Goal: Task Accomplishment & Management: Manage account settings

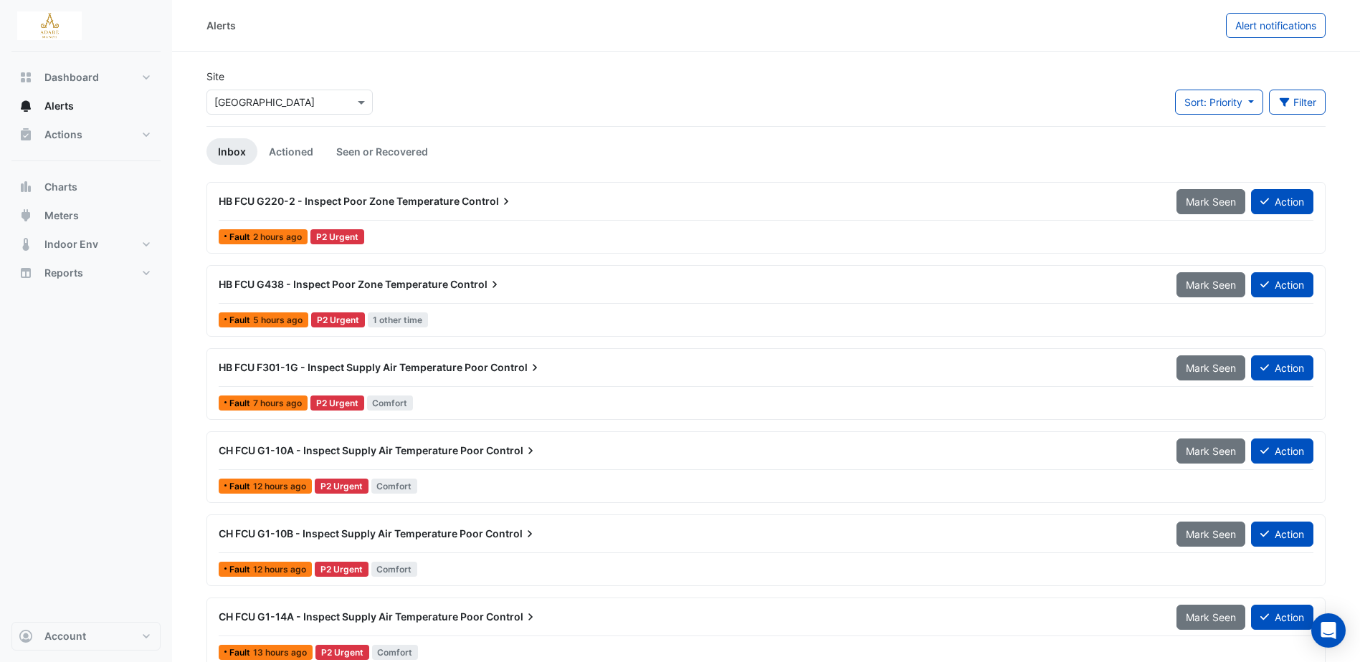
click at [436, 199] on span "HB FCU G220-2 - Inspect Poor Zone Temperature" at bounding box center [339, 201] width 241 height 12
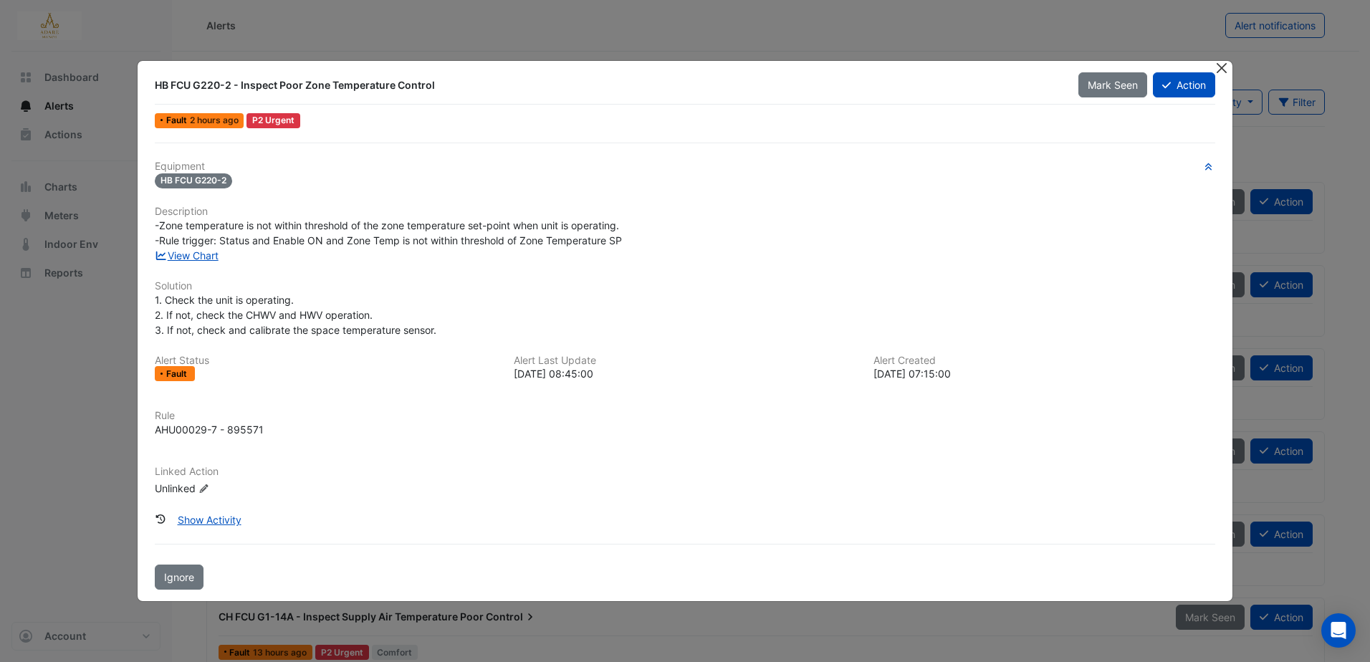
click at [1223, 67] on button "Close" at bounding box center [1222, 68] width 15 height 15
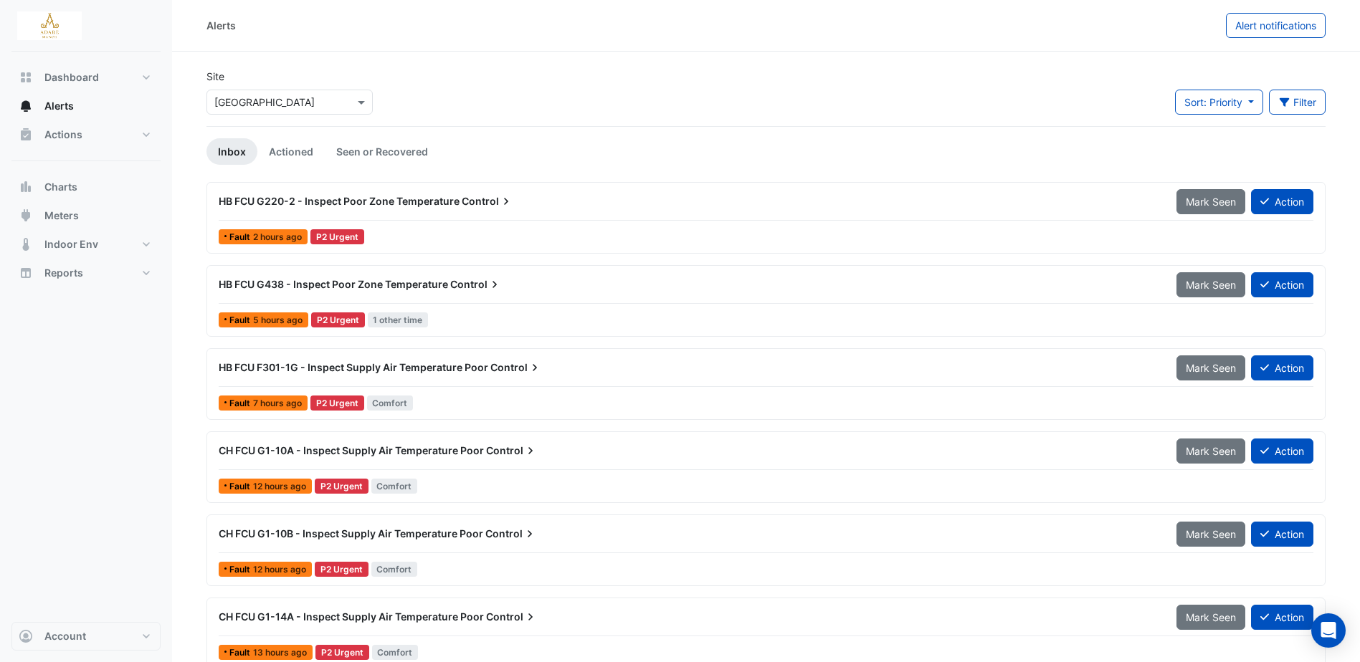
click at [385, 197] on span "HB FCU G220-2 - Inspect Poor Zone Temperature" at bounding box center [339, 201] width 241 height 12
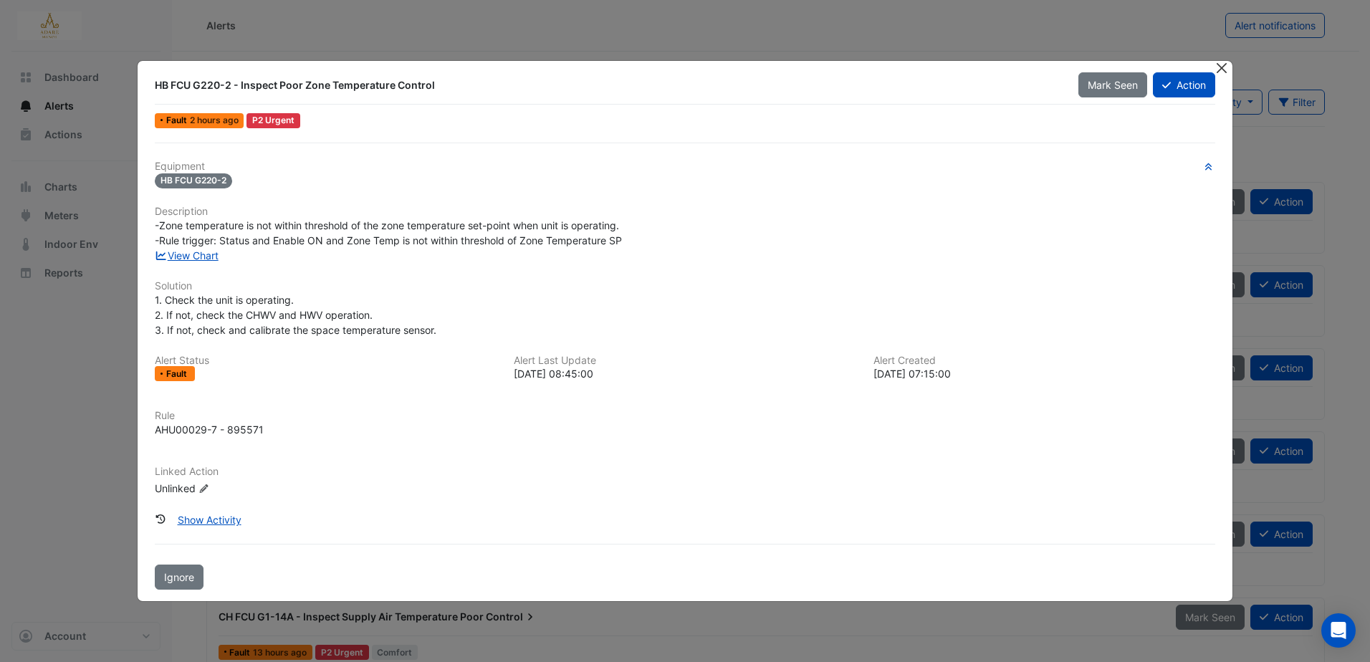
click at [1223, 68] on button "Close" at bounding box center [1222, 68] width 15 height 15
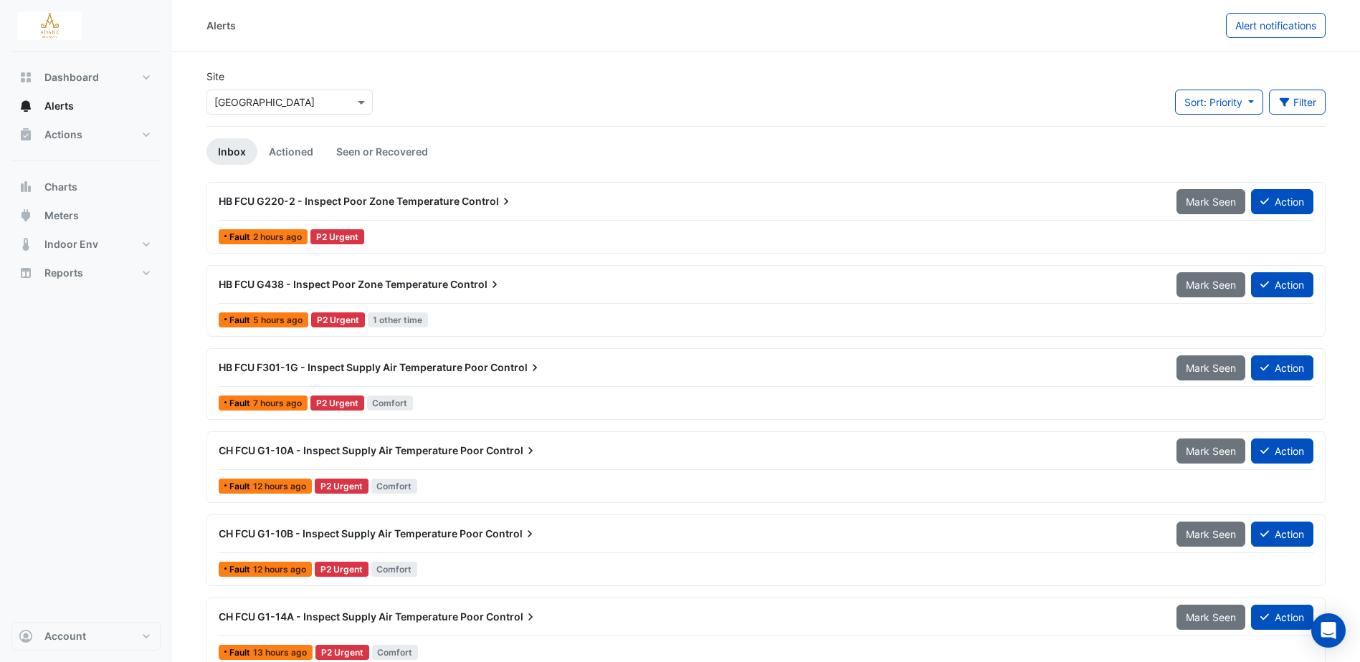
click at [409, 280] on span "HB FCU G438 - Inspect Poor Zone Temperature" at bounding box center [333, 284] width 229 height 12
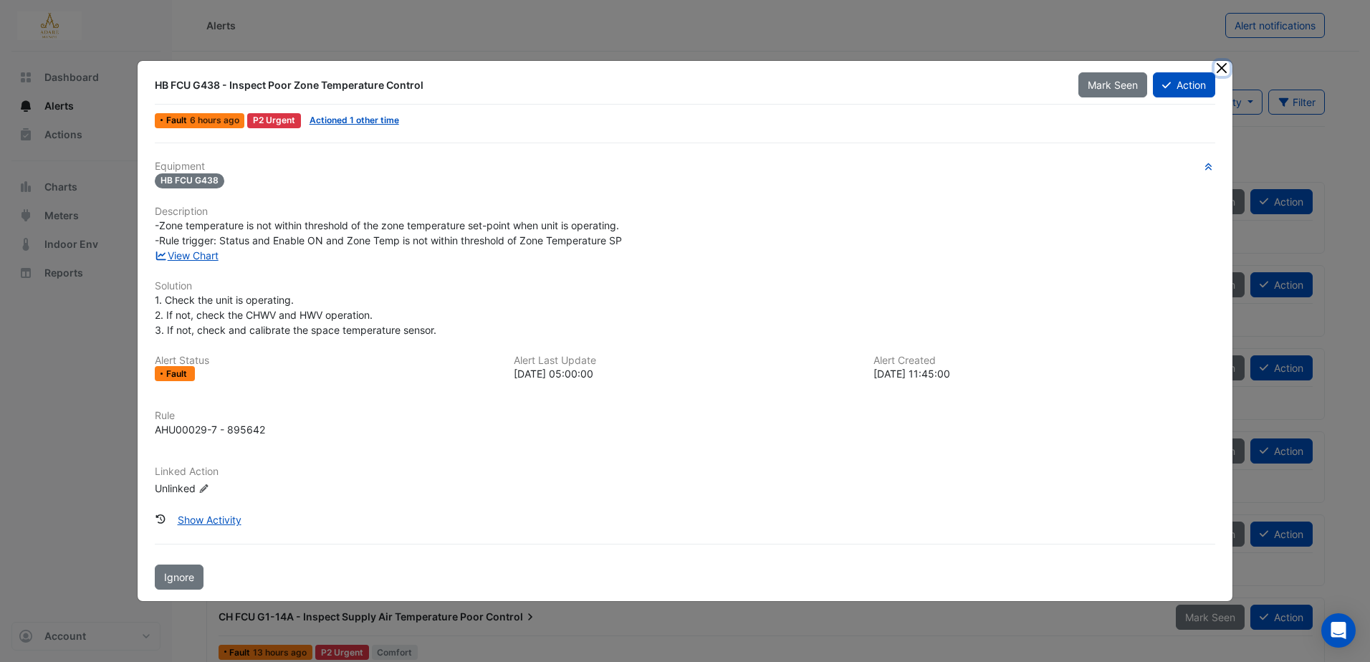
click at [1223, 65] on button "Close" at bounding box center [1222, 68] width 15 height 15
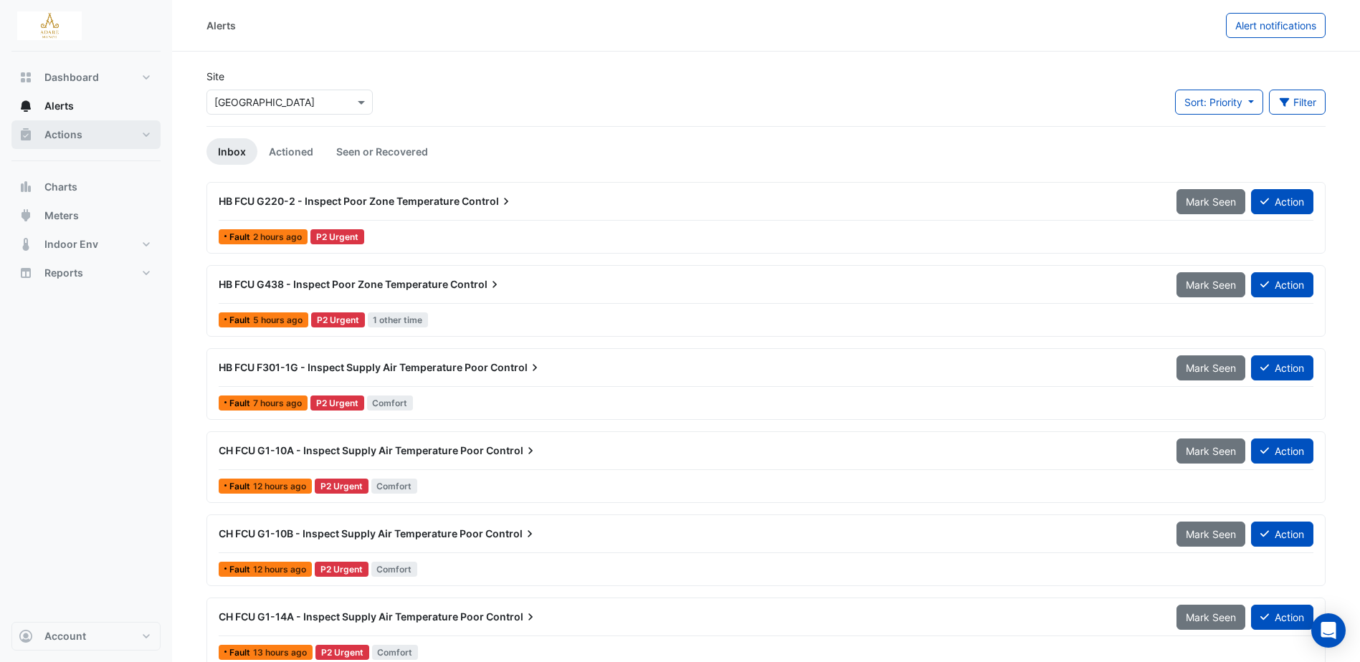
click at [70, 133] on span "Actions" at bounding box center [63, 135] width 38 height 14
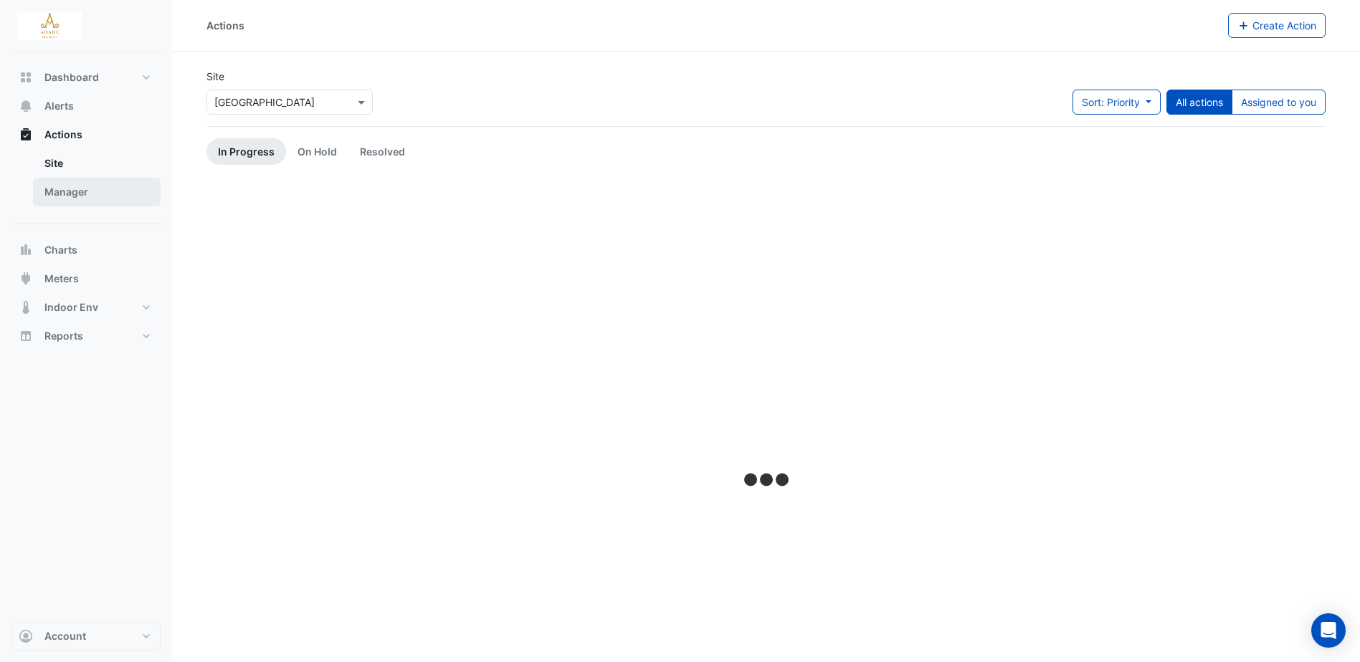
click at [72, 184] on link "Manager" at bounding box center [97, 192] width 128 height 29
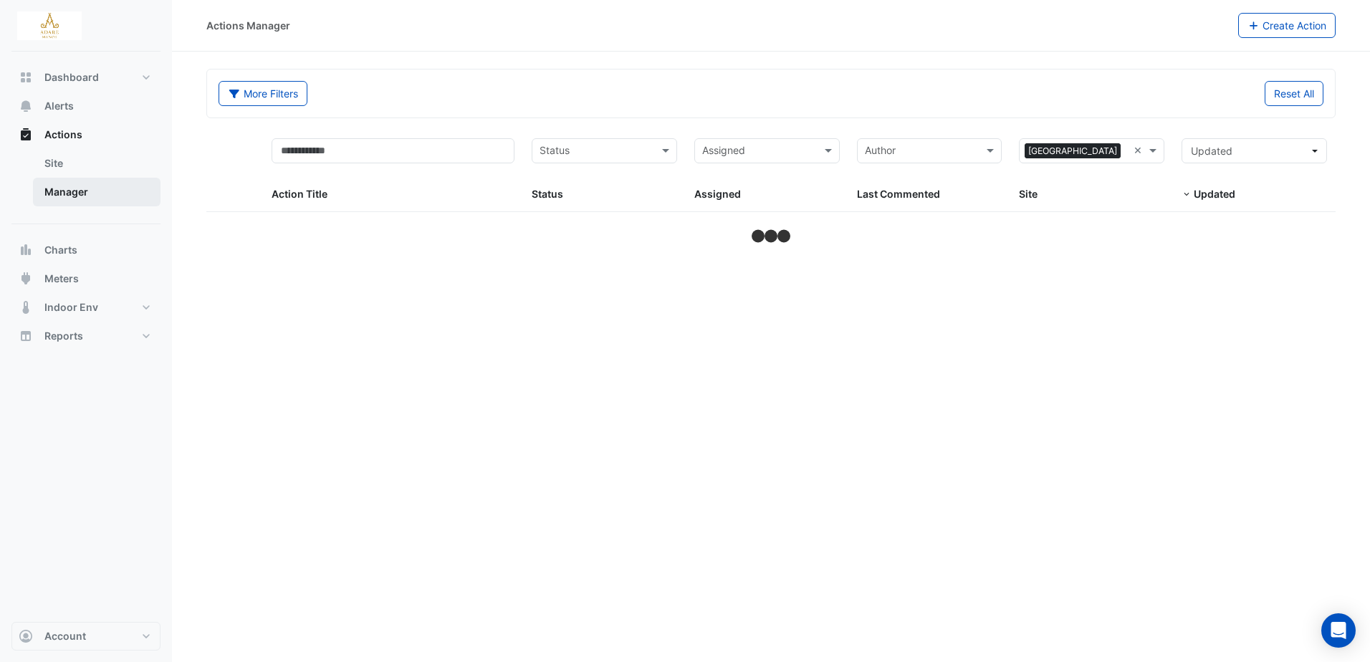
select select "***"
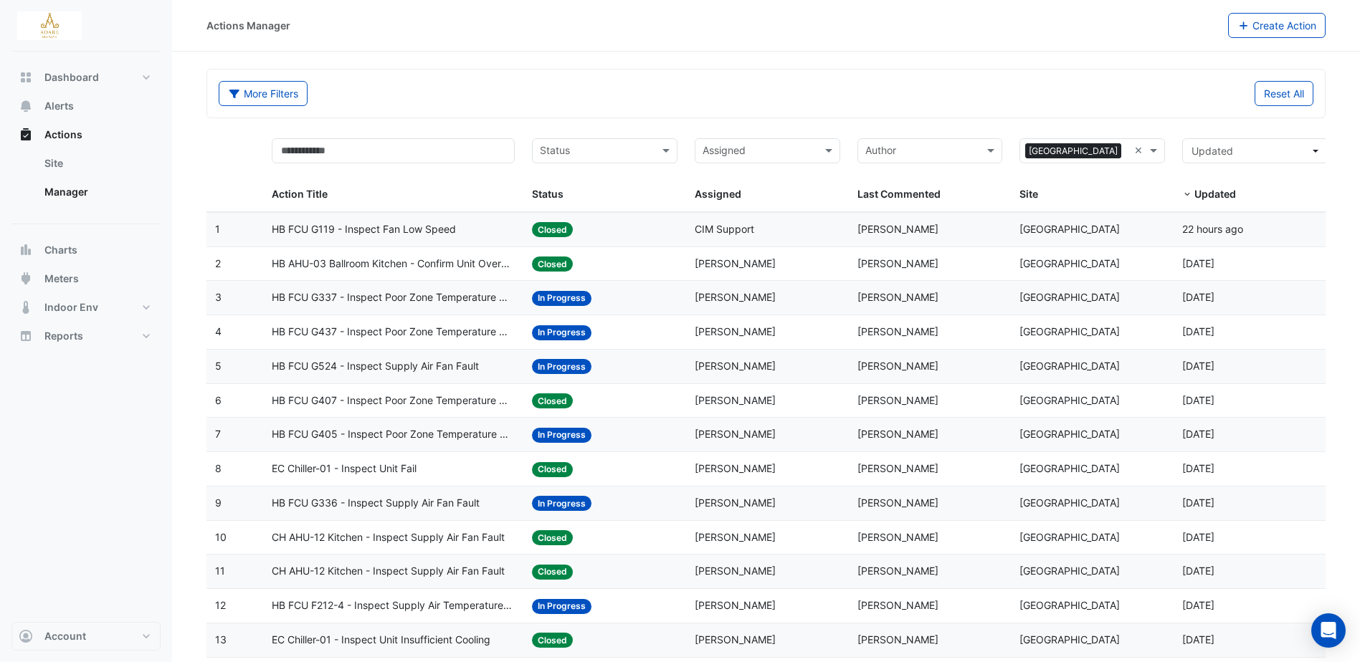
click at [467, 300] on span "HB FCU G337 - Inspect Poor Zone Temperature Control" at bounding box center [393, 298] width 243 height 16
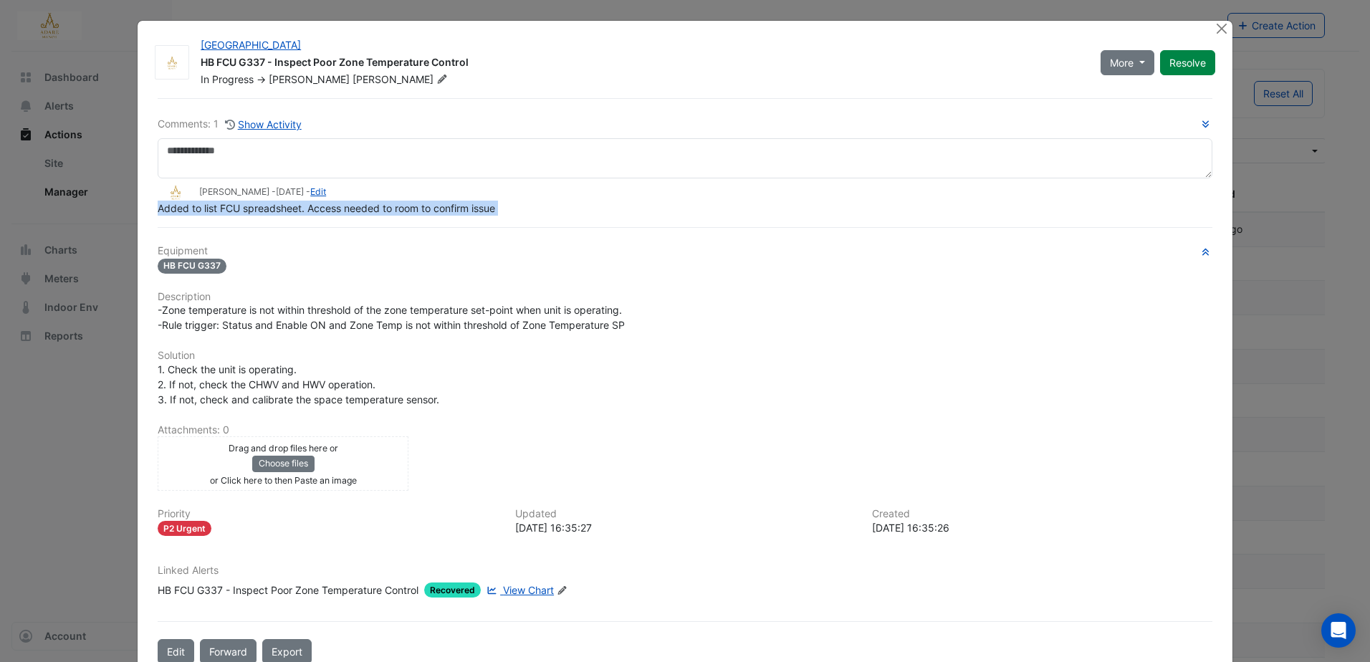
drag, startPoint x: 151, startPoint y: 239, endPoint x: 501, endPoint y: 216, distance: 350.5
click at [501, 216] on div "Comments: 1 Show Activity Eddie Reale - 4 days ago - Edit Added to list FCU spr…" at bounding box center [685, 381] width 1072 height 566
copy div "Added to list FCU spreadsheet. Access needed to room to confirm issue"
click at [1216, 27] on button "Close" at bounding box center [1222, 28] width 15 height 15
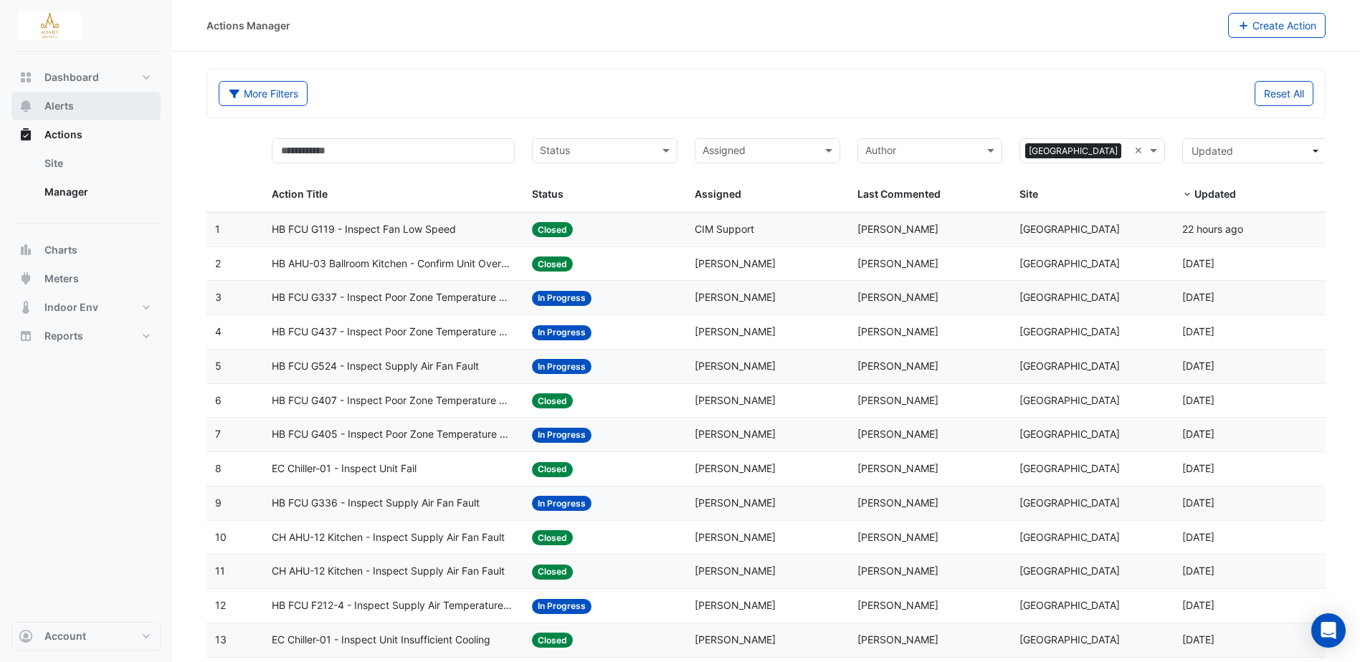
click at [67, 105] on span "Alerts" at bounding box center [58, 106] width 29 height 14
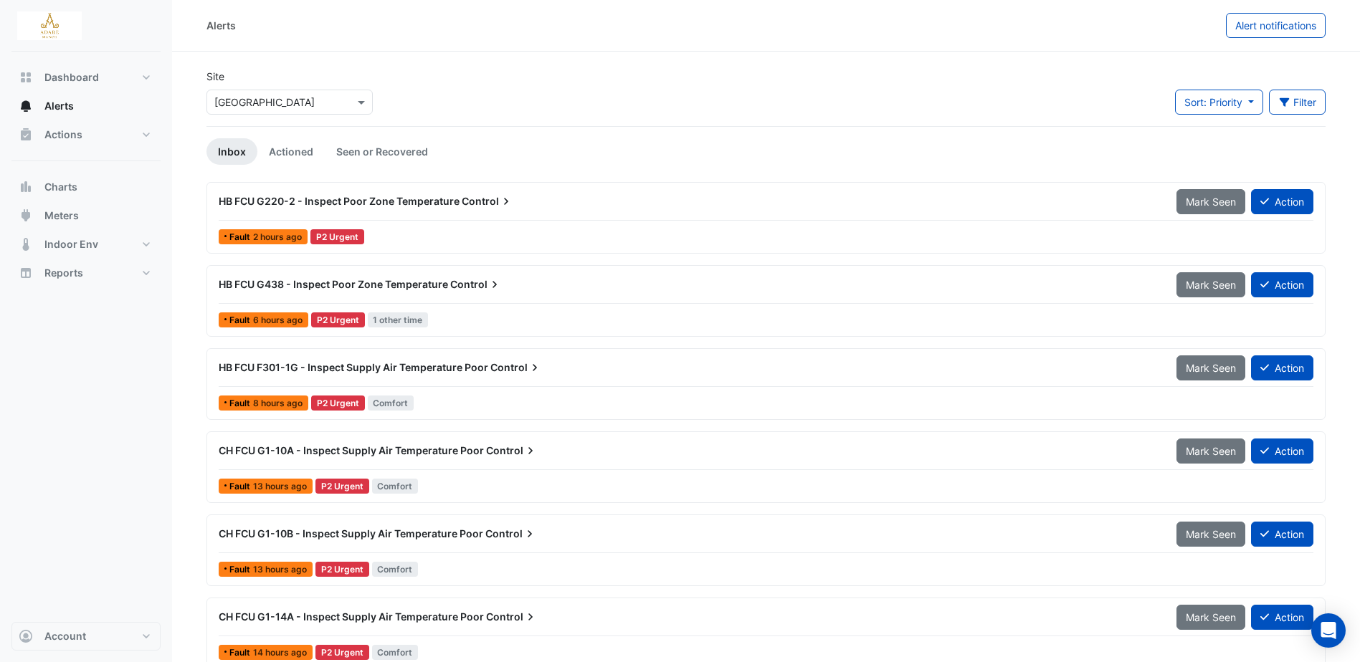
click at [323, 286] on span "HB FCU G438 - Inspect Poor Zone Temperature" at bounding box center [333, 284] width 229 height 12
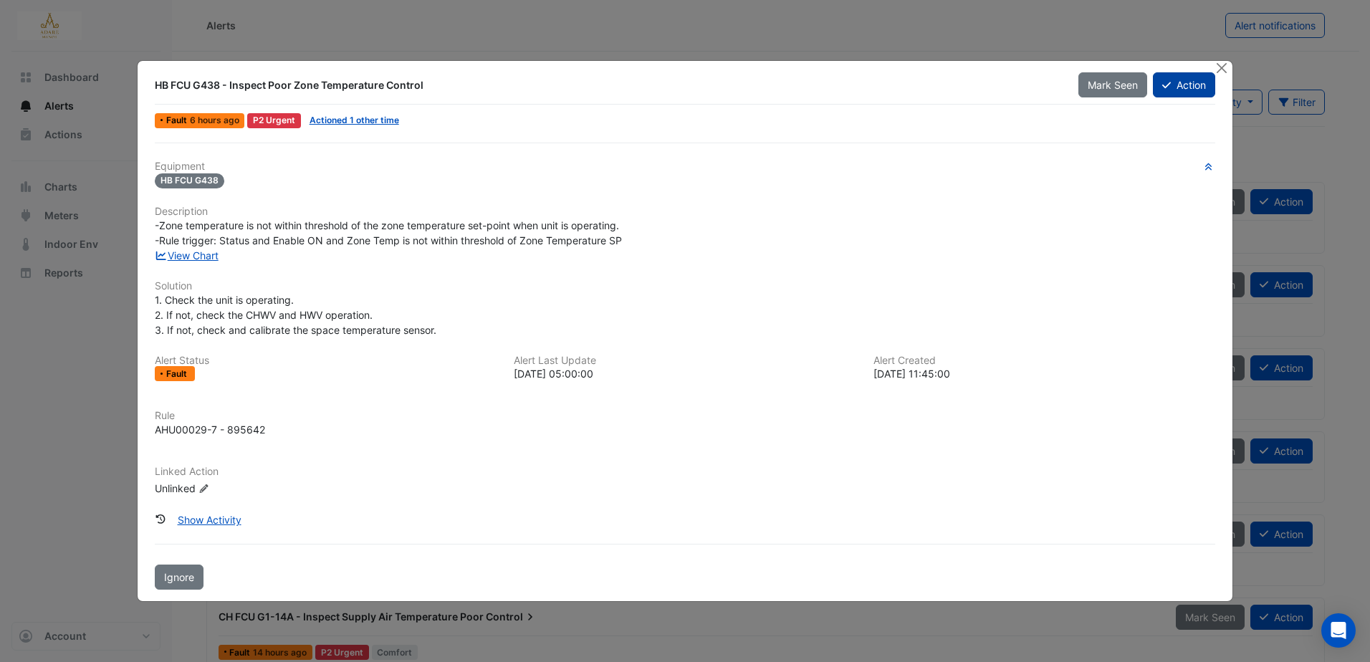
click at [1190, 90] on button "Action" at bounding box center [1184, 84] width 62 height 25
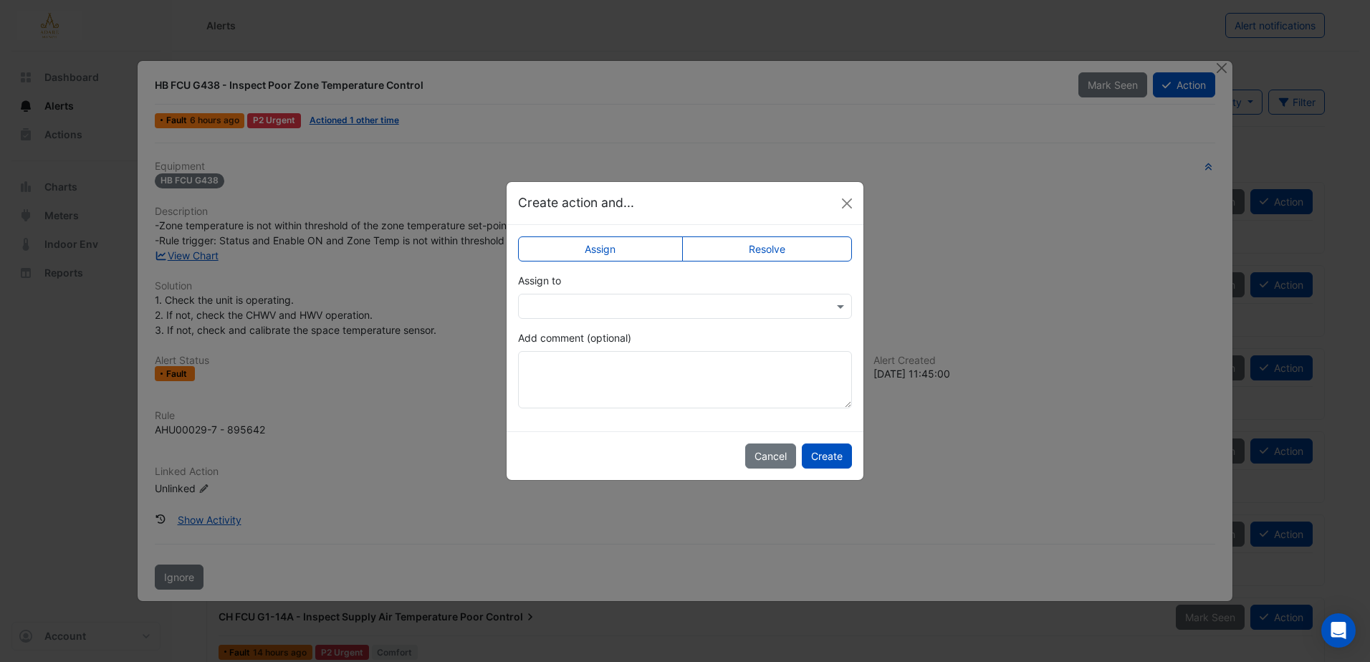
click at [642, 303] on input "text" at bounding box center [671, 307] width 290 height 15
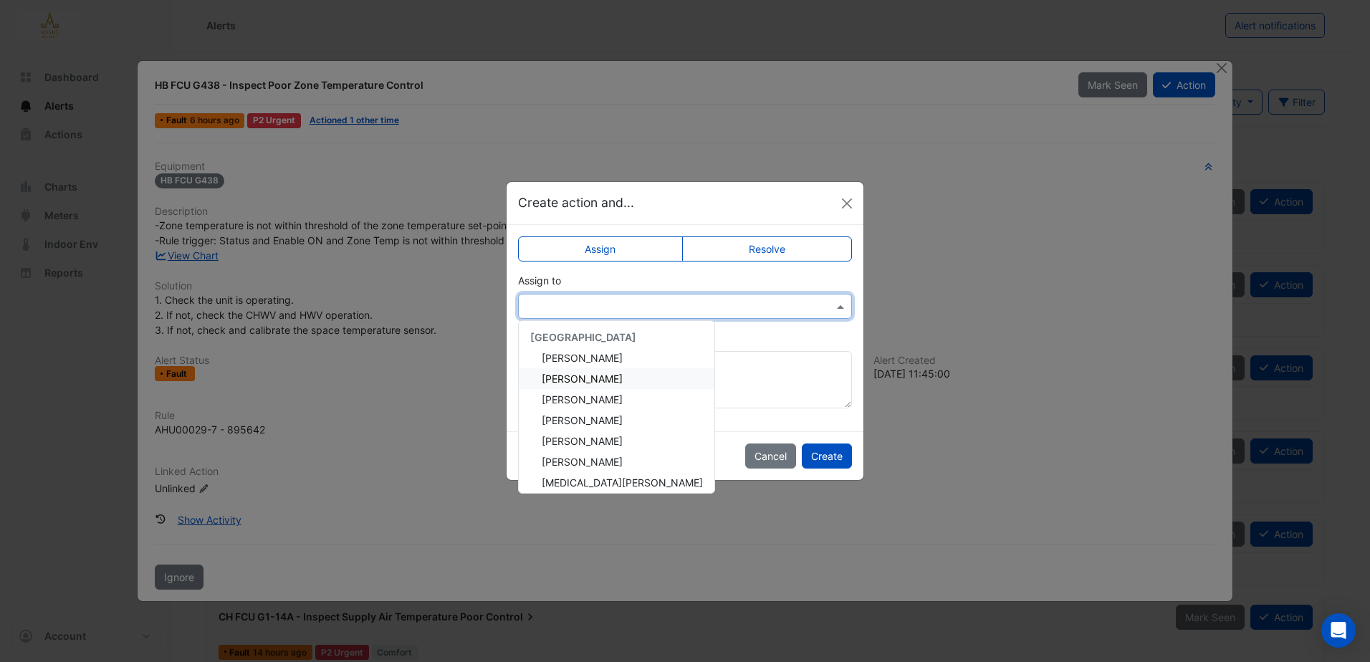
click at [586, 383] on span "Eddie Reale" at bounding box center [582, 379] width 81 height 12
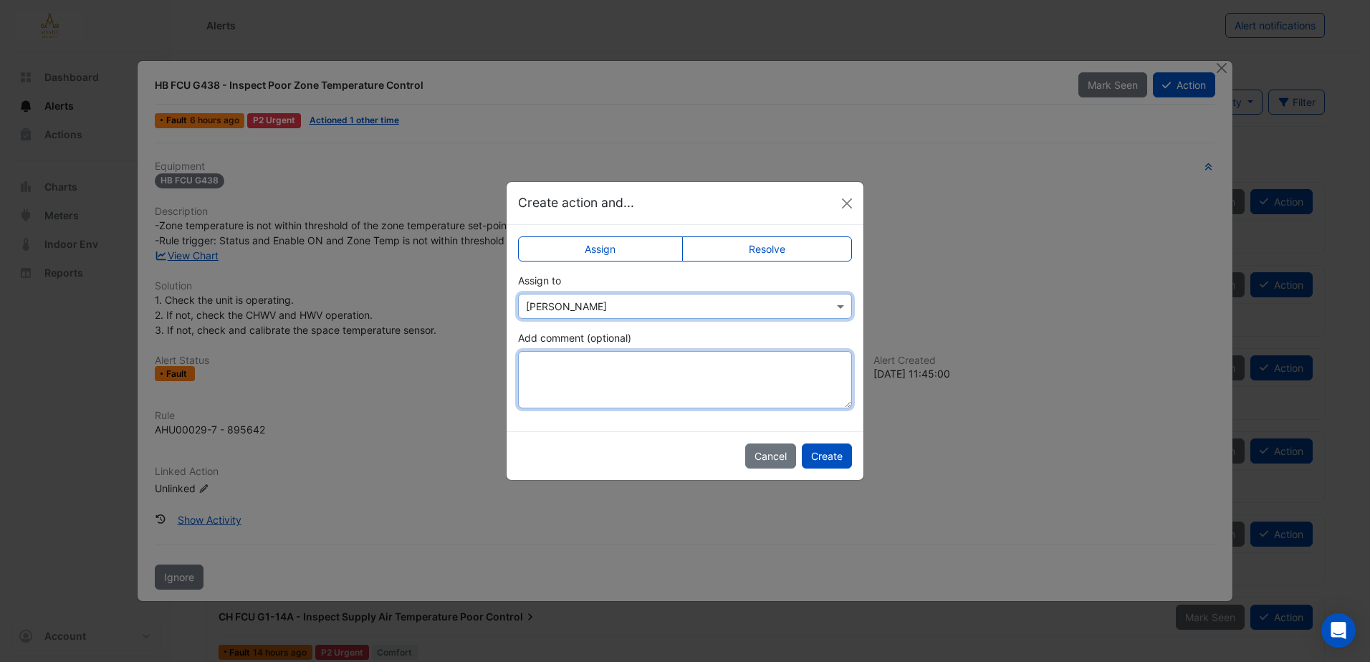
click at [598, 366] on textarea "Add comment (optional)" at bounding box center [685, 379] width 334 height 57
paste textarea "**********"
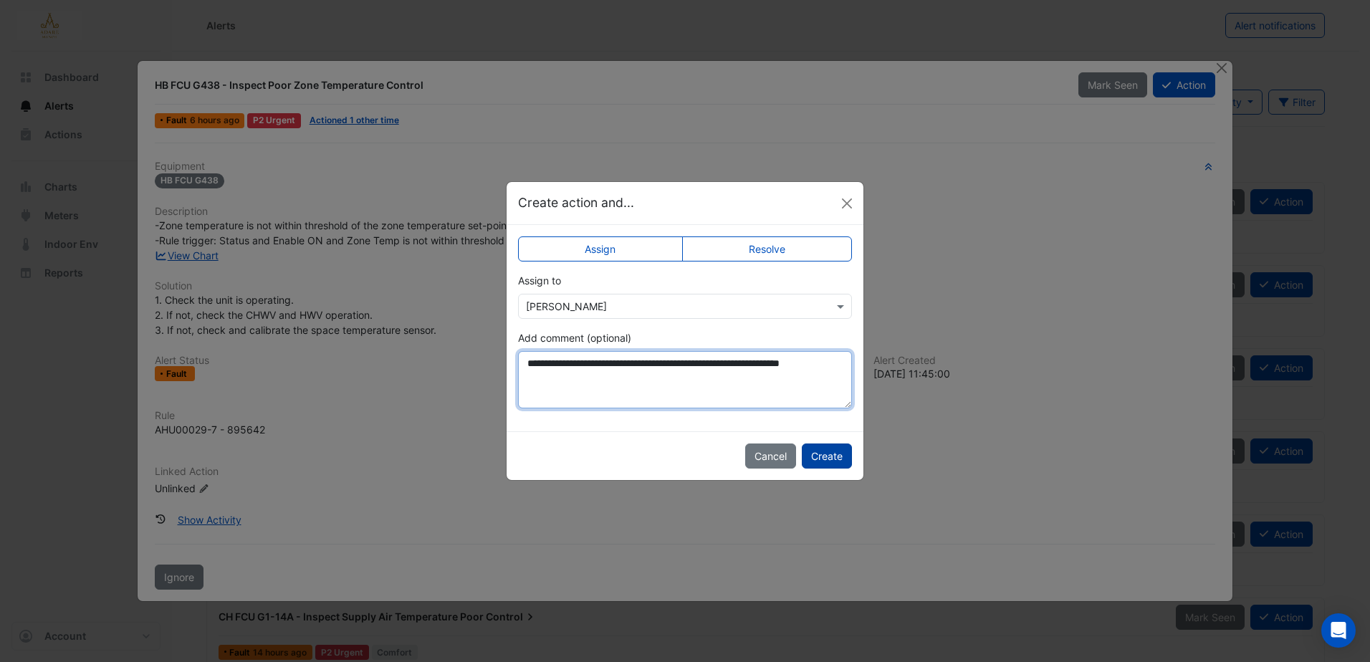
type textarea "**********"
click at [819, 455] on button "Create" at bounding box center [827, 456] width 50 height 25
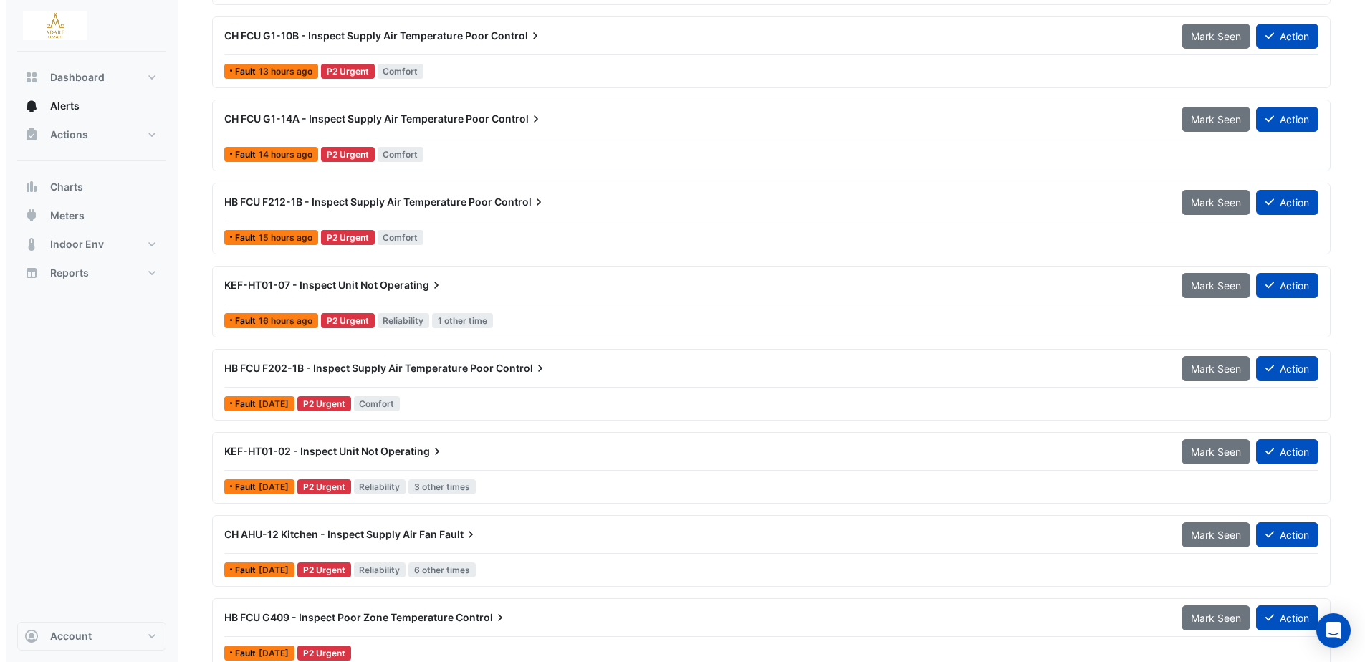
scroll to position [502, 0]
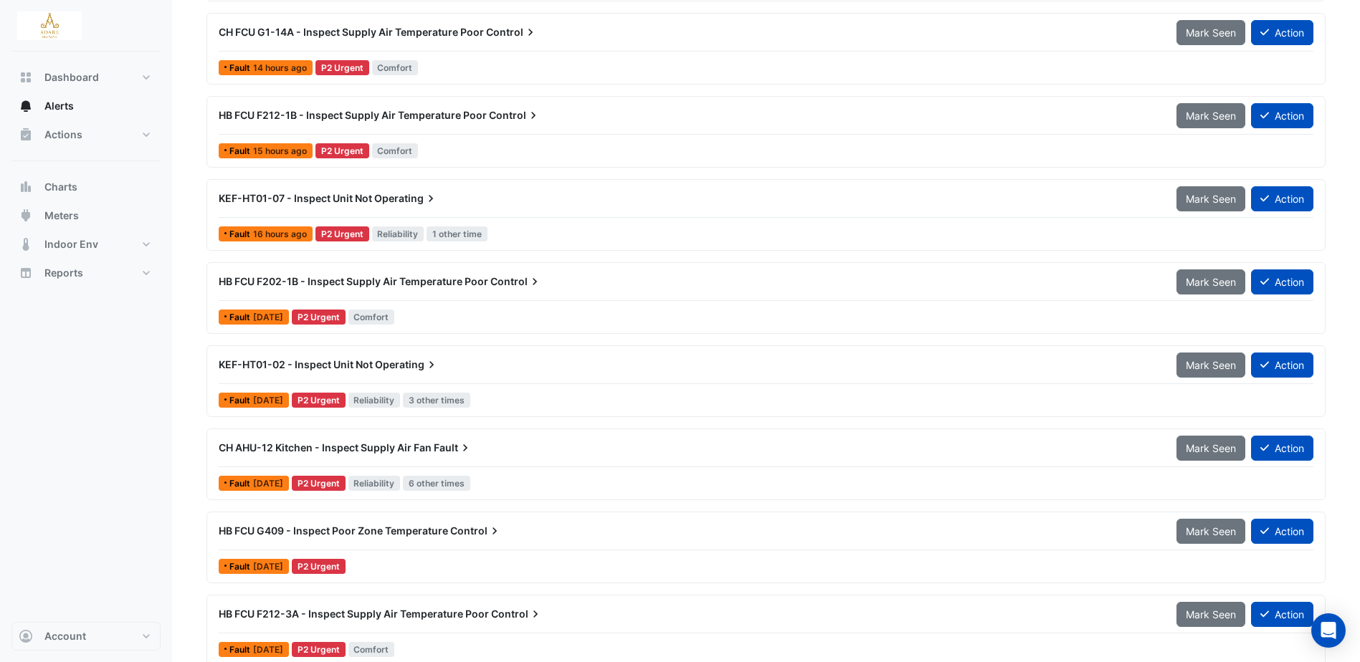
click at [452, 452] on span "Fault" at bounding box center [453, 448] width 39 height 14
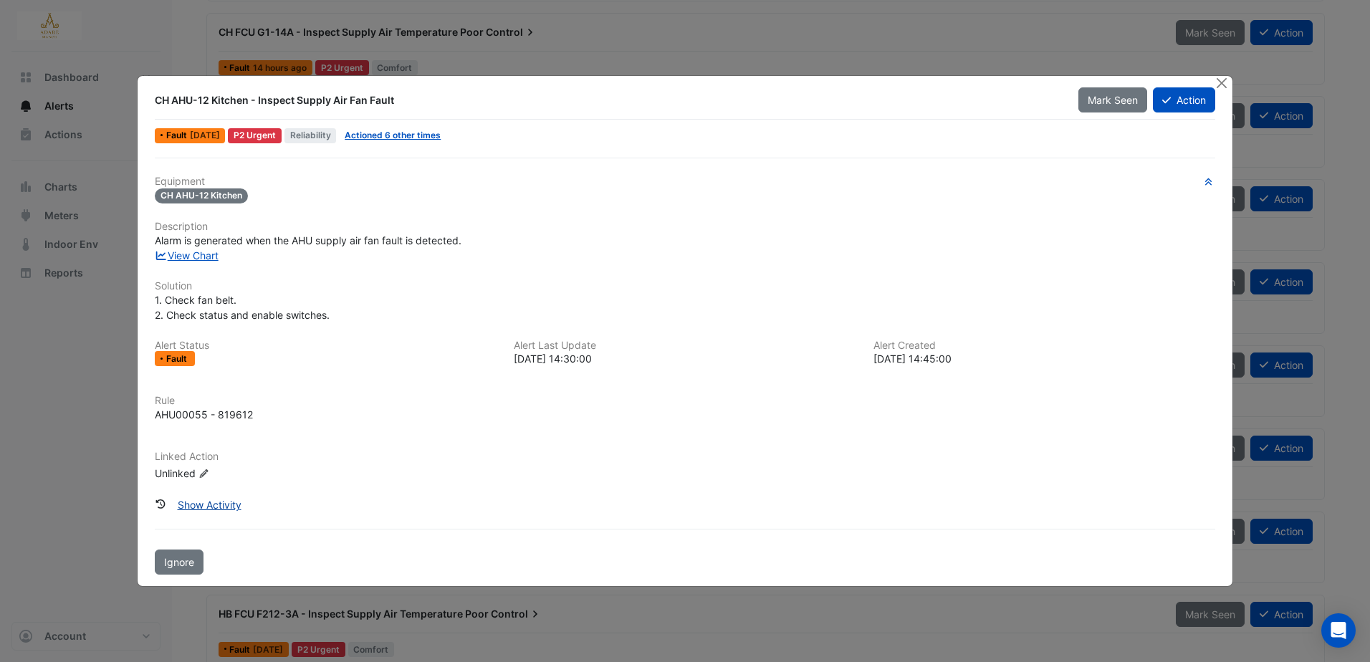
click at [194, 502] on button "Show Activity" at bounding box center [209, 504] width 82 height 25
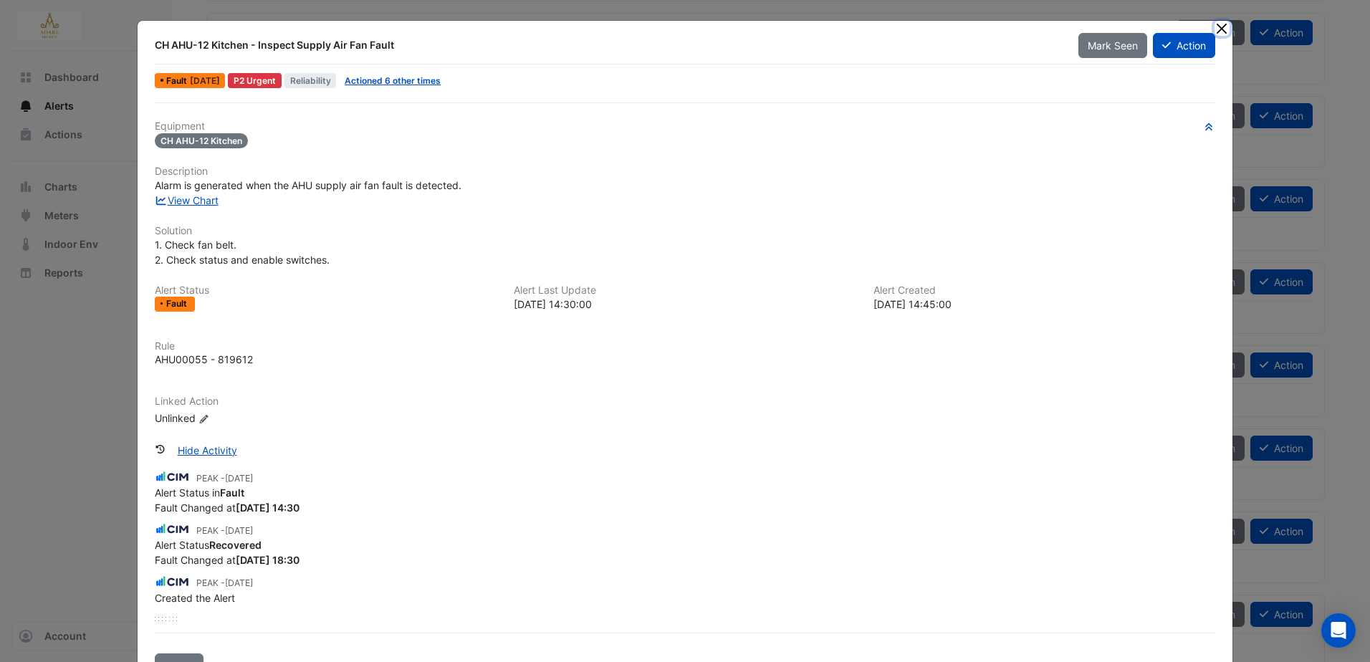
click at [1218, 28] on button "Close" at bounding box center [1222, 28] width 15 height 15
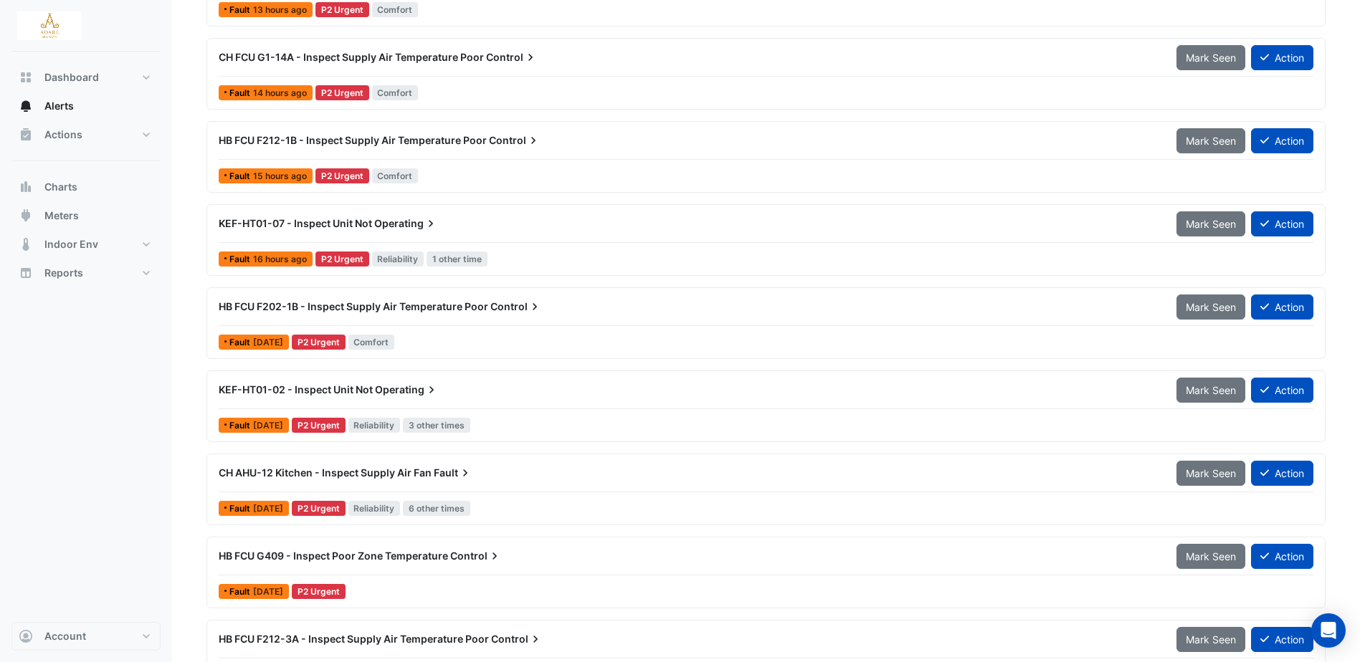
scroll to position [502, 0]
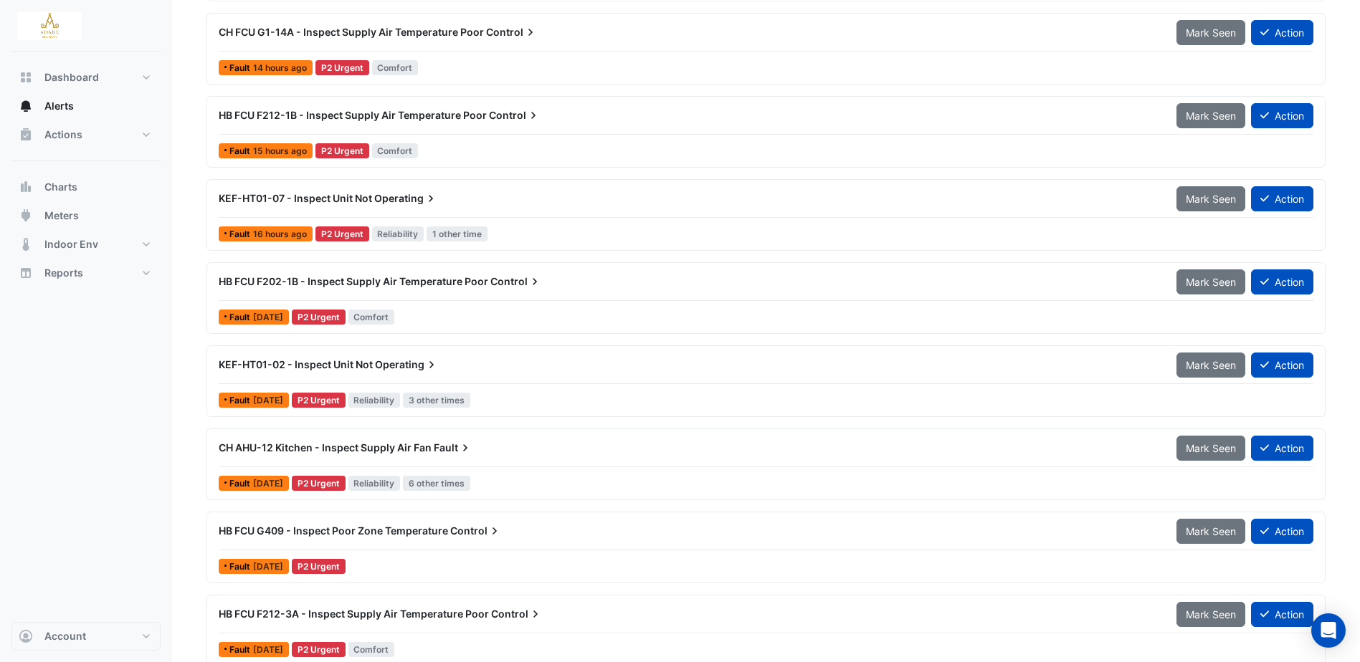
click at [352, 441] on span "CH AHU-12 Kitchen - Inspect Supply Air Fan" at bounding box center [325, 447] width 213 height 12
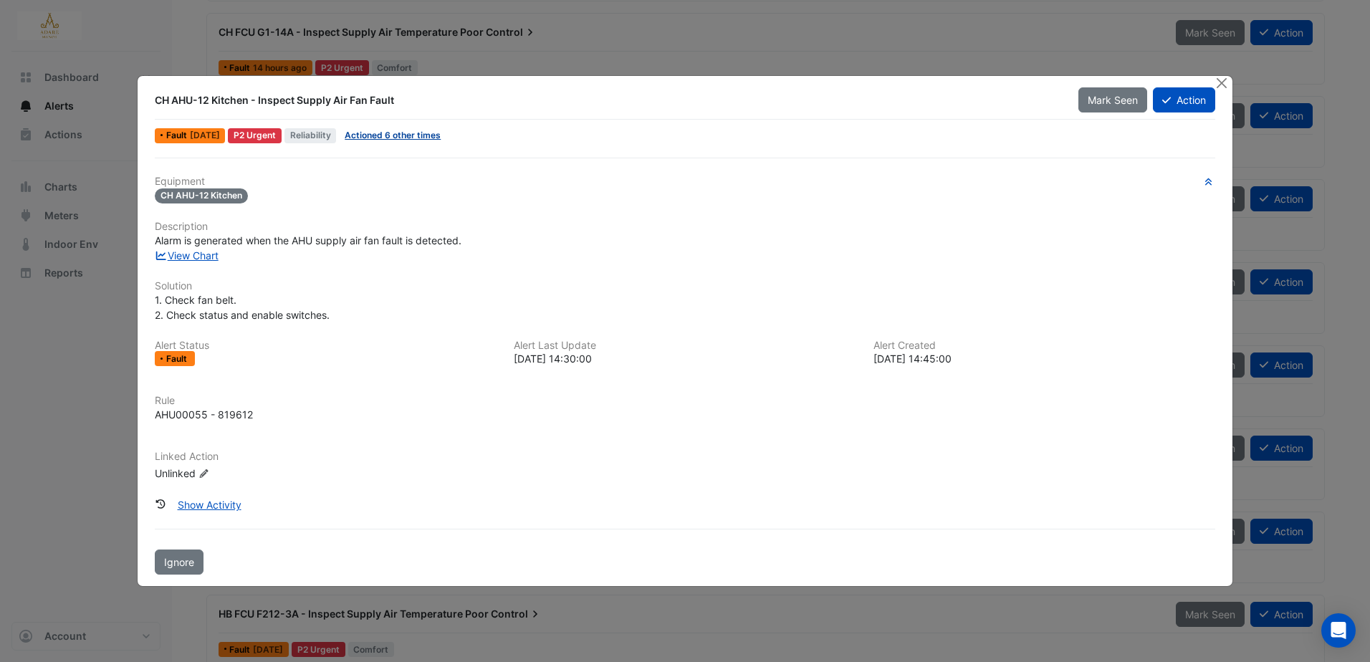
click at [409, 130] on link "Actioned 6 other times" at bounding box center [393, 135] width 96 height 11
click at [1175, 97] on button "Action" at bounding box center [1184, 99] width 62 height 25
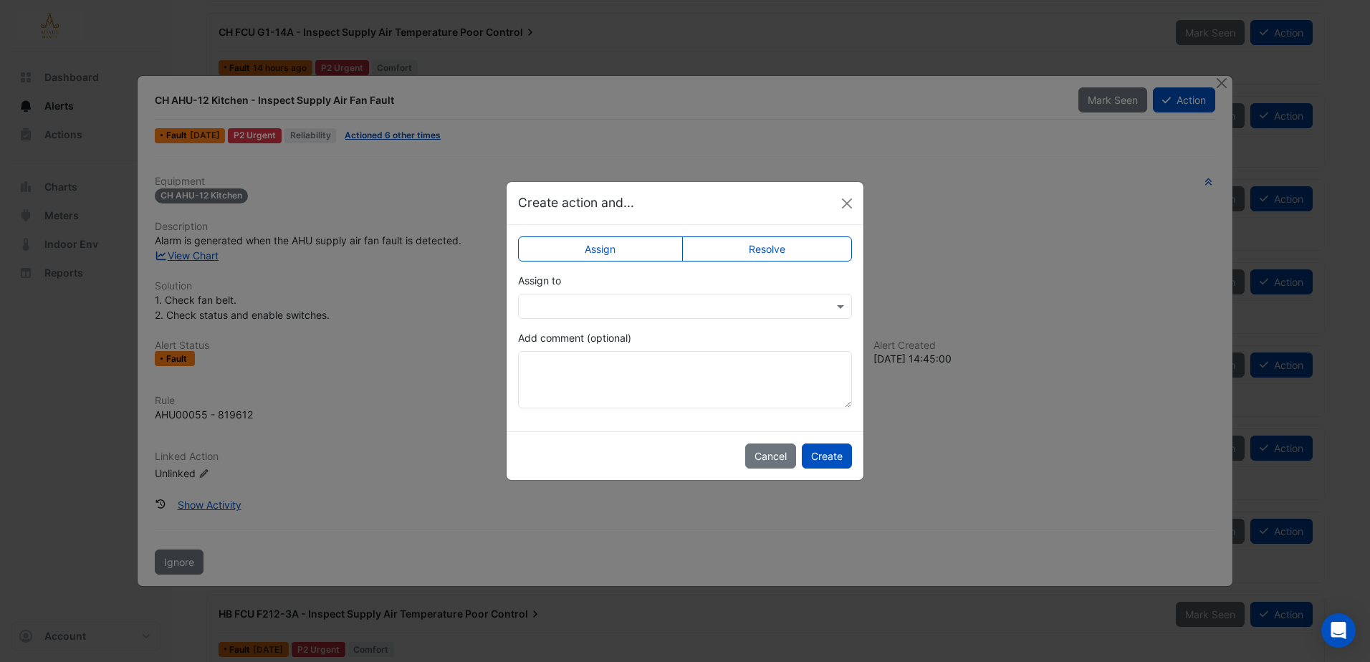
click at [664, 302] on input "text" at bounding box center [671, 307] width 290 height 15
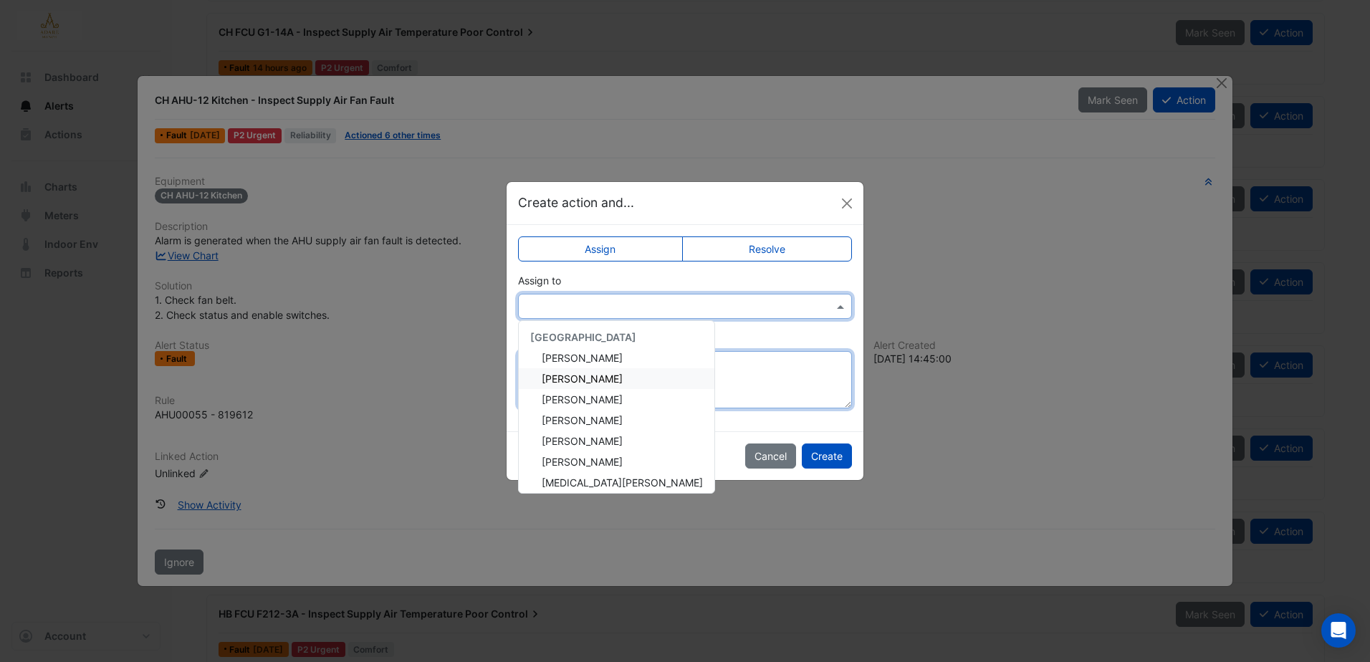
click at [836, 355] on textarea "Add comment (optional)" at bounding box center [685, 379] width 334 height 57
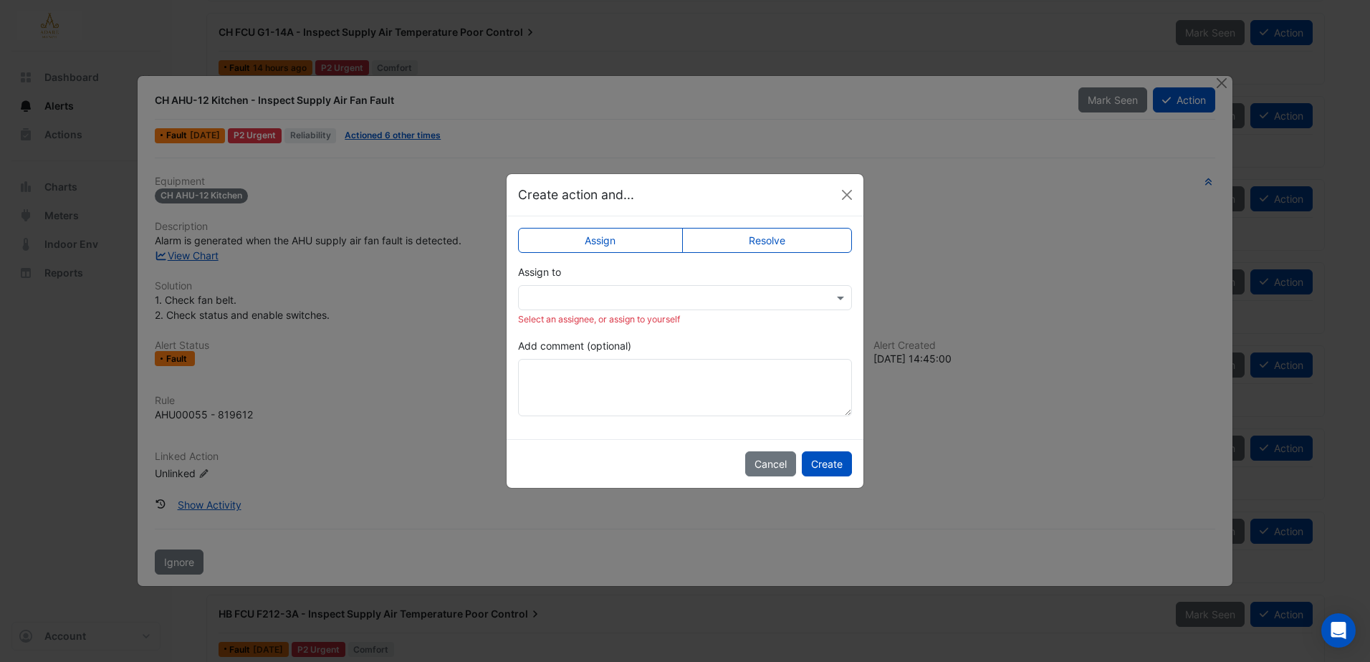
click at [677, 293] on input "text" at bounding box center [671, 298] width 290 height 15
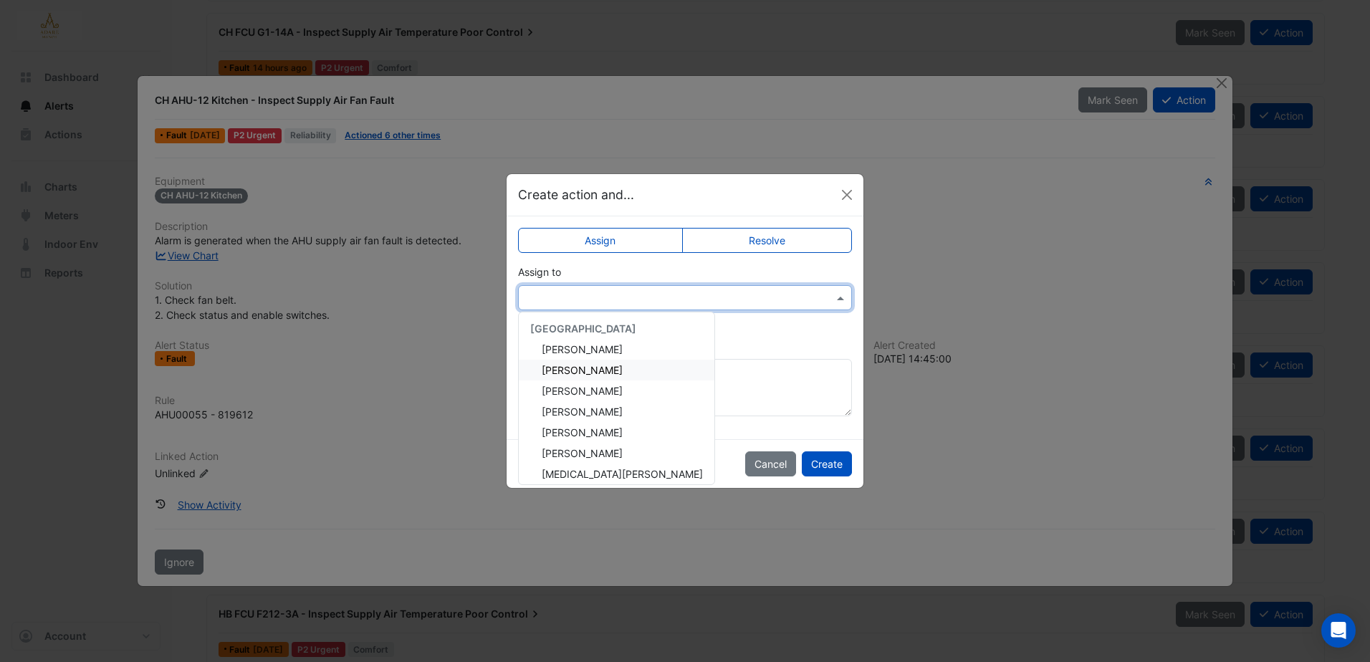
click at [591, 371] on span "Eddie Reale" at bounding box center [582, 370] width 81 height 12
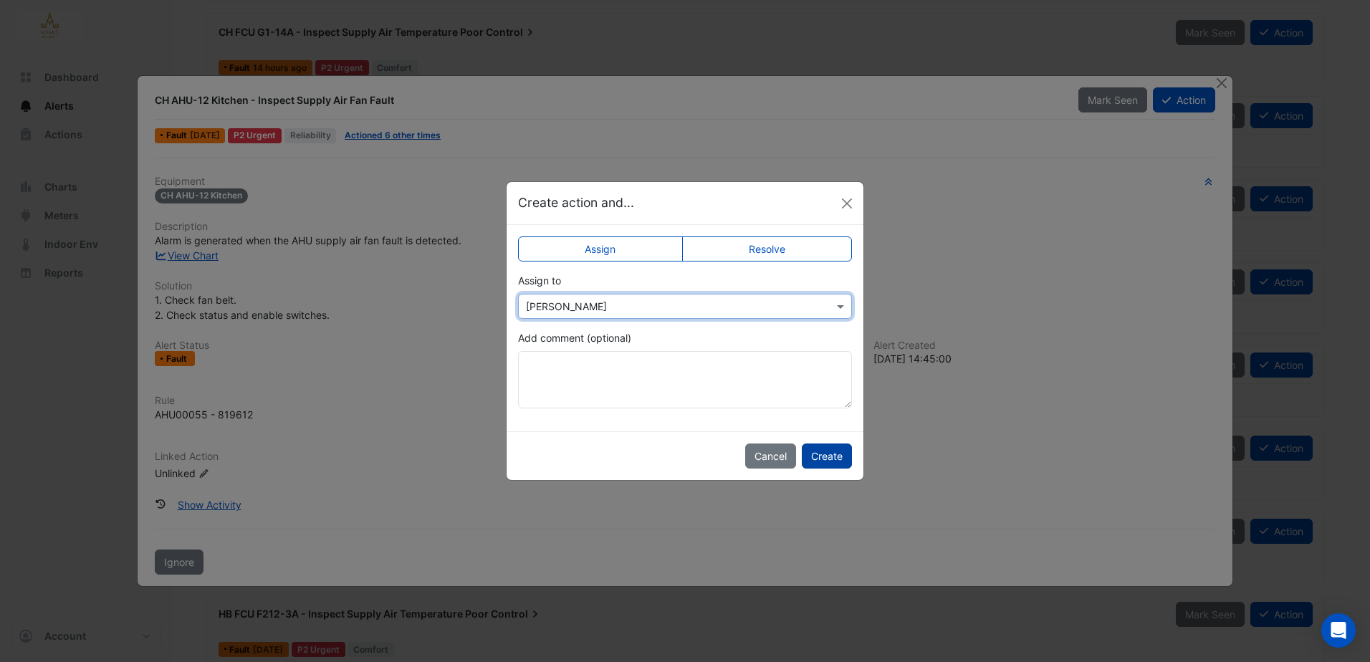
click at [826, 454] on button "Create" at bounding box center [827, 456] width 50 height 25
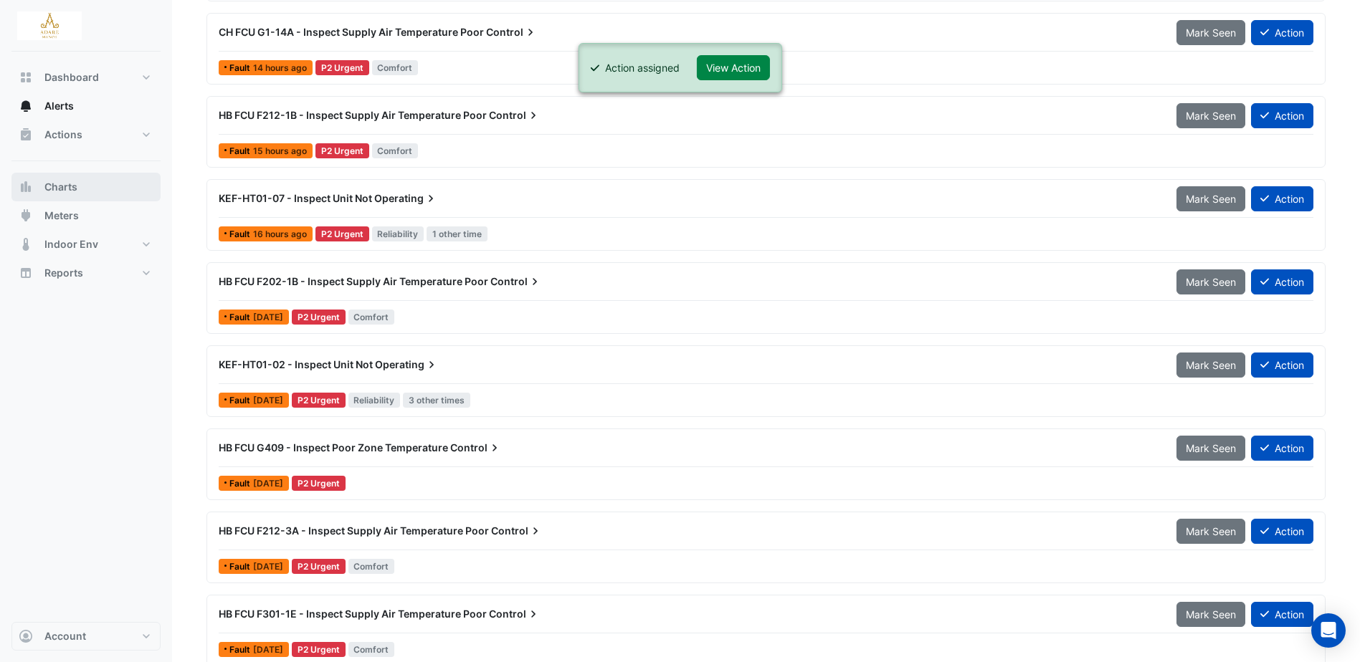
click at [65, 183] on span "Charts" at bounding box center [60, 187] width 33 height 14
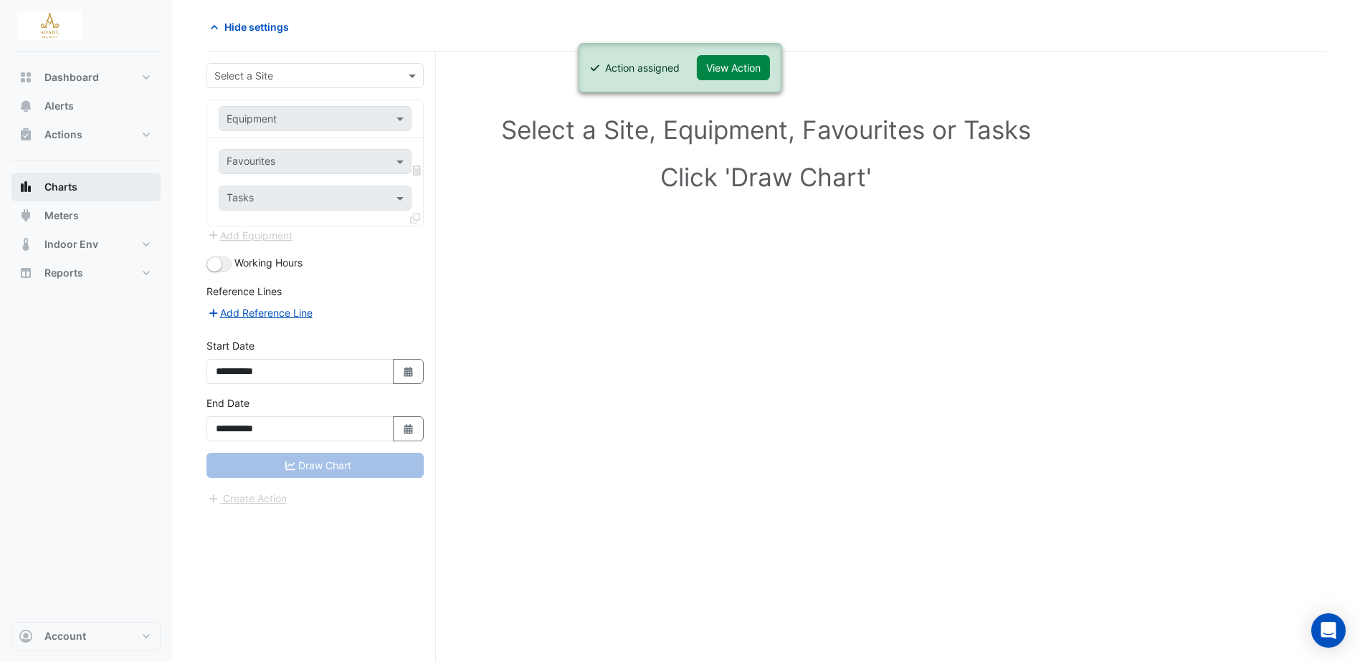
scroll to position [54, 0]
click at [64, 133] on span "Actions" at bounding box center [63, 135] width 38 height 14
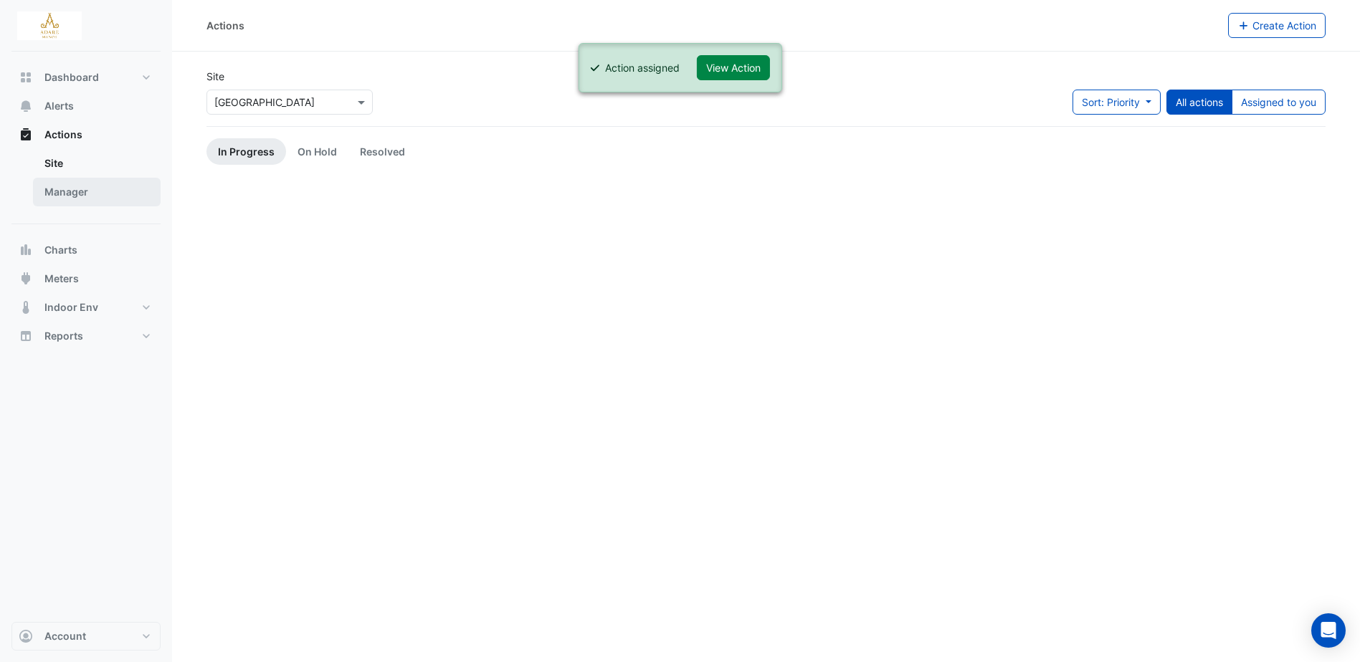
click at [85, 189] on link "Manager" at bounding box center [97, 192] width 128 height 29
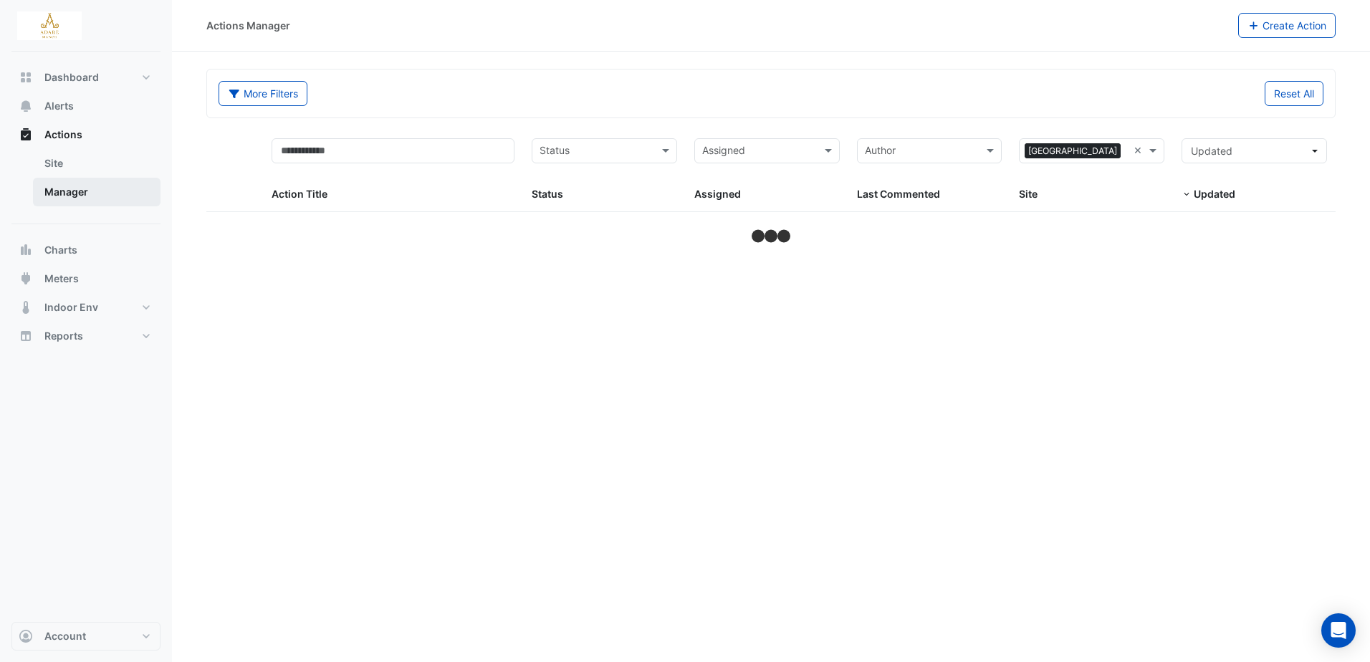
select select "***"
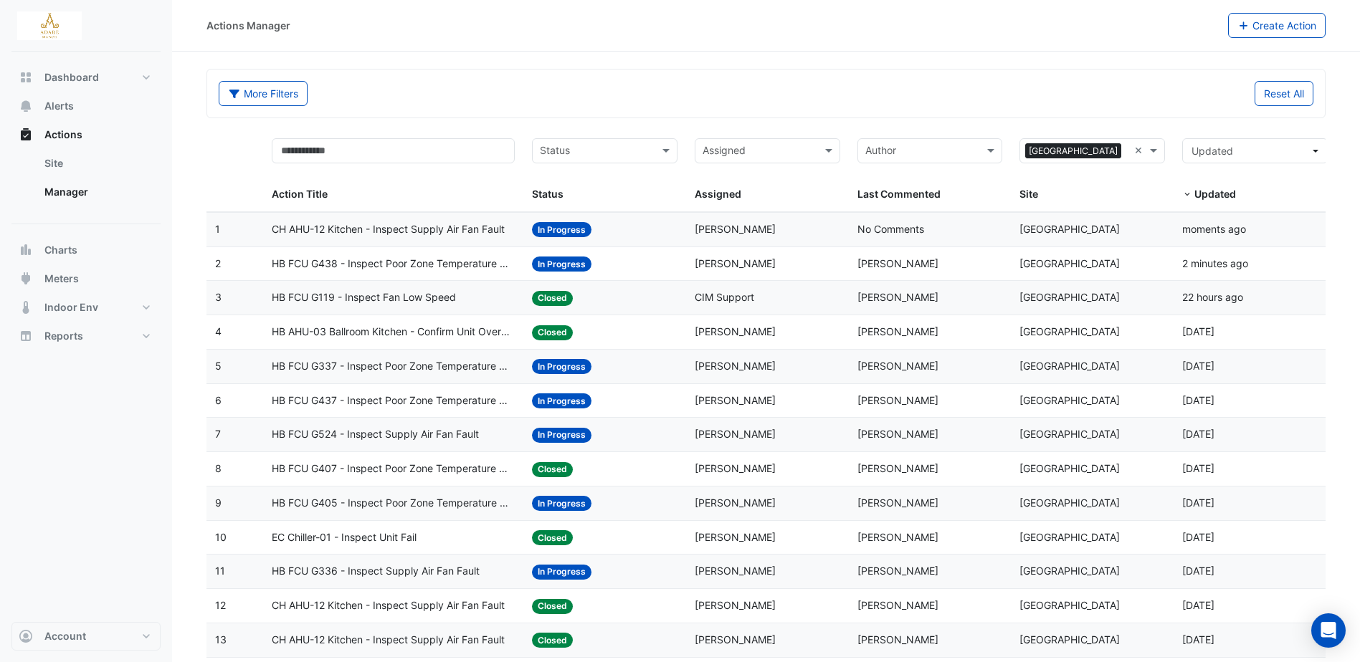
click at [428, 226] on span "CH AHU-12 Kitchen - Inspect Supply Air Fan Fault" at bounding box center [388, 229] width 233 height 16
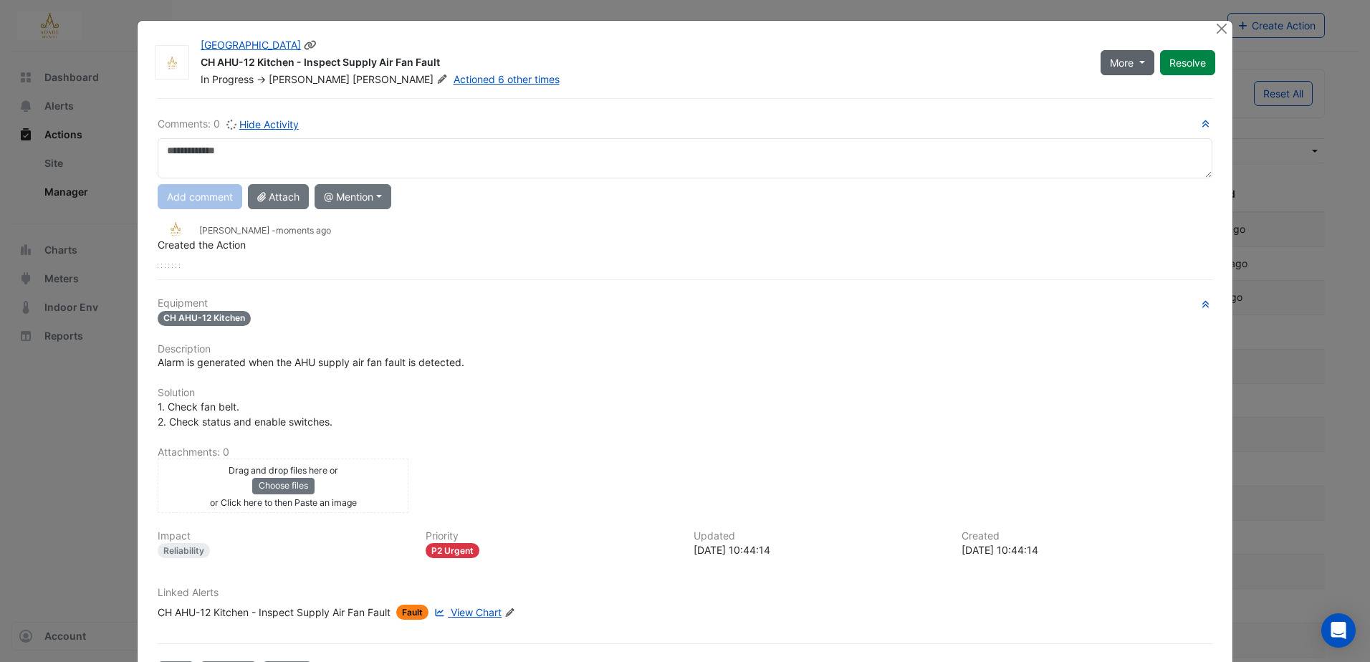
click at [1141, 65] on button "More" at bounding box center [1128, 62] width 54 height 25
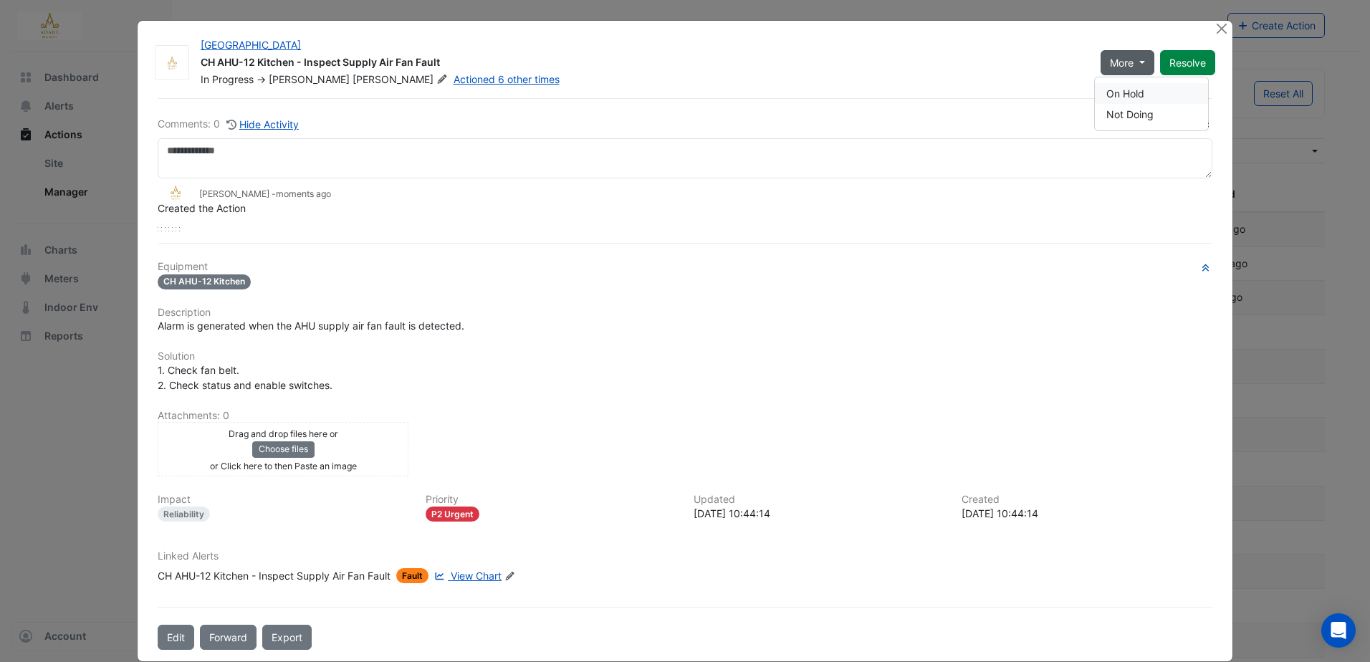
click at [1127, 89] on button "On Hold" at bounding box center [1151, 93] width 113 height 21
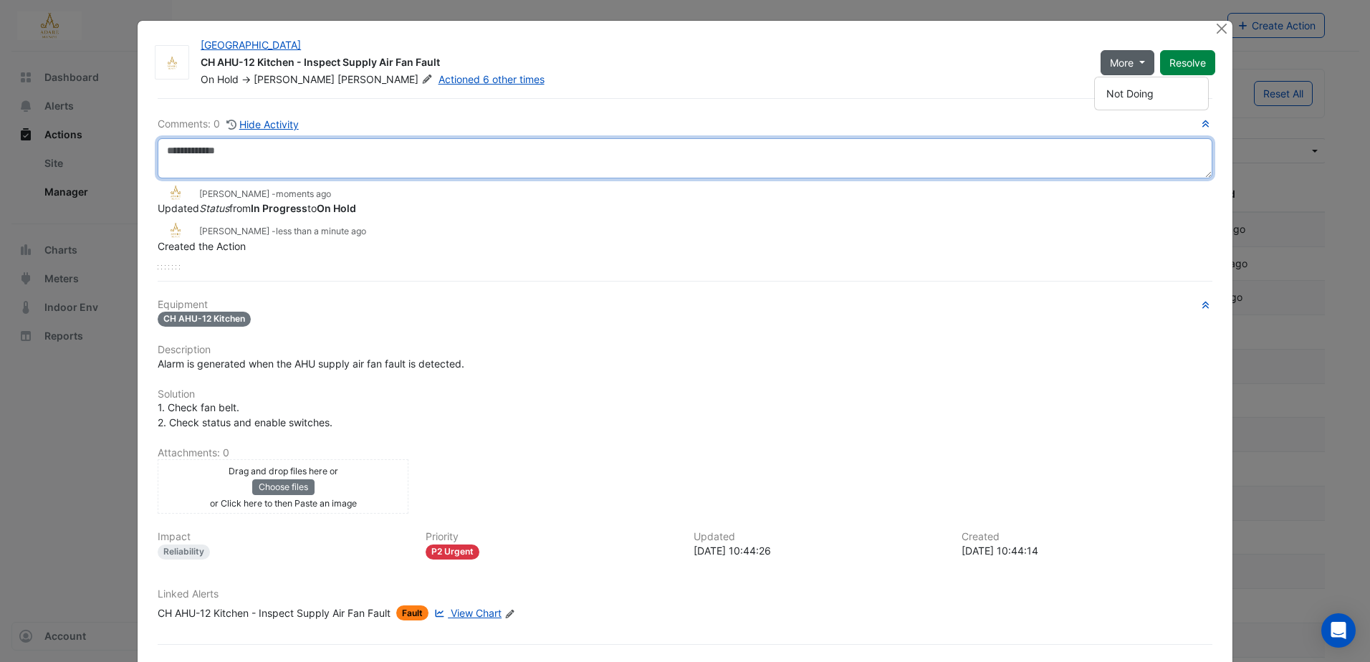
click at [354, 156] on textarea at bounding box center [685, 158] width 1055 height 40
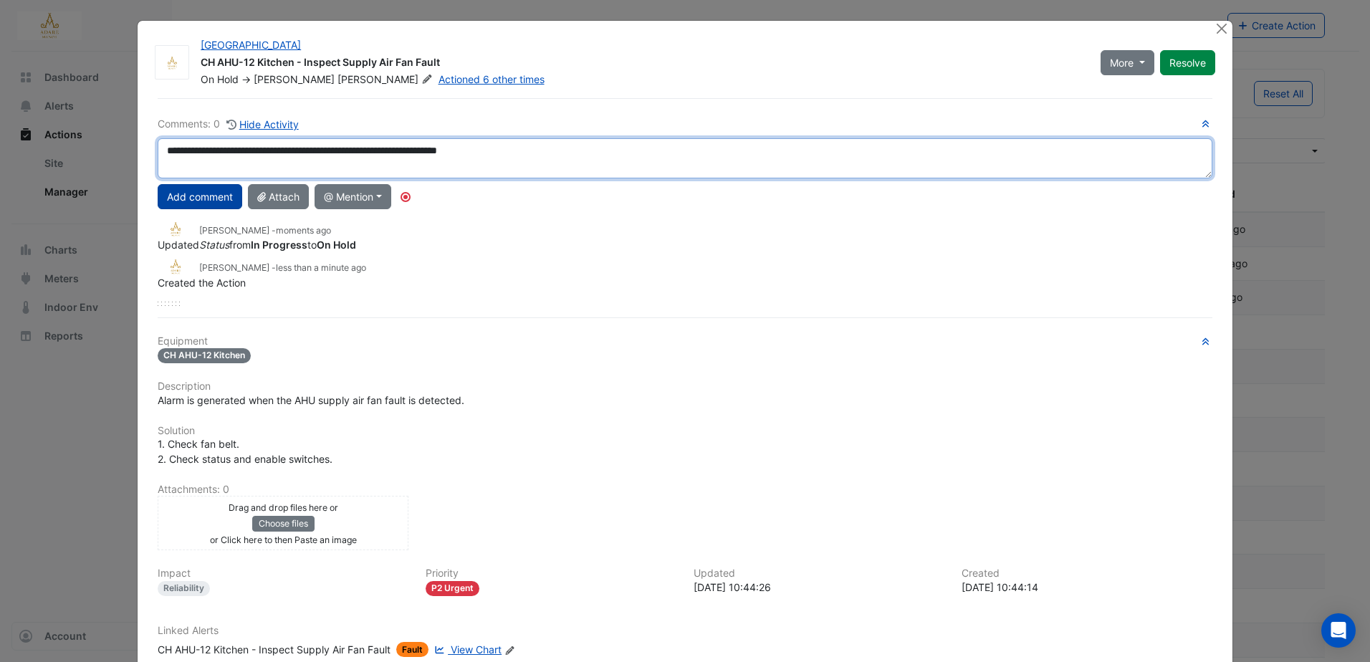
type textarea "**********"
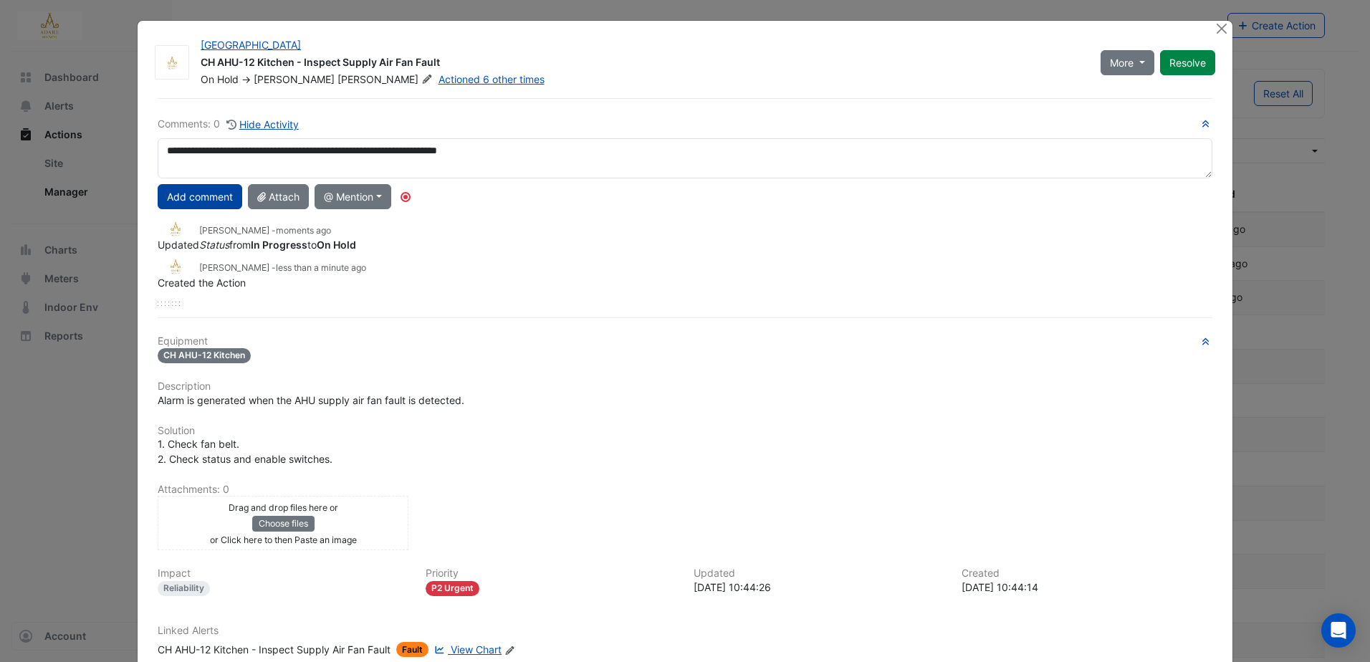
click at [199, 196] on button "Add comment" at bounding box center [200, 196] width 85 height 25
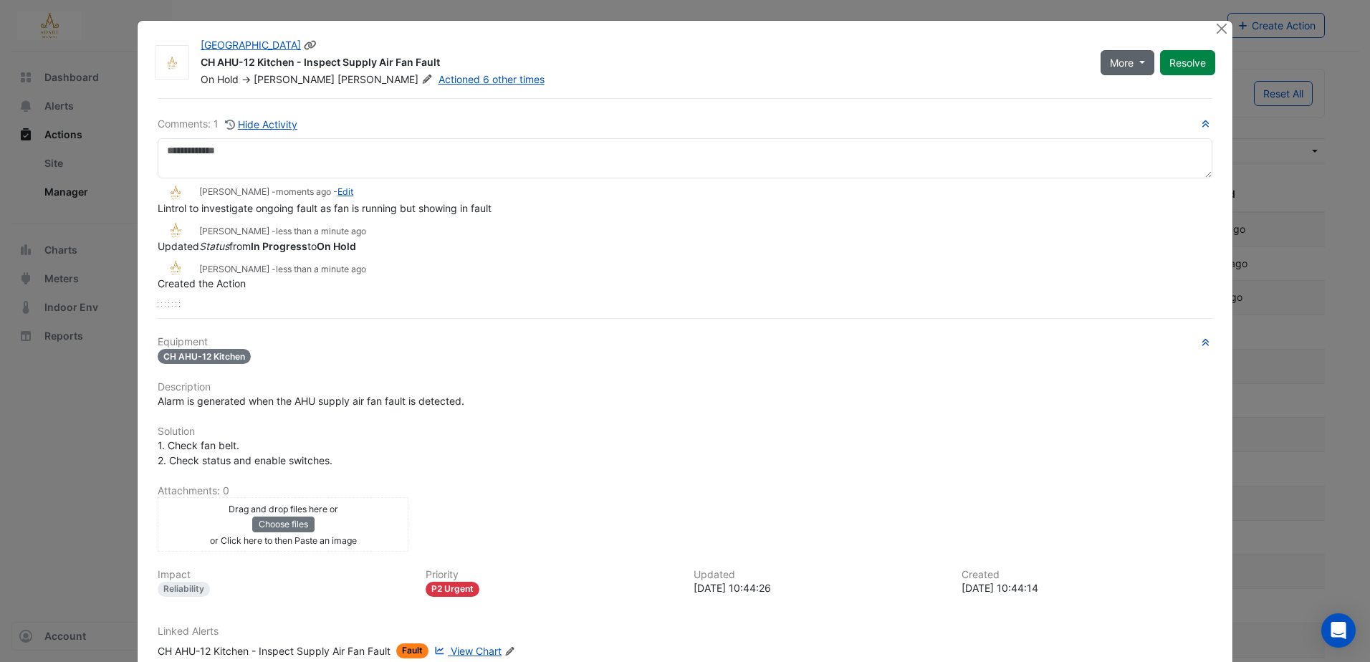
click at [1124, 59] on span "More" at bounding box center [1122, 62] width 24 height 15
click at [1042, 93] on div "Adare Manor CH AHU-12 Kitchen - Inspect Supply Air Fan Fault On Hold -> Eddie R…" at bounding box center [685, 378] width 1095 height 715
click at [1215, 25] on button "Close" at bounding box center [1222, 28] width 15 height 15
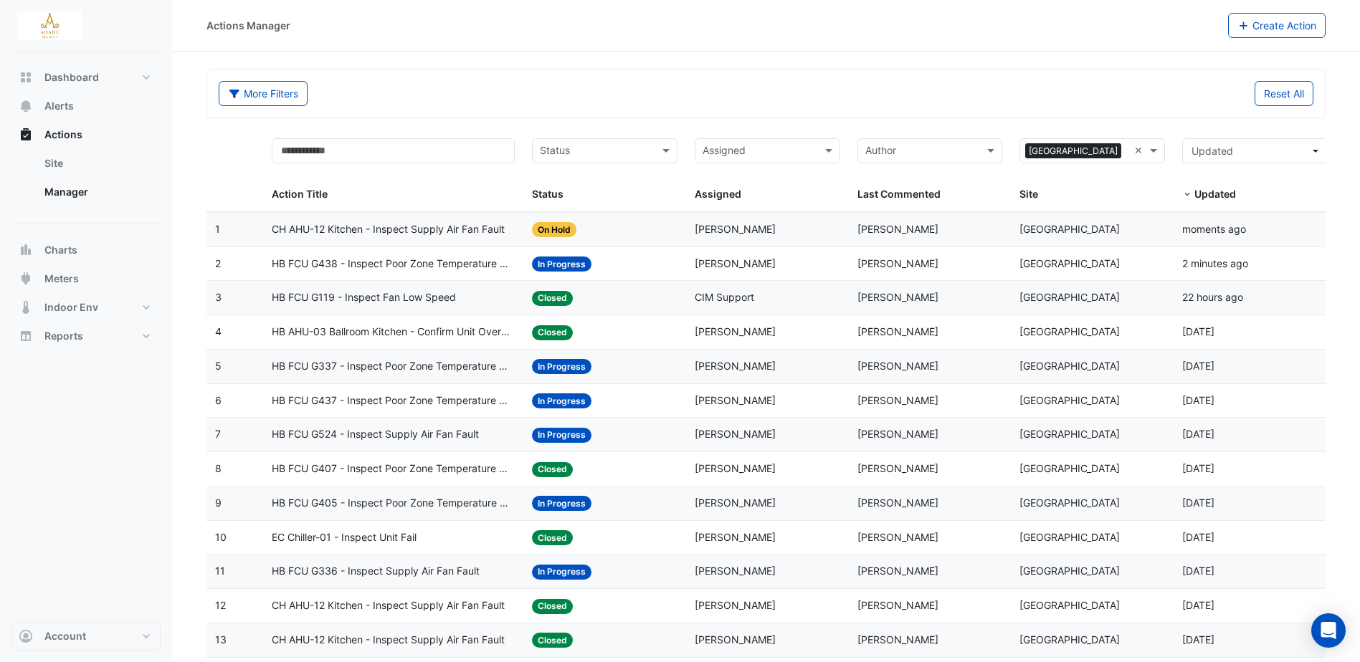
click at [444, 264] on span "HB FCU G438 - Inspect Poor Zone Temperature Control" at bounding box center [393, 264] width 243 height 16
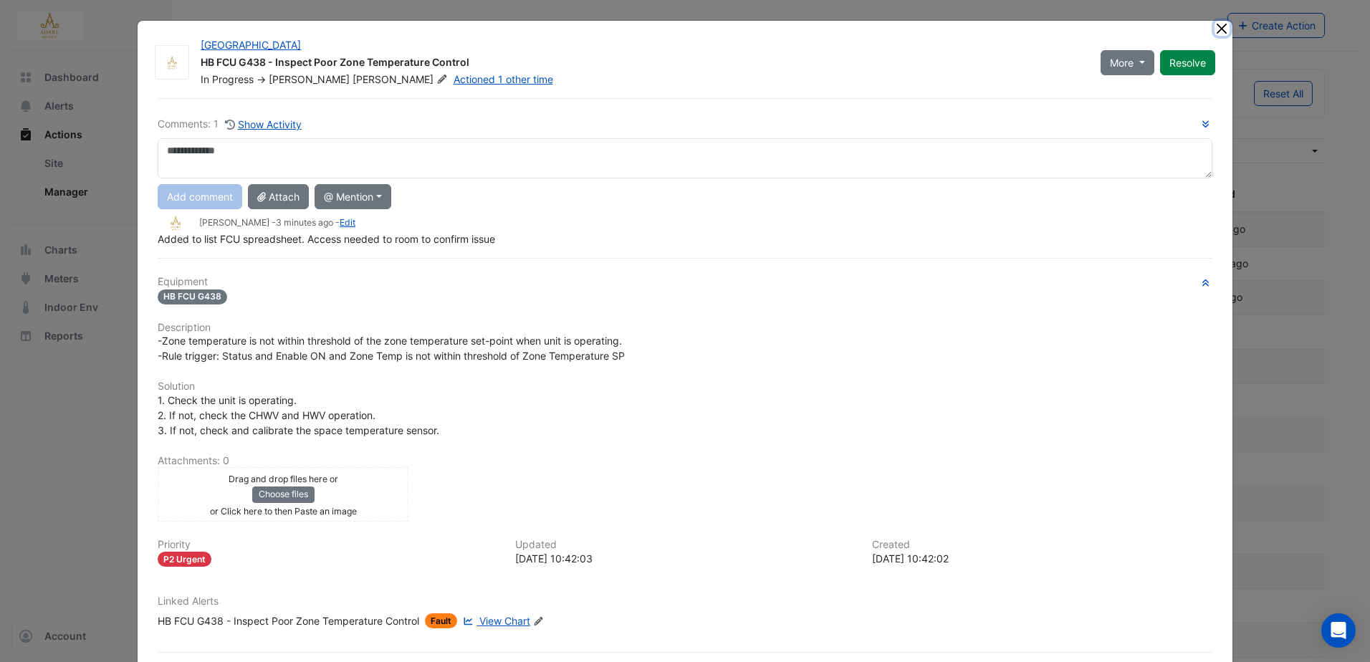
click at [1215, 27] on button "Close" at bounding box center [1222, 28] width 15 height 15
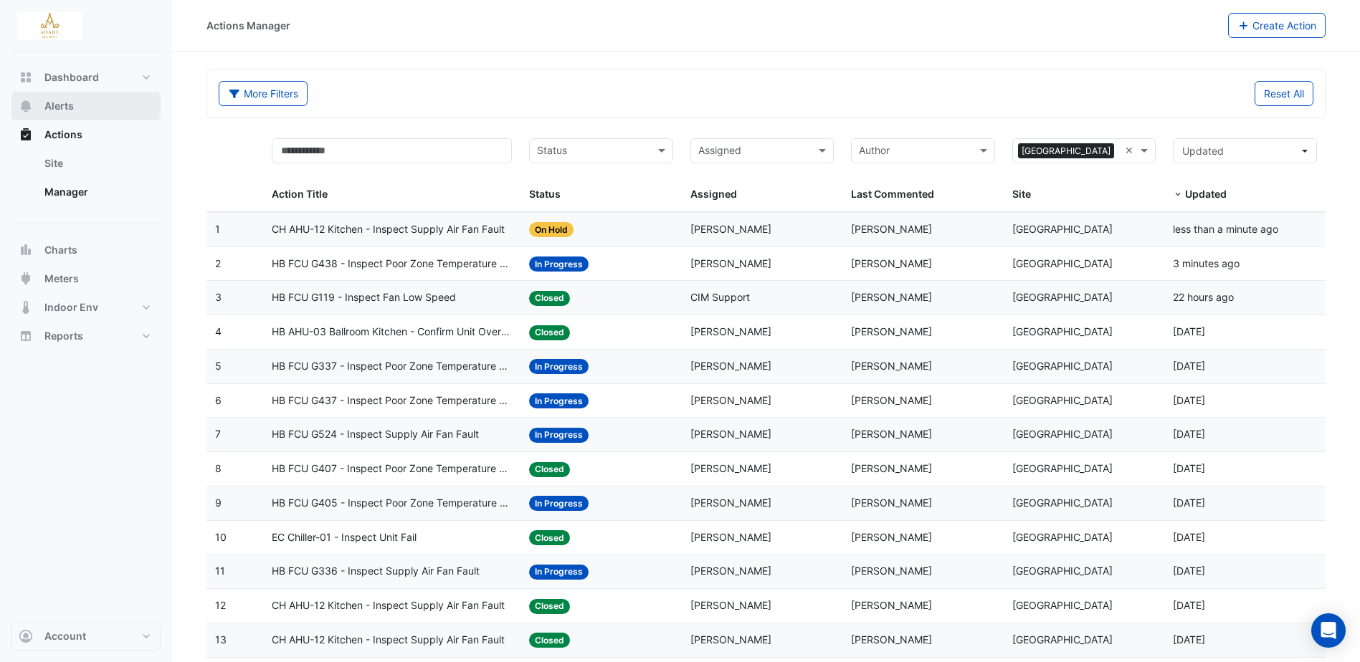
click at [68, 105] on span "Alerts" at bounding box center [58, 106] width 29 height 14
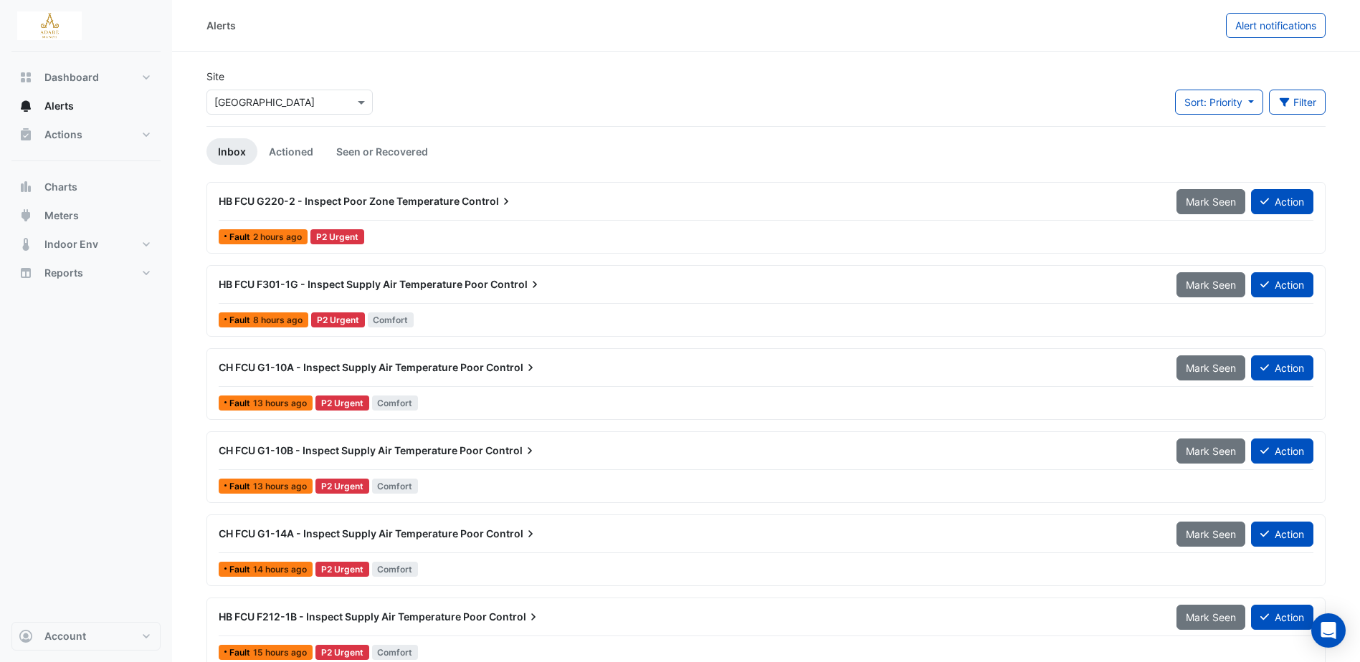
click at [400, 282] on span "HB FCU F301-1G - Inspect Supply Air Temperature Poor" at bounding box center [353, 284] width 269 height 12
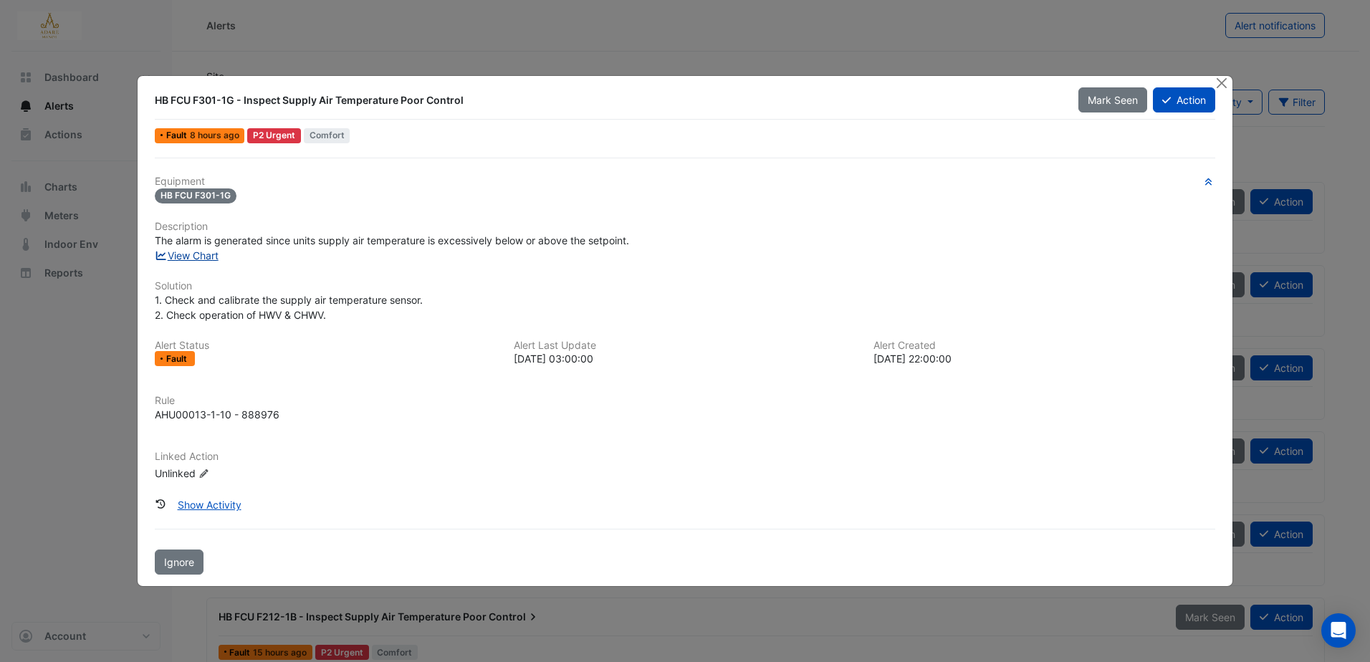
click at [198, 258] on link "View Chart" at bounding box center [187, 255] width 64 height 12
click at [1223, 84] on button "Close" at bounding box center [1222, 83] width 15 height 15
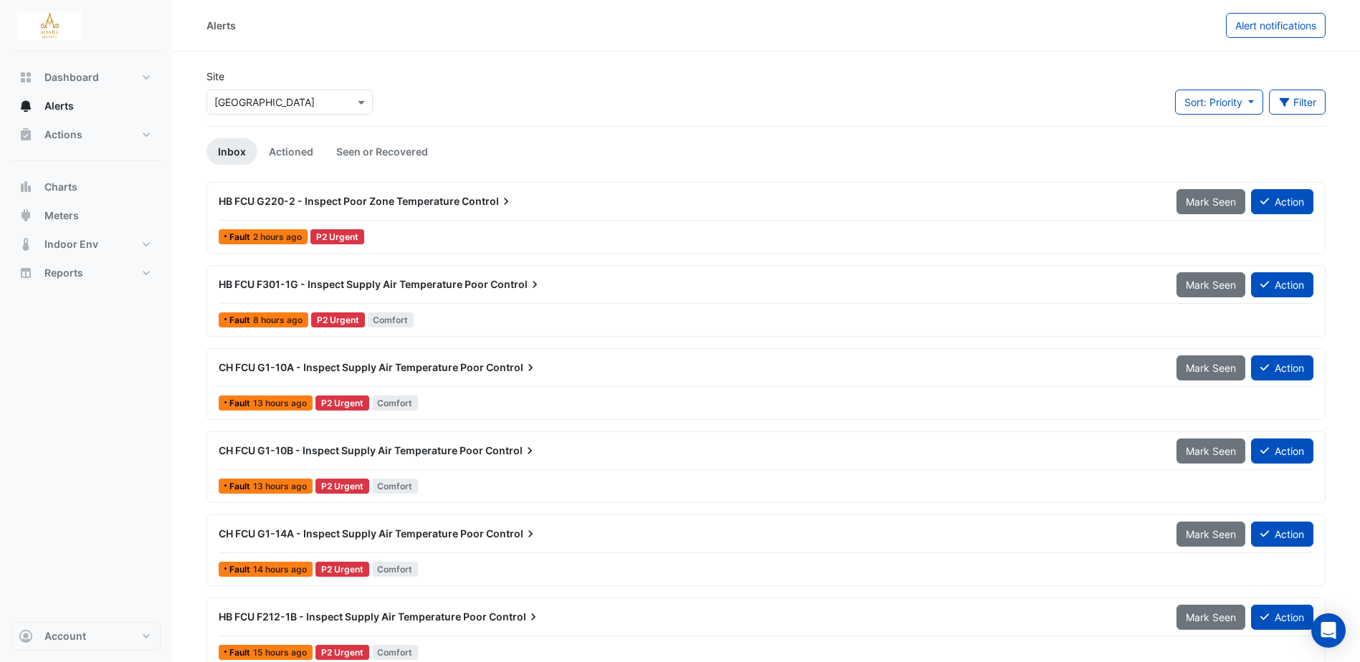
click at [414, 282] on span "HB FCU F301-1G - Inspect Supply Air Temperature Poor" at bounding box center [353, 284] width 269 height 12
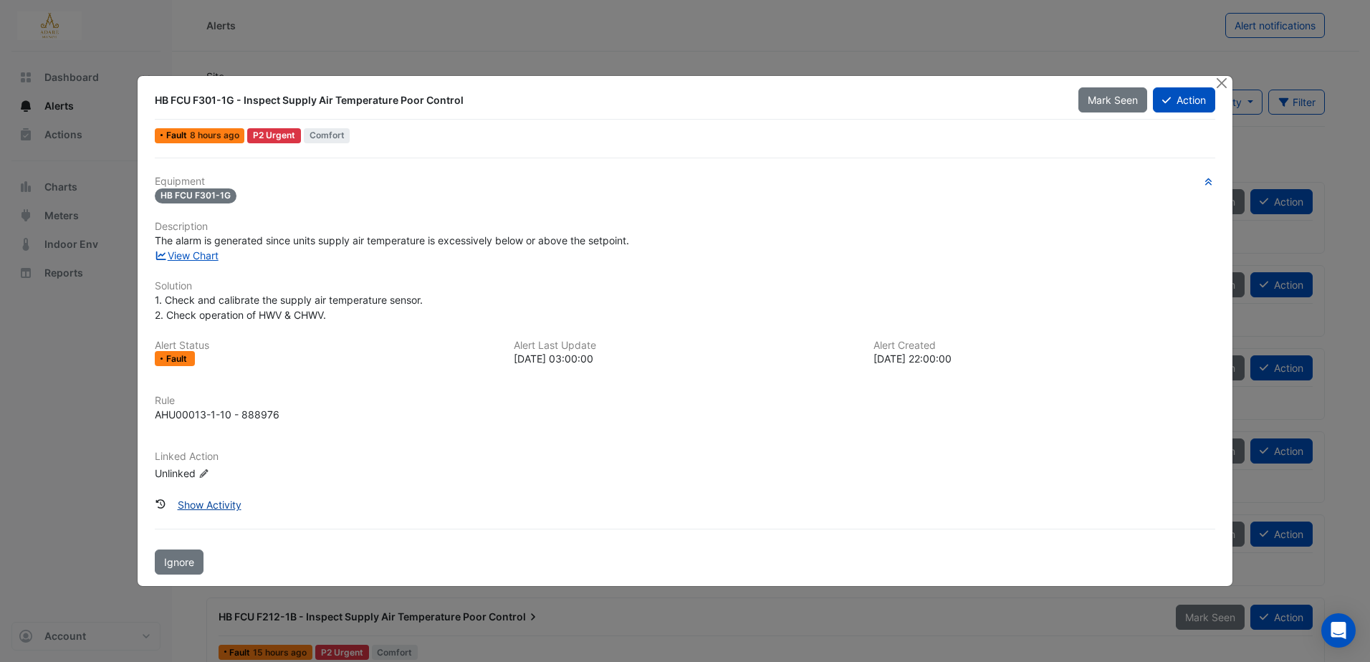
click at [216, 506] on button "Show Activity" at bounding box center [209, 504] width 82 height 25
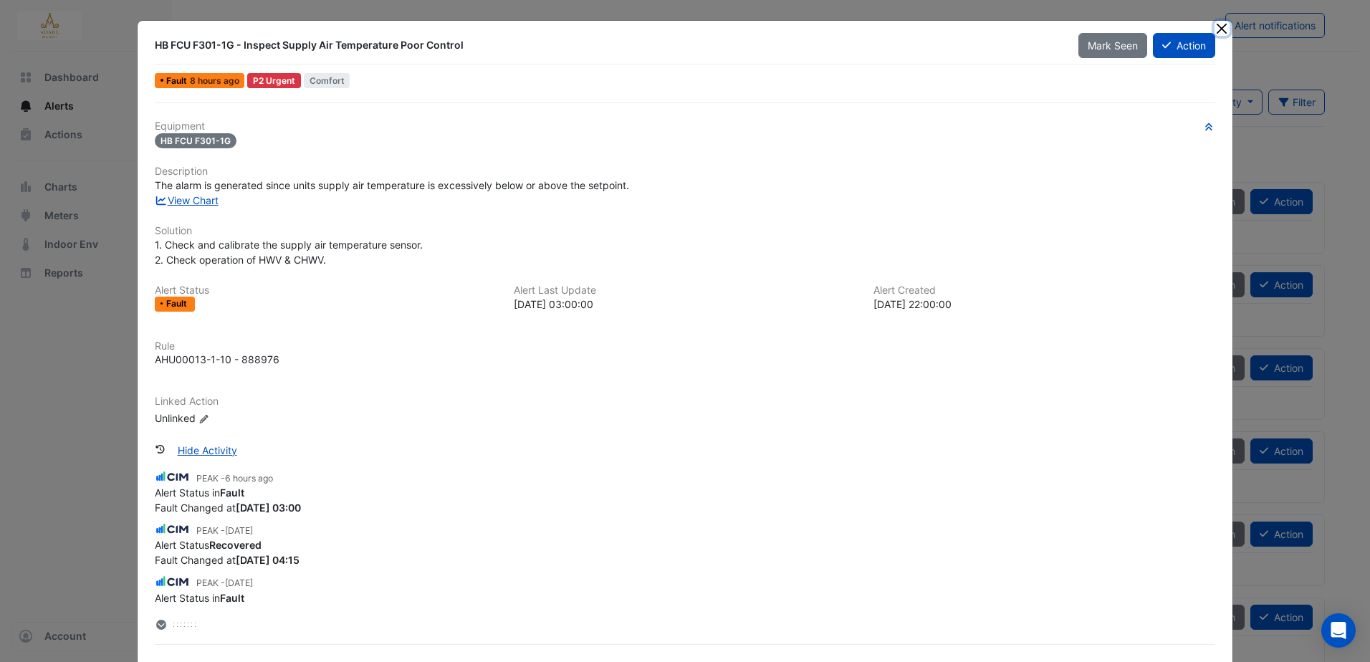
click at [1219, 27] on button "Close" at bounding box center [1222, 28] width 15 height 15
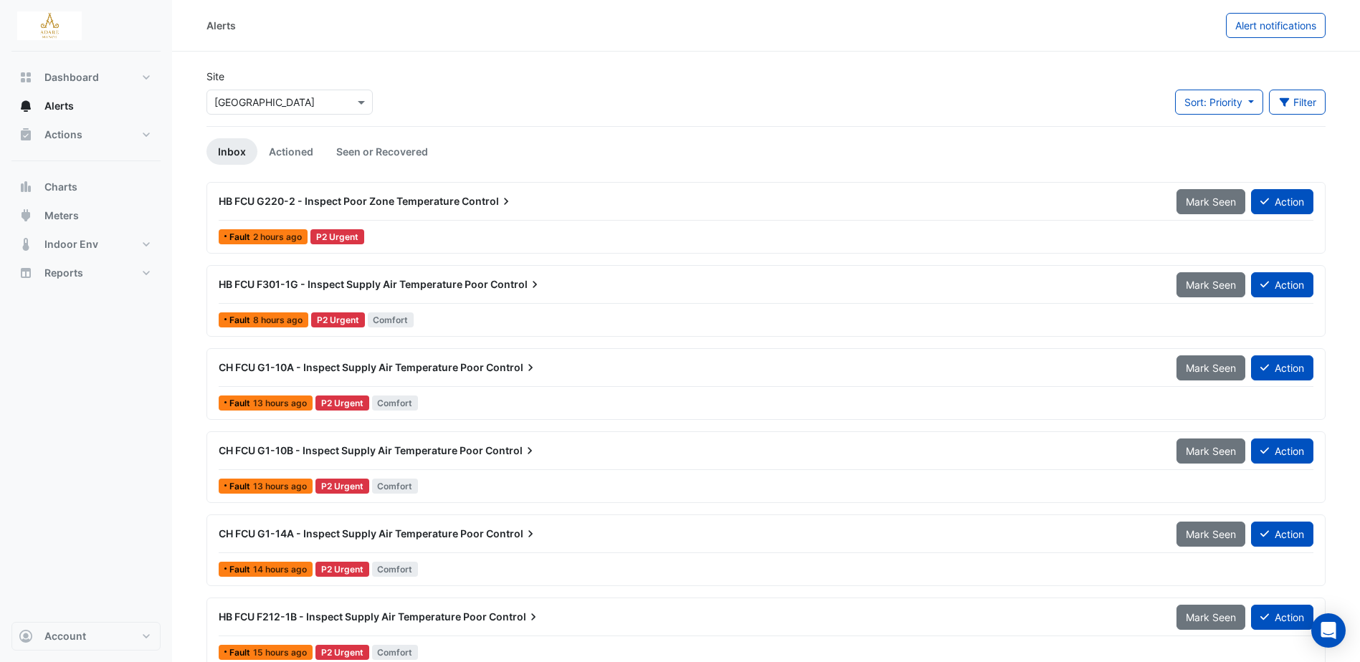
click at [442, 204] on span "HB FCU G220-2 - Inspect Poor Zone Temperature" at bounding box center [339, 201] width 241 height 12
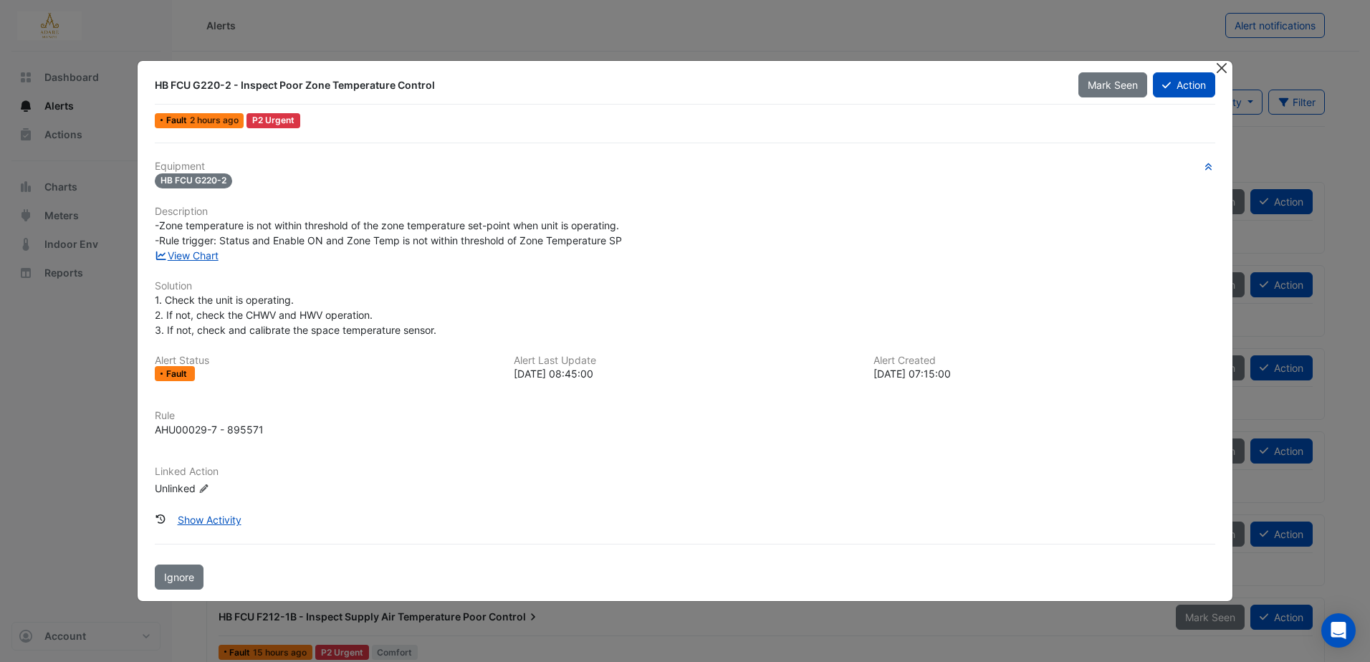
click at [1219, 69] on button "Close" at bounding box center [1222, 68] width 15 height 15
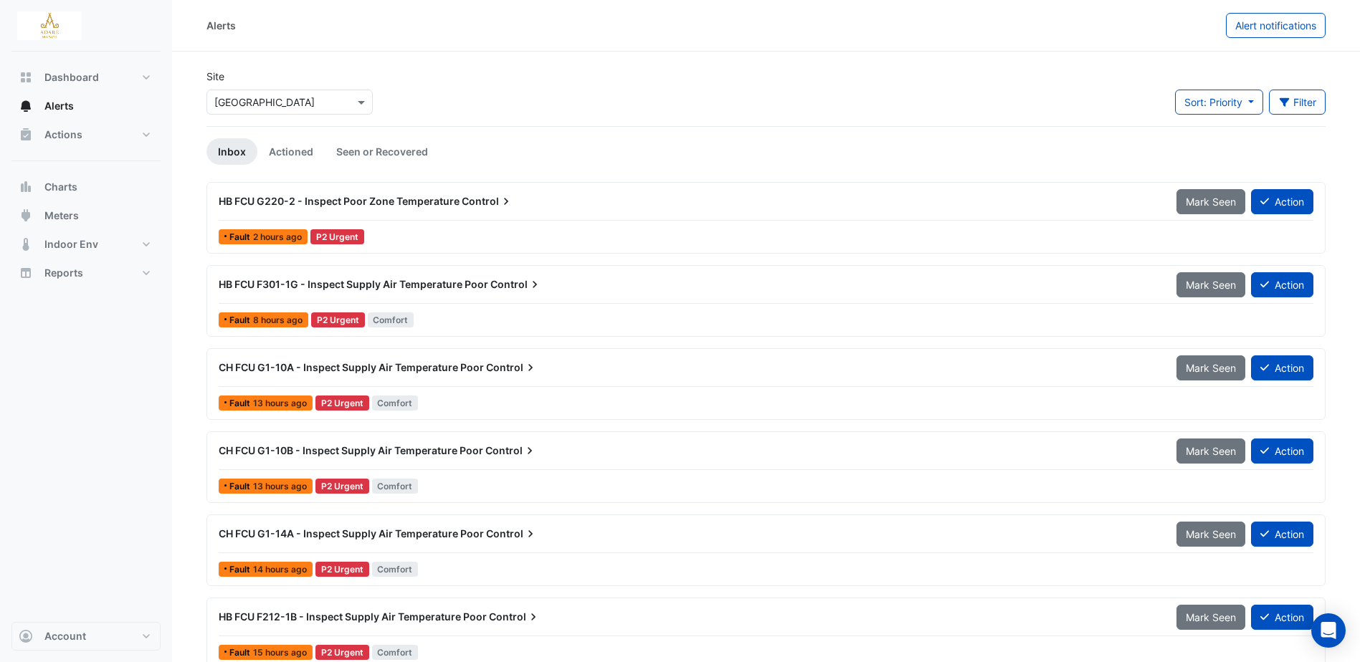
click at [445, 197] on span "HB FCU G220-2 - Inspect Poor Zone Temperature" at bounding box center [339, 201] width 241 height 12
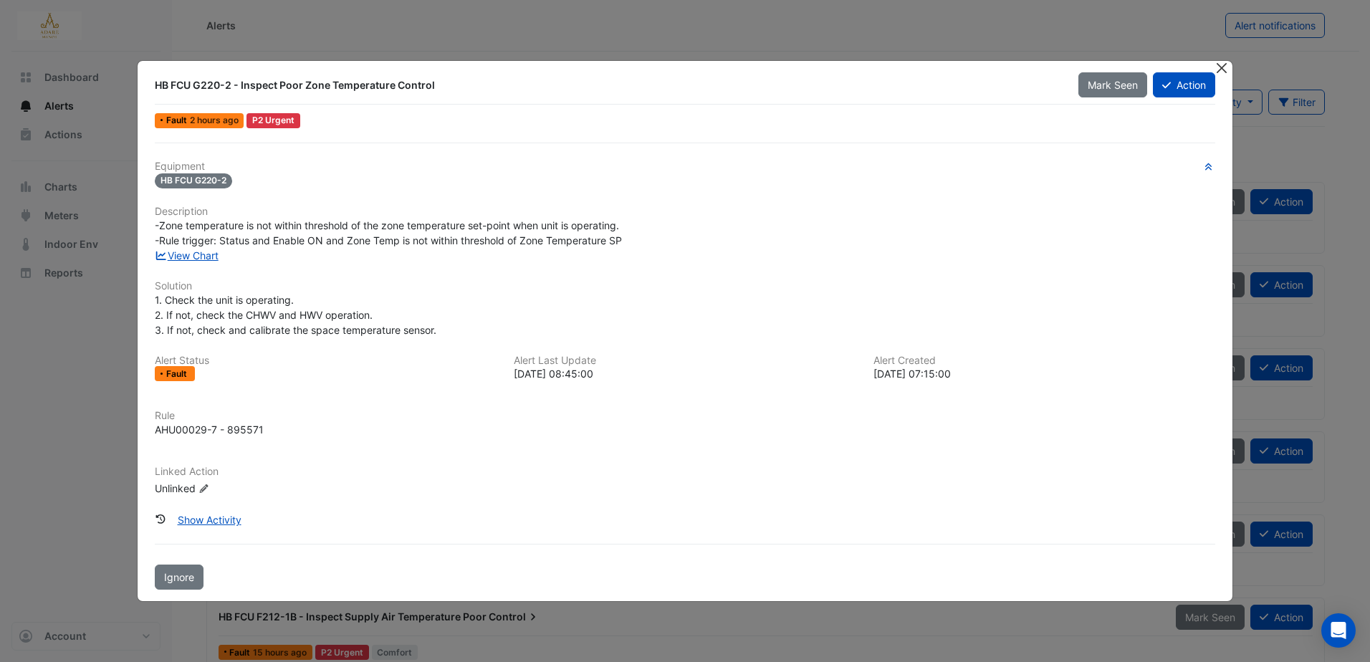
click at [1227, 72] on button "Close" at bounding box center [1222, 68] width 15 height 15
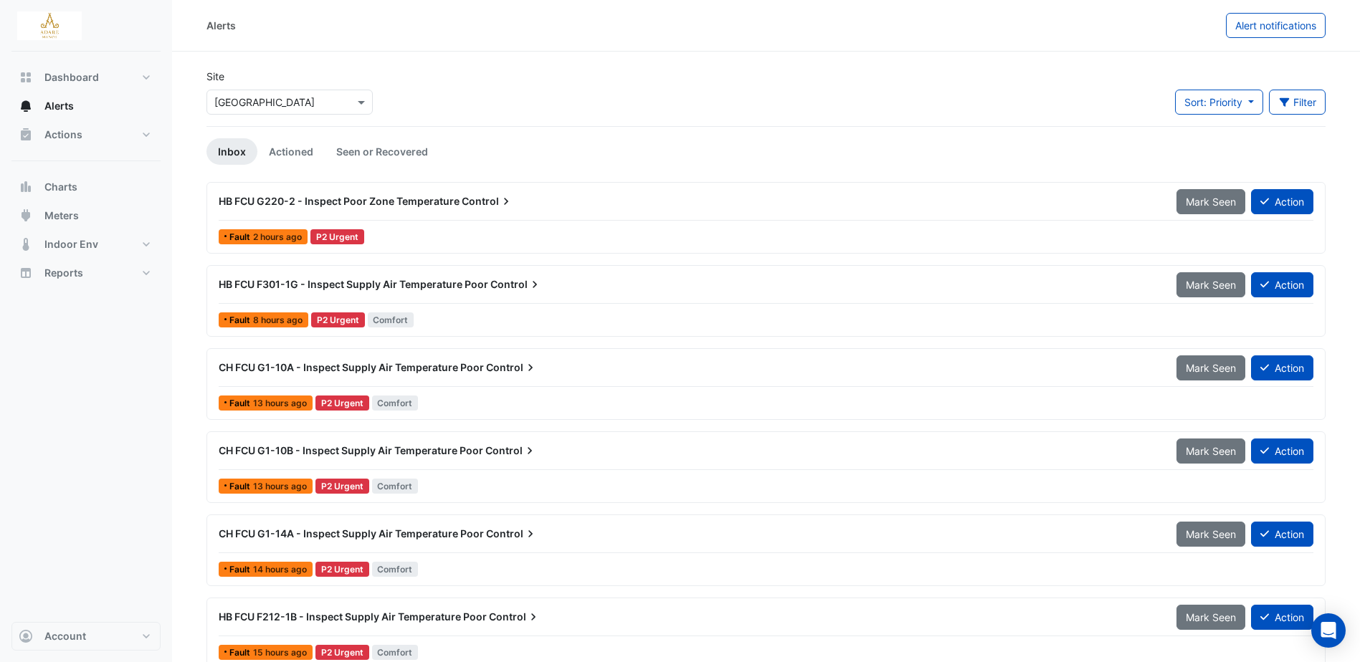
click at [391, 285] on span "HB FCU F301-1G - Inspect Supply Air Temperature Poor" at bounding box center [353, 284] width 269 height 12
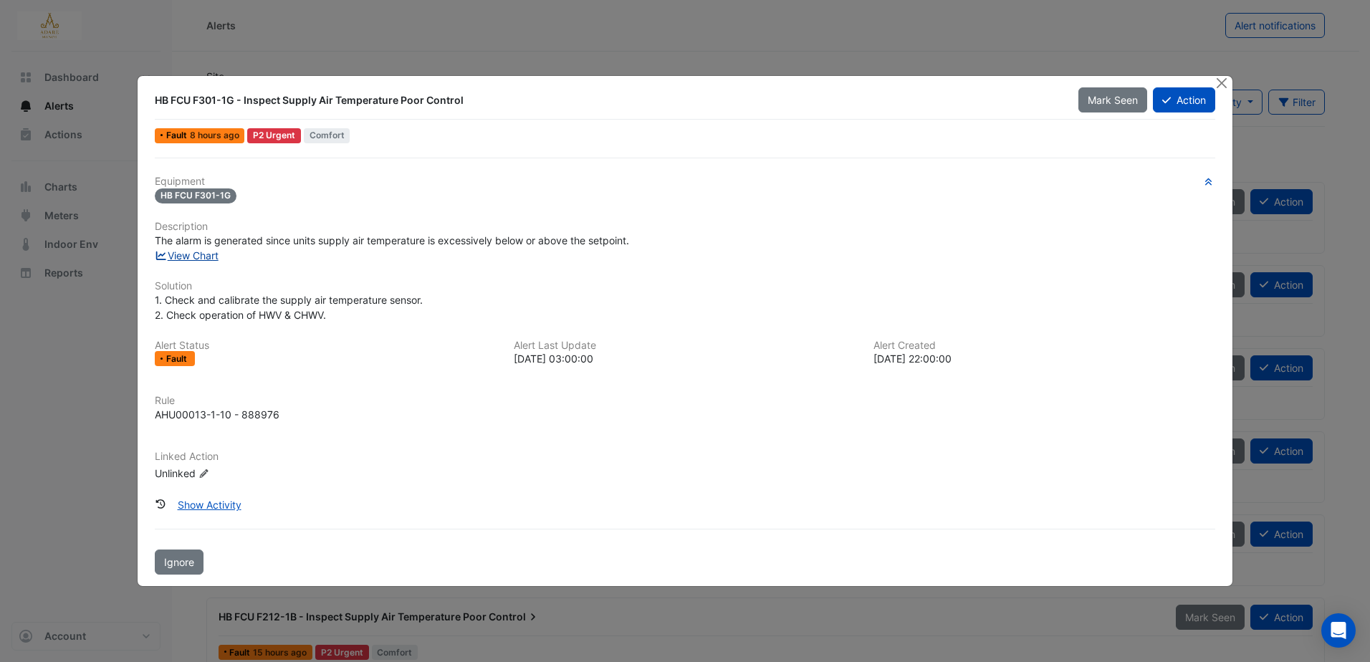
click at [203, 258] on link "View Chart" at bounding box center [187, 255] width 64 height 12
click at [1226, 79] on button "Close" at bounding box center [1222, 83] width 15 height 15
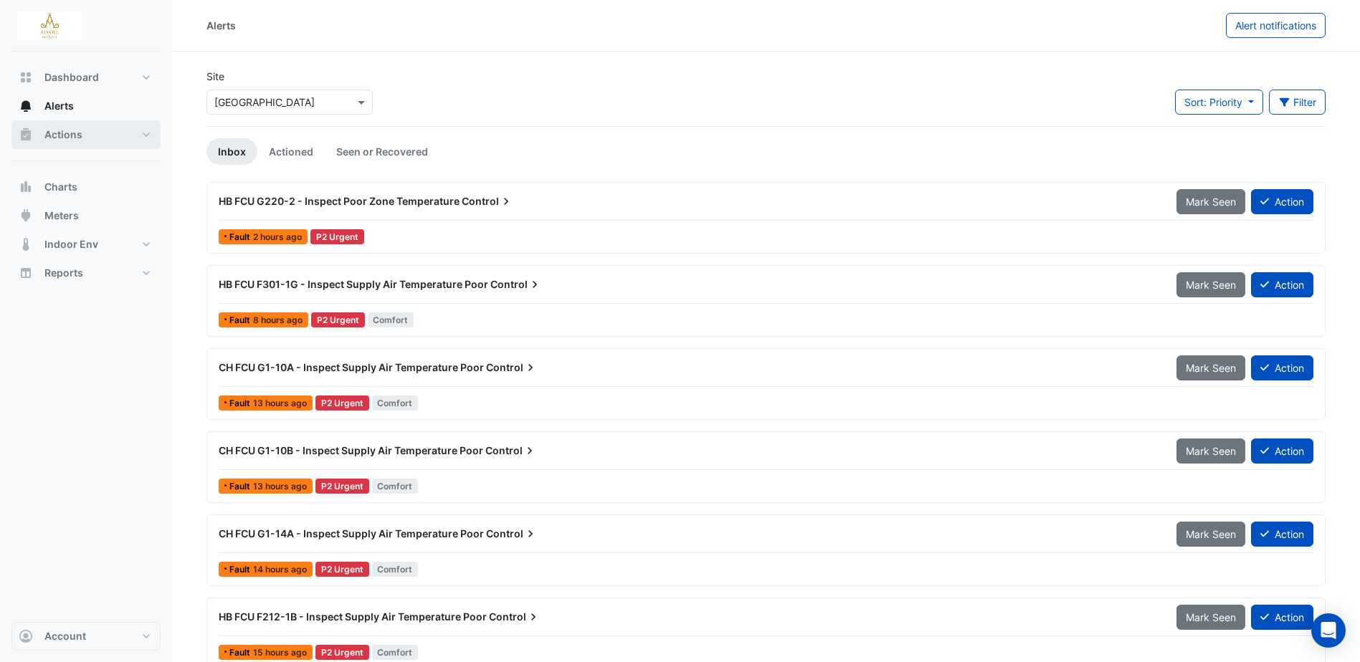
click at [54, 133] on span "Actions" at bounding box center [63, 135] width 38 height 14
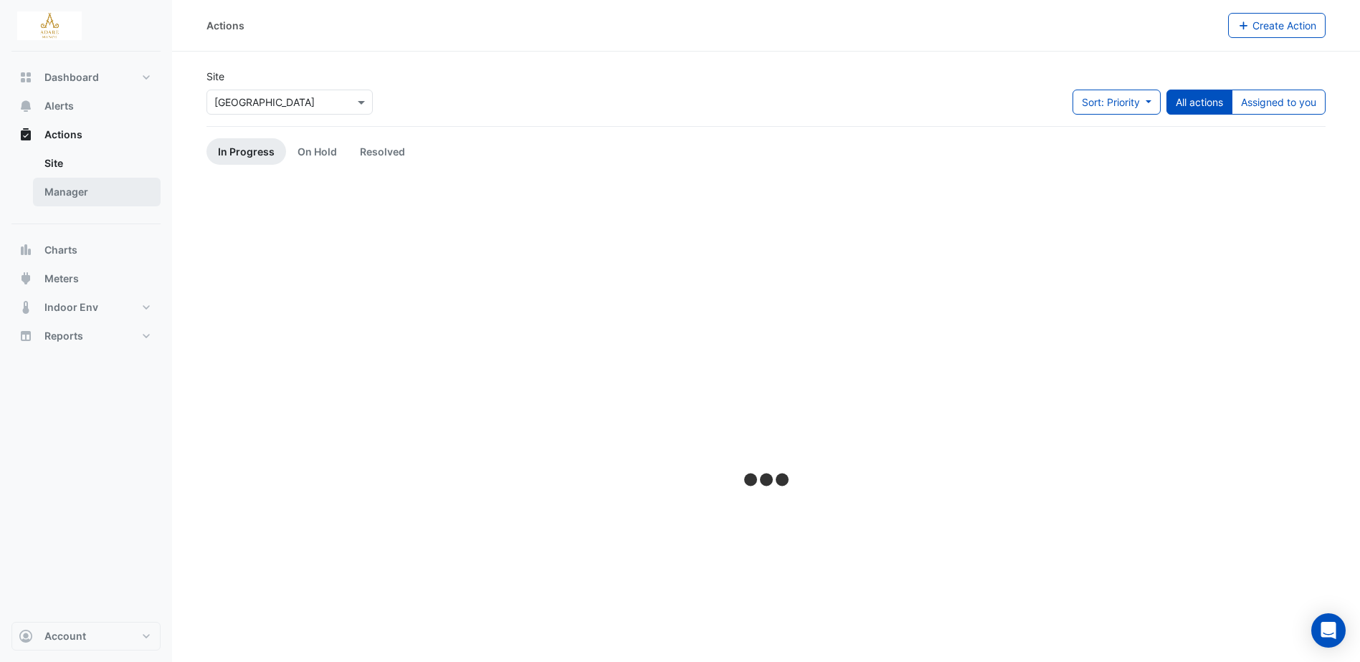
click at [69, 191] on link "Manager" at bounding box center [97, 192] width 128 height 29
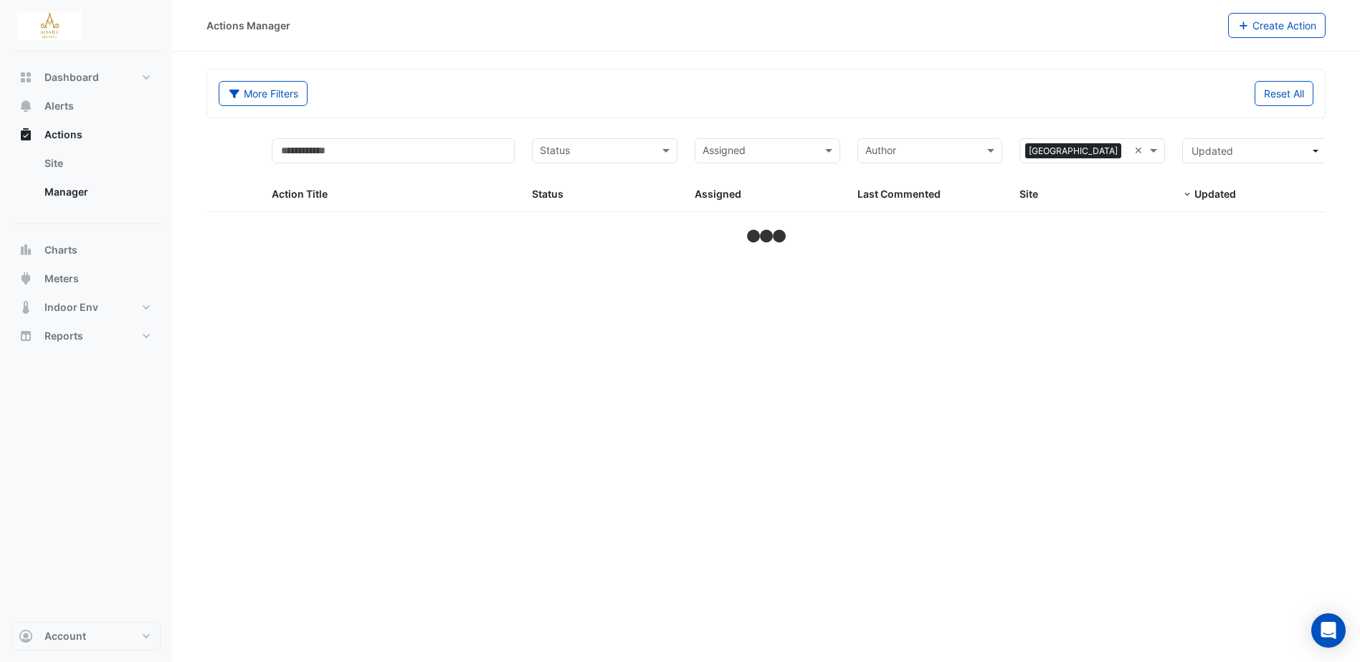
select select "***"
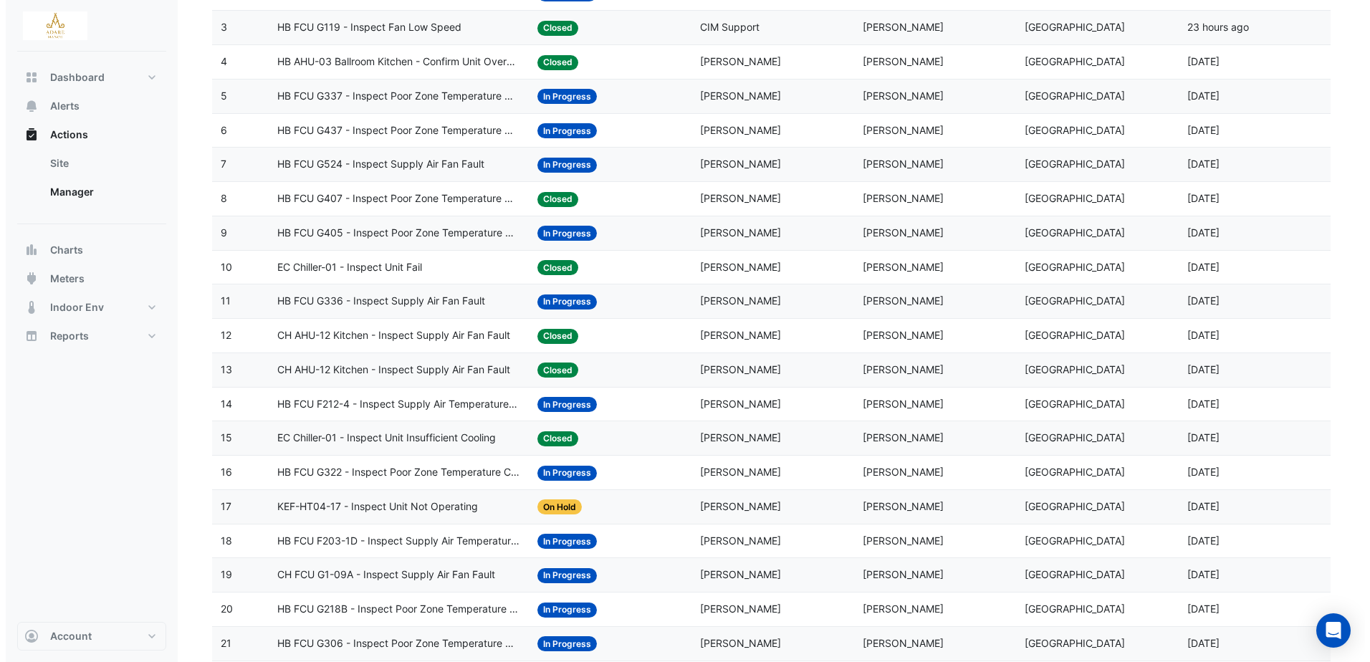
scroll to position [287, 0]
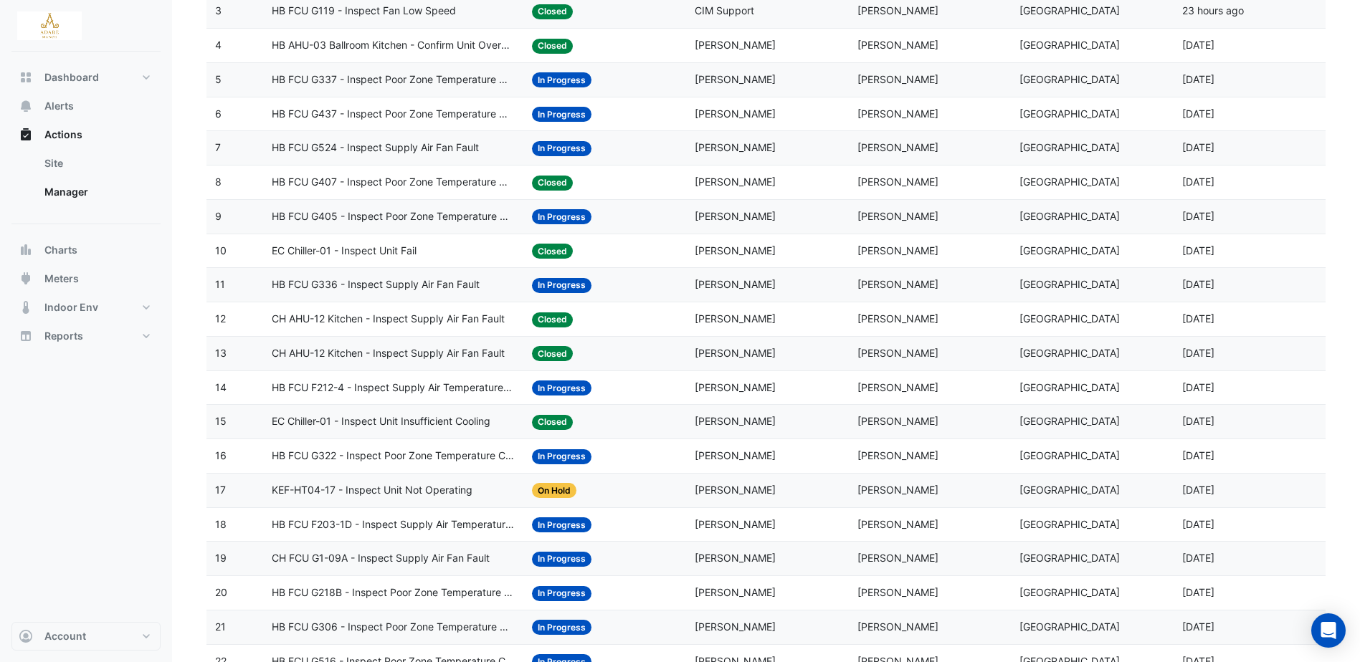
click at [472, 392] on span "HB FCU F212-4 - Inspect Supply Air Temperature Poor Control" at bounding box center [393, 388] width 243 height 16
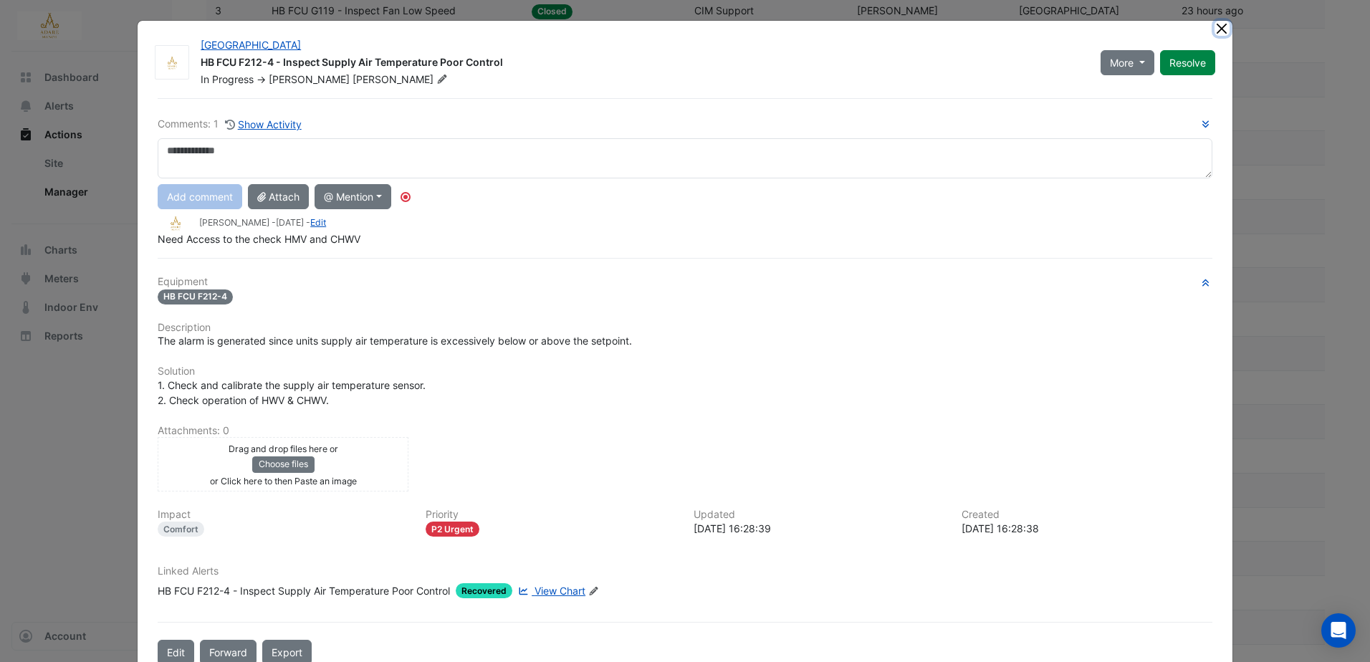
click at [1222, 28] on button "Close" at bounding box center [1222, 28] width 15 height 15
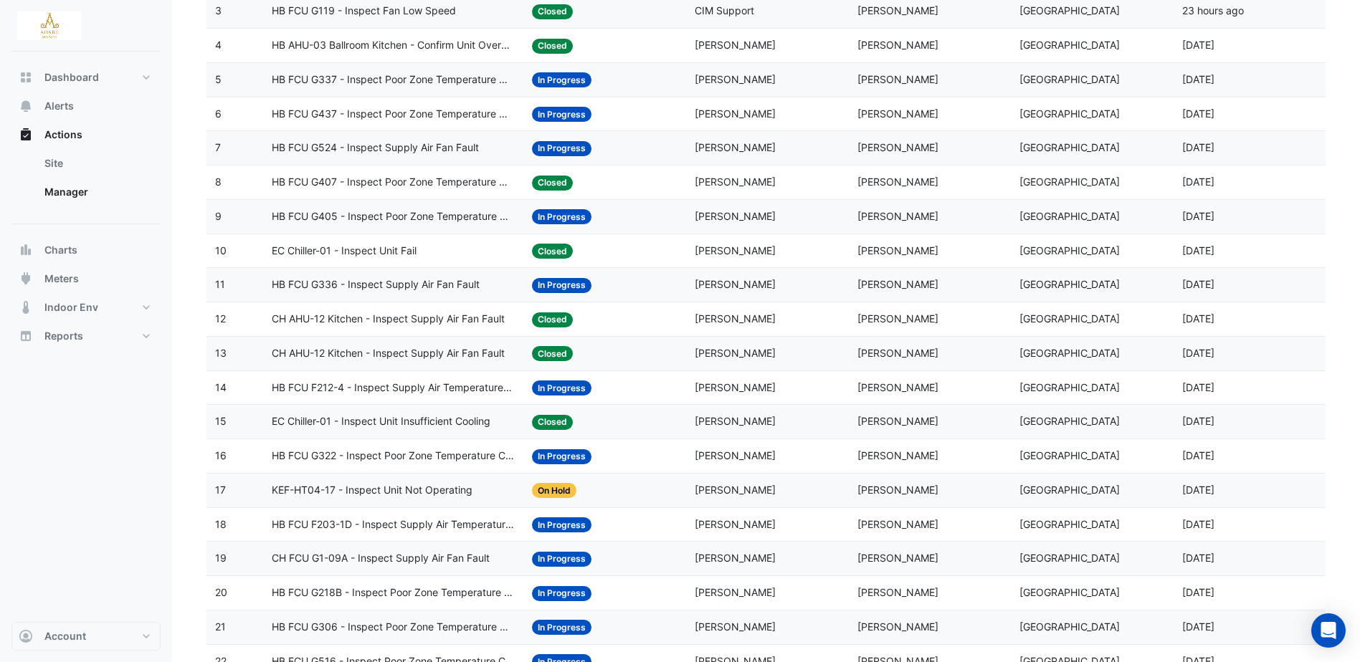
click at [476, 381] on span "HB FCU F212-4 - Inspect Supply Air Temperature Poor Control" at bounding box center [393, 388] width 243 height 16
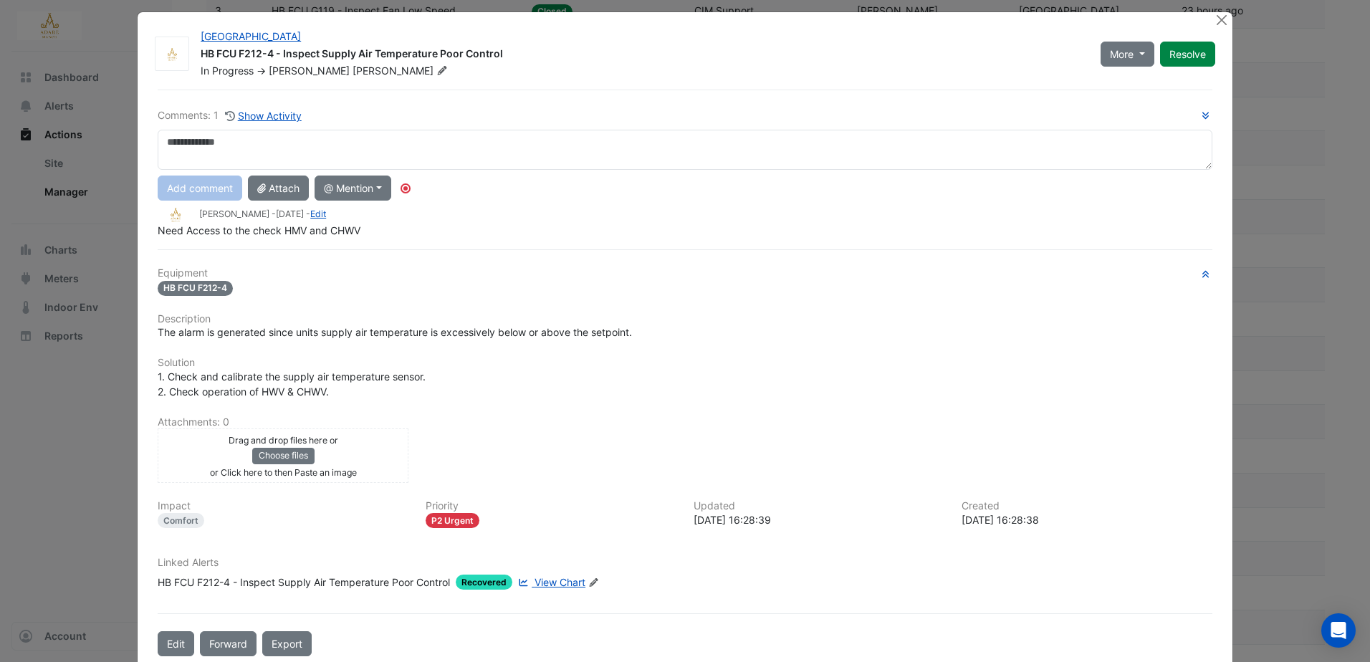
scroll to position [35, 0]
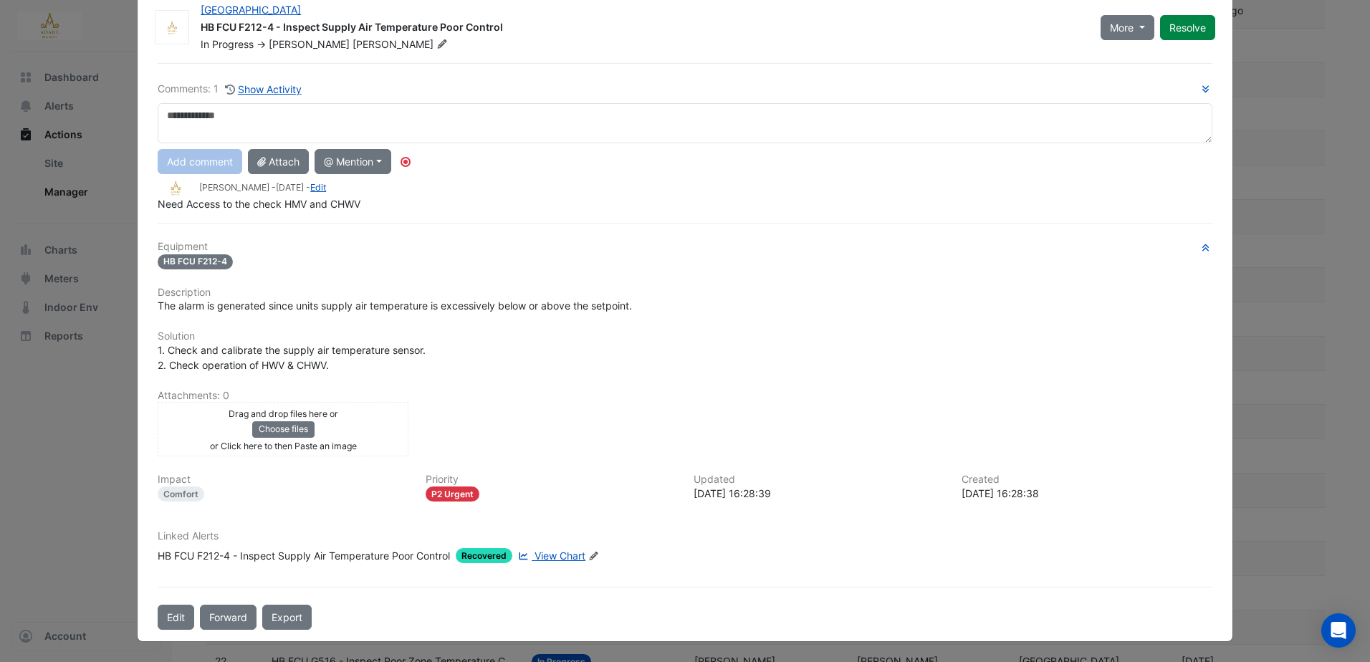
click at [567, 557] on span "View Chart" at bounding box center [560, 556] width 51 height 12
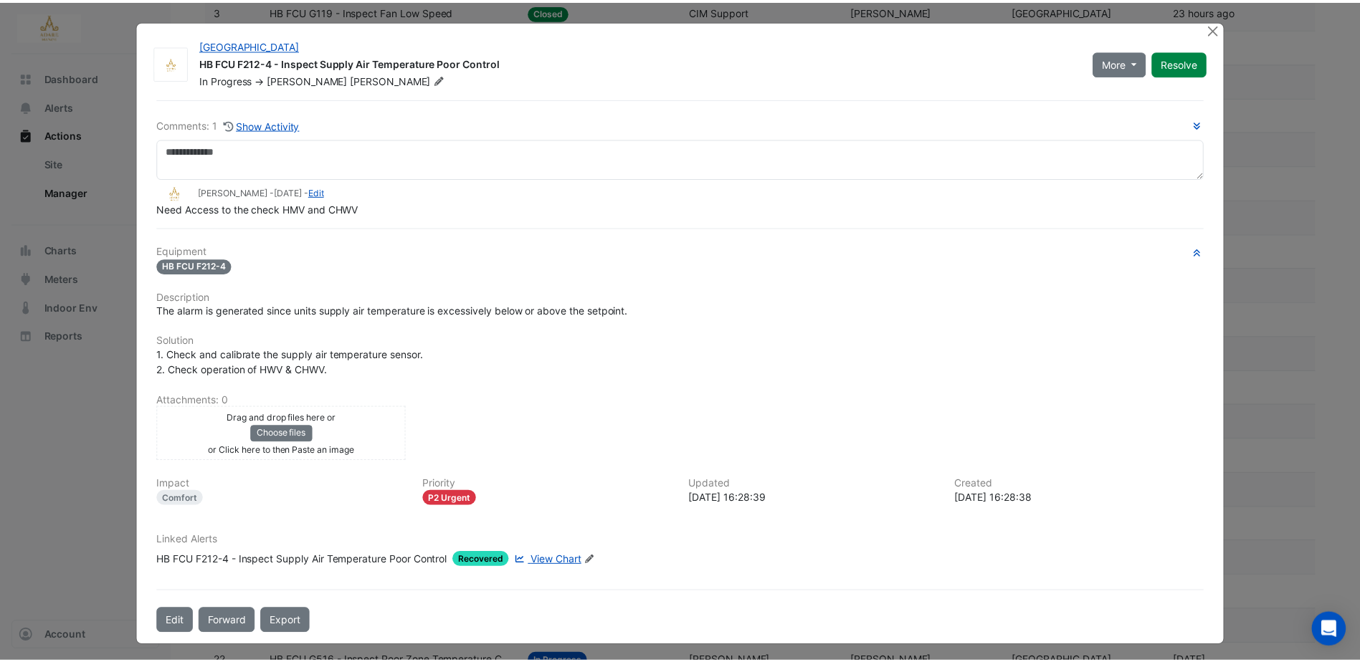
scroll to position [4, 0]
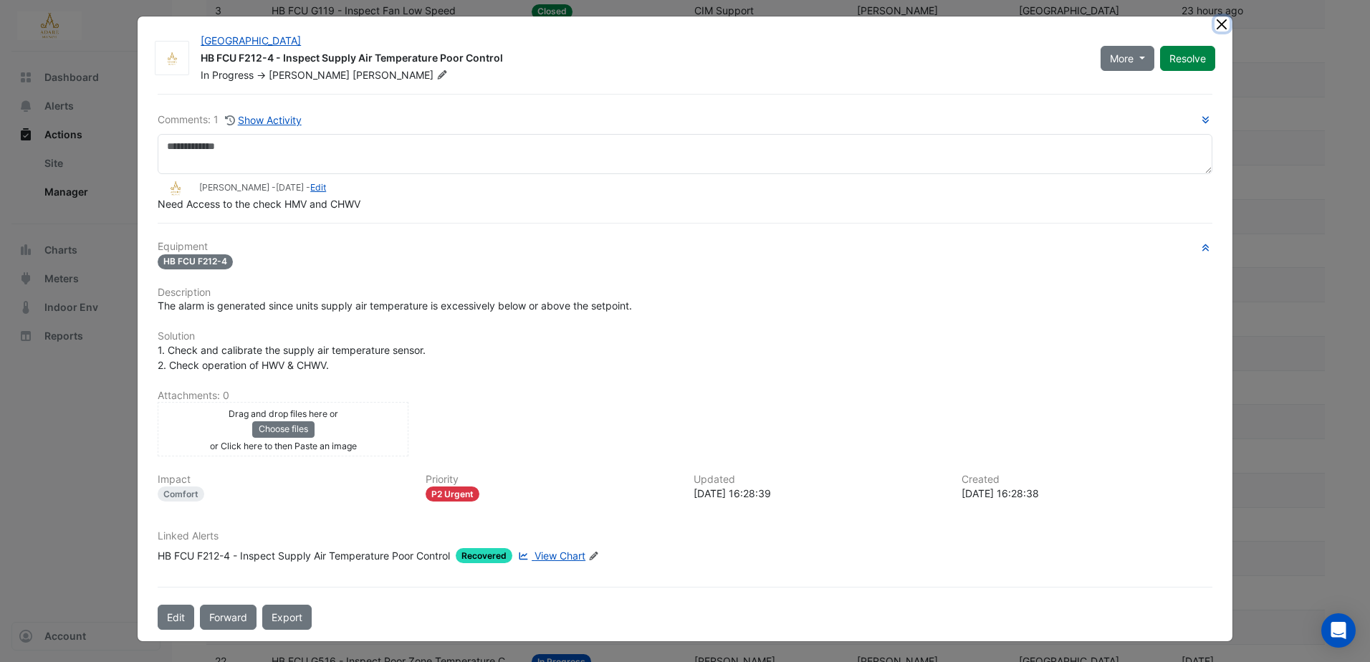
click at [1218, 22] on button "Close" at bounding box center [1222, 23] width 15 height 15
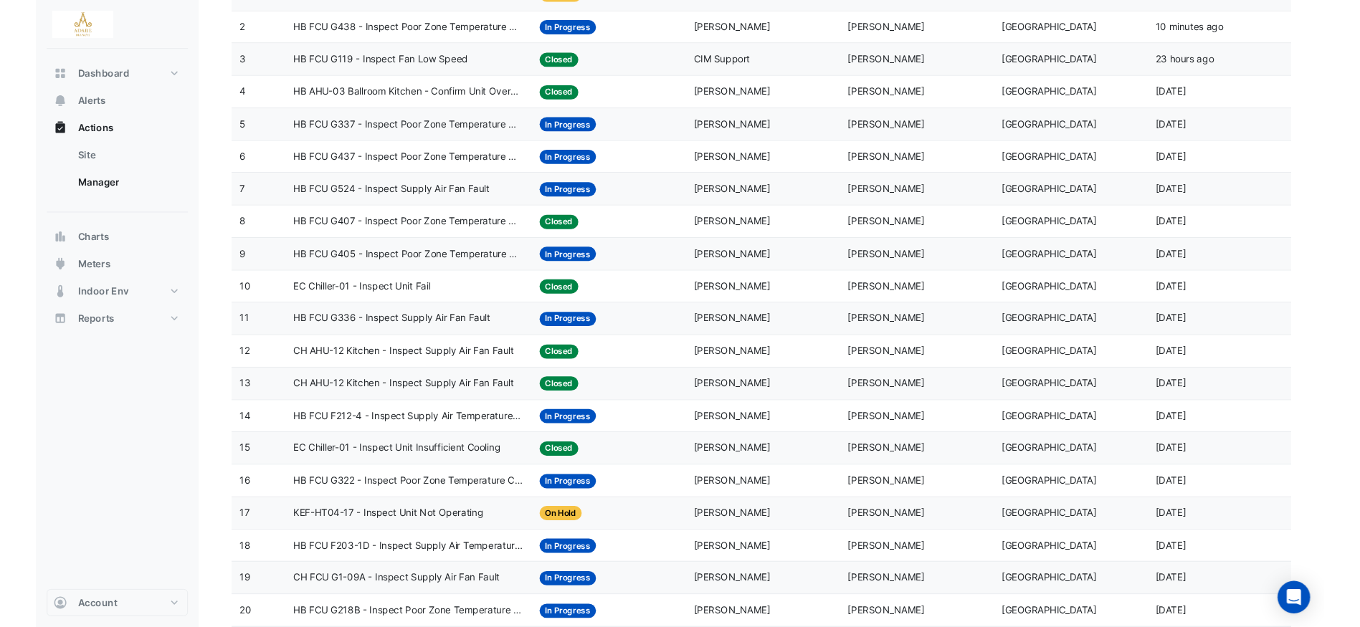
scroll to position [0, 0]
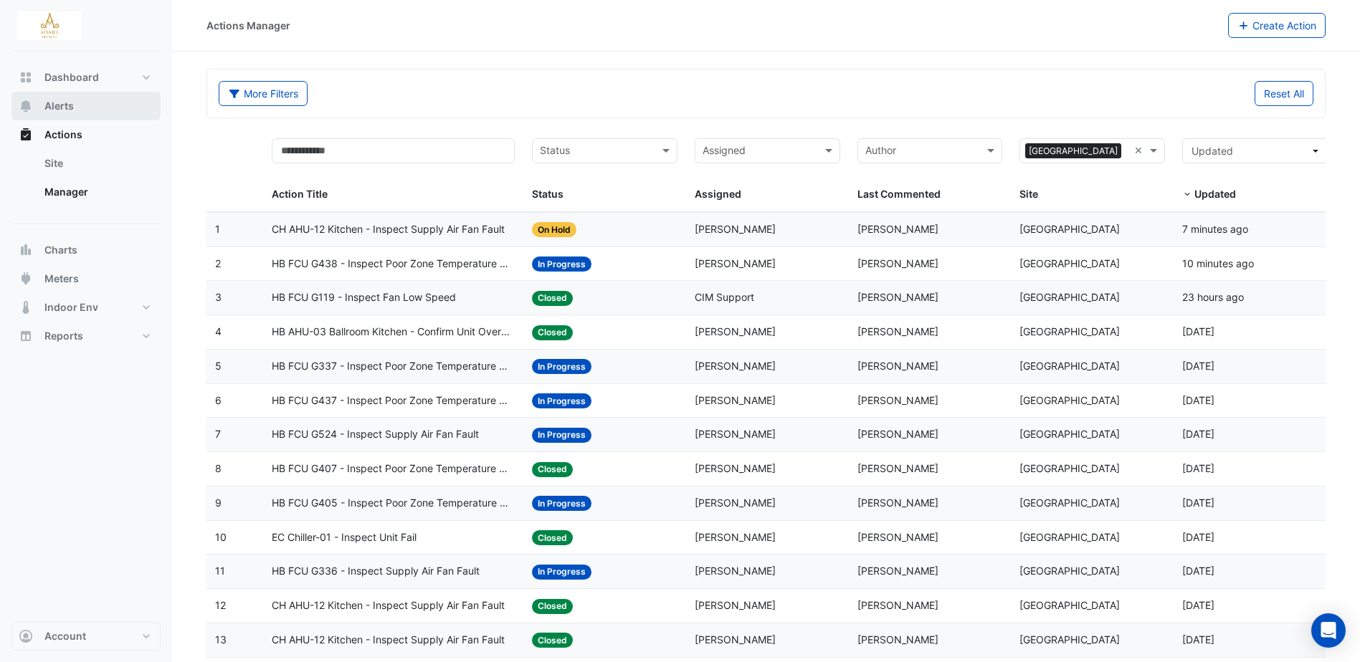
click at [61, 106] on span "Alerts" at bounding box center [58, 106] width 29 height 14
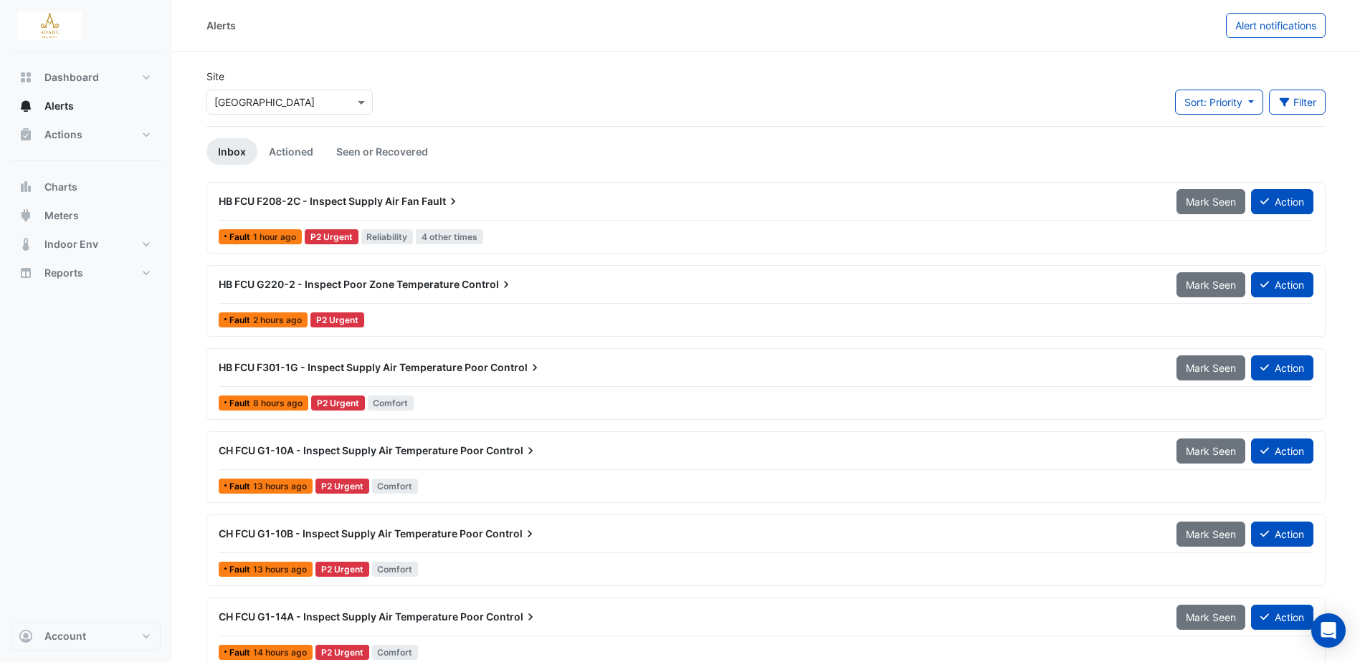
click at [392, 201] on span "HB FCU F208-2C - Inspect Supply Air Fan" at bounding box center [319, 201] width 201 height 12
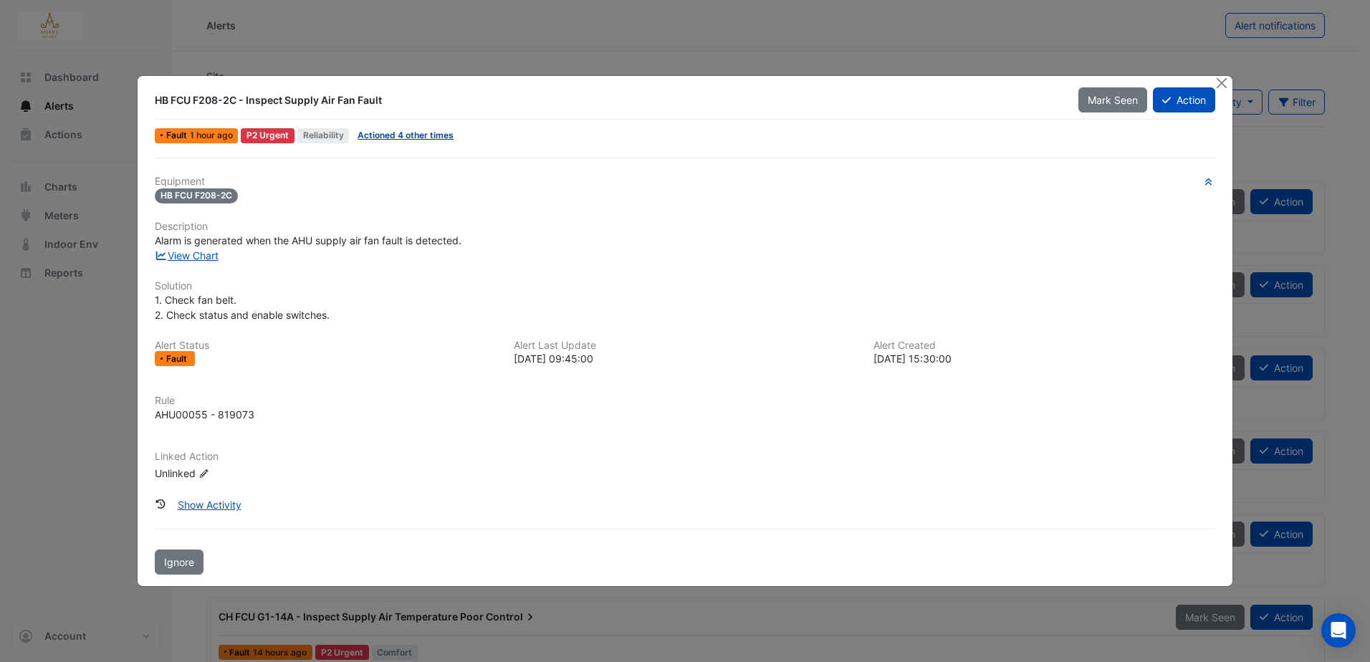
click at [405, 130] on link "Actioned 4 other times" at bounding box center [406, 135] width 96 height 11
click at [188, 256] on link "View Chart" at bounding box center [187, 255] width 64 height 12
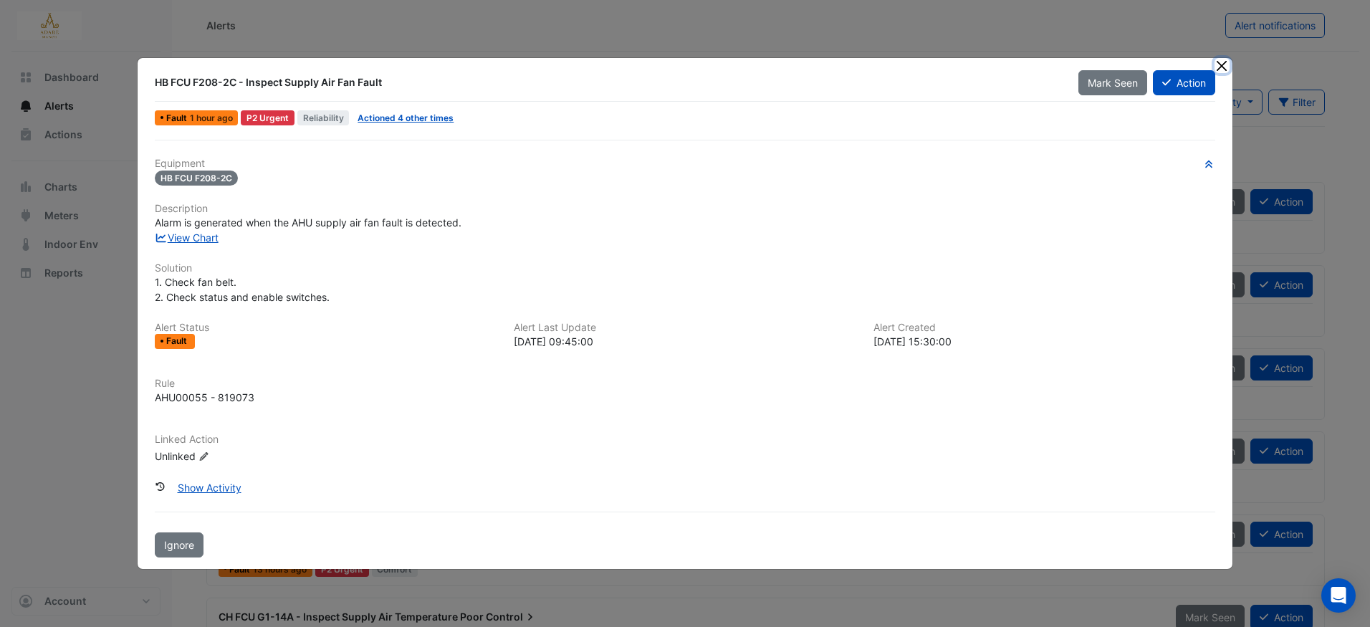
click at [1226, 66] on button "Close" at bounding box center [1222, 65] width 15 height 15
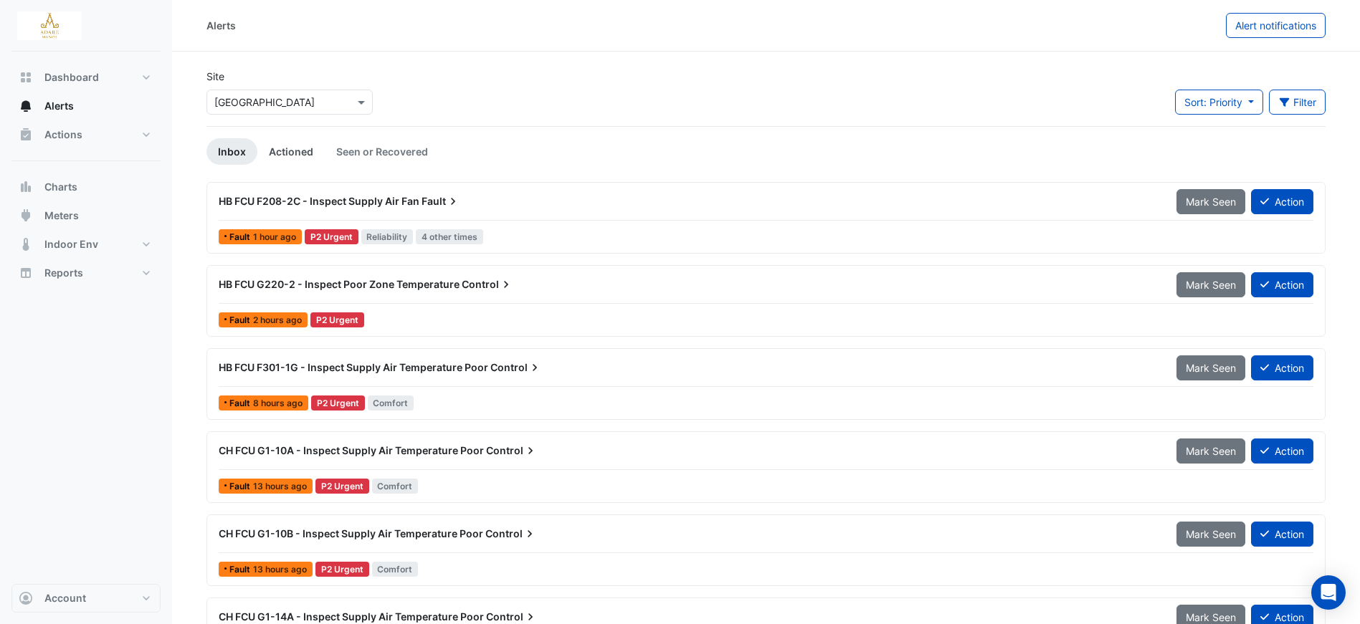
click at [278, 149] on link "Actioned" at bounding box center [290, 151] width 67 height 27
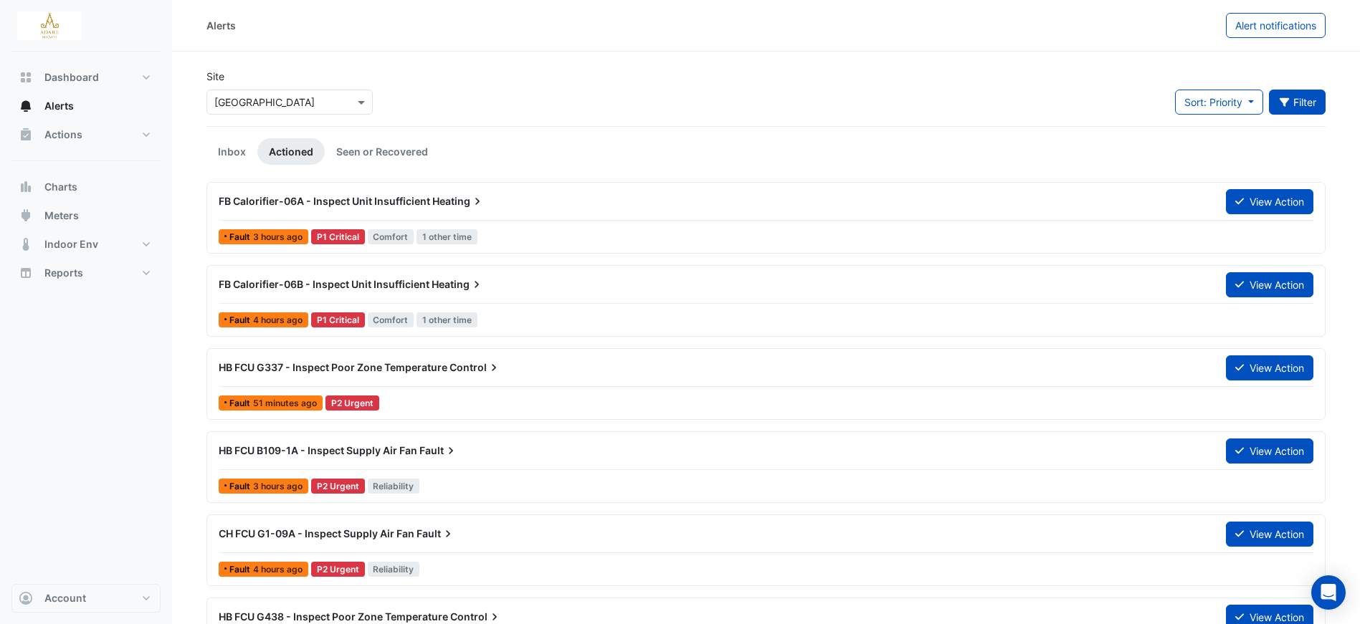
click at [1305, 105] on button "Filter" at bounding box center [1297, 102] width 57 height 25
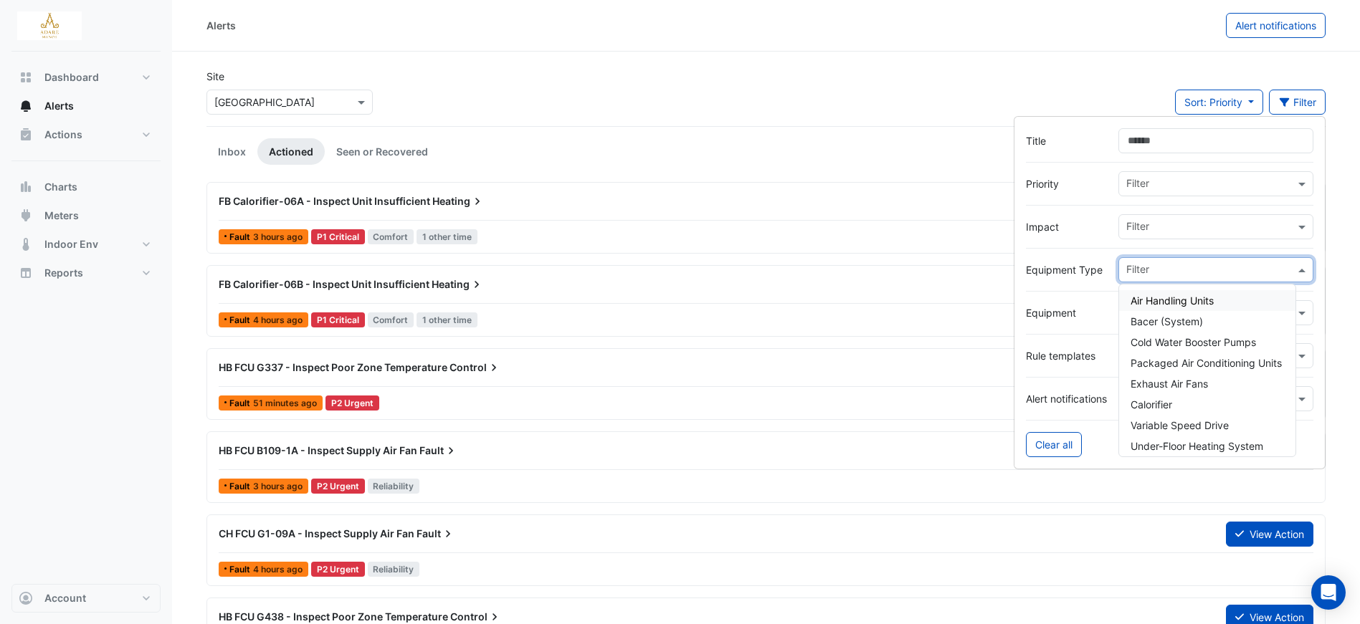
click at [1200, 265] on input "text" at bounding box center [1210, 271] width 168 height 15
click at [1097, 312] on label "Equipment" at bounding box center [1066, 312] width 81 height 15
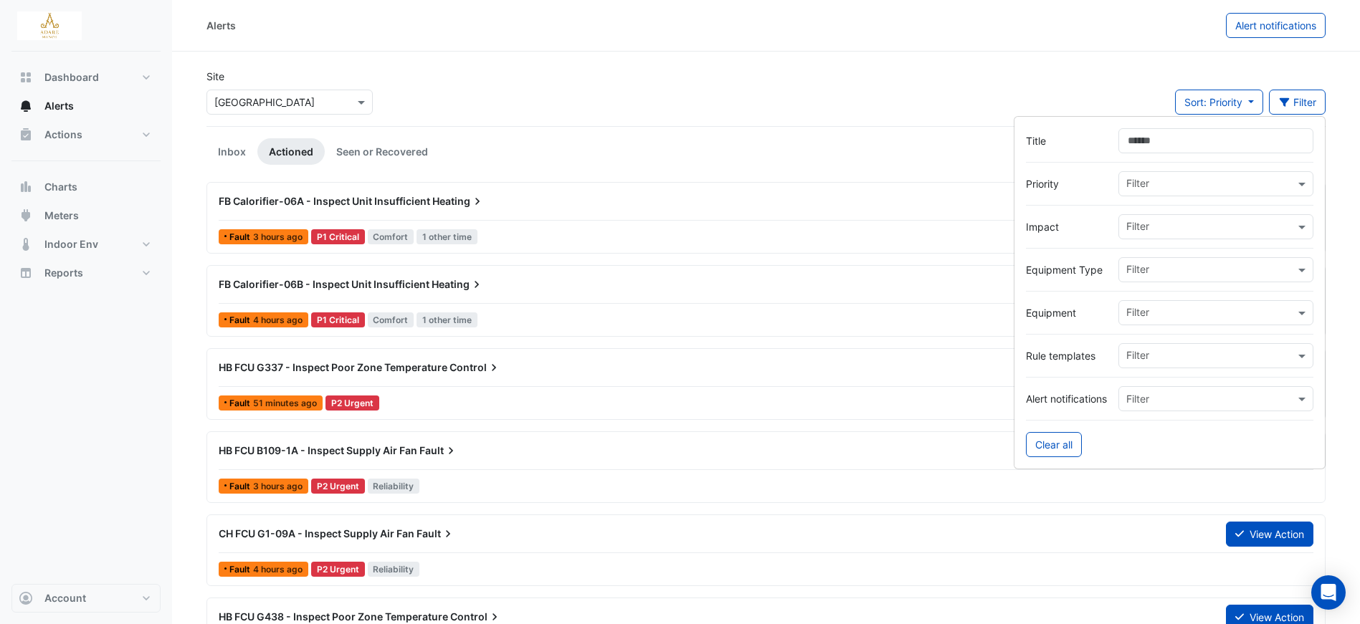
click at [1243, 312] on input "text" at bounding box center [1210, 314] width 168 height 15
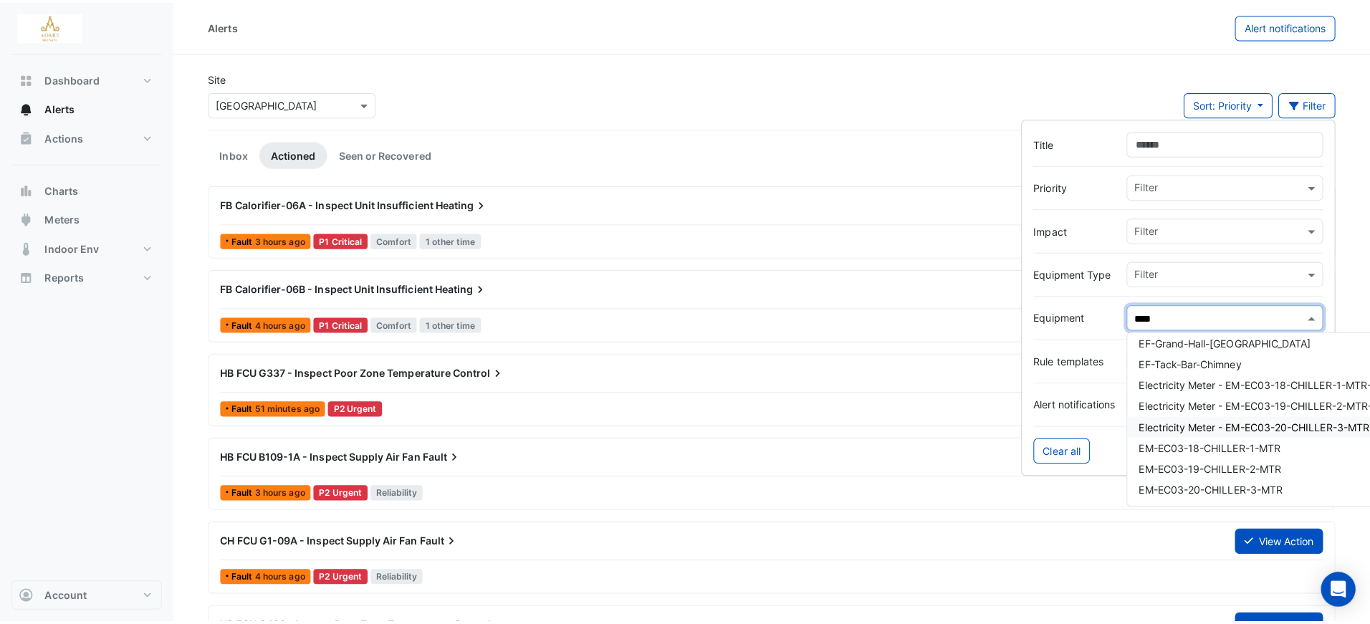
scroll to position [27, 0]
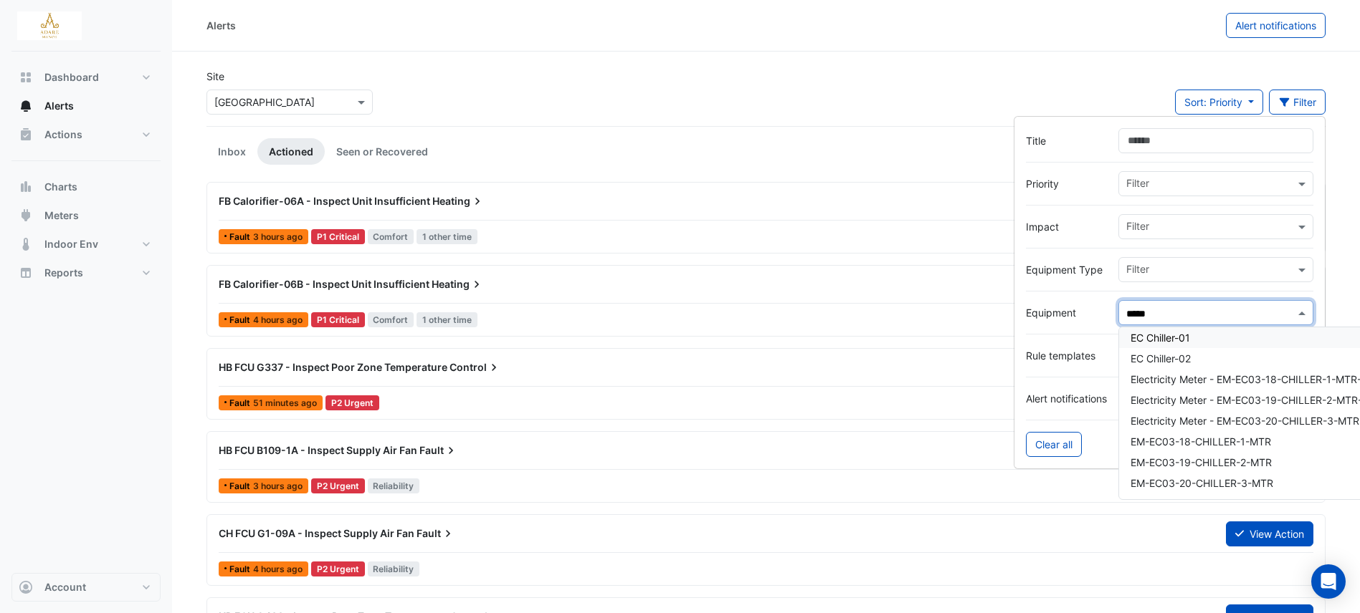
click at [1200, 340] on div "EC Chiller-01" at bounding box center [1249, 338] width 261 height 21
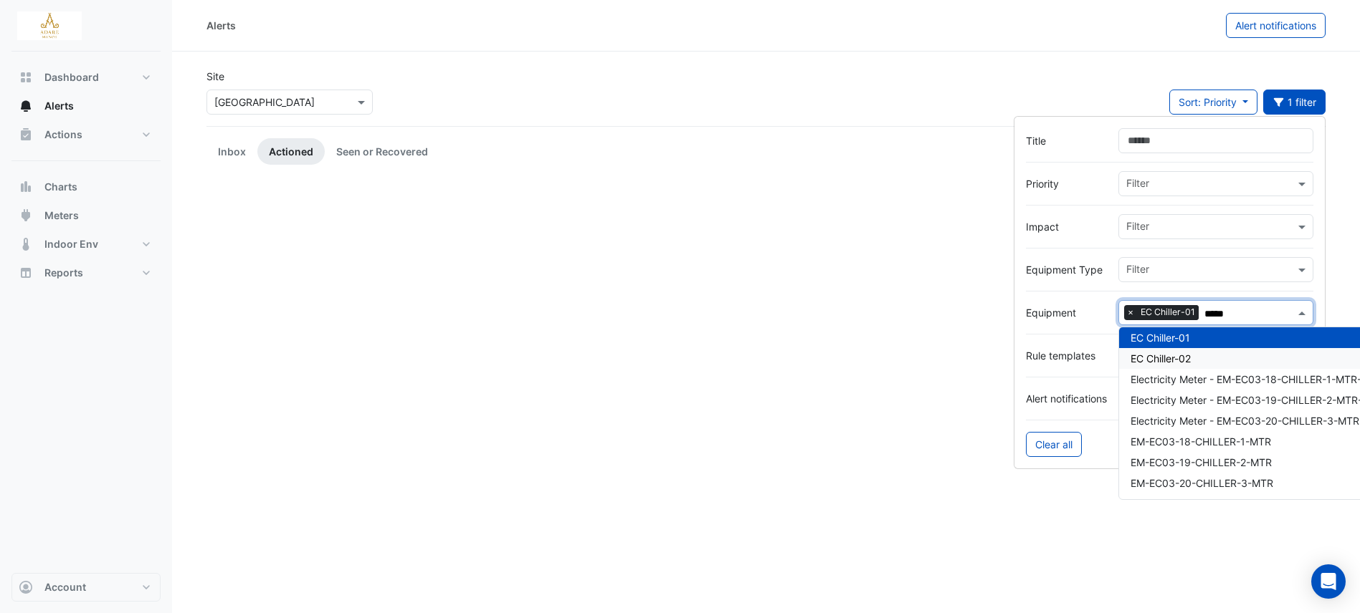
click at [1196, 357] on div "EC Chiller-02" at bounding box center [1249, 358] width 261 height 21
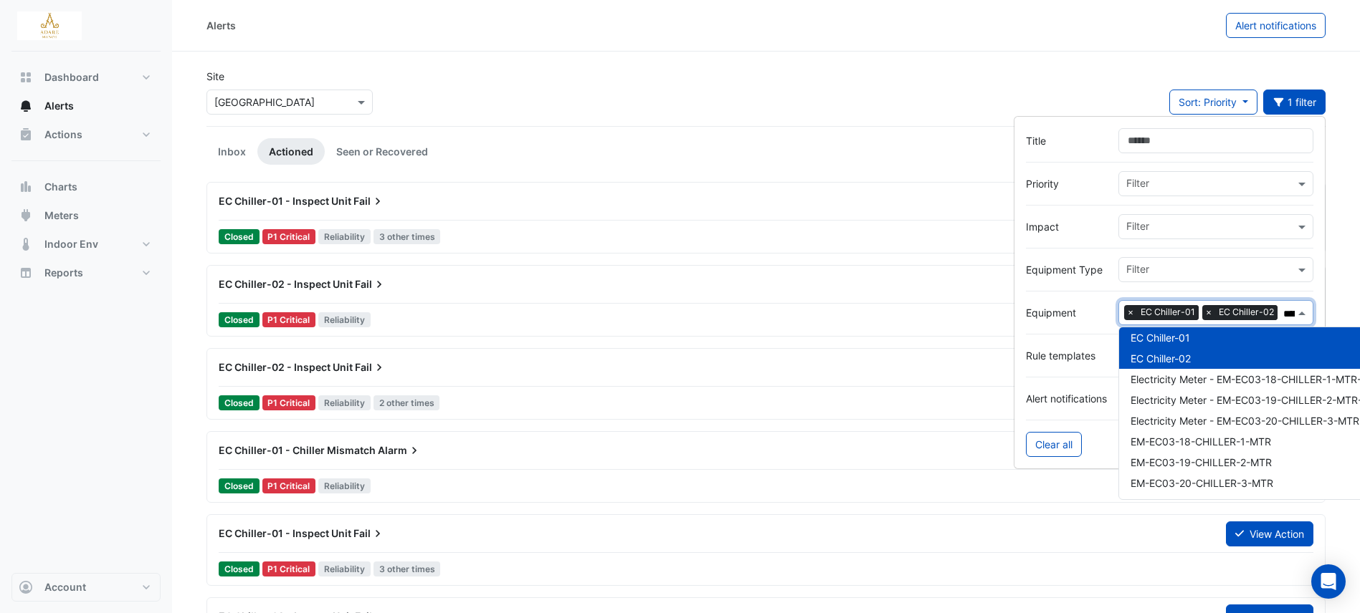
type input "*****"
click at [353, 449] on span "EC Chiller-01 - Chiller Mismatch" at bounding box center [297, 450] width 157 height 12
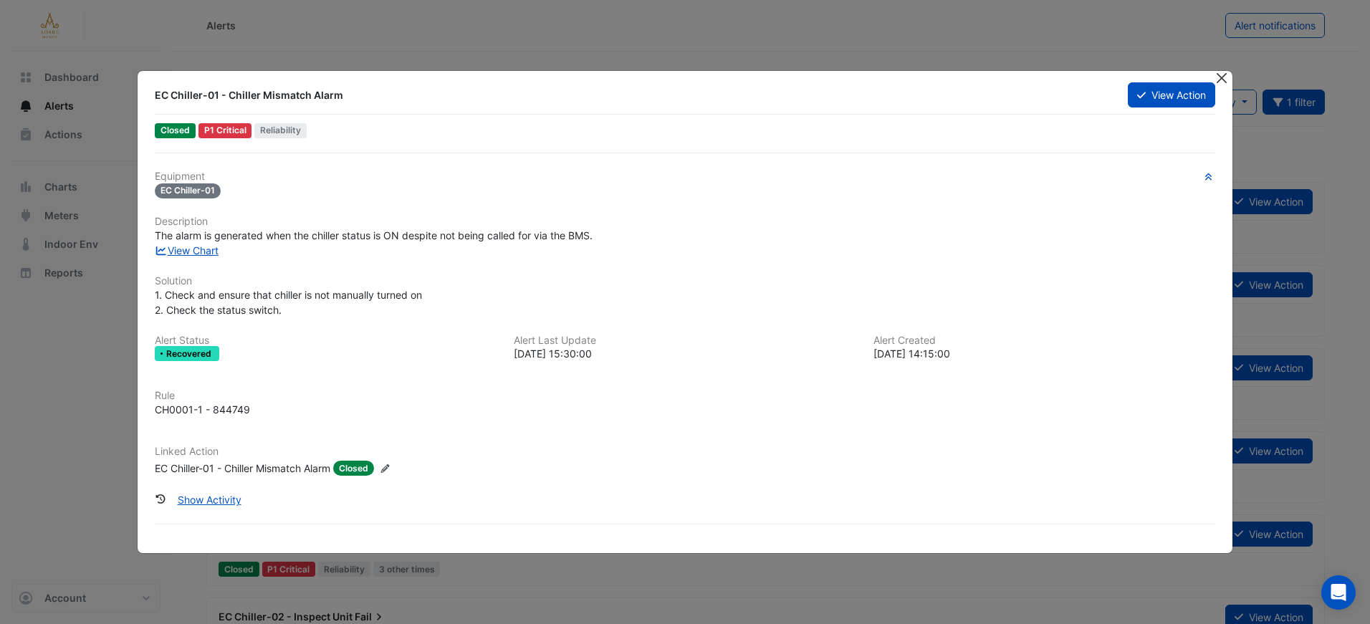
click at [1220, 81] on button "Close" at bounding box center [1222, 78] width 15 height 15
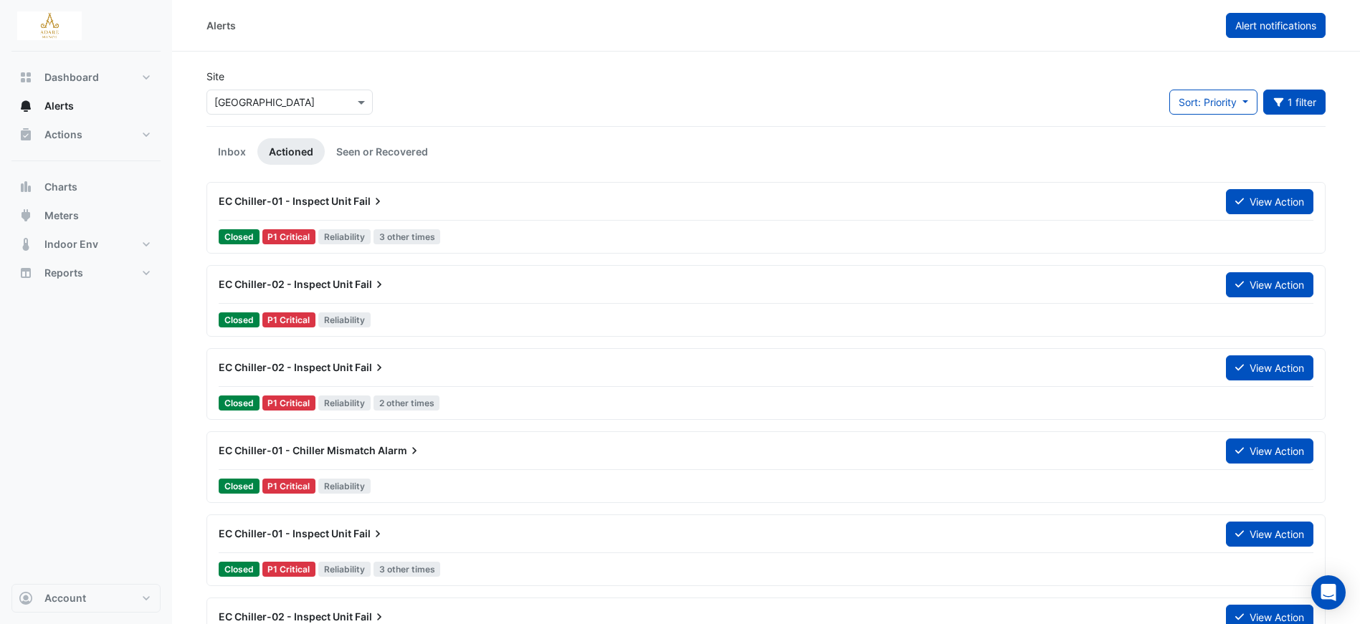
click at [1245, 16] on button "Alert notifications" at bounding box center [1276, 25] width 100 height 25
select select "******"
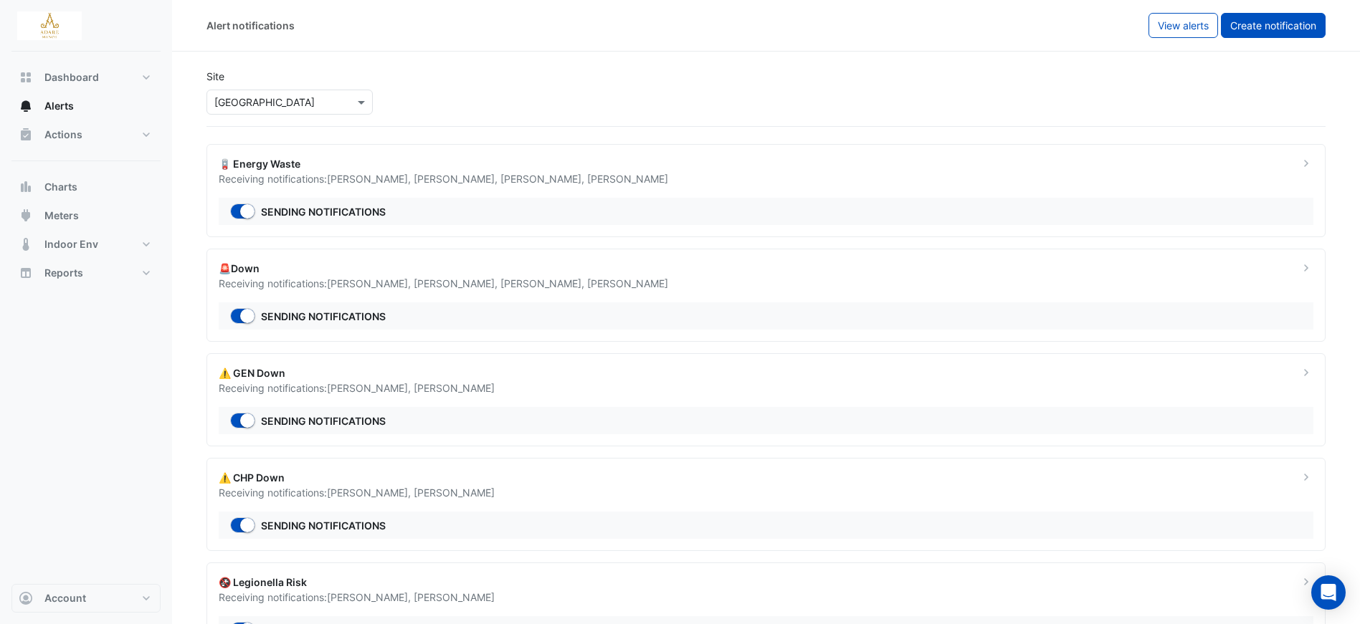
click at [1271, 30] on span "Create notification" at bounding box center [1273, 25] width 86 height 12
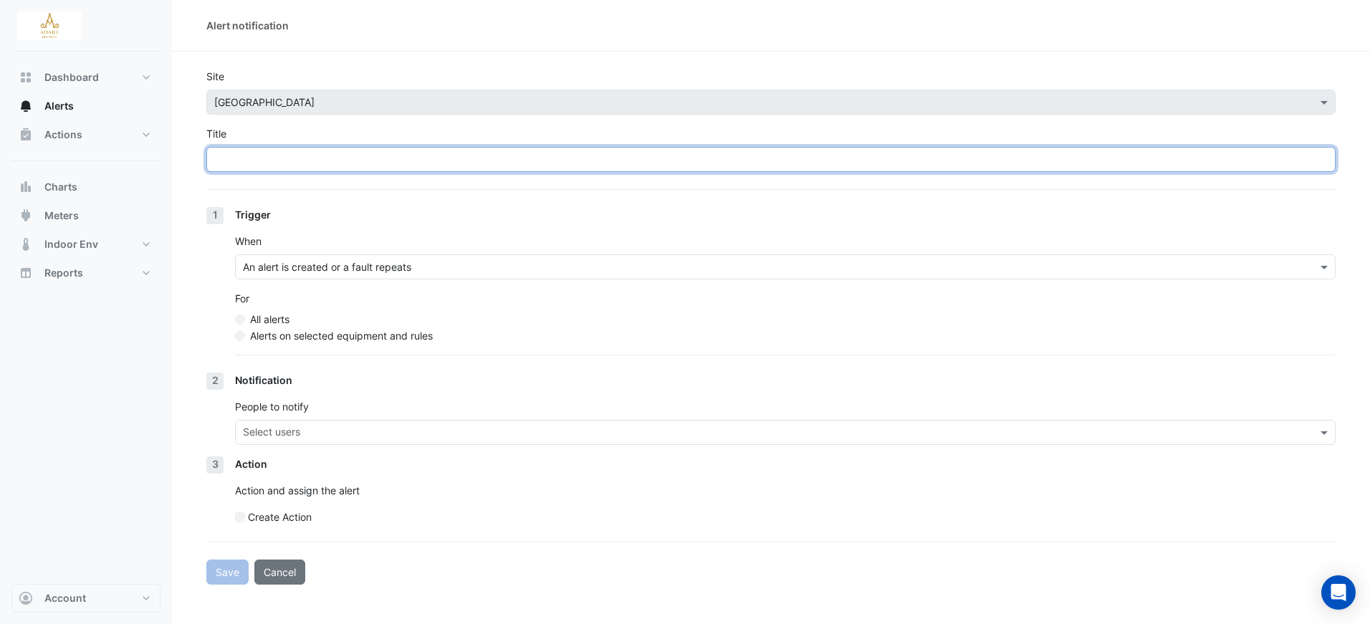
click at [479, 158] on input "Title" at bounding box center [770, 159] width 1129 height 25
click at [282, 157] on input "**********" at bounding box center [770, 159] width 1129 height 25
click at [350, 165] on input "**********" at bounding box center [770, 159] width 1129 height 25
type input "**********"
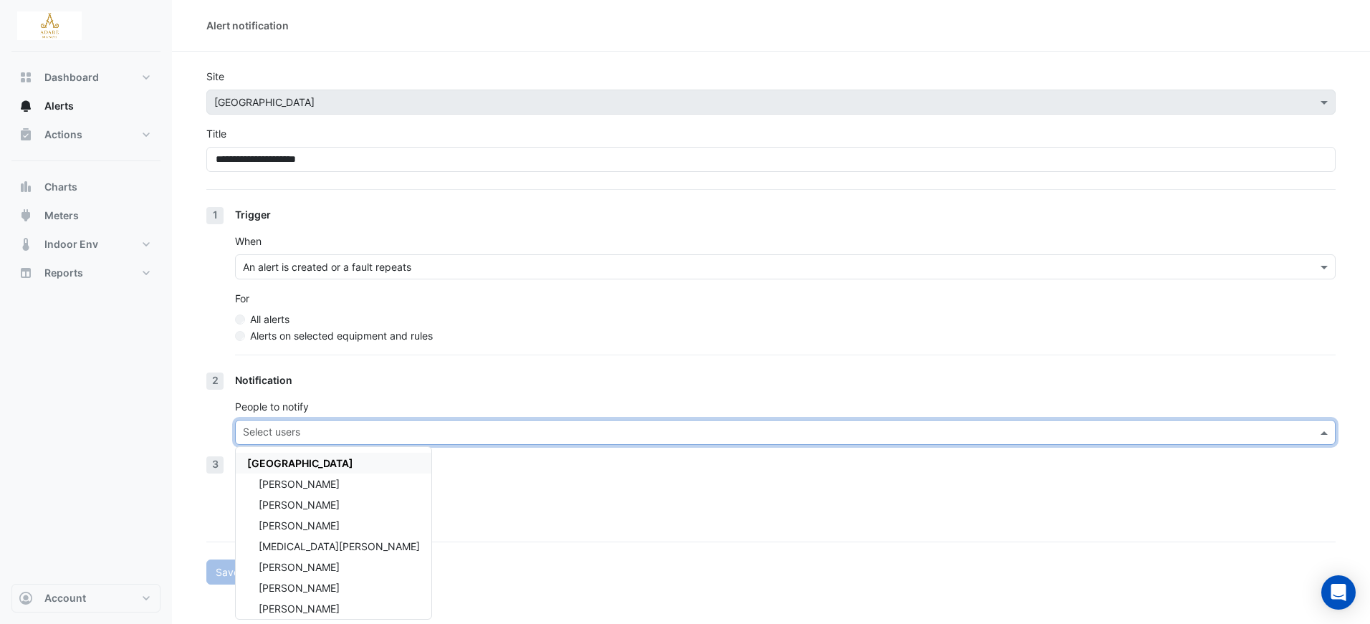
click at [345, 435] on input "text" at bounding box center [777, 433] width 1069 height 15
click at [308, 477] on div "Martin Whelan" at bounding box center [334, 484] width 196 height 21
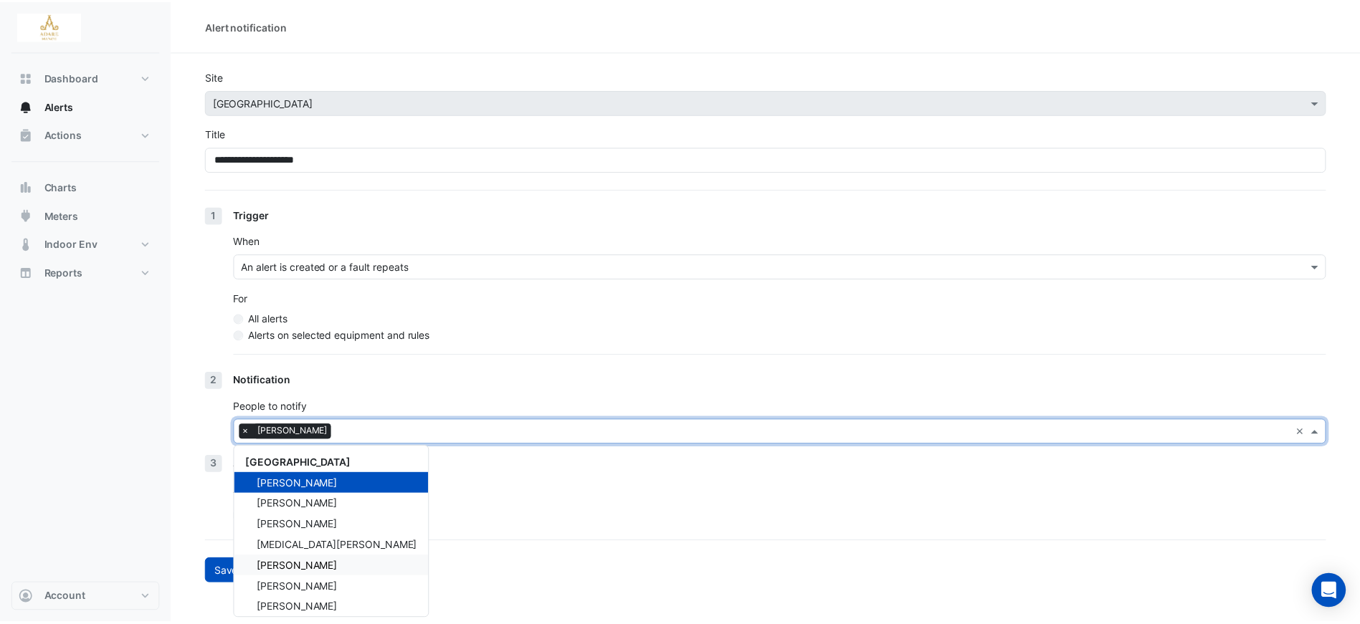
scroll to position [27, 0]
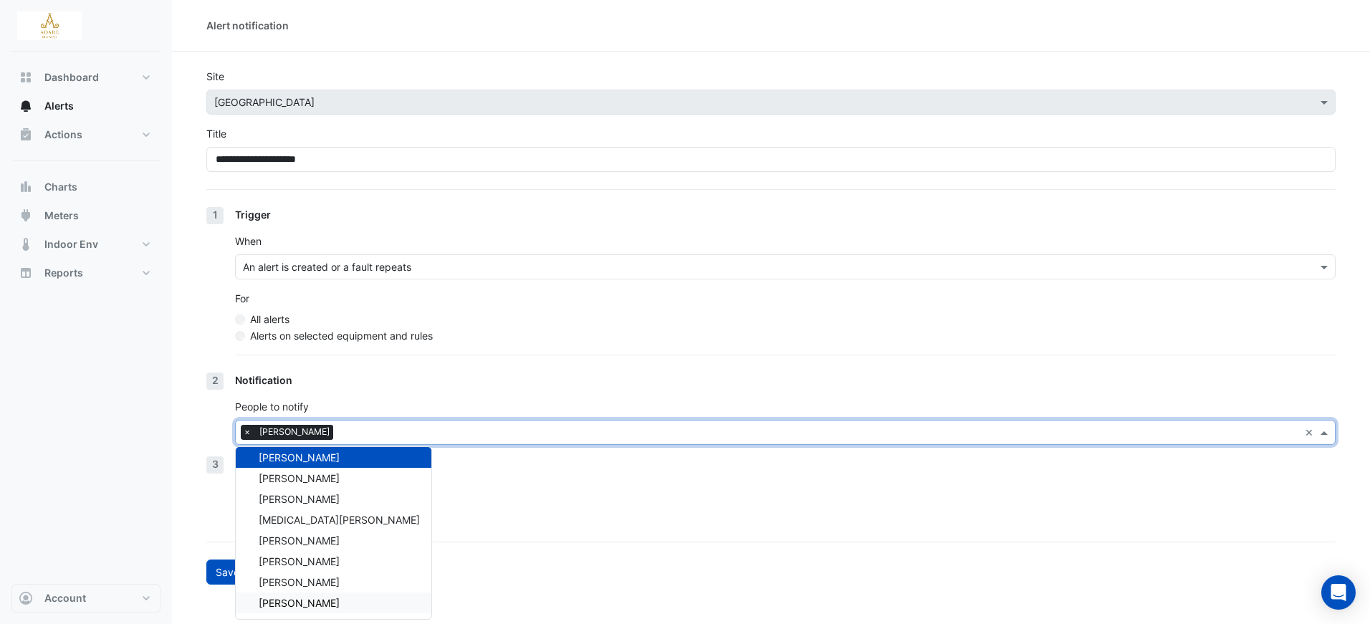
click at [299, 601] on span "Eddie Reale" at bounding box center [299, 603] width 81 height 12
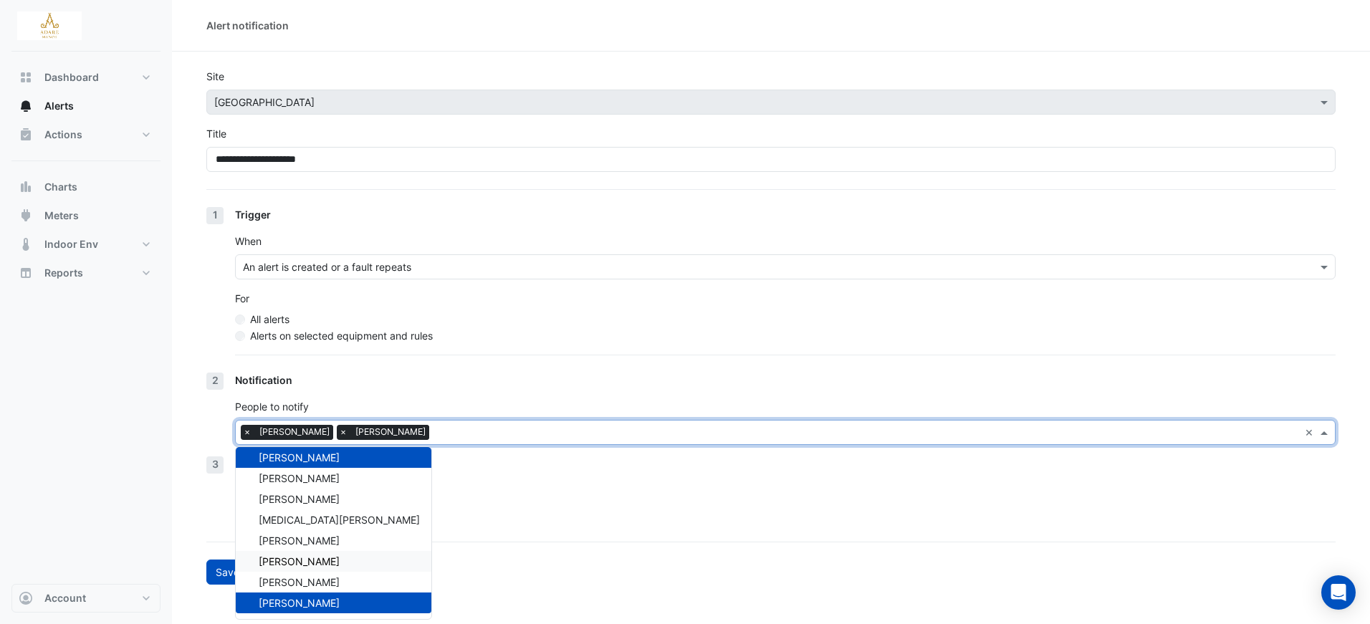
click at [207, 497] on div "3 Action Action and assign the alert Create Action" at bounding box center [770, 497] width 1129 height 80
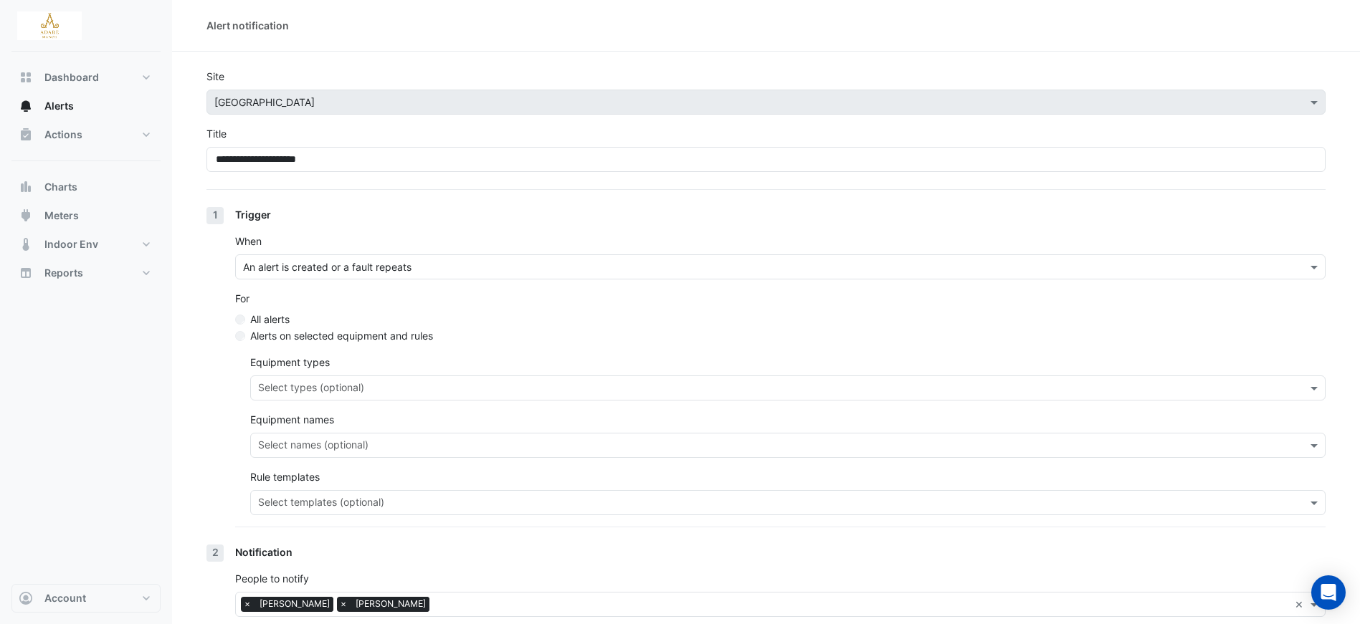
click at [462, 439] on input "text" at bounding box center [779, 446] width 1043 height 15
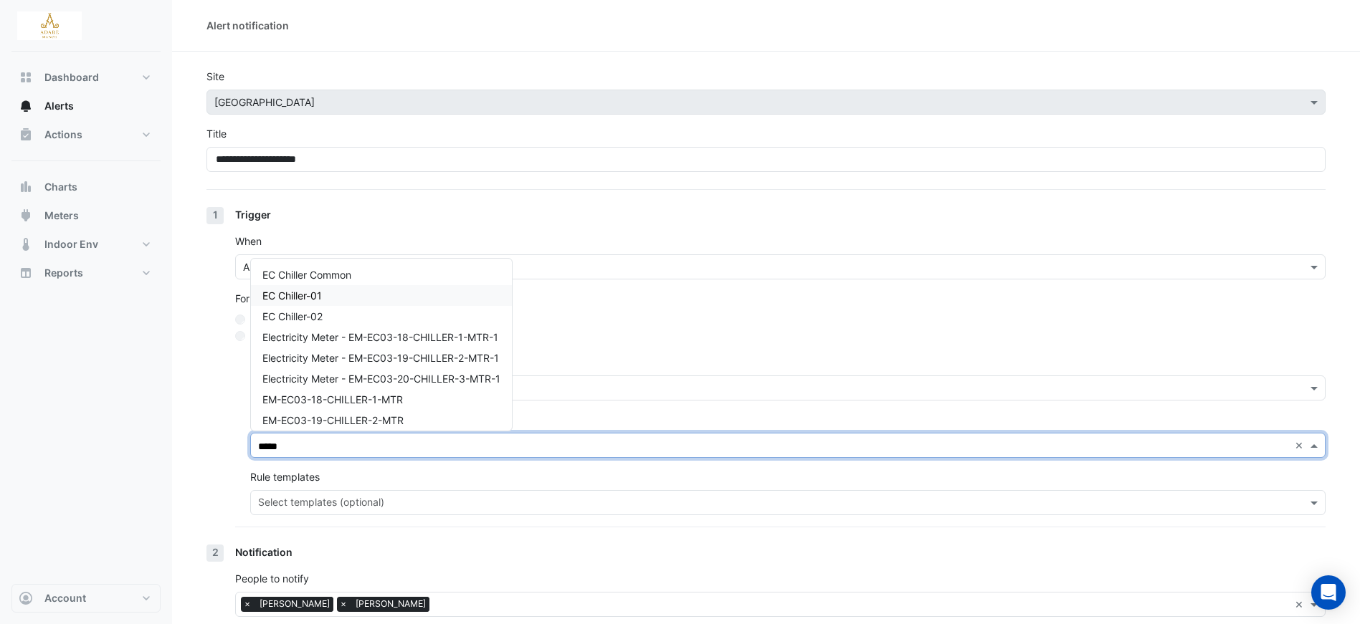
click at [310, 296] on span "EC Chiller-01" at bounding box center [291, 296] width 59 height 12
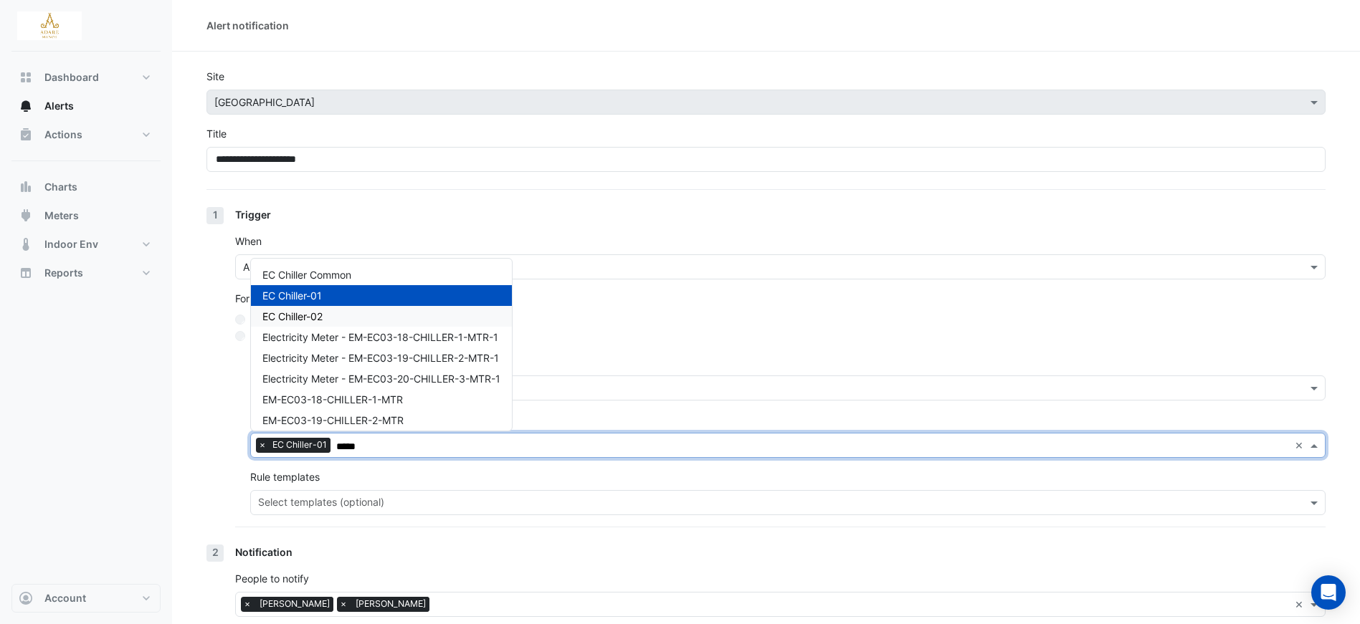
click at [315, 315] on span "EC Chiller-02" at bounding box center [292, 316] width 60 height 12
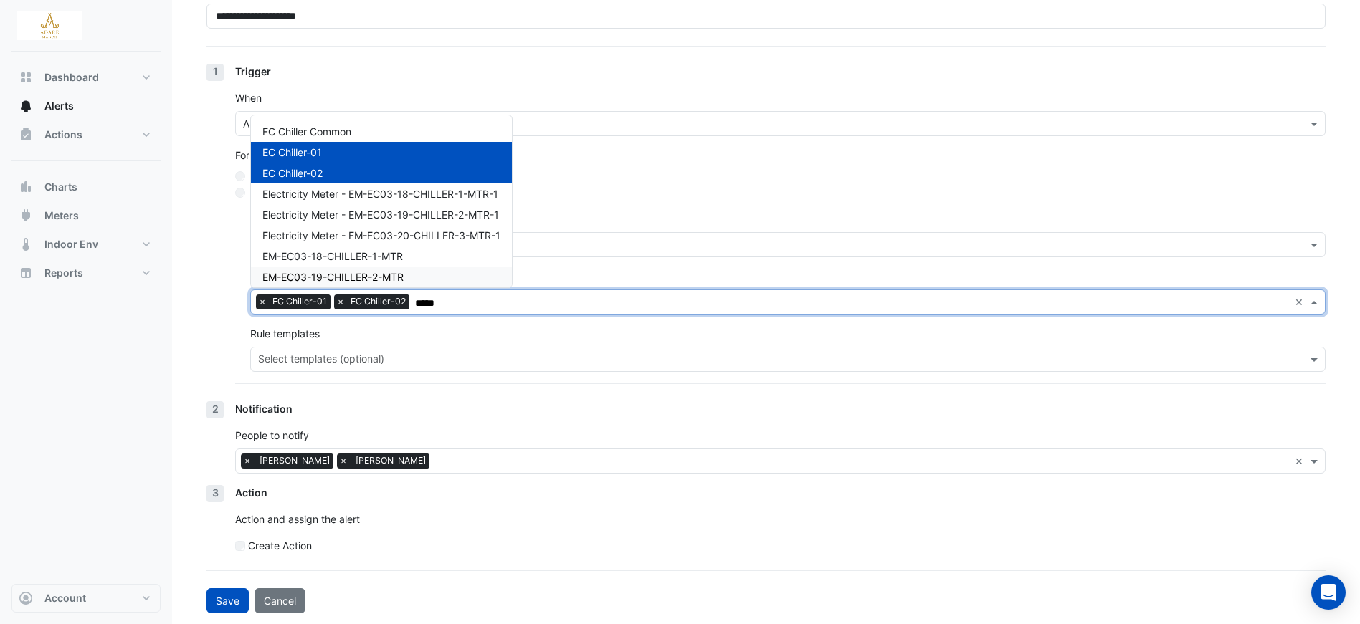
scroll to position [144, 0]
type input "*****"
click at [329, 354] on input "text" at bounding box center [779, 360] width 1043 height 15
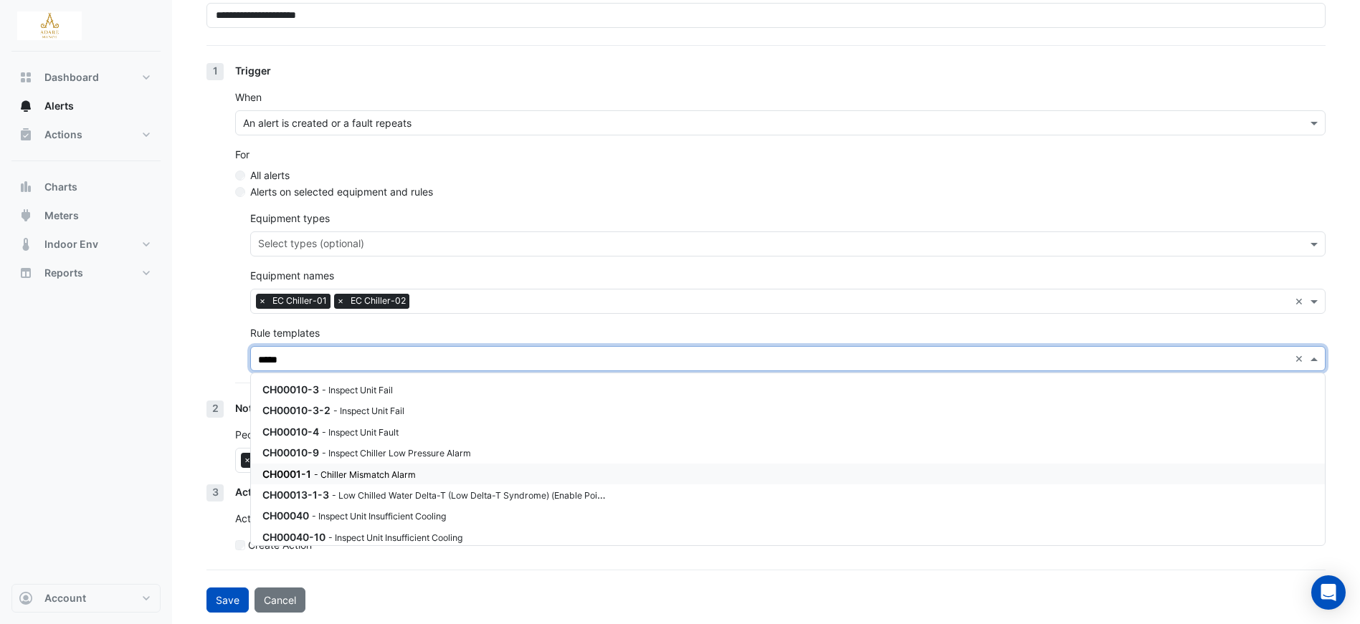
click at [401, 473] on small "- Chiller Mismatch Alarm" at bounding box center [365, 474] width 102 height 11
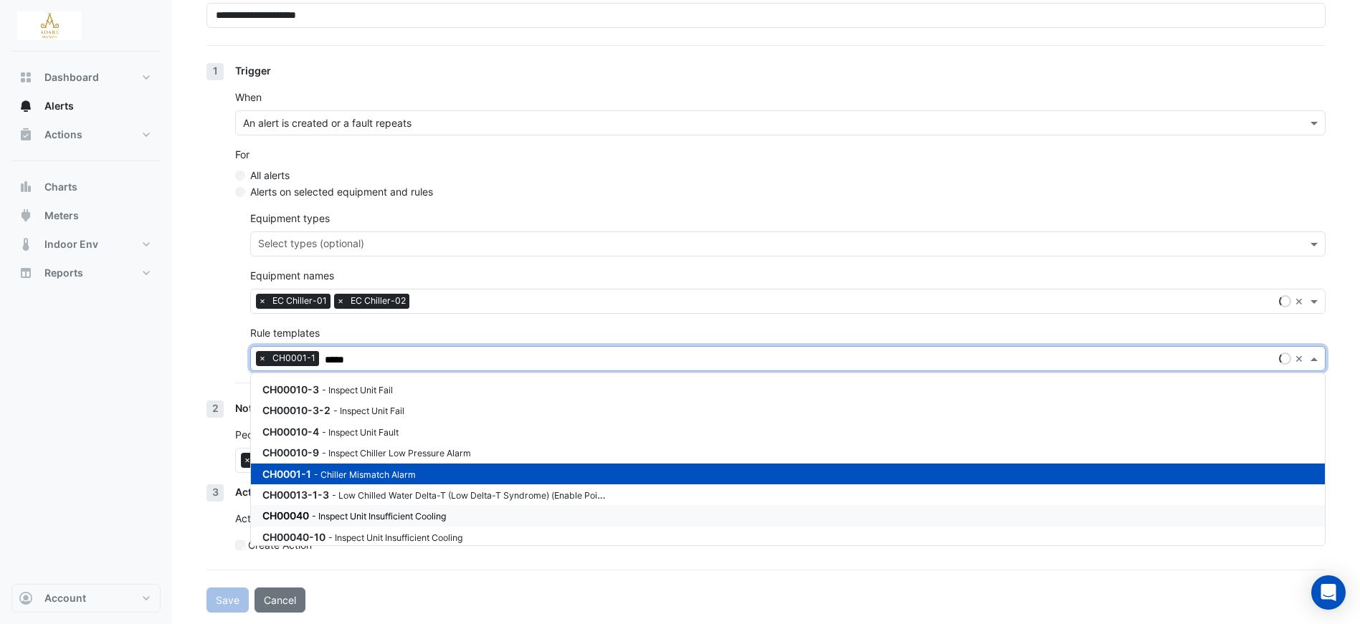
type input "*****"
click at [209, 350] on div "1 Trigger When An alert is created or a fault repeats For All alerts Alerts on …" at bounding box center [765, 232] width 1119 height 338
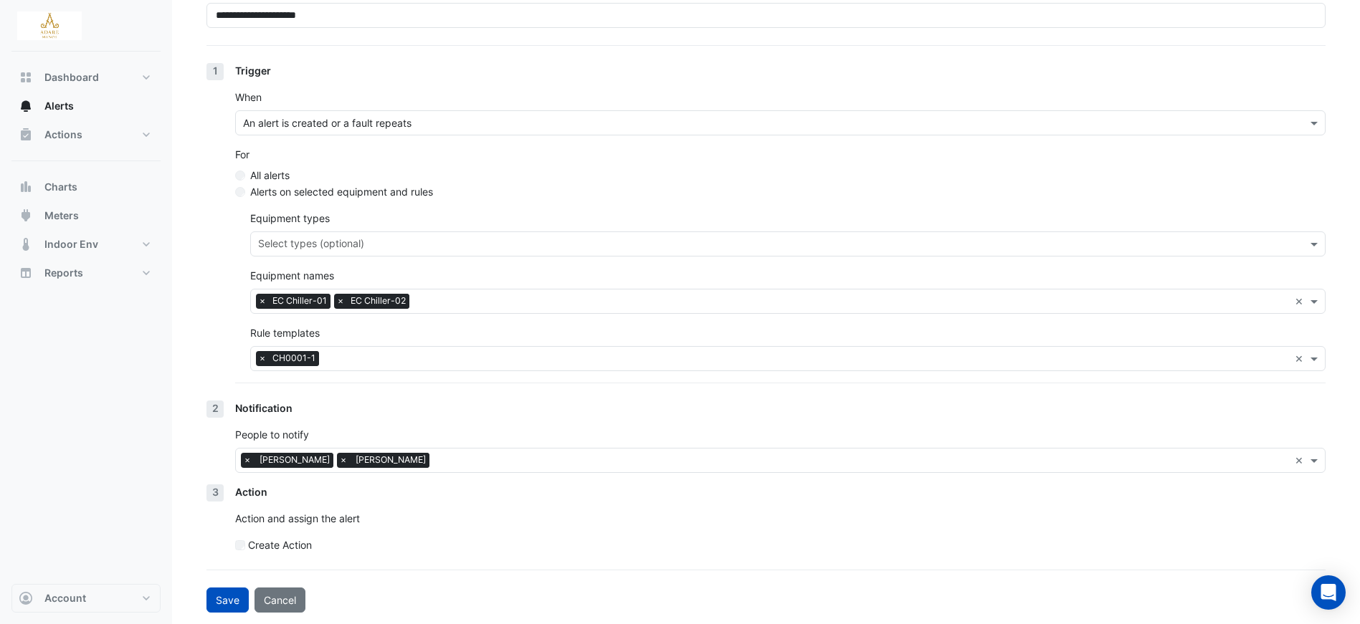
click at [355, 363] on input "text" at bounding box center [807, 360] width 964 height 15
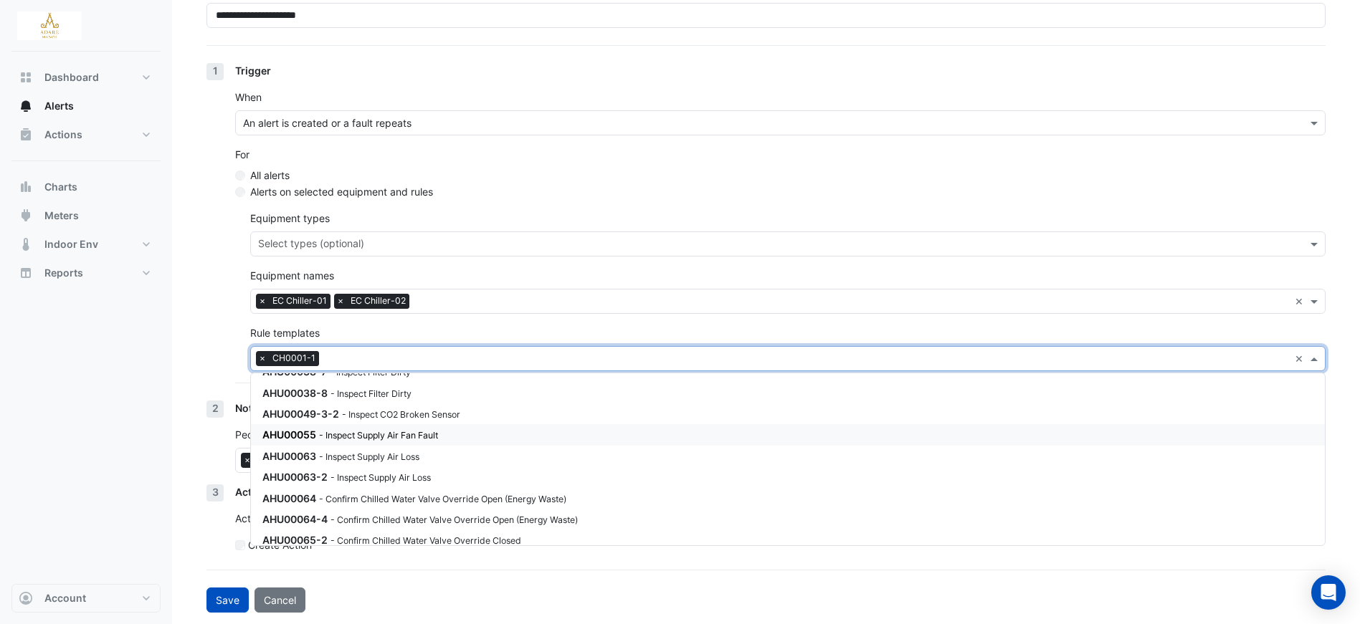
scroll to position [553, 0]
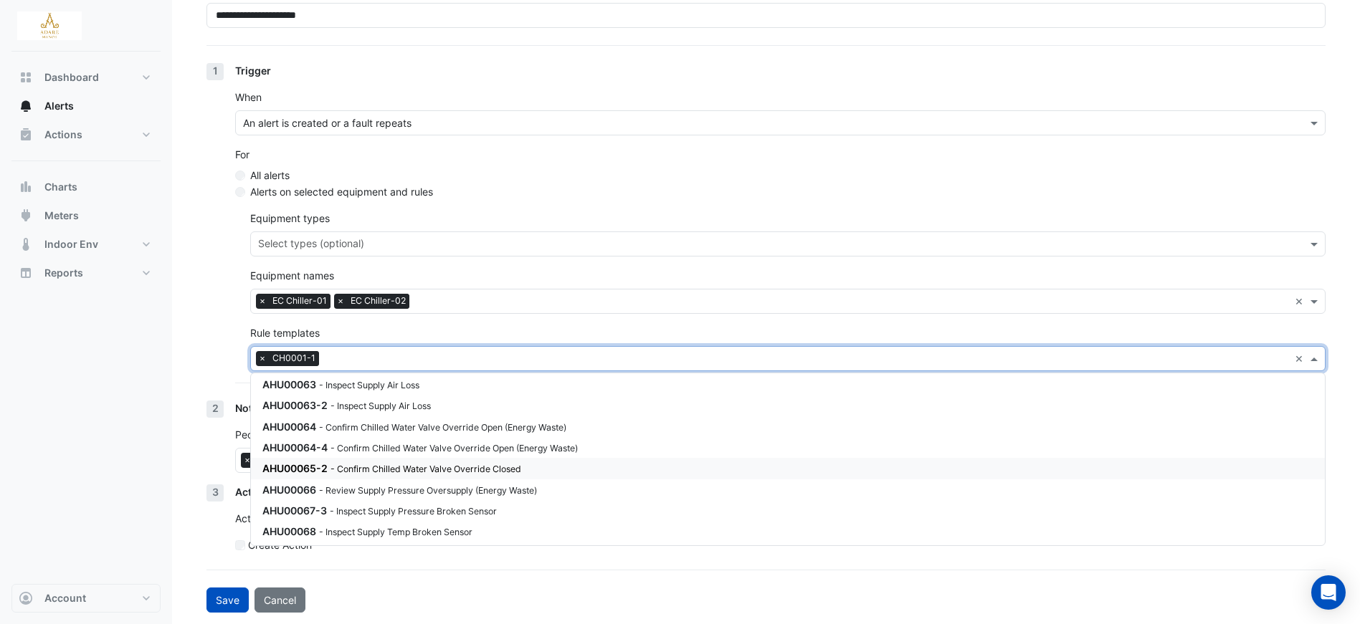
click at [234, 303] on div "1 Trigger When An alert is created or a fault repeats For All alerts Alerts on …" at bounding box center [765, 232] width 1119 height 338
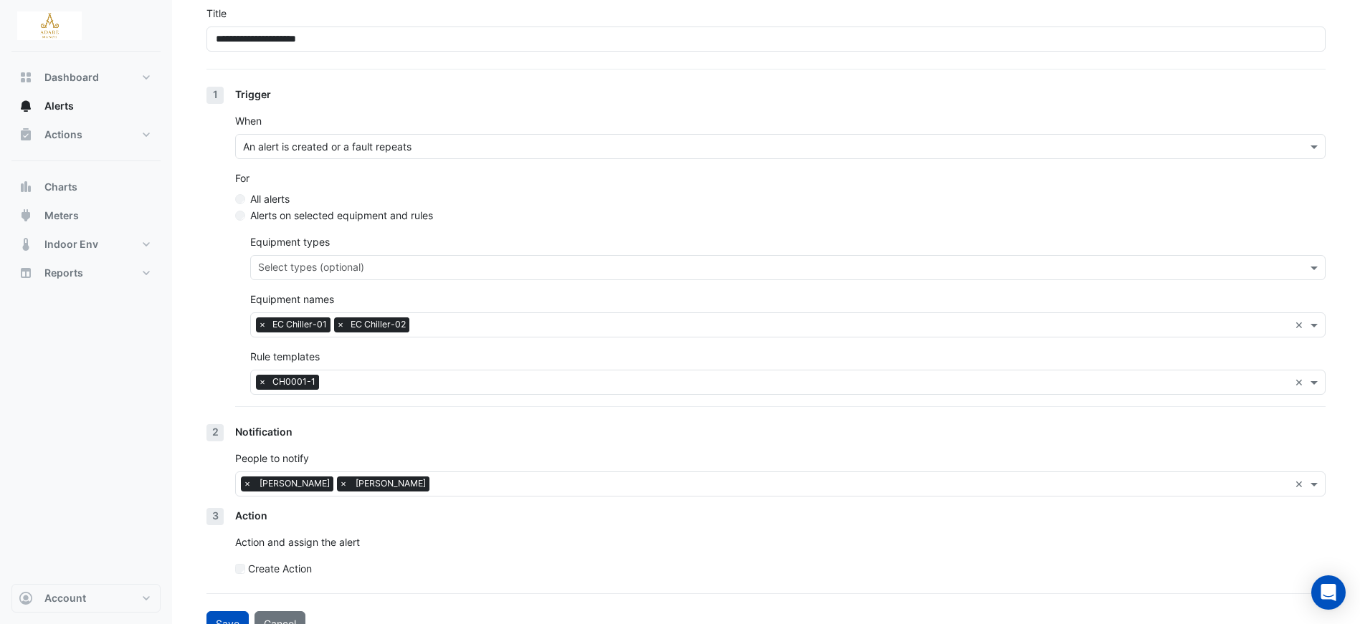
scroll to position [144, 0]
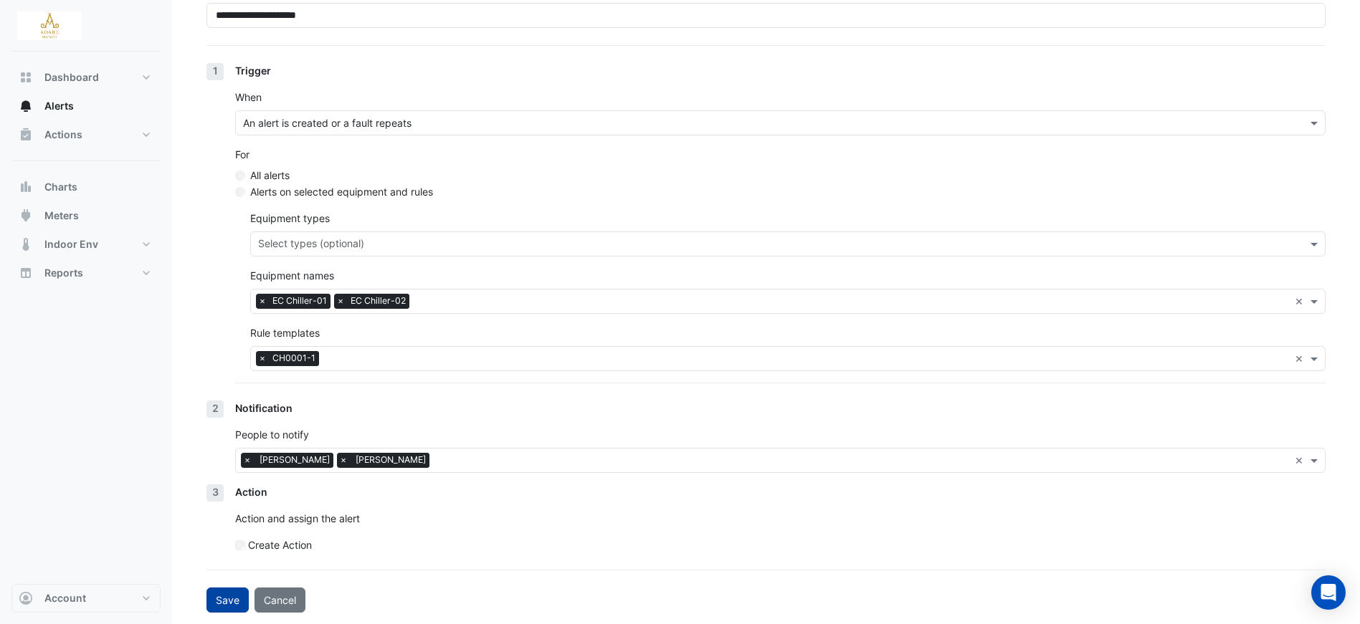
click at [229, 603] on button "Save" at bounding box center [227, 600] width 42 height 25
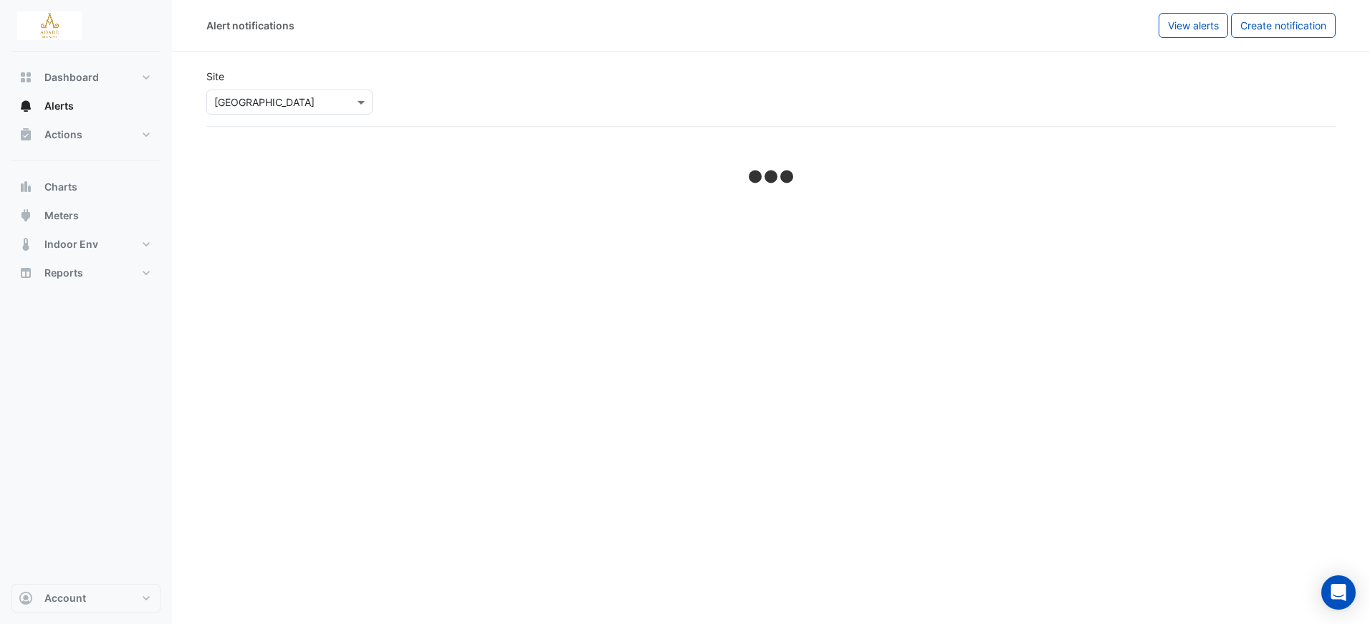
select select "******"
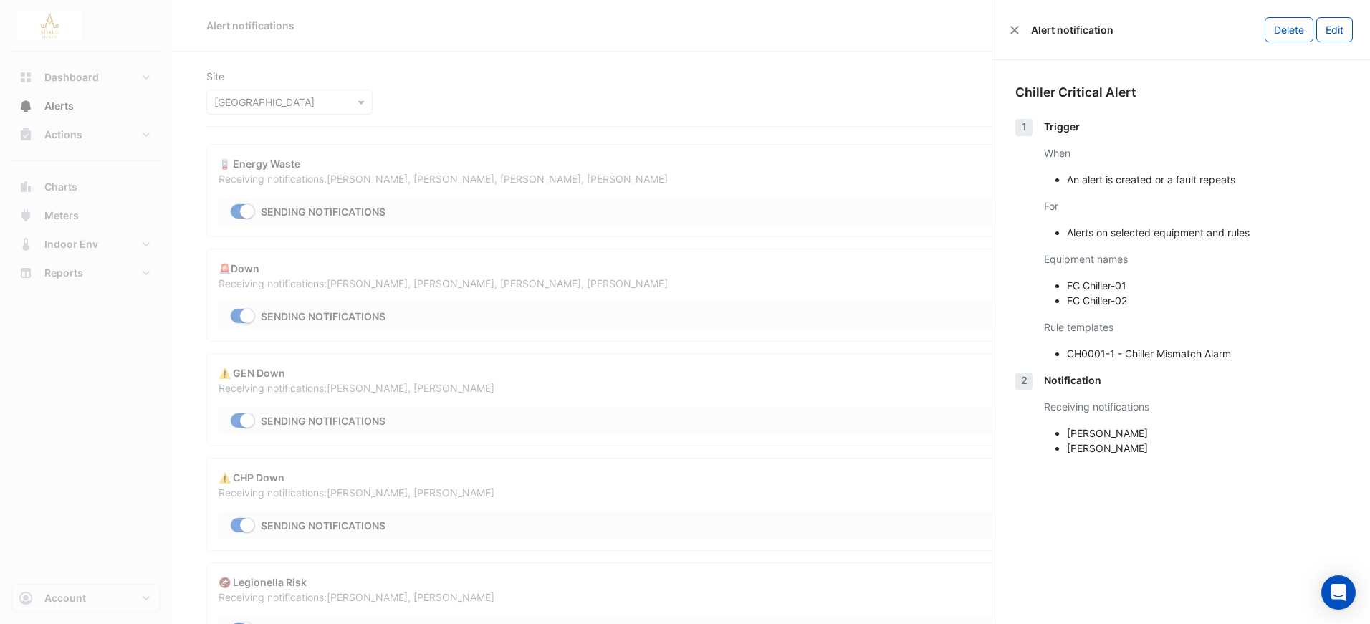
click at [788, 23] on ngb-offcanvas-backdrop at bounding box center [685, 312] width 1370 height 624
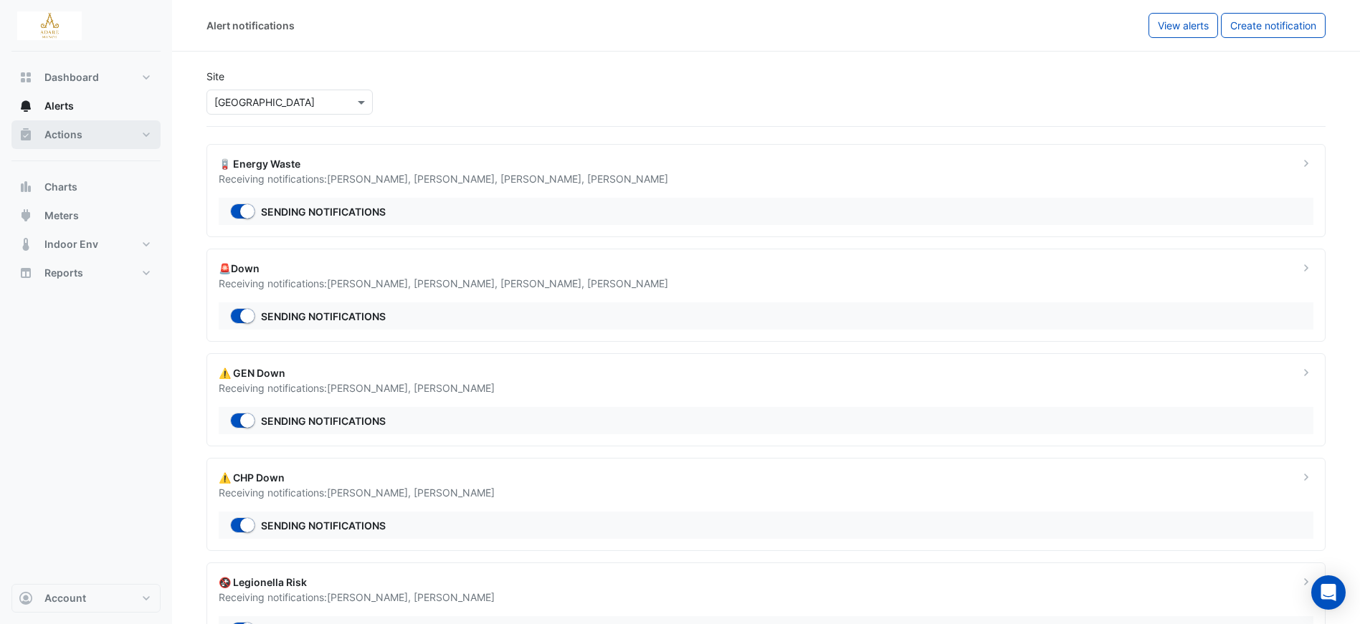
click at [75, 137] on span "Actions" at bounding box center [63, 135] width 38 height 14
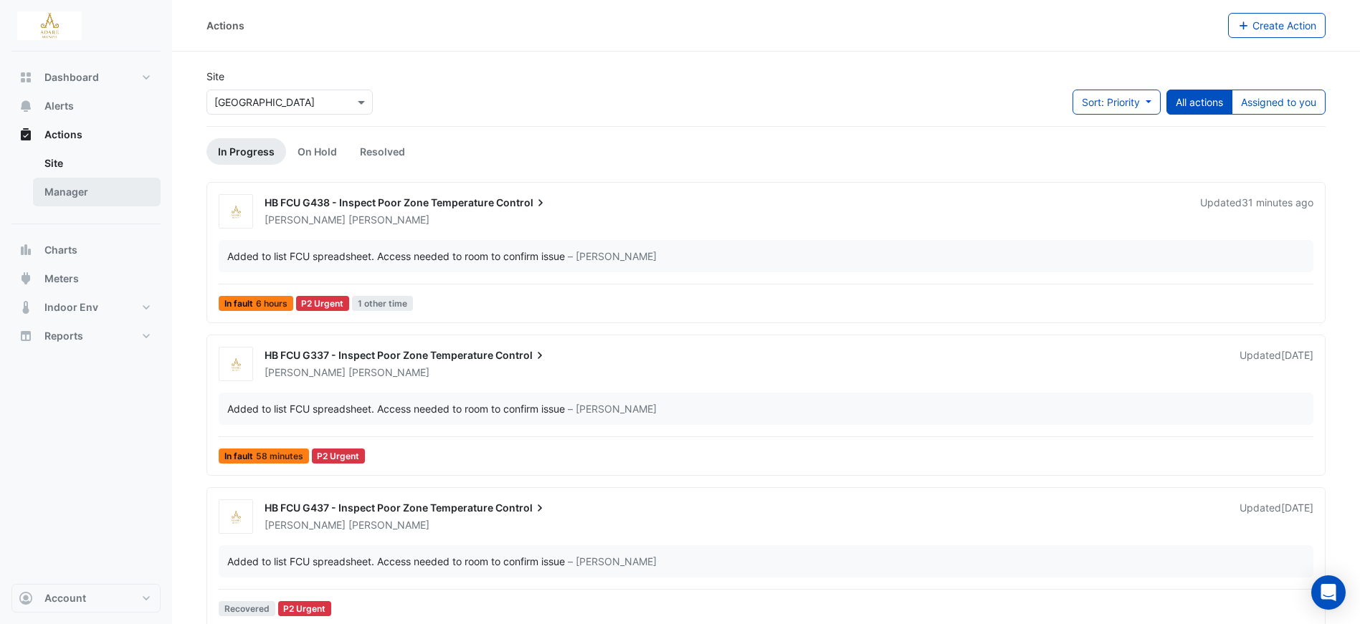
click at [63, 192] on link "Manager" at bounding box center [97, 192] width 128 height 29
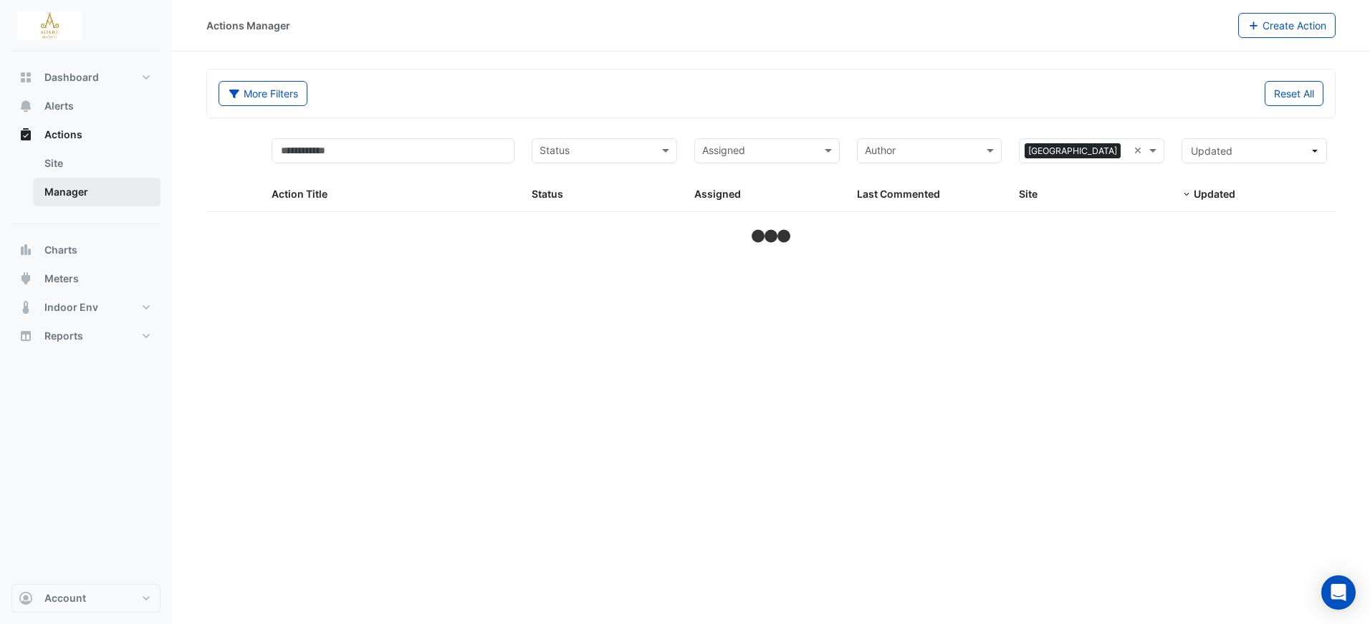
select select "***"
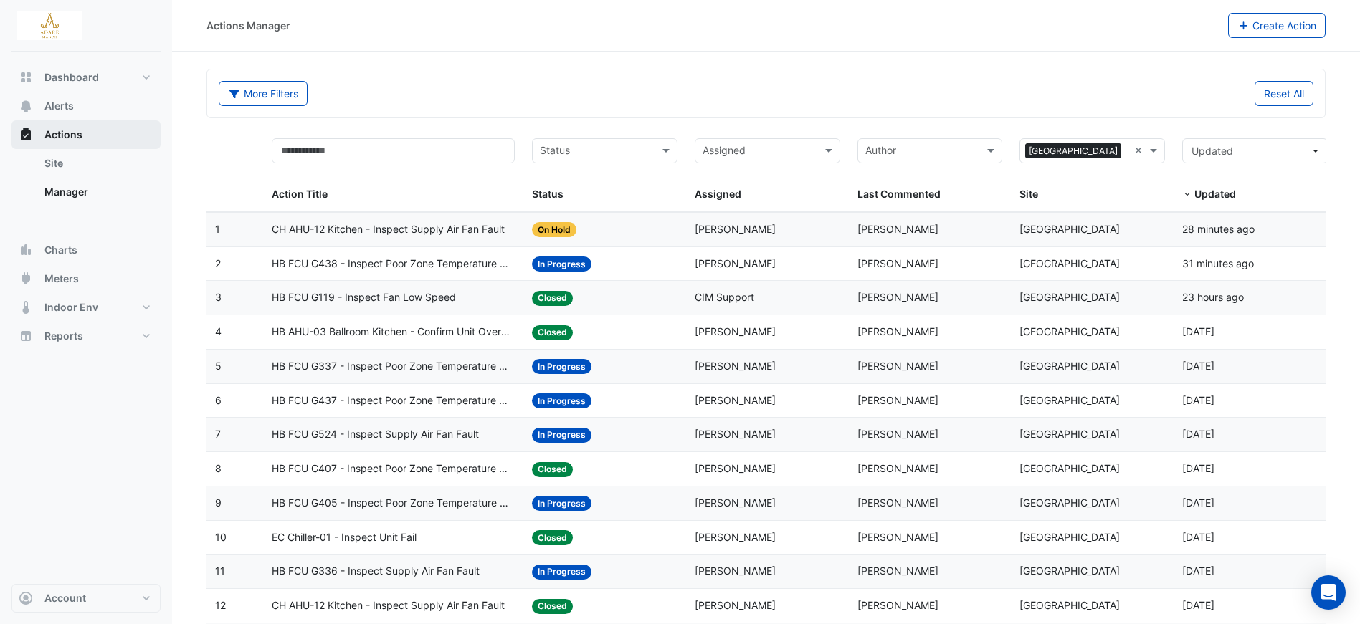
click at [60, 133] on span "Actions" at bounding box center [63, 135] width 38 height 14
click at [68, 108] on span "Alerts" at bounding box center [58, 106] width 29 height 14
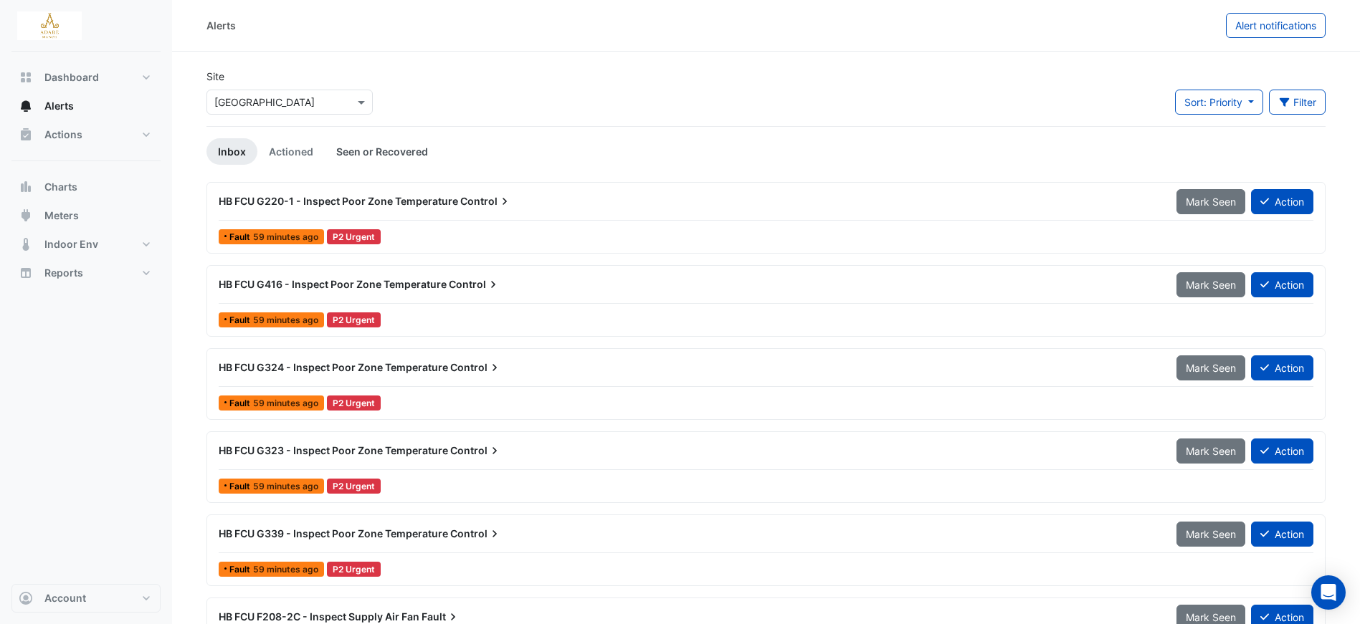
drag, startPoint x: 383, startPoint y: 139, endPoint x: 379, endPoint y: 150, distance: 11.3
click at [383, 139] on link "Seen or Recovered" at bounding box center [382, 151] width 115 height 27
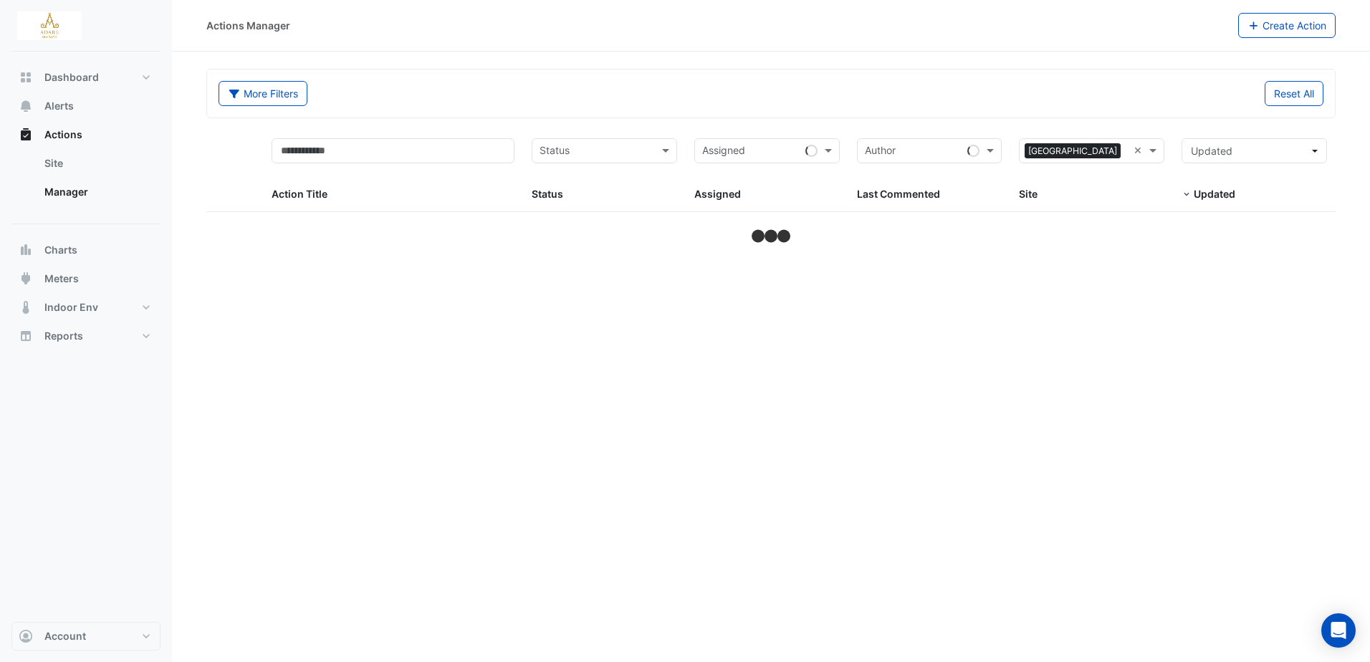
select select "***"
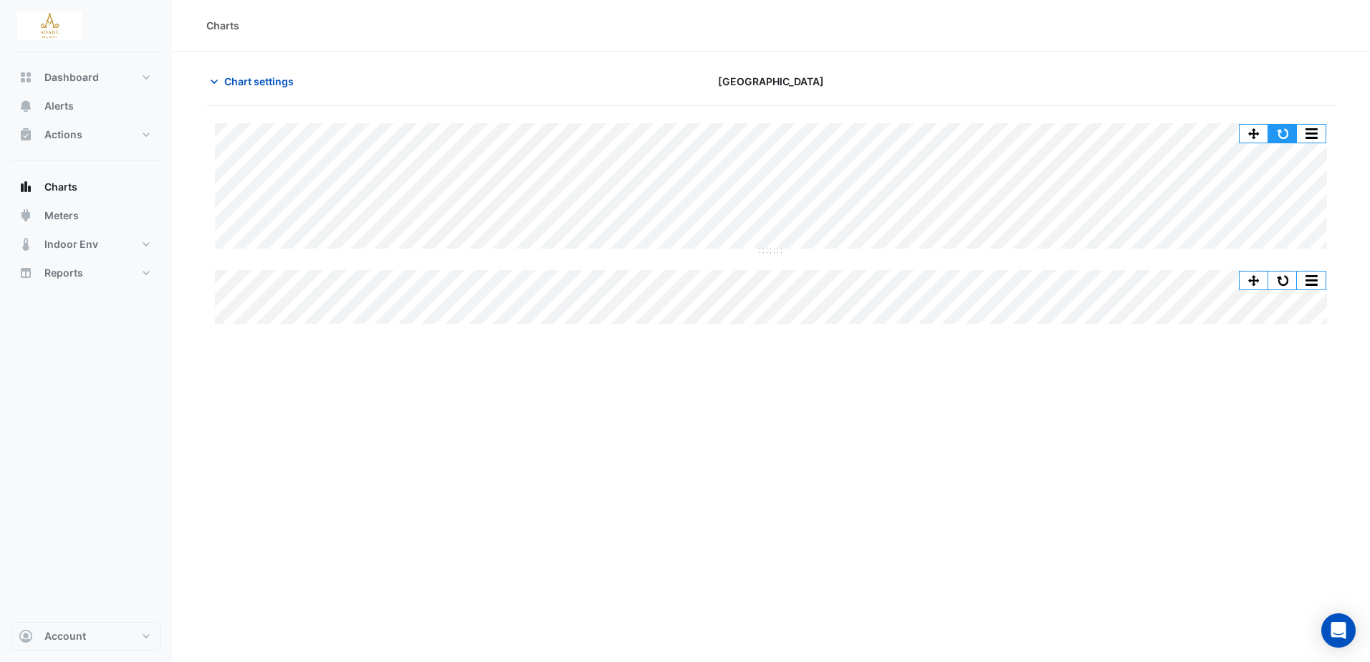
click at [1281, 135] on button "button" at bounding box center [1283, 134] width 29 height 18
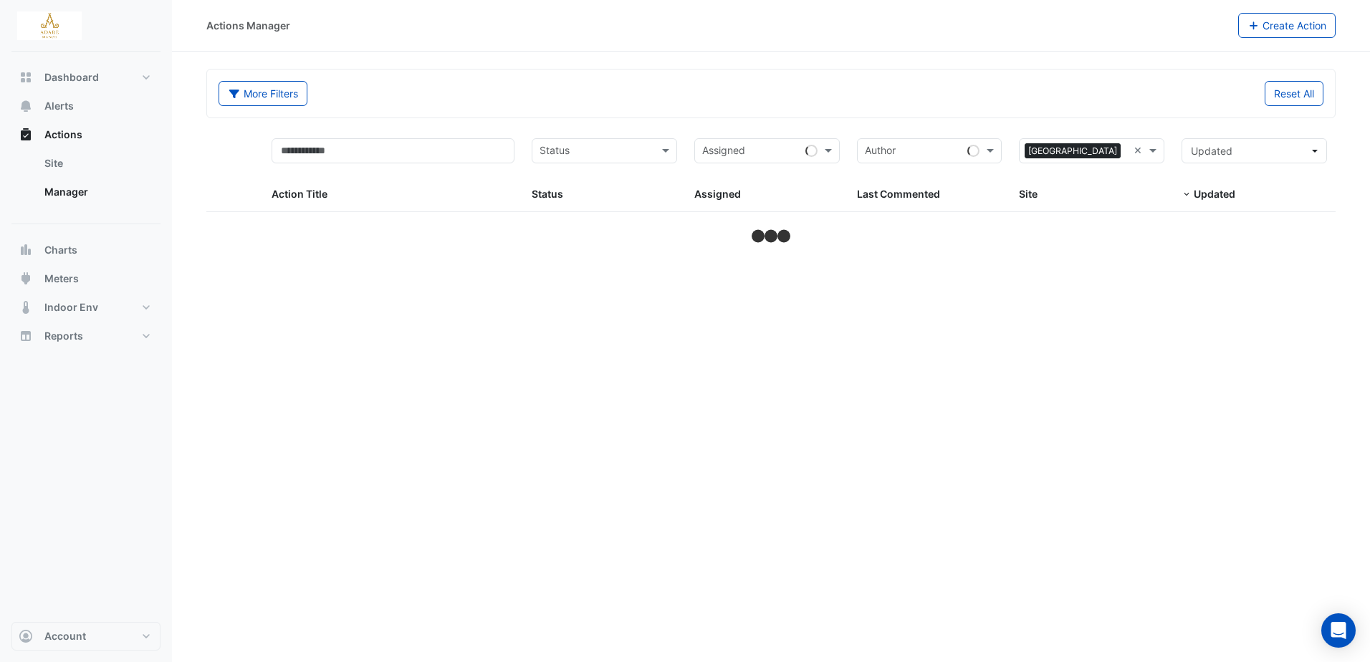
select select "***"
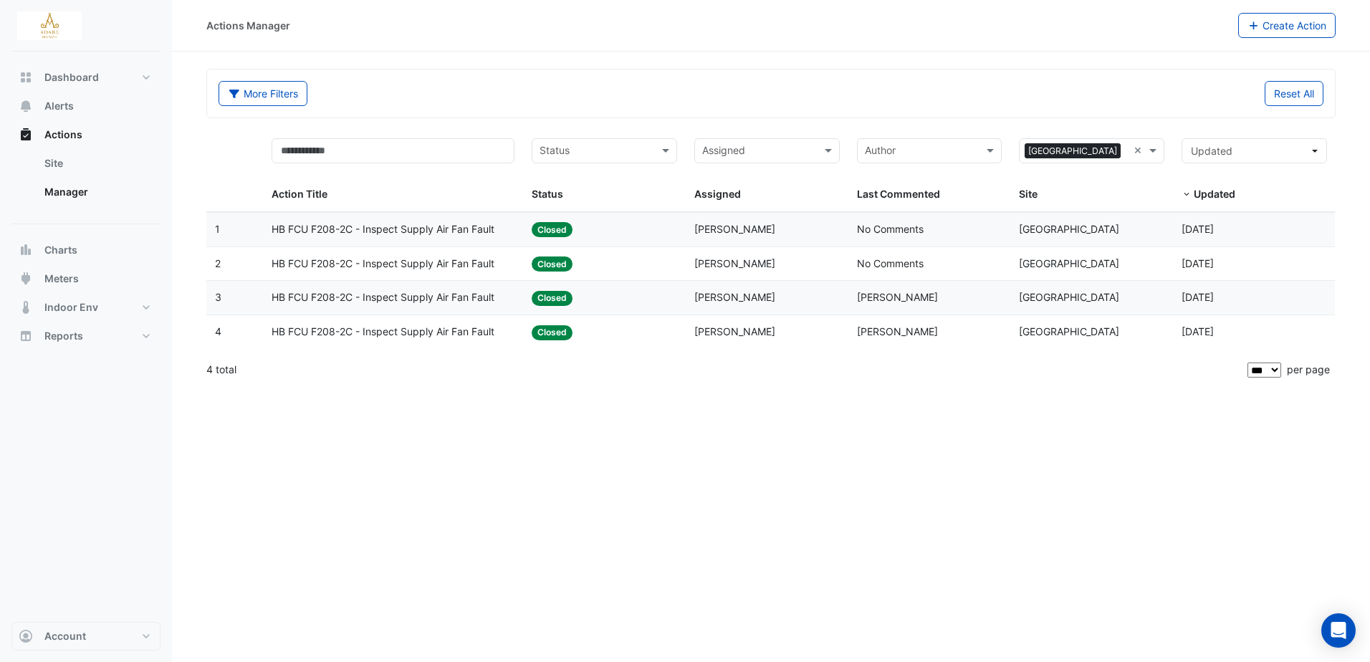
click at [400, 231] on span "HB FCU F208-2C - Inspect Supply Air Fan Fault" at bounding box center [383, 229] width 223 height 16
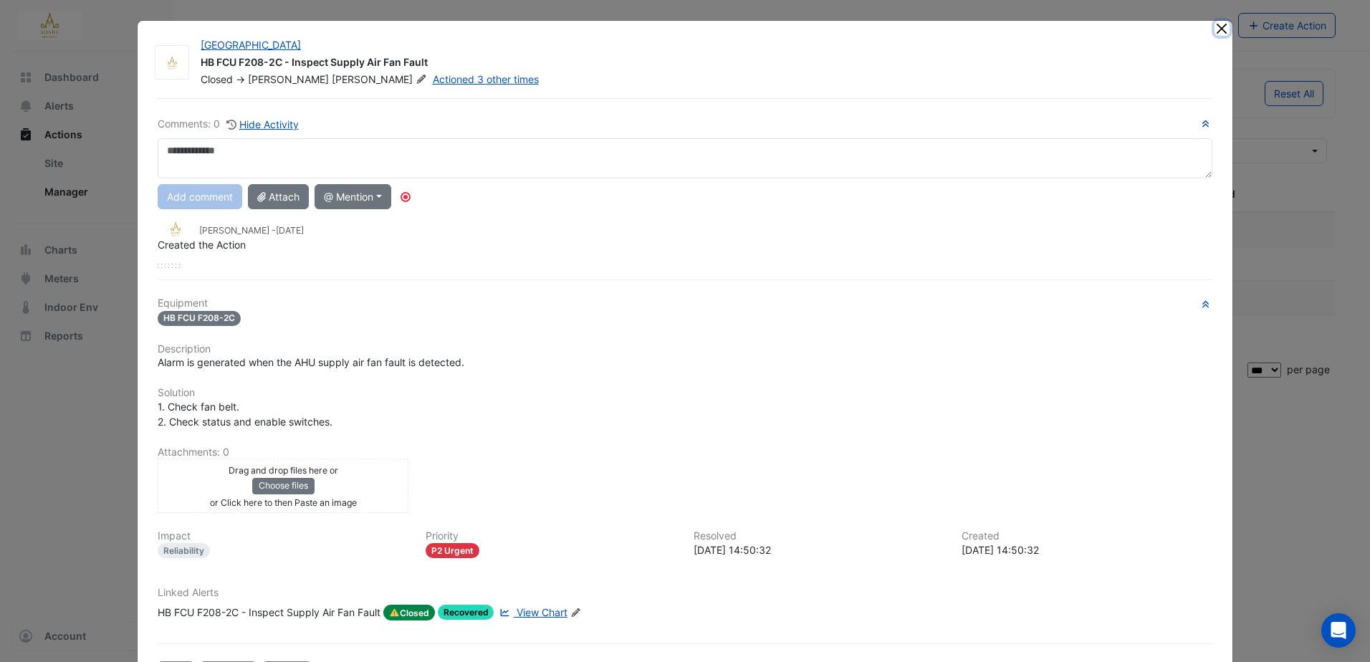
click at [1218, 30] on button "Close" at bounding box center [1222, 28] width 15 height 15
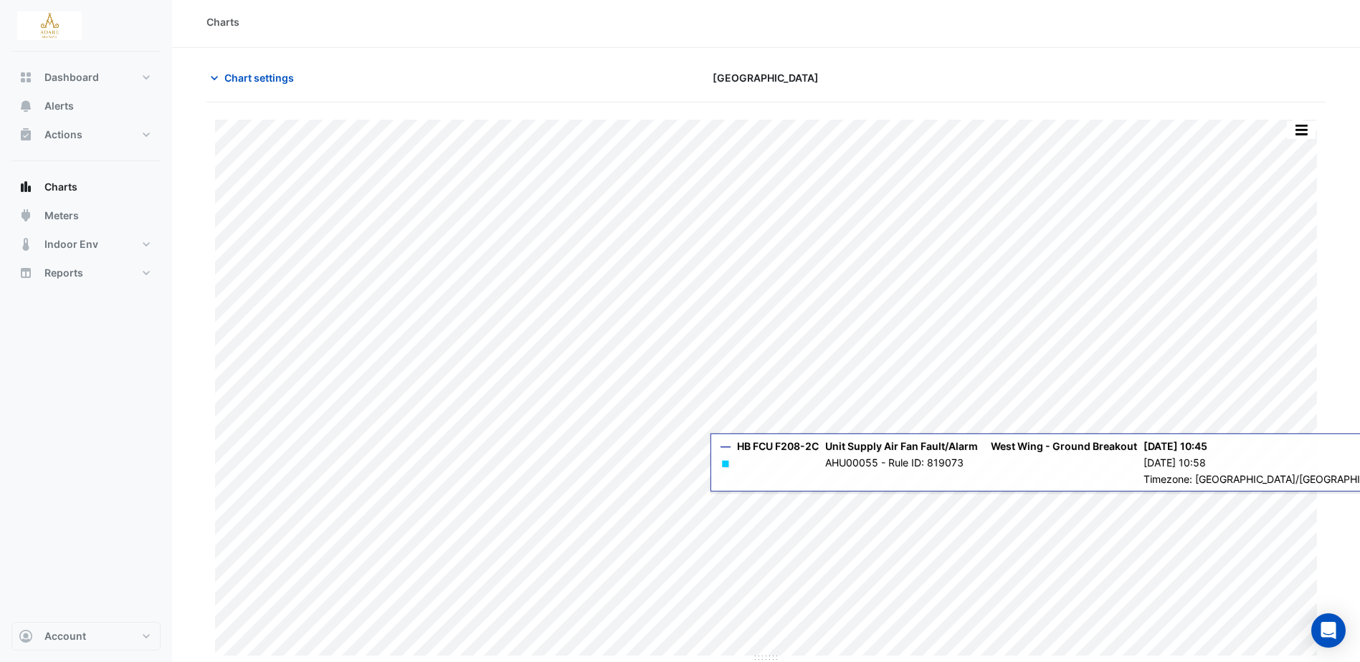
scroll to position [4, 0]
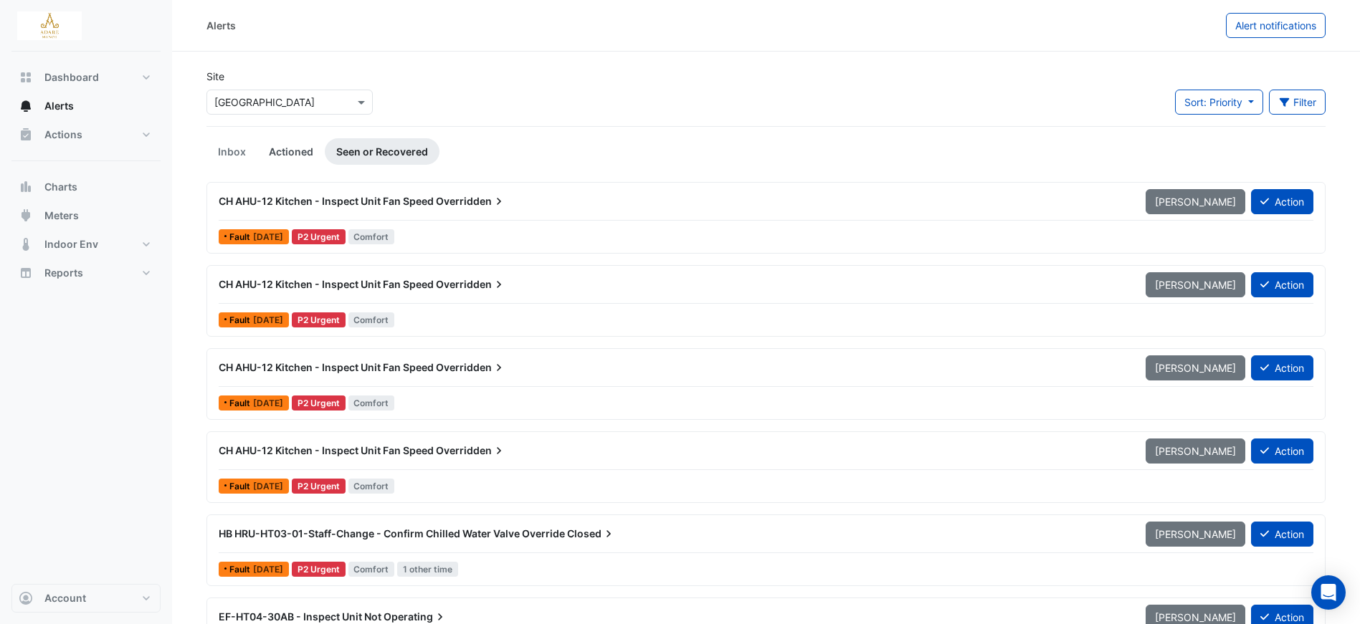
click at [299, 146] on link "Actioned" at bounding box center [290, 151] width 67 height 27
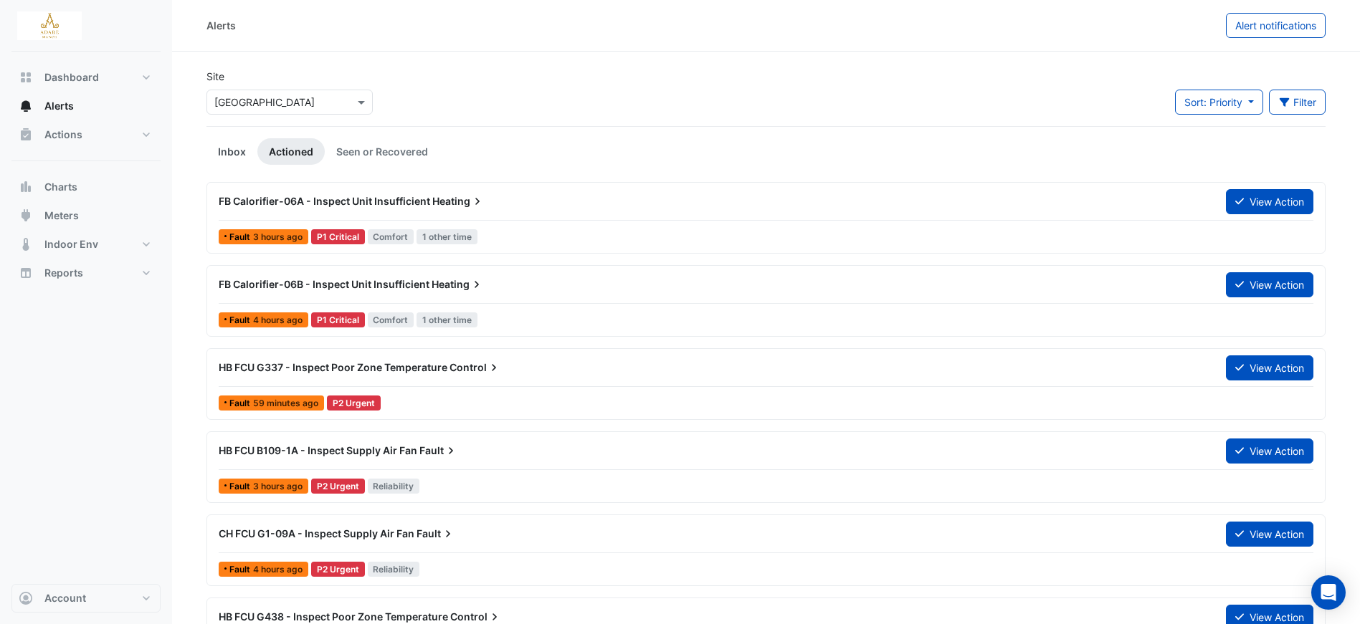
click at [242, 148] on link "Inbox" at bounding box center [231, 151] width 51 height 27
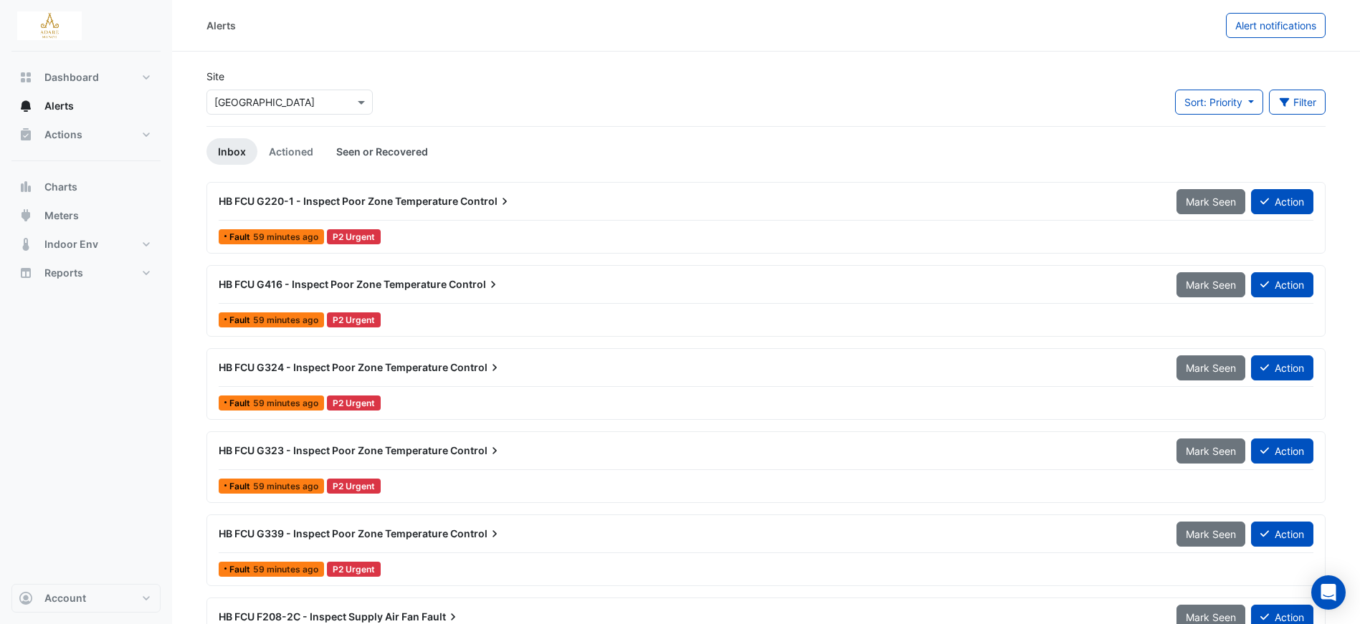
click at [408, 151] on link "Seen or Recovered" at bounding box center [382, 151] width 115 height 27
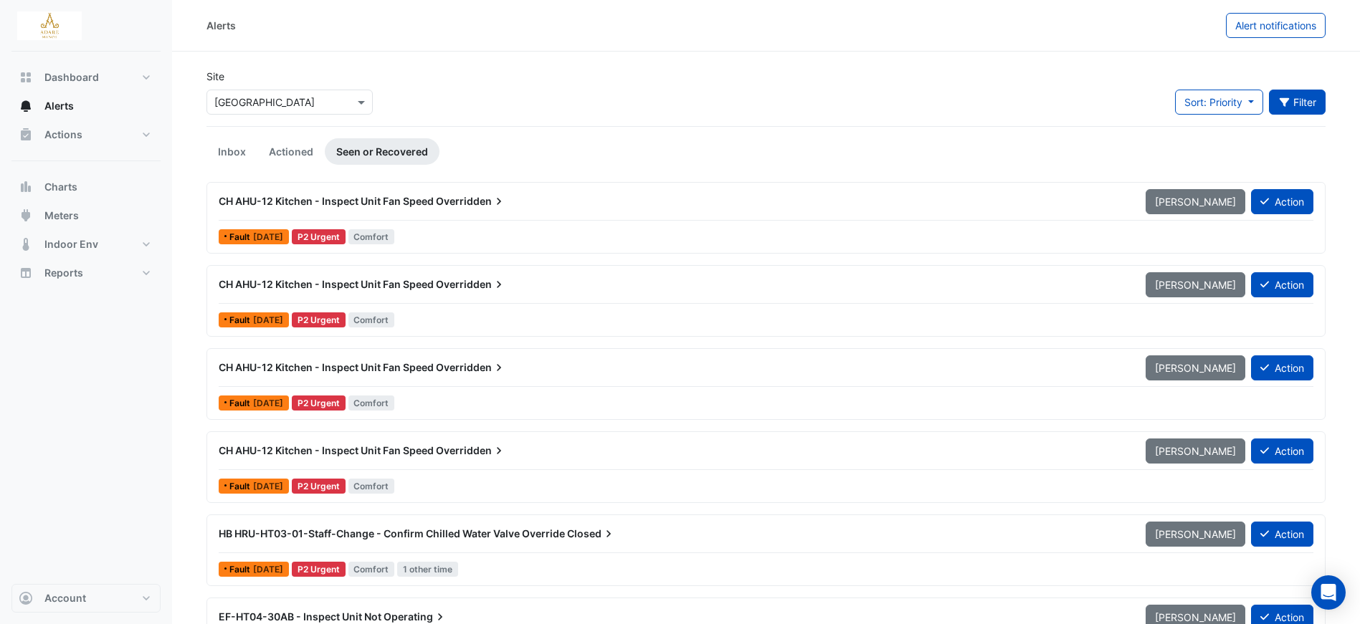
click at [1299, 99] on button "Filter" at bounding box center [1297, 102] width 57 height 25
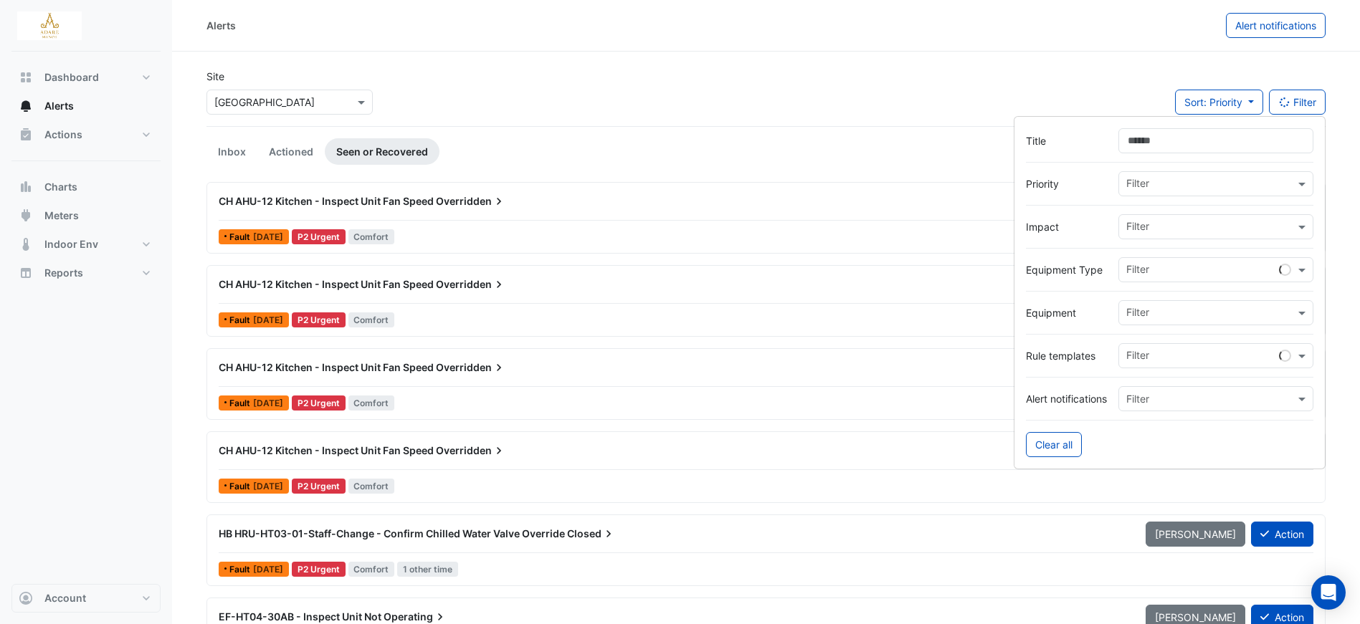
click at [1163, 309] on input "text" at bounding box center [1210, 314] width 168 height 15
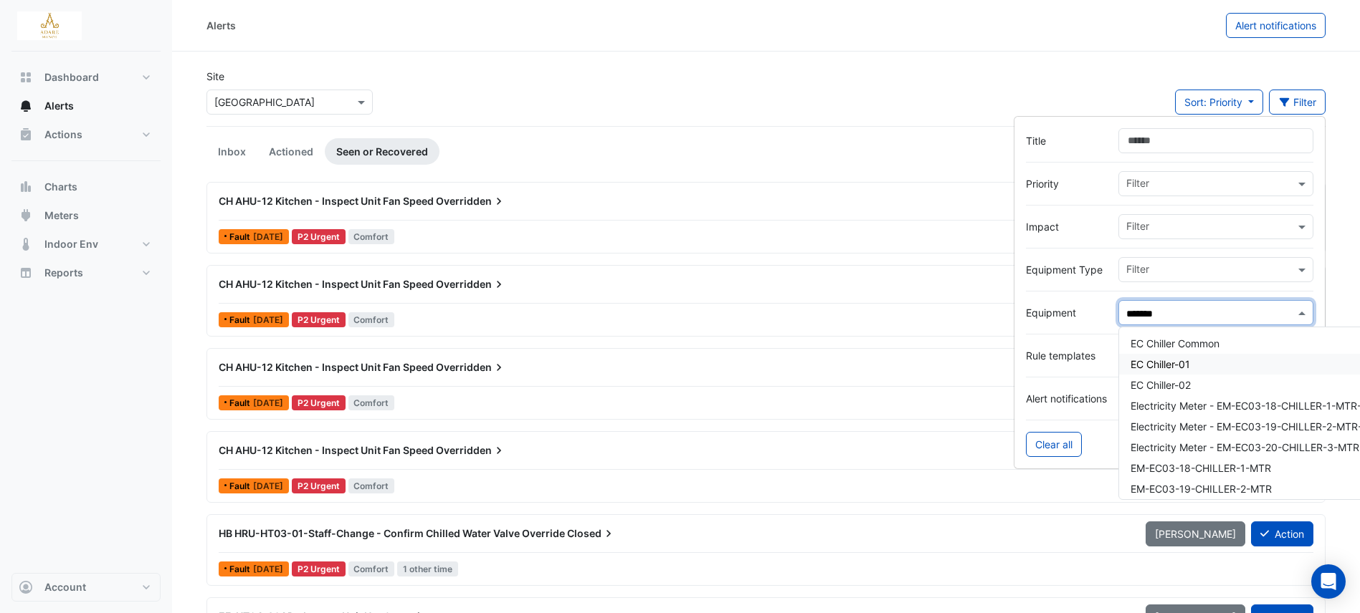
click at [1193, 364] on div "EC Chiller-01" at bounding box center [1249, 364] width 261 height 21
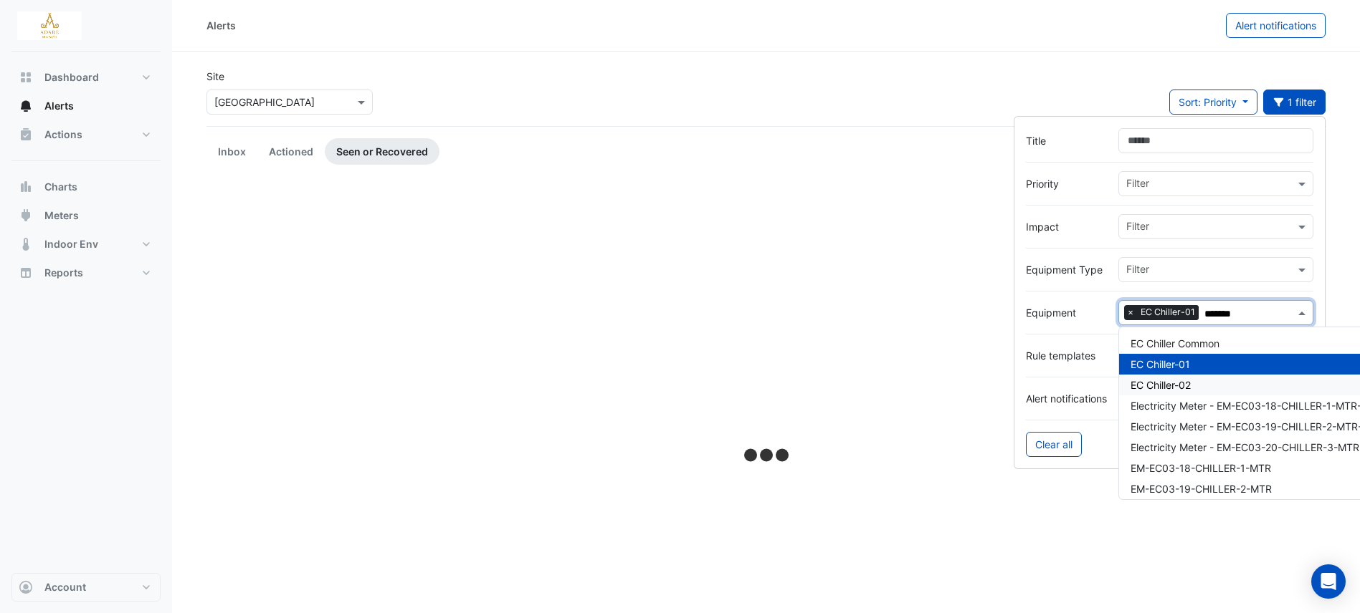
click at [1195, 385] on div "EC Chiller-02" at bounding box center [1249, 385] width 261 height 21
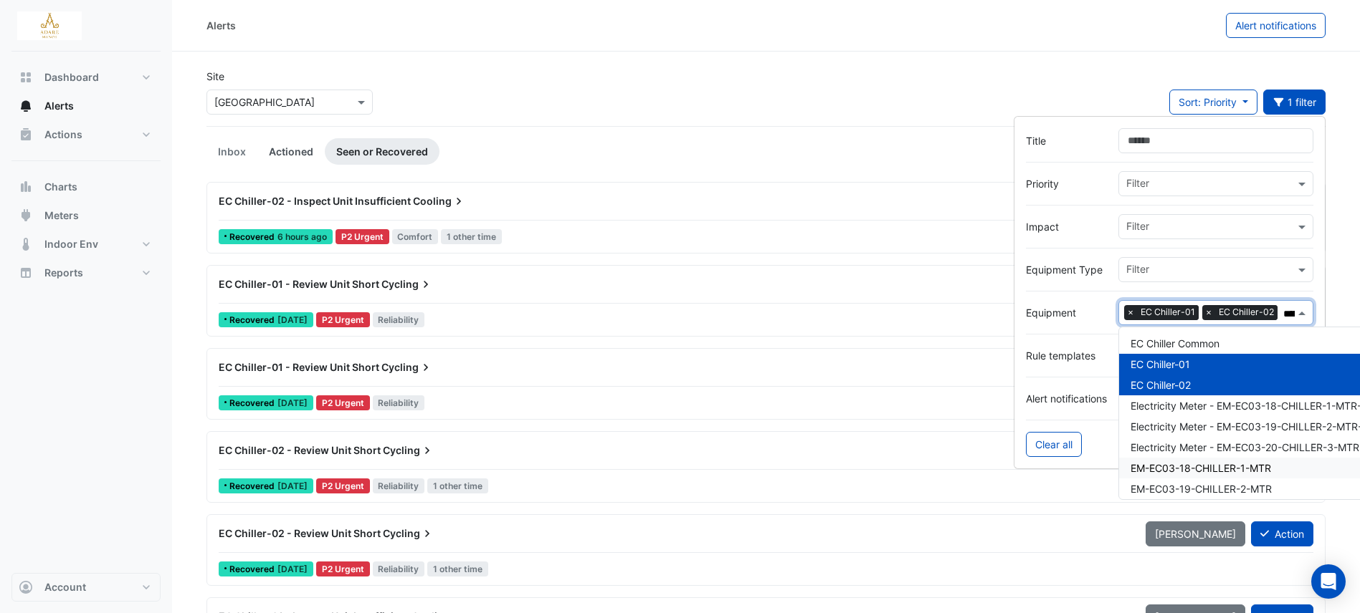
type input "*******"
click at [300, 151] on link "Actioned" at bounding box center [290, 151] width 67 height 27
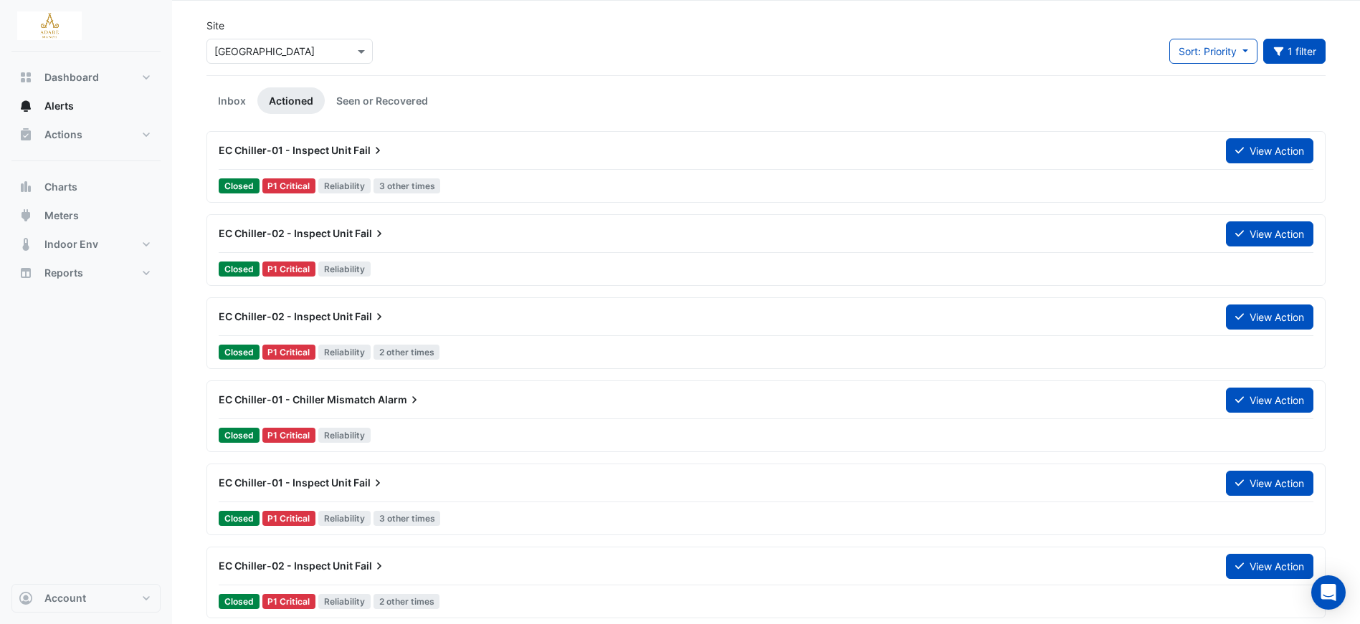
scroll to position [72, 0]
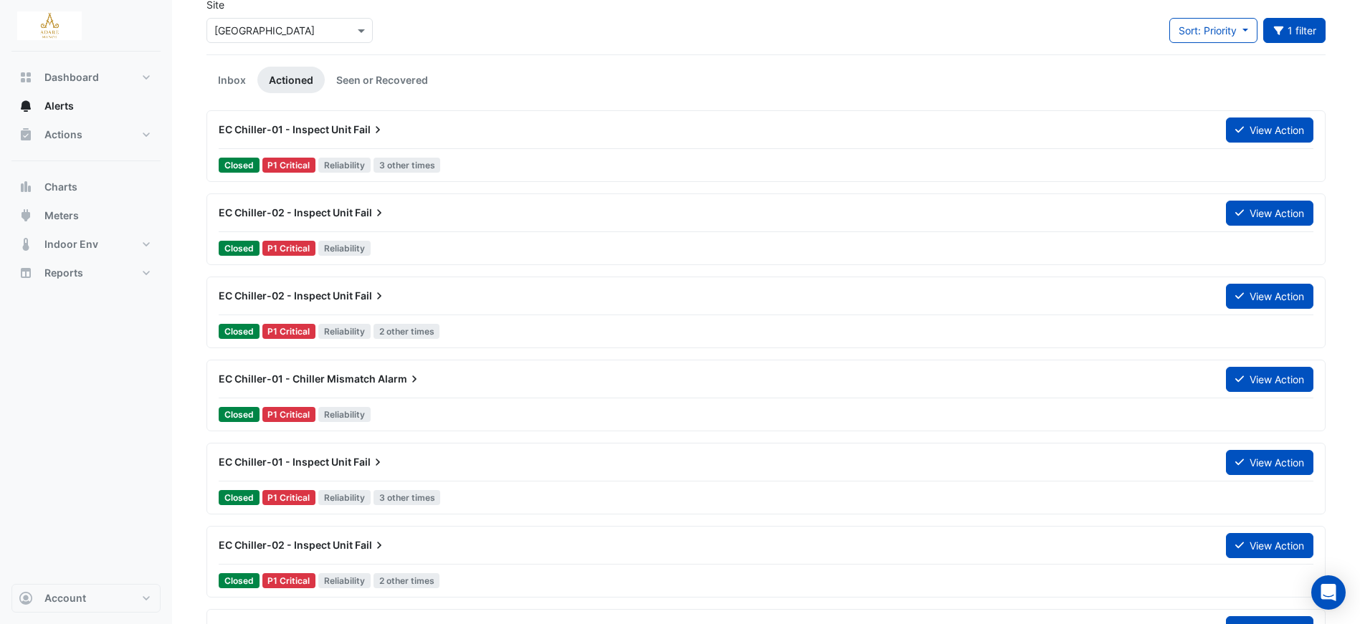
click at [341, 373] on span "EC Chiller-01 - Chiller Mismatch" at bounding box center [297, 379] width 157 height 12
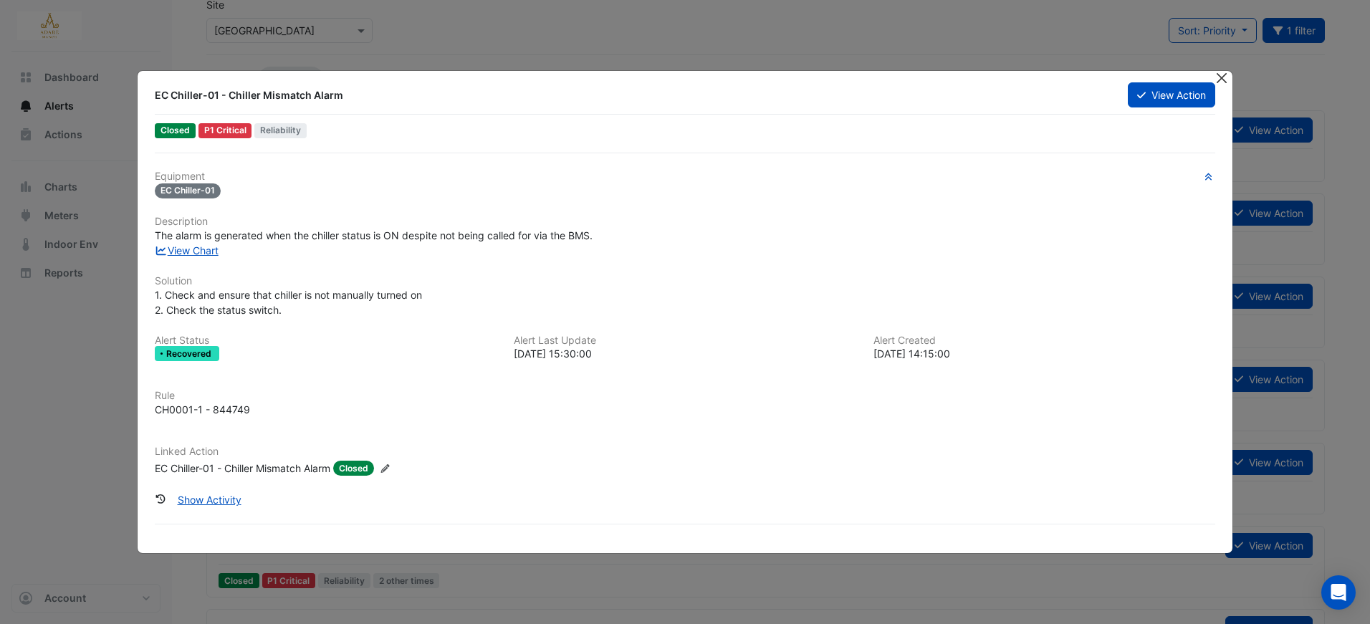
click at [1223, 76] on button "Close" at bounding box center [1222, 78] width 15 height 15
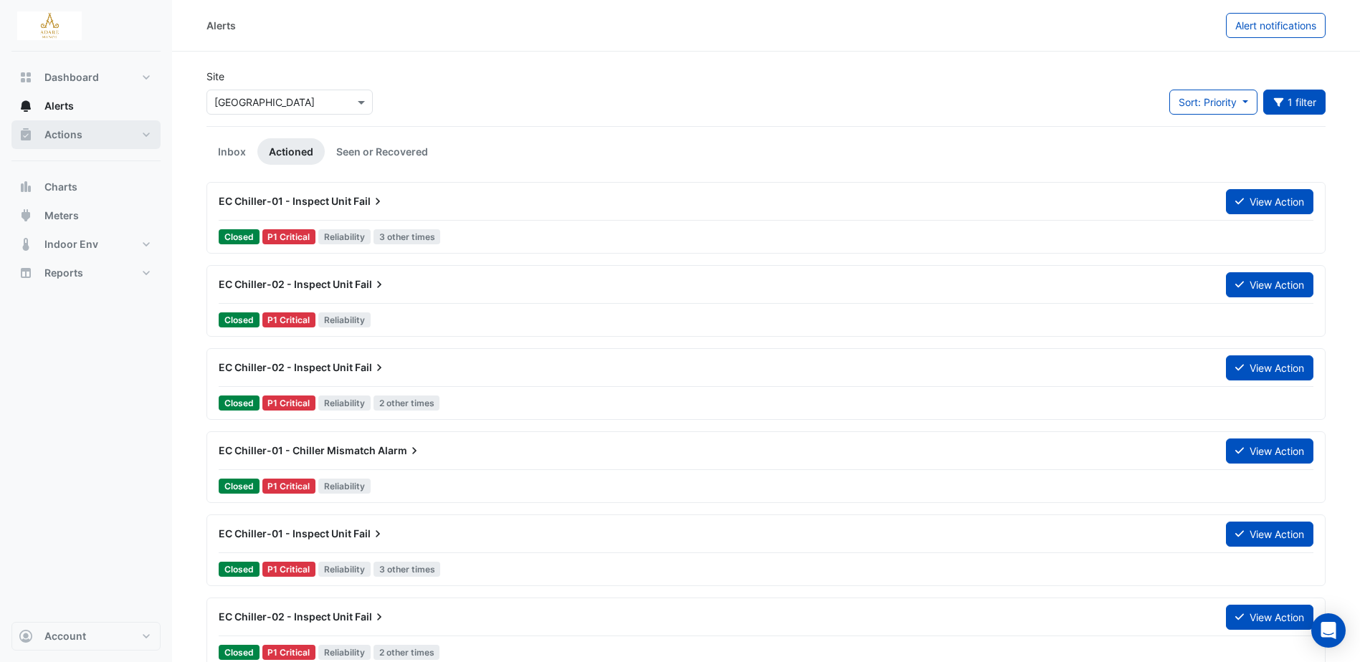
click at [69, 140] on span "Actions" at bounding box center [63, 135] width 38 height 14
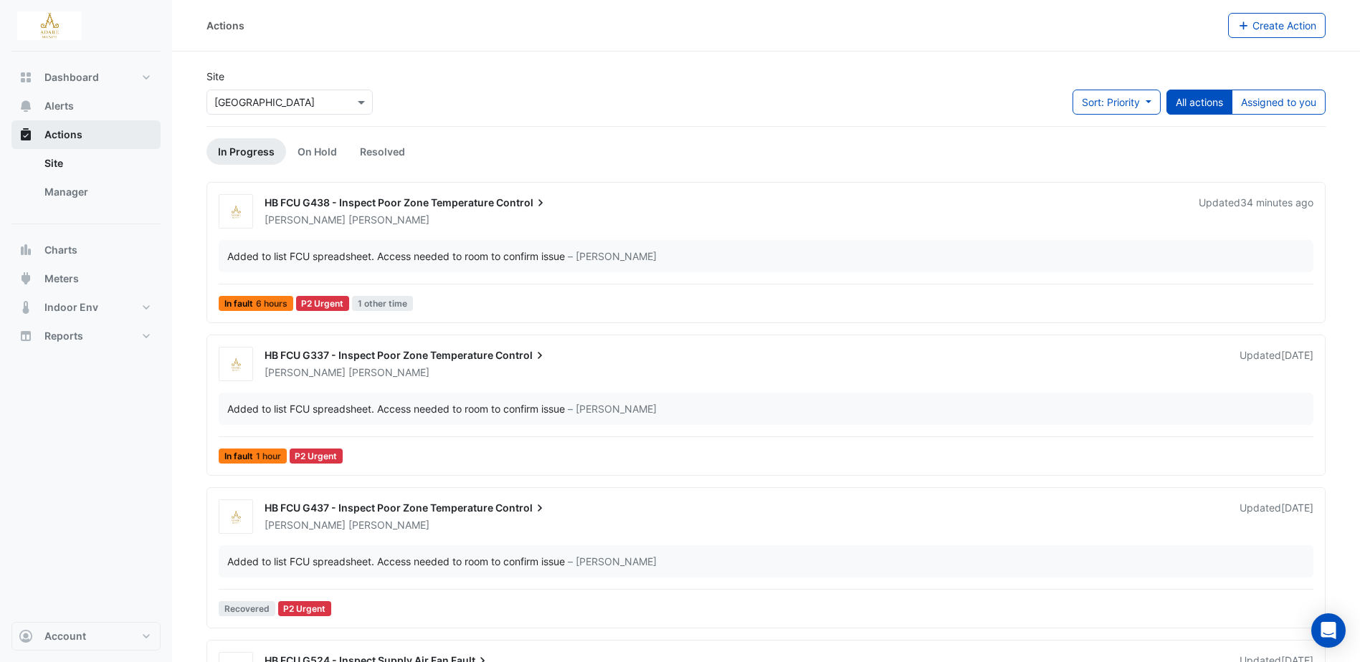
click at [74, 135] on span "Actions" at bounding box center [63, 135] width 38 height 14
click at [70, 185] on link "Manager" at bounding box center [97, 192] width 128 height 29
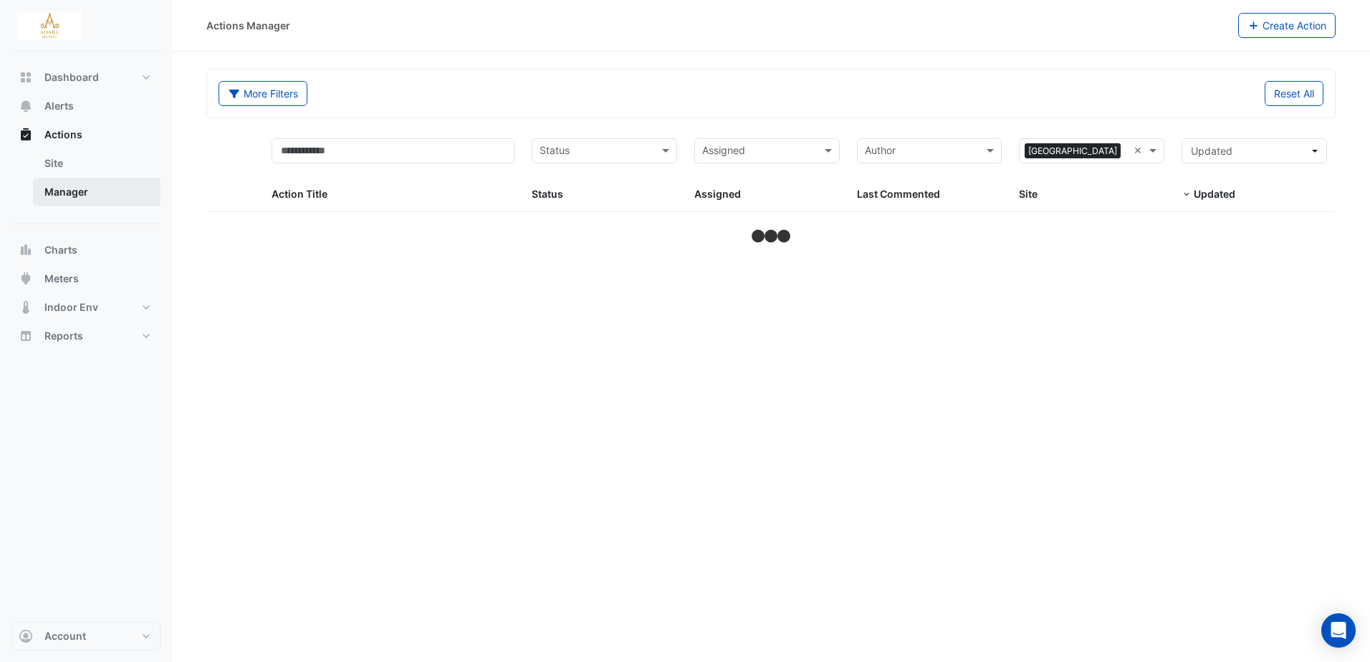
select select "***"
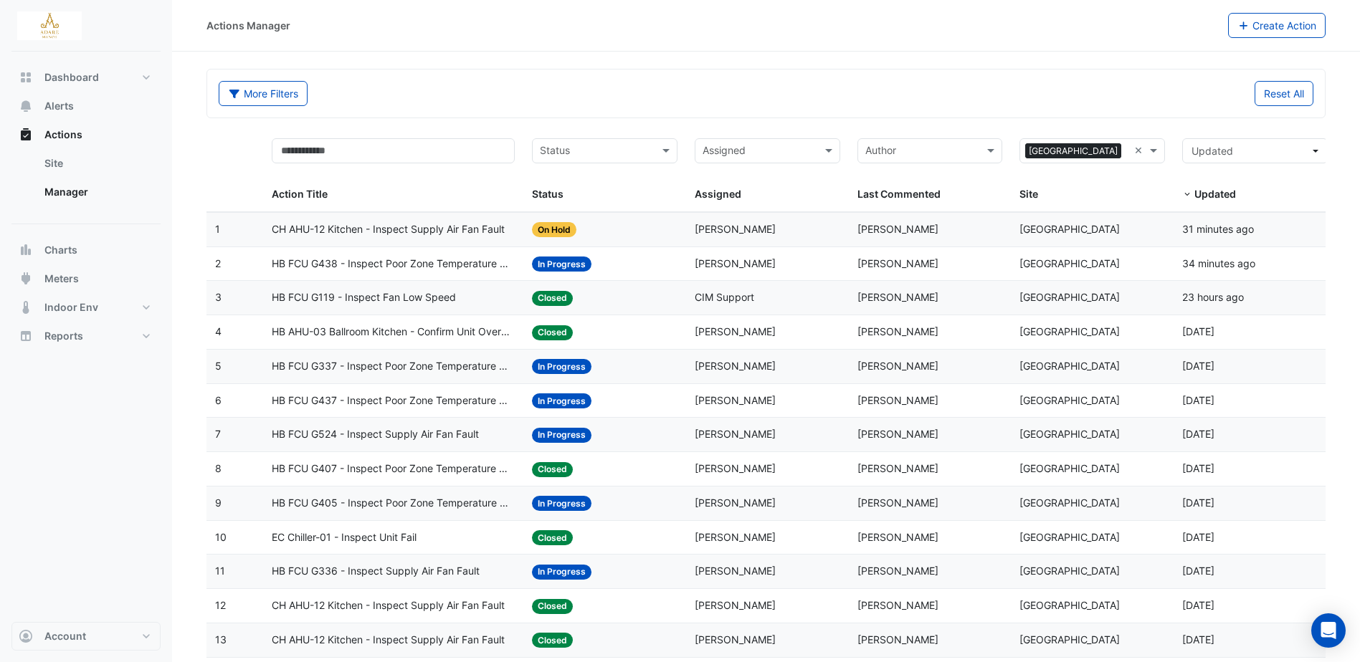
drag, startPoint x: 266, startPoint y: 91, endPoint x: 277, endPoint y: 97, distance: 12.8
click at [266, 91] on button "More Filters" at bounding box center [263, 93] width 89 height 25
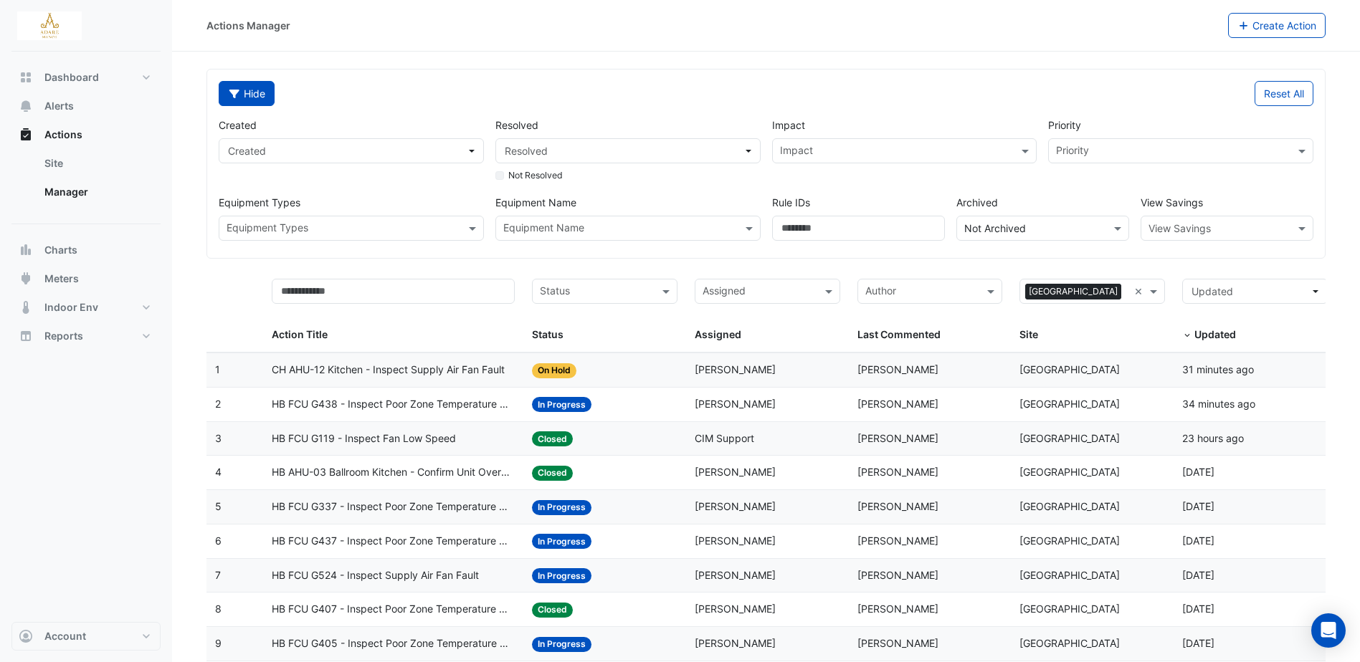
click at [249, 89] on button "Hide" at bounding box center [247, 93] width 56 height 25
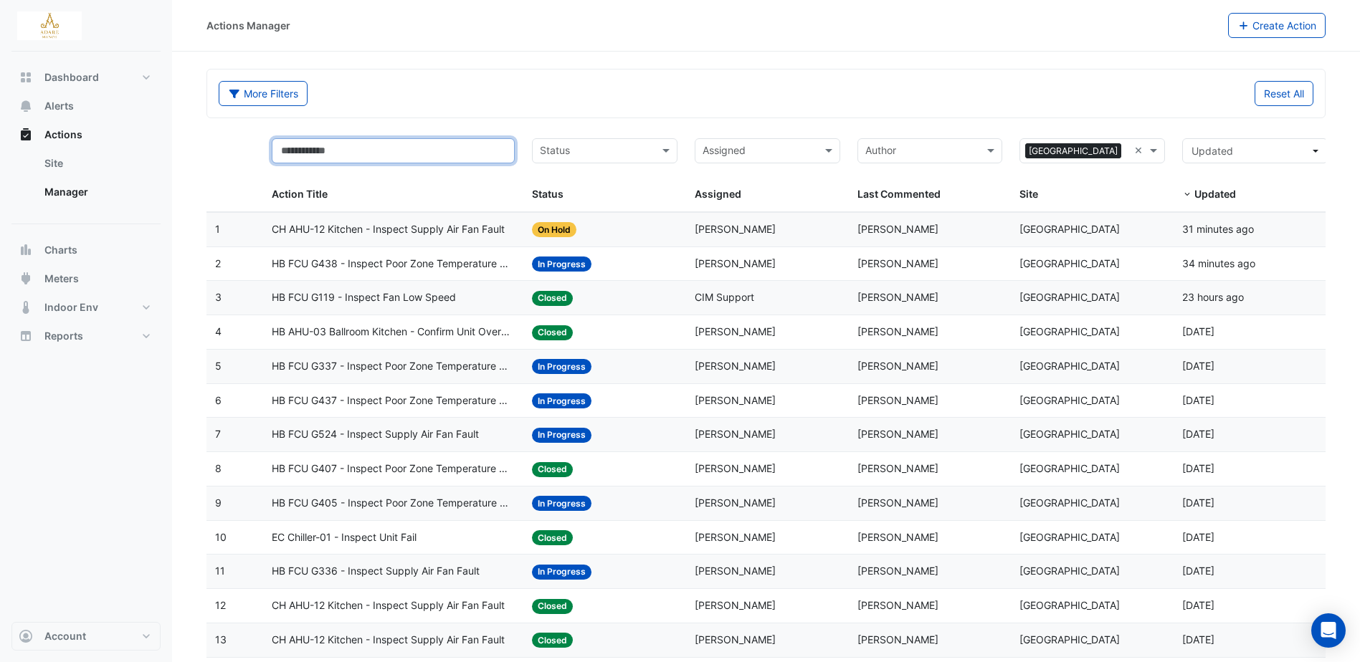
click at [355, 154] on input "text" at bounding box center [393, 150] width 243 height 25
click at [348, 151] on input "text" at bounding box center [393, 150] width 243 height 25
click at [282, 149] on input "*******" at bounding box center [393, 150] width 243 height 25
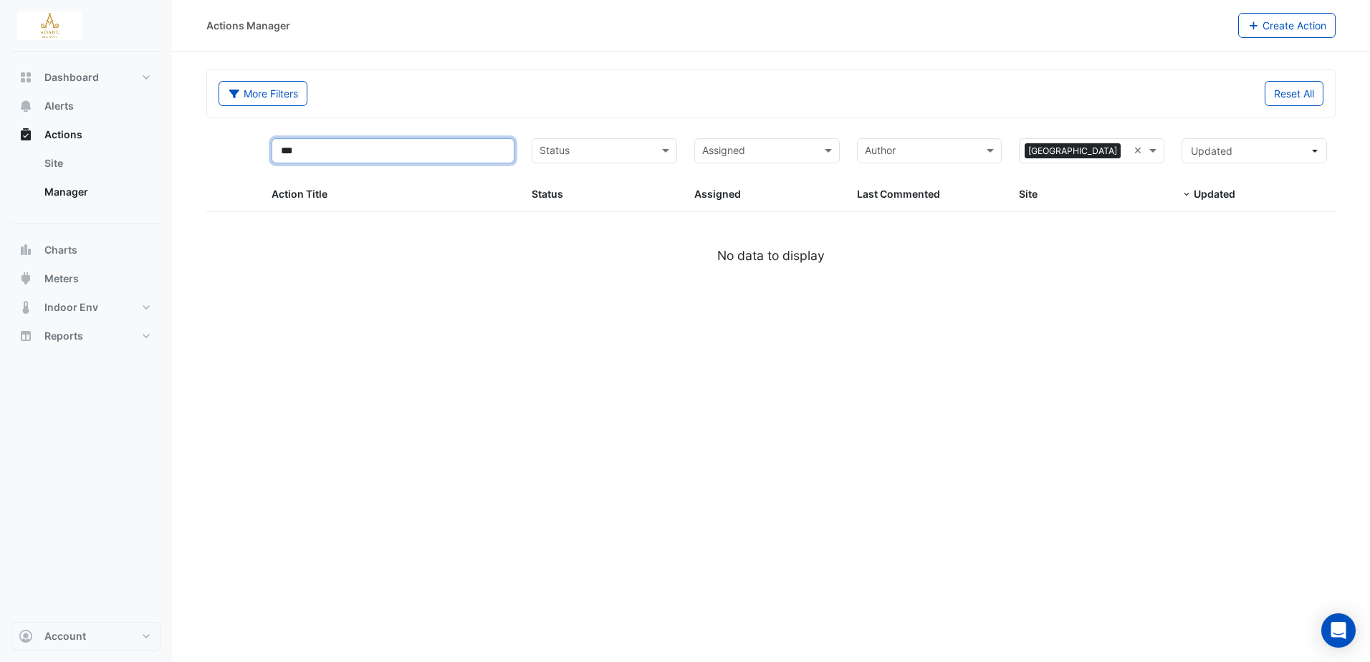
click at [379, 150] on input "***" at bounding box center [393, 150] width 243 height 25
type input "*"
click at [362, 152] on input "***" at bounding box center [393, 150] width 243 height 25
type input "*"
select select "***"
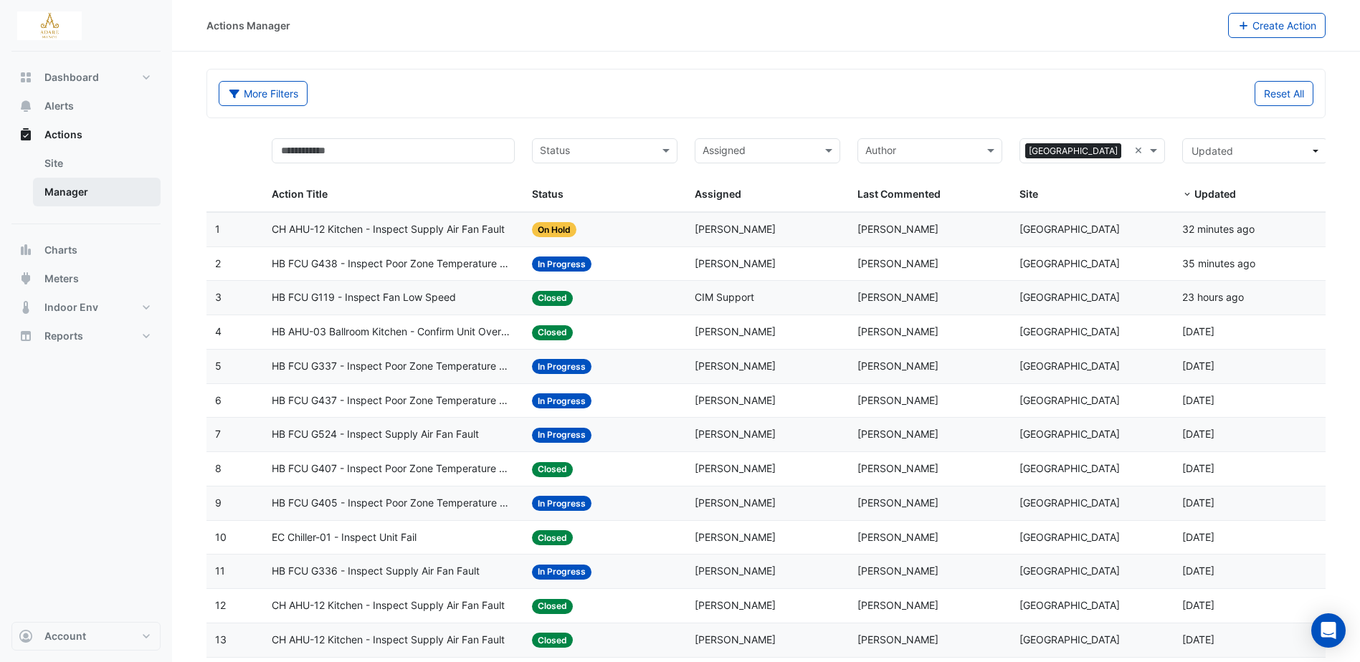
click at [77, 188] on link "Manager" at bounding box center [97, 192] width 128 height 29
click at [60, 103] on span "Alerts" at bounding box center [58, 106] width 29 height 14
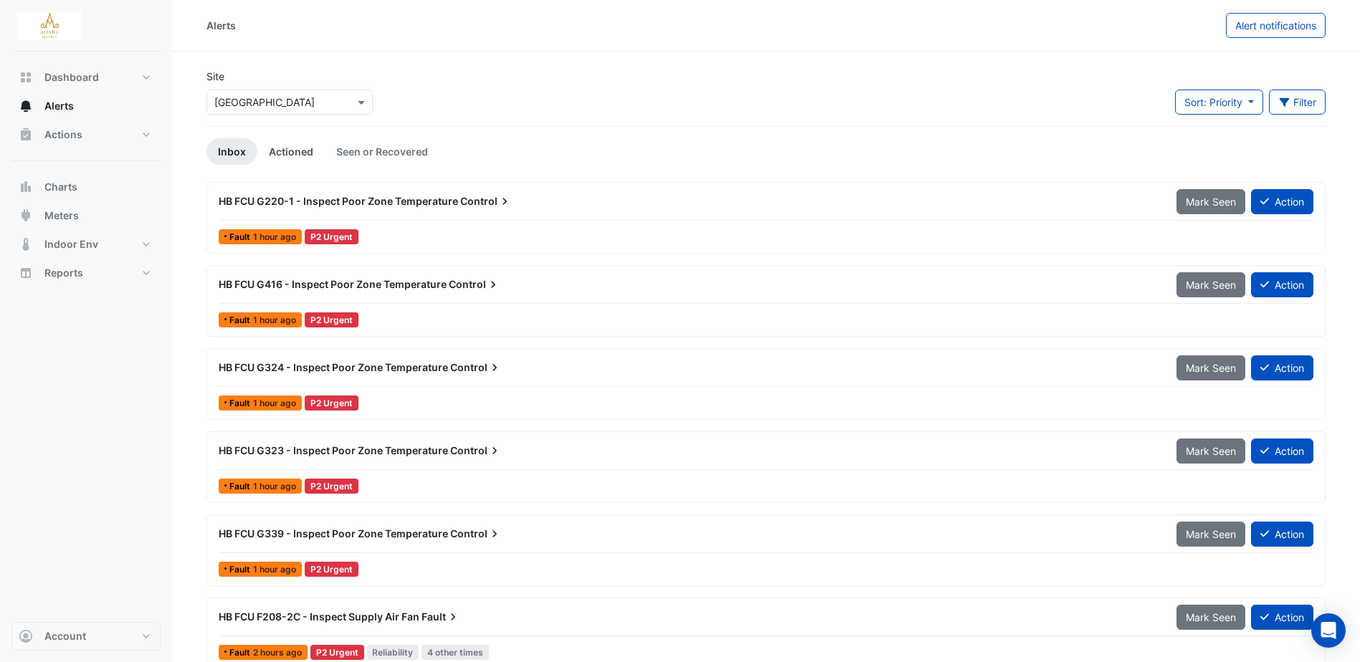
click at [300, 146] on link "Actioned" at bounding box center [290, 151] width 67 height 27
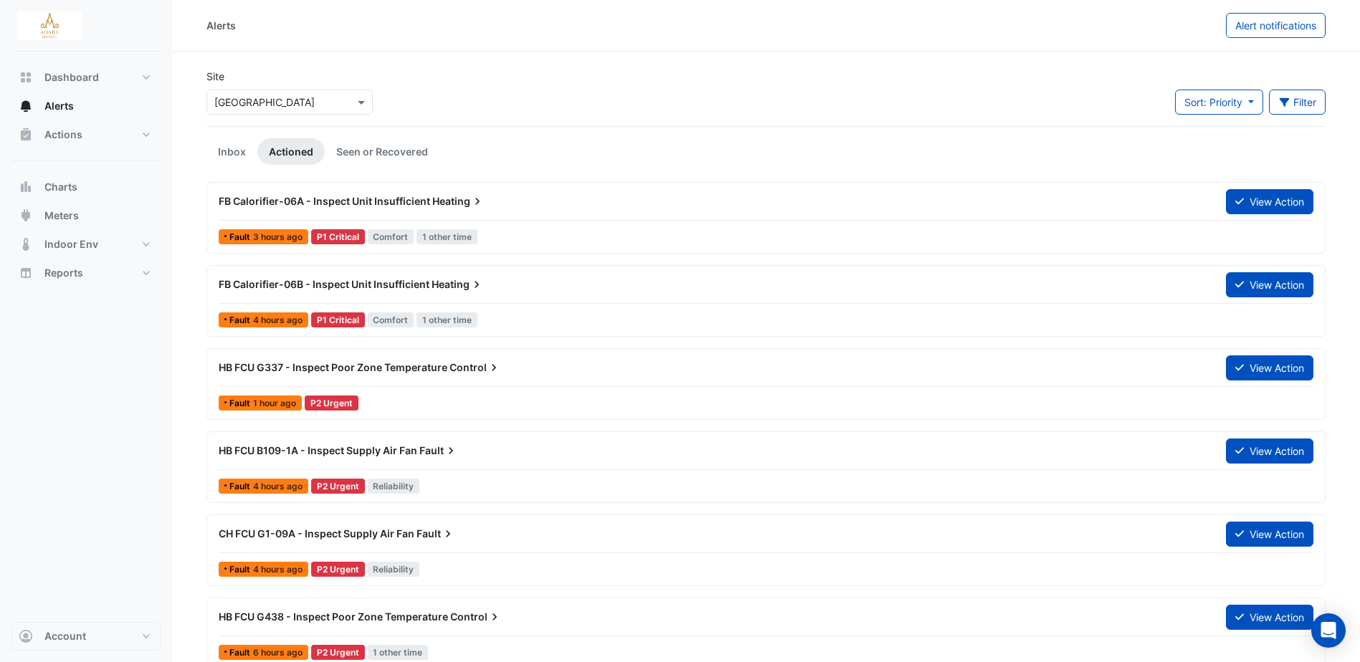
drag, startPoint x: 1294, startPoint y: 108, endPoint x: 1315, endPoint y: 119, distance: 24.4
click at [1294, 107] on button "Filter" at bounding box center [1297, 102] width 57 height 25
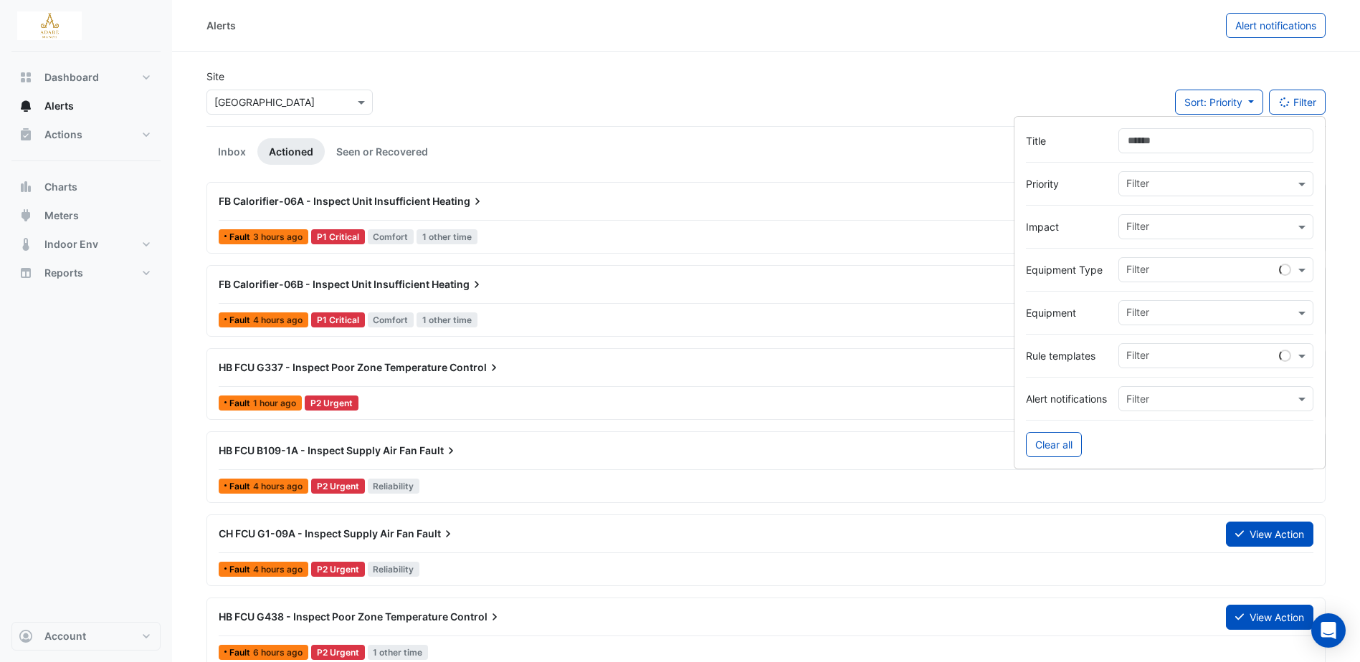
click at [1186, 312] on input "text" at bounding box center [1210, 314] width 168 height 15
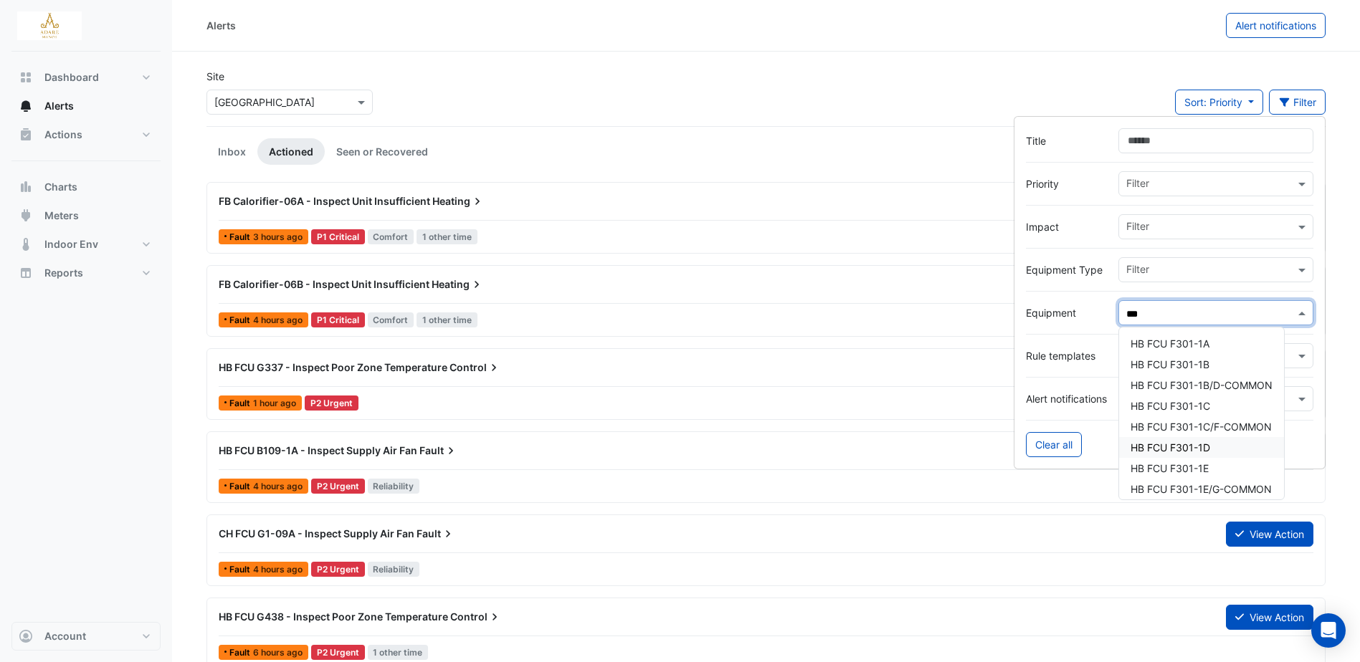
click at [1205, 446] on span "HB FCU F301-1D" at bounding box center [1170, 447] width 80 height 12
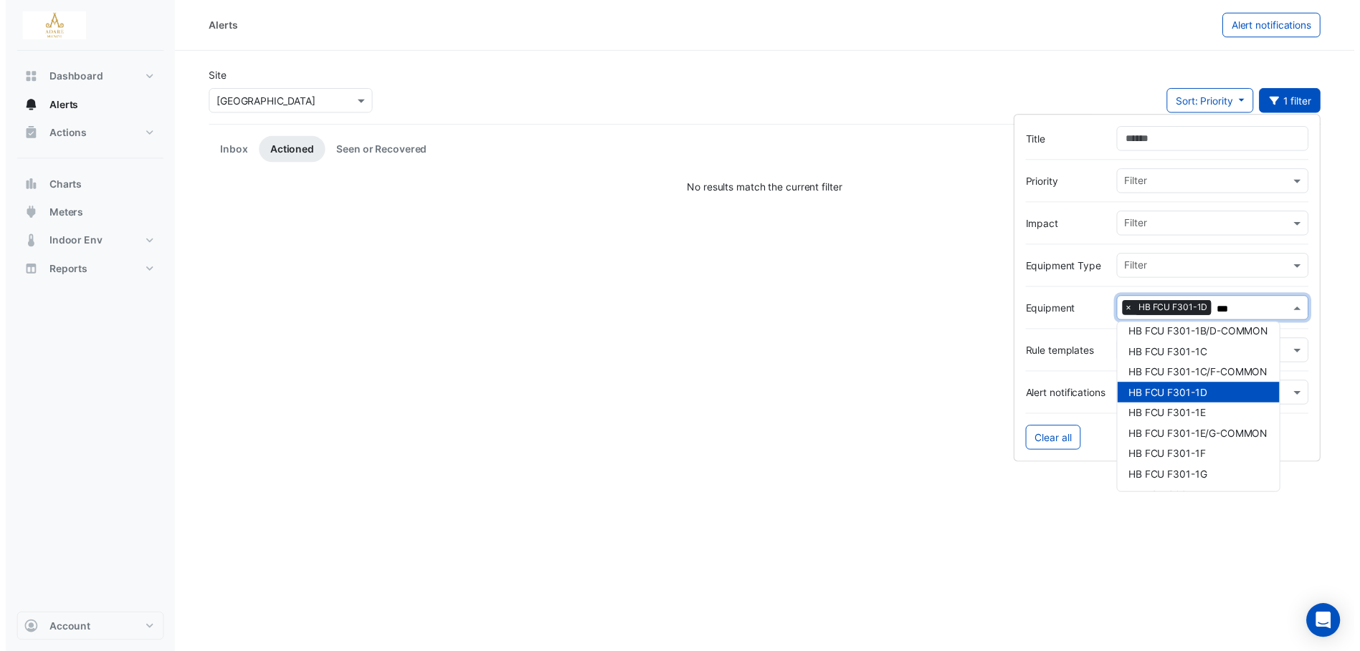
scroll to position [72, 0]
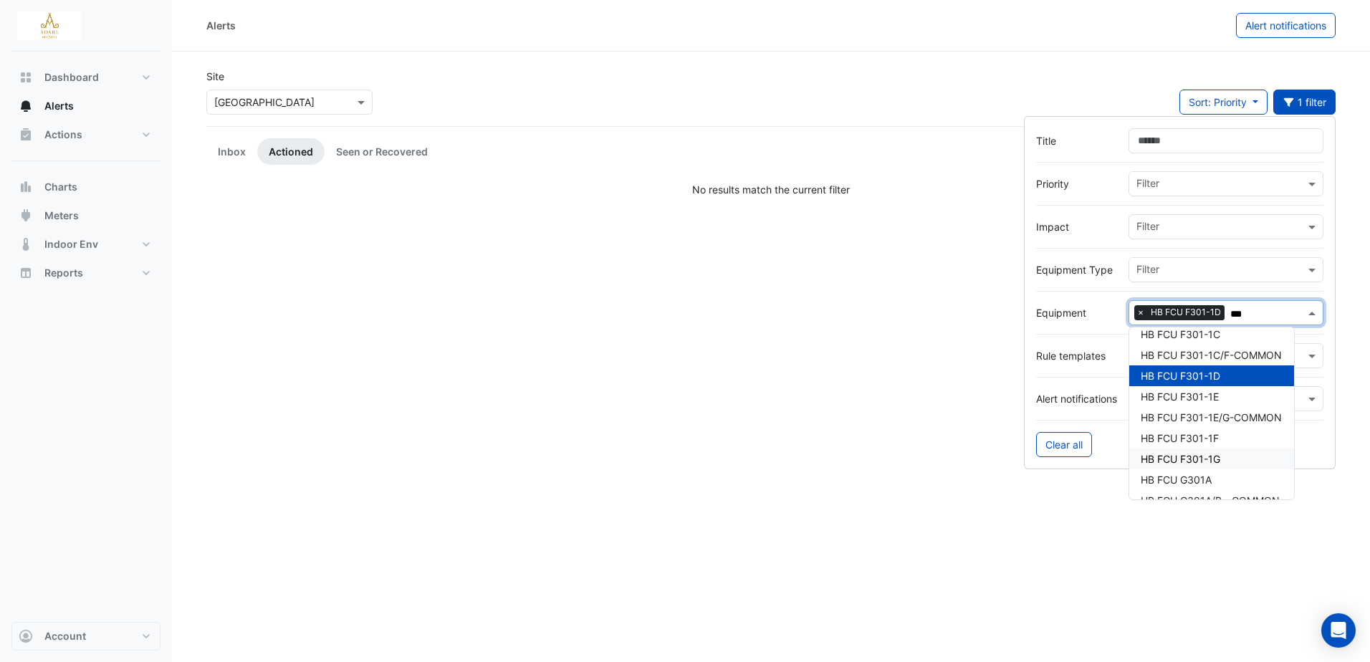
click at [1231, 453] on div "HB FCU F301-1G" at bounding box center [1211, 459] width 165 height 21
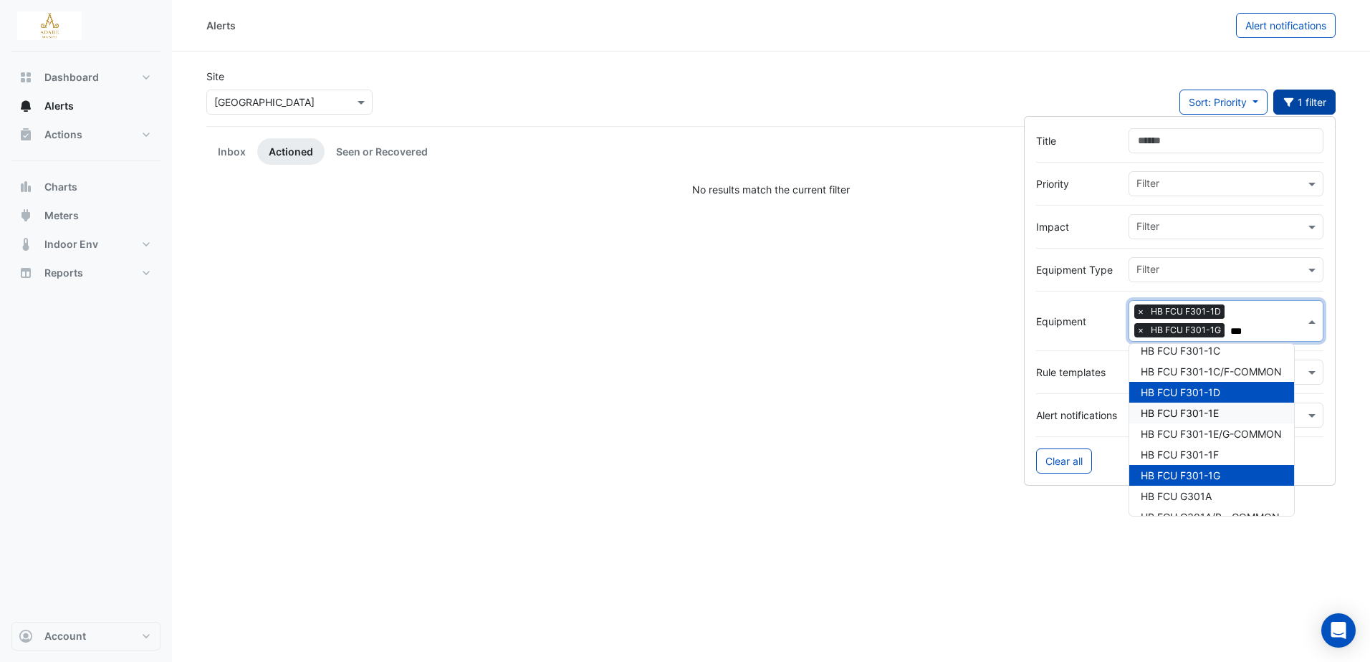
type input "***"
click at [1317, 102] on button "1 filter" at bounding box center [1305, 102] width 63 height 25
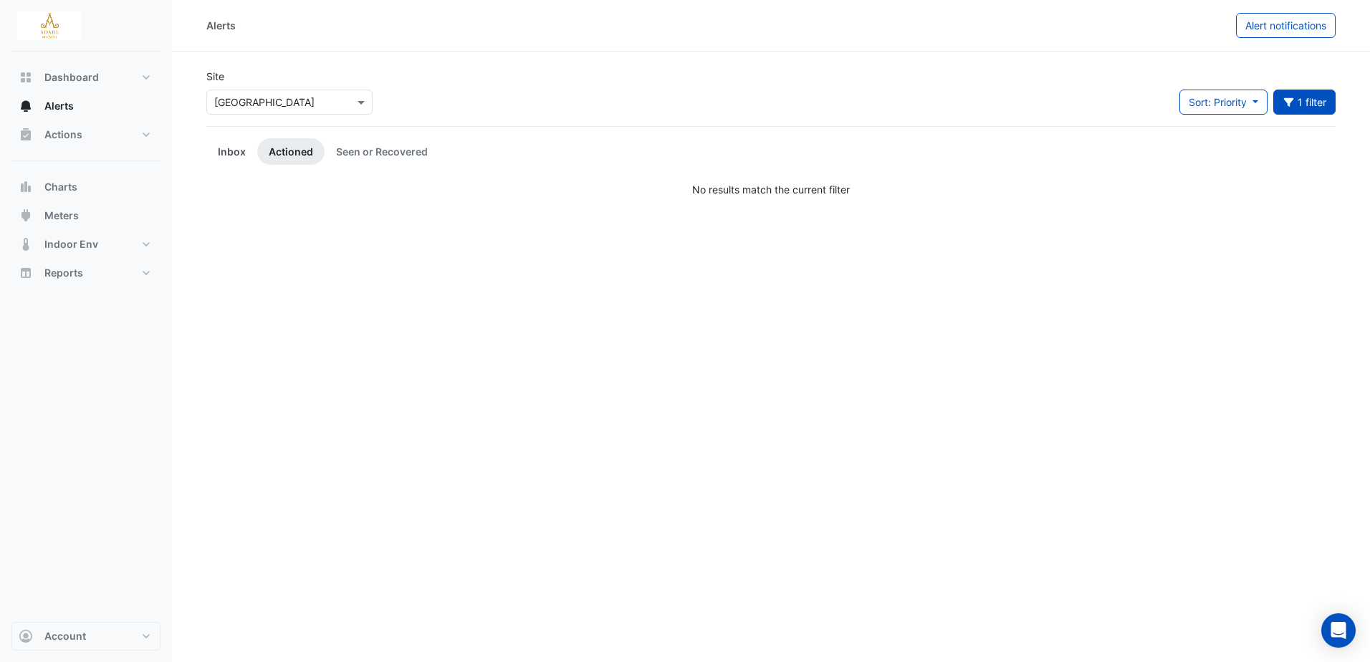
click at [226, 146] on link "Inbox" at bounding box center [231, 151] width 51 height 27
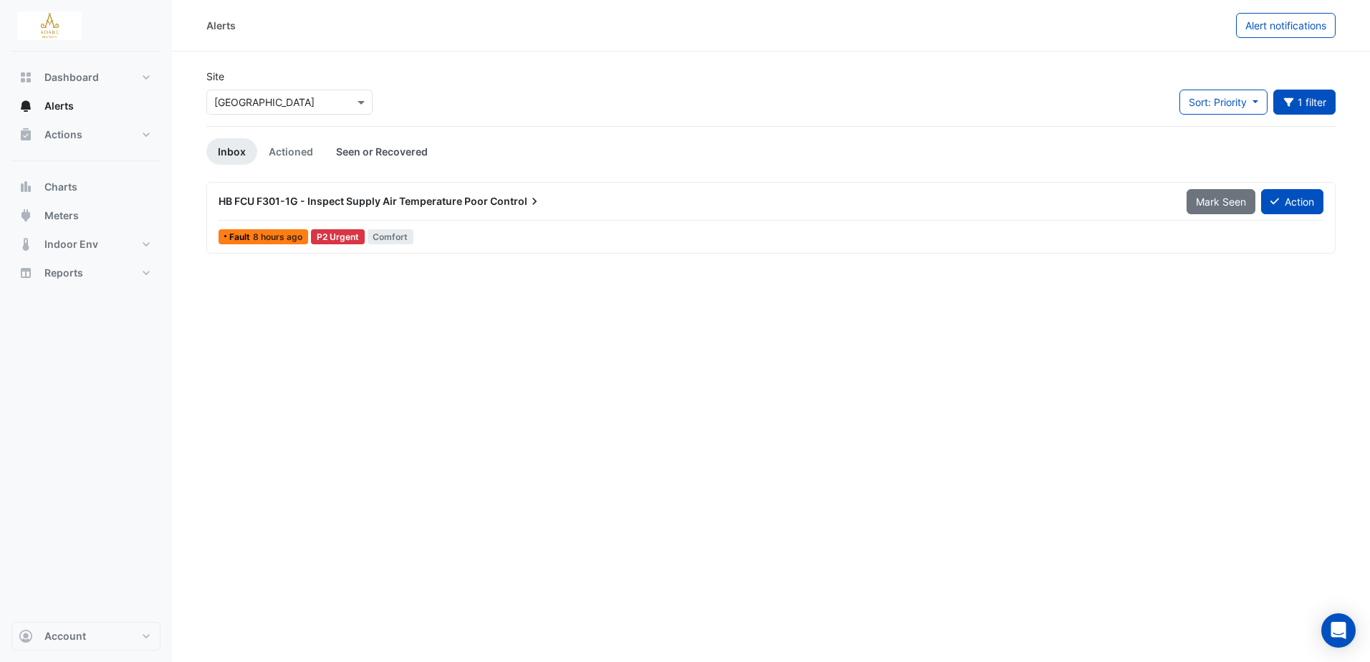
click at [366, 153] on link "Seen or Recovered" at bounding box center [382, 151] width 115 height 27
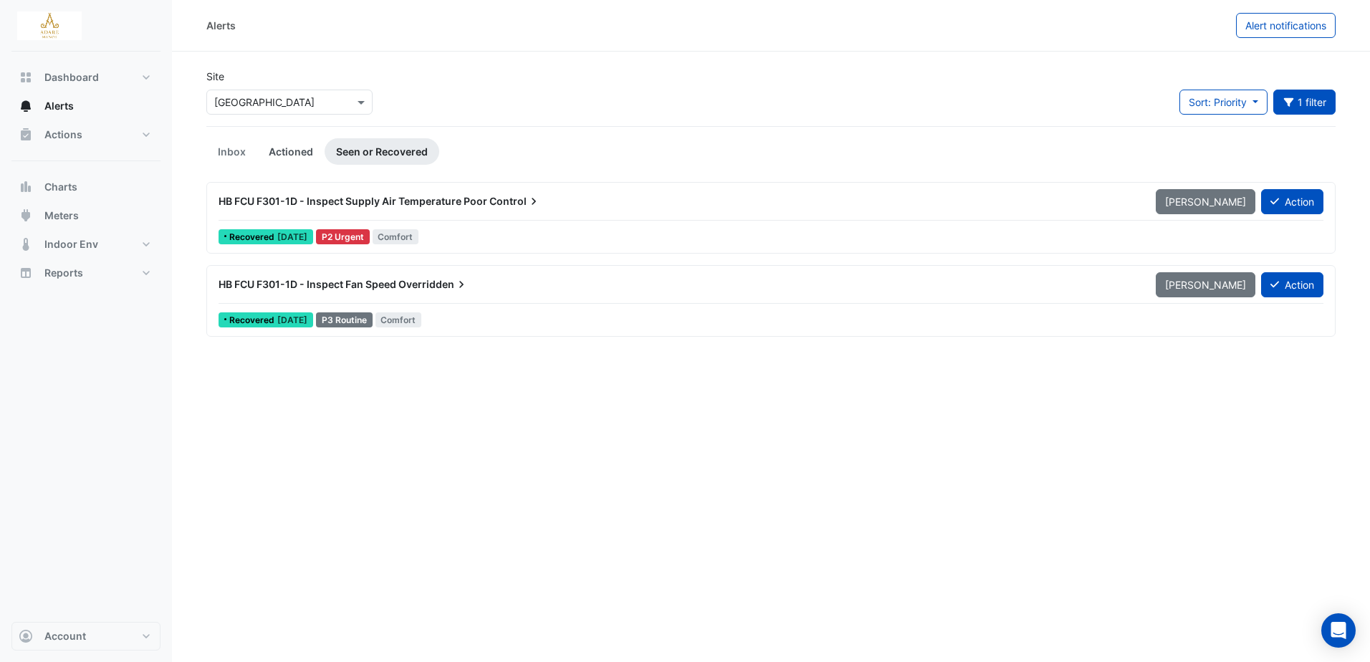
click at [296, 149] on link "Actioned" at bounding box center [290, 151] width 67 height 27
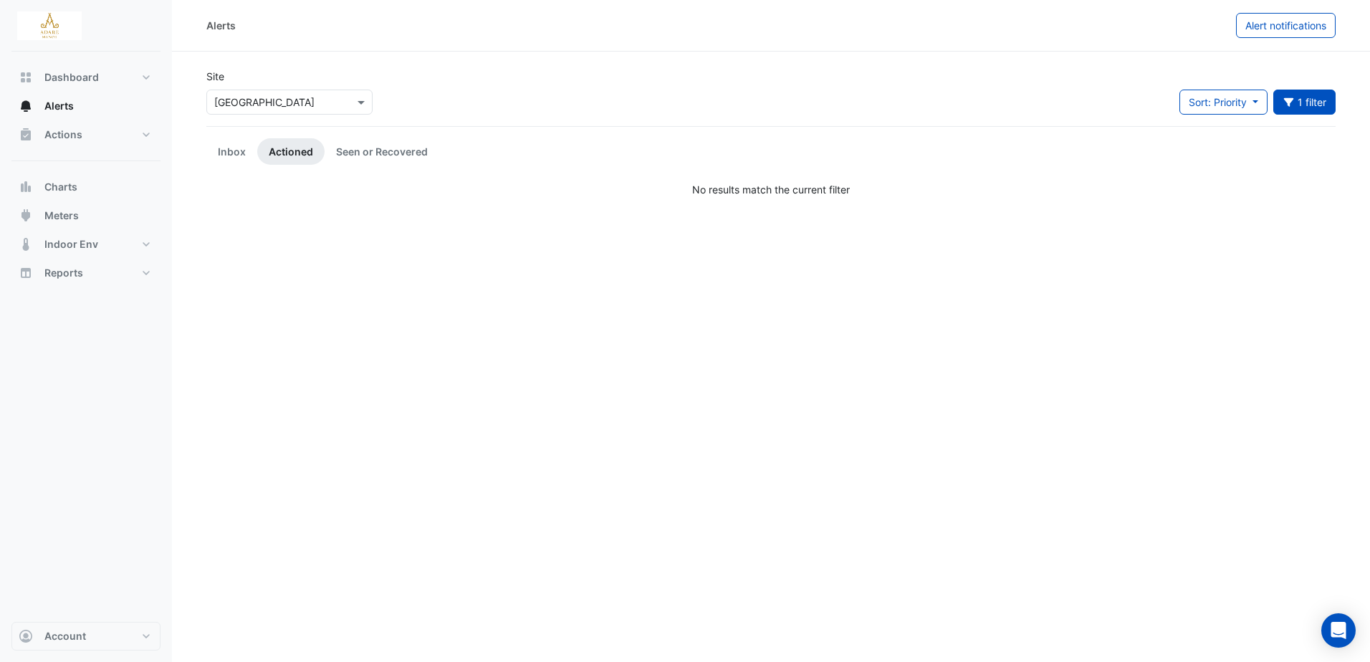
click at [206, 148] on section "Site Select a Site × Adare Manor Sort: Priority Priority Updated 1 filter Title…" at bounding box center [771, 124] width 1198 height 145
click at [239, 152] on link "Inbox" at bounding box center [231, 151] width 51 height 27
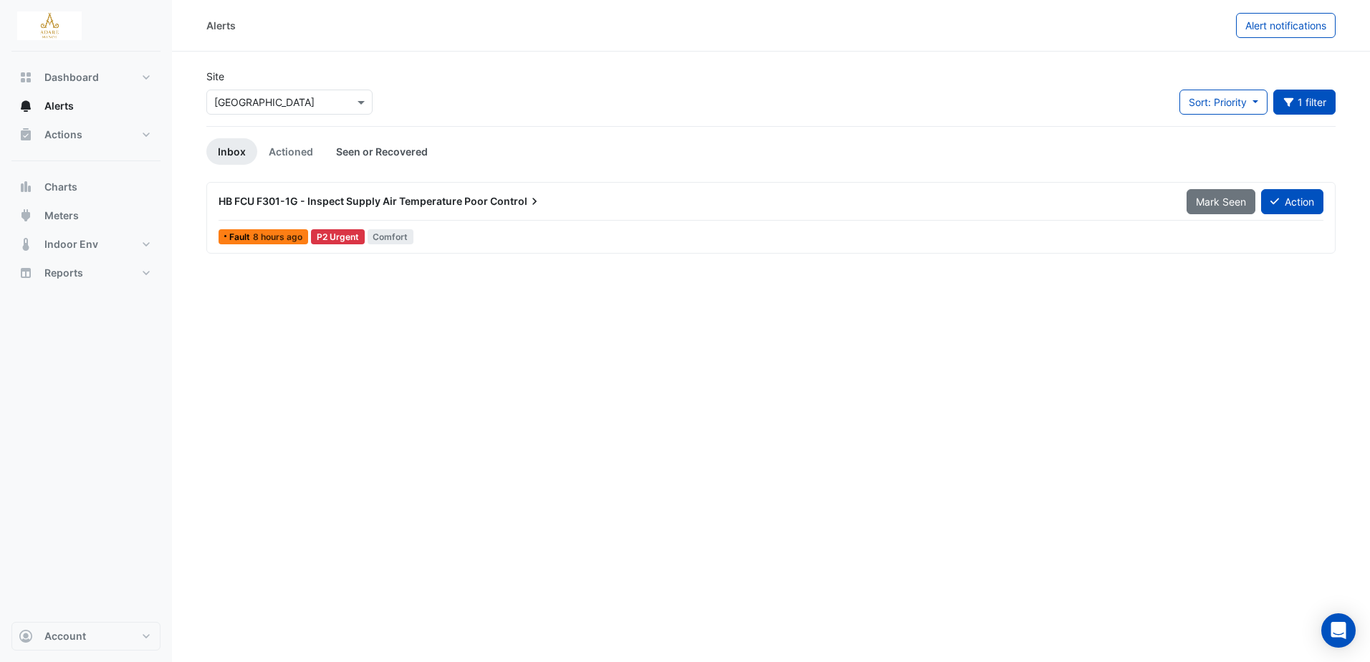
click at [388, 149] on link "Seen or Recovered" at bounding box center [382, 151] width 115 height 27
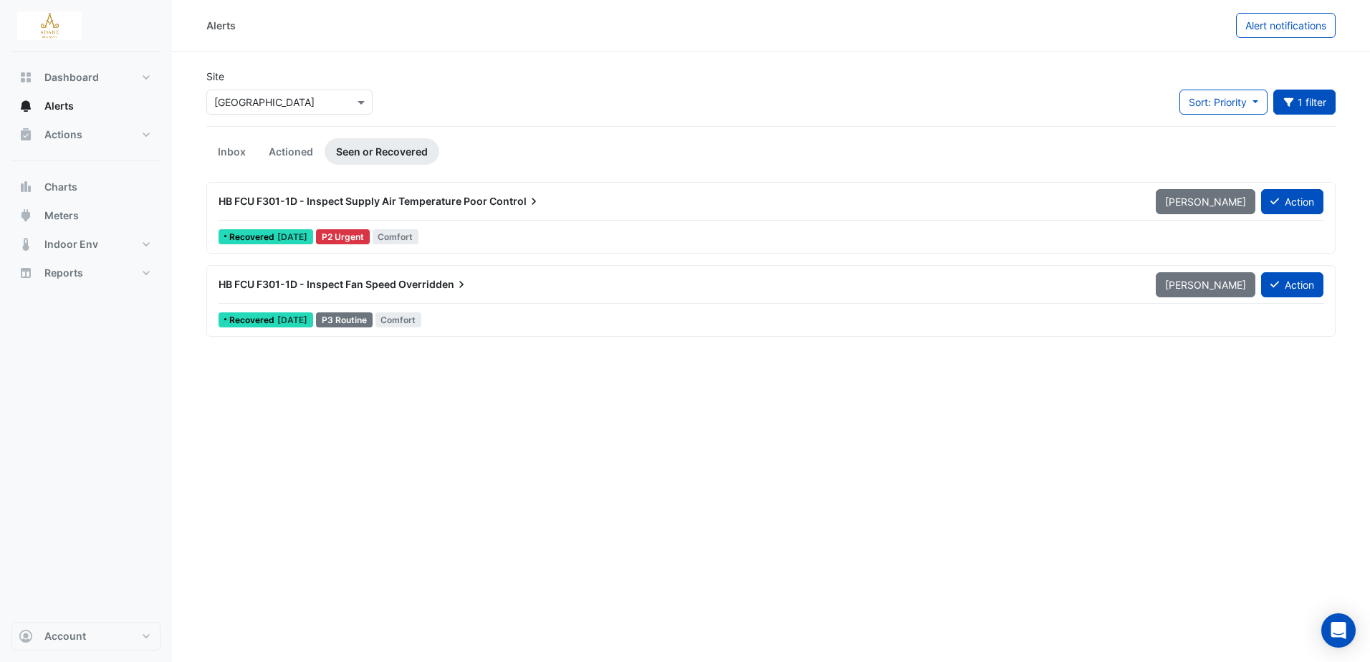
click at [423, 202] on span "HB FCU F301-1D - Inspect Supply Air Temperature Poor" at bounding box center [353, 201] width 269 height 12
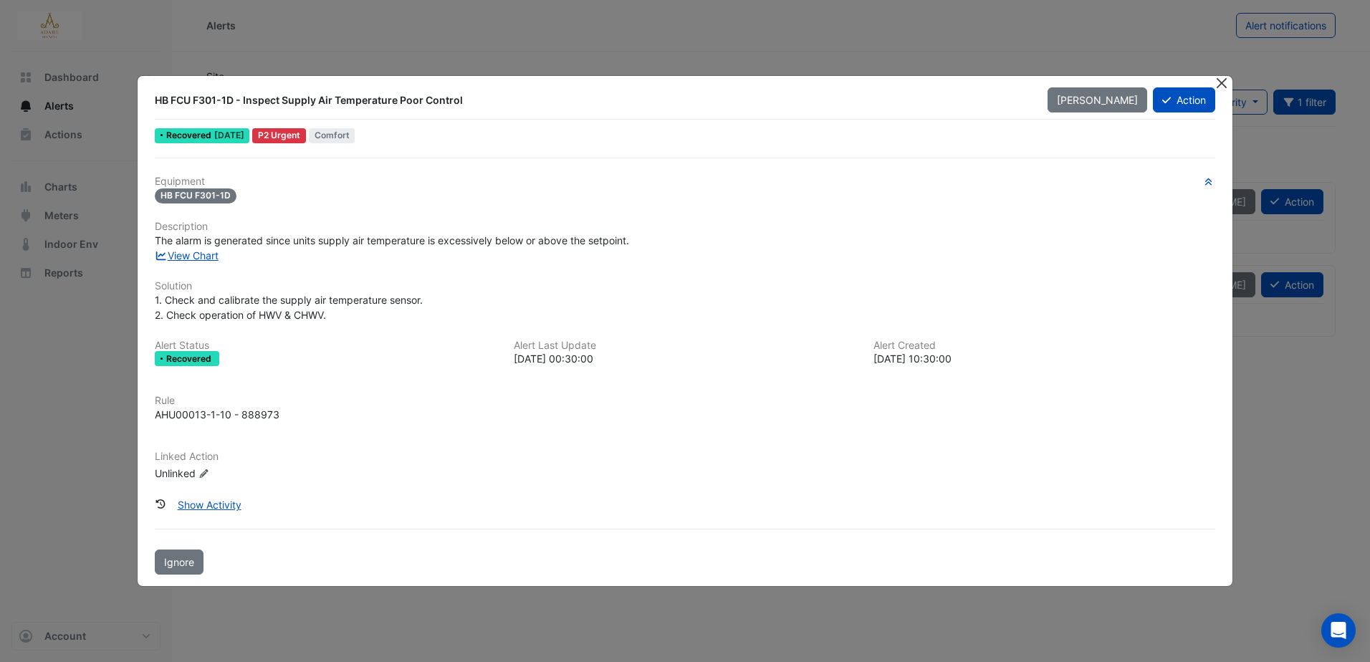
click at [1222, 85] on button "Close" at bounding box center [1222, 83] width 15 height 15
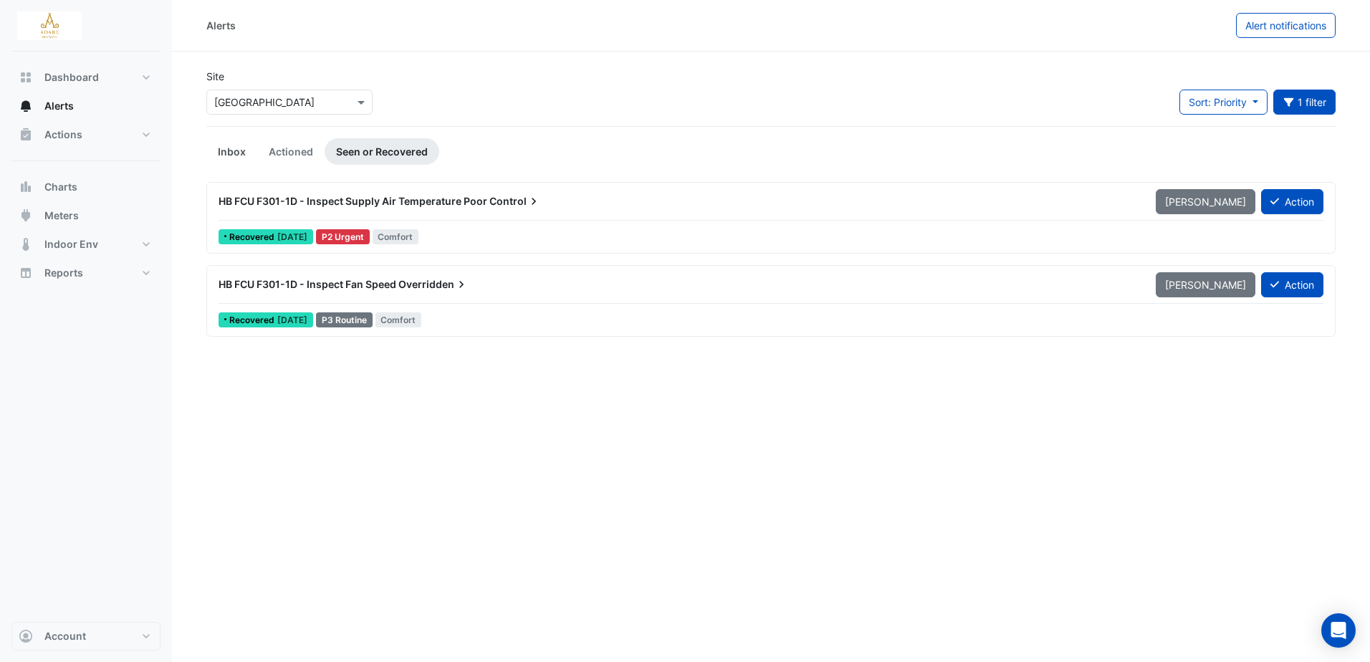
click at [247, 152] on link "Inbox" at bounding box center [231, 151] width 51 height 27
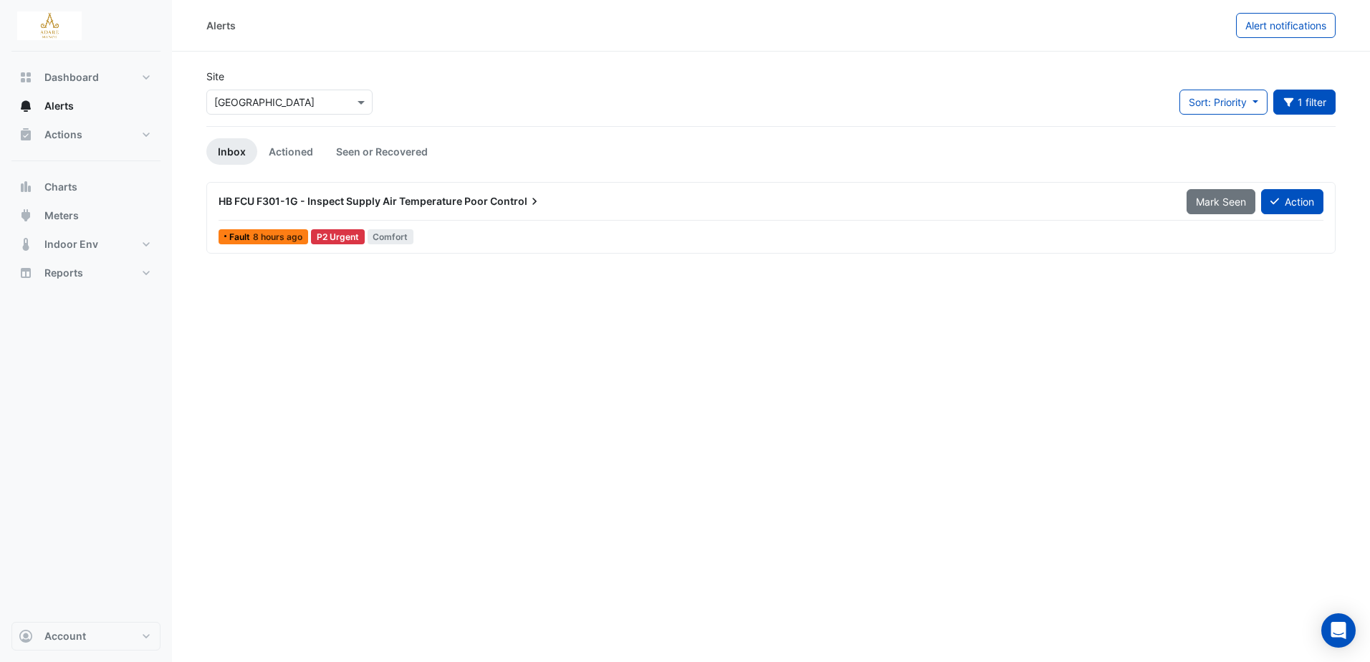
click at [401, 204] on span "HB FCU F301-1G - Inspect Supply Air Temperature Poor" at bounding box center [353, 201] width 269 height 12
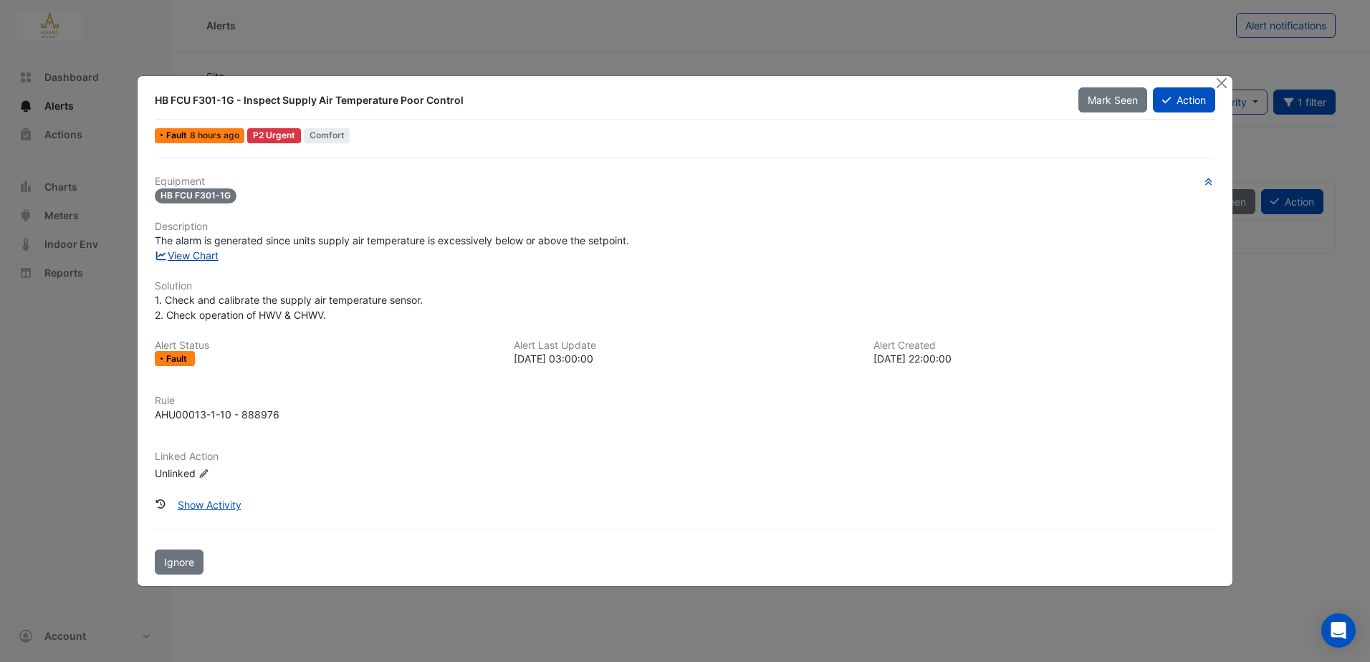
click at [187, 250] on link "View Chart" at bounding box center [187, 255] width 64 height 12
click at [1191, 97] on button "Action" at bounding box center [1184, 99] width 62 height 25
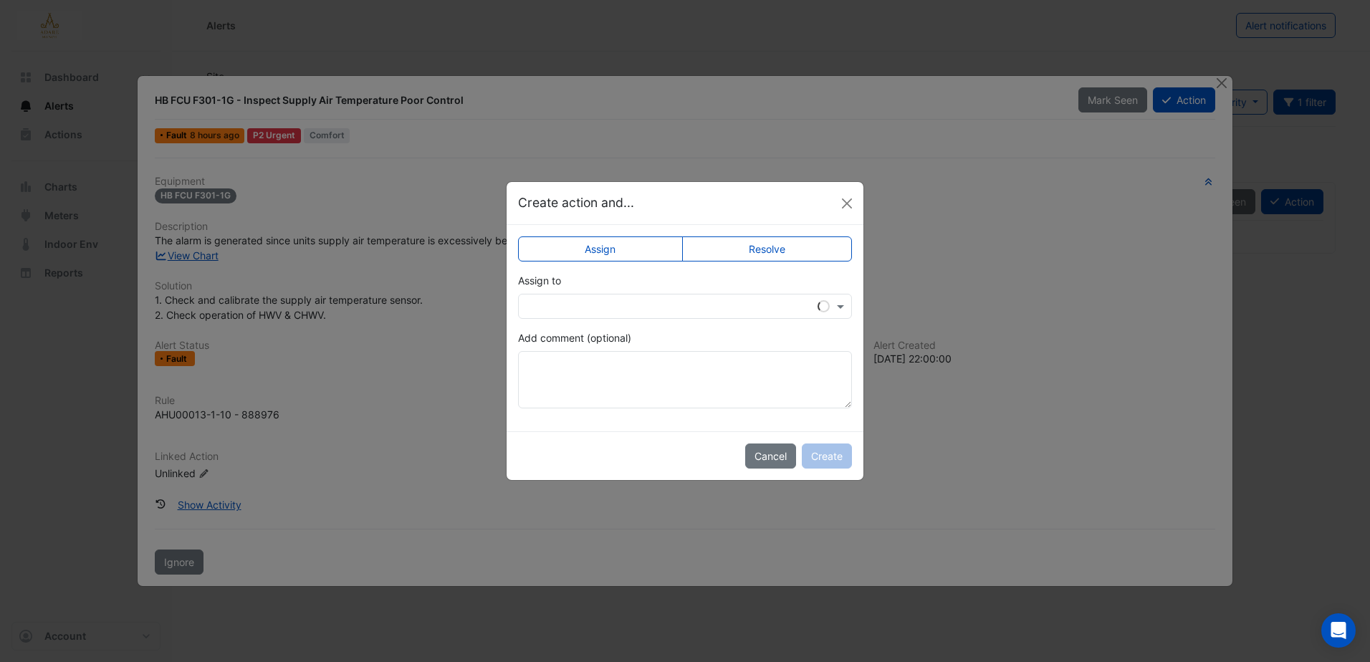
click at [634, 306] on input "text" at bounding box center [671, 307] width 290 height 15
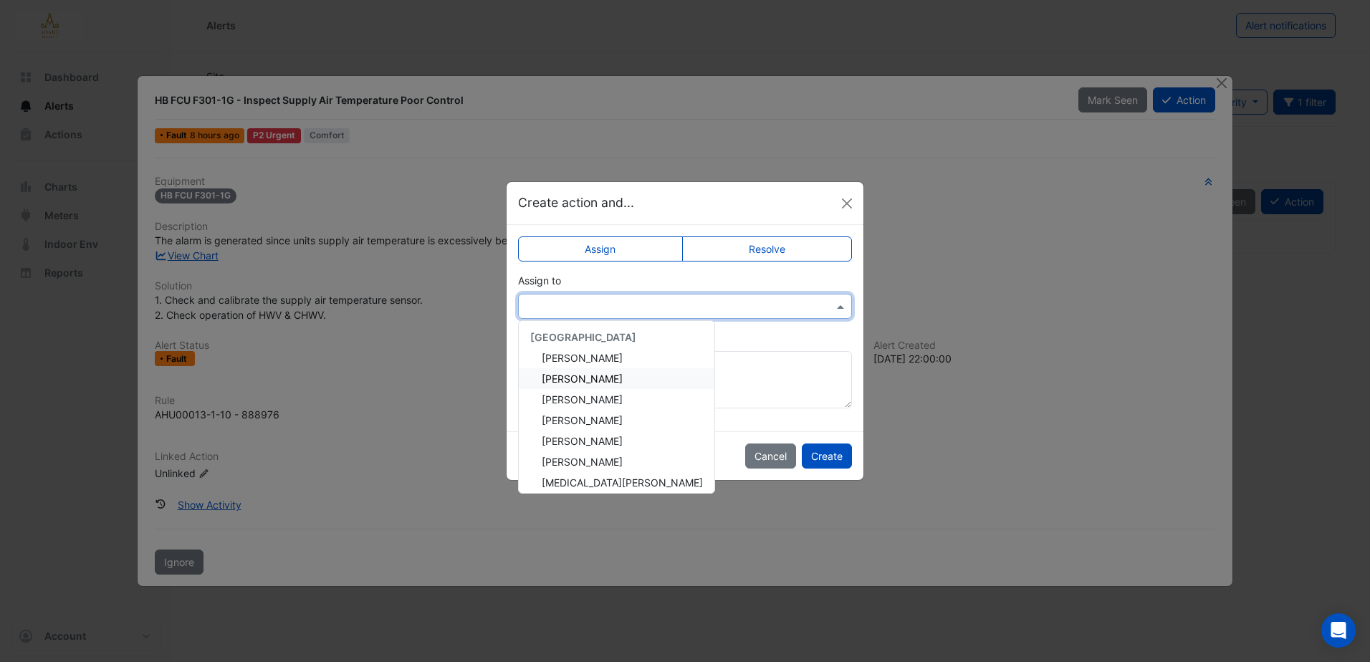
click at [598, 382] on div "Eddie Reale" at bounding box center [617, 378] width 196 height 21
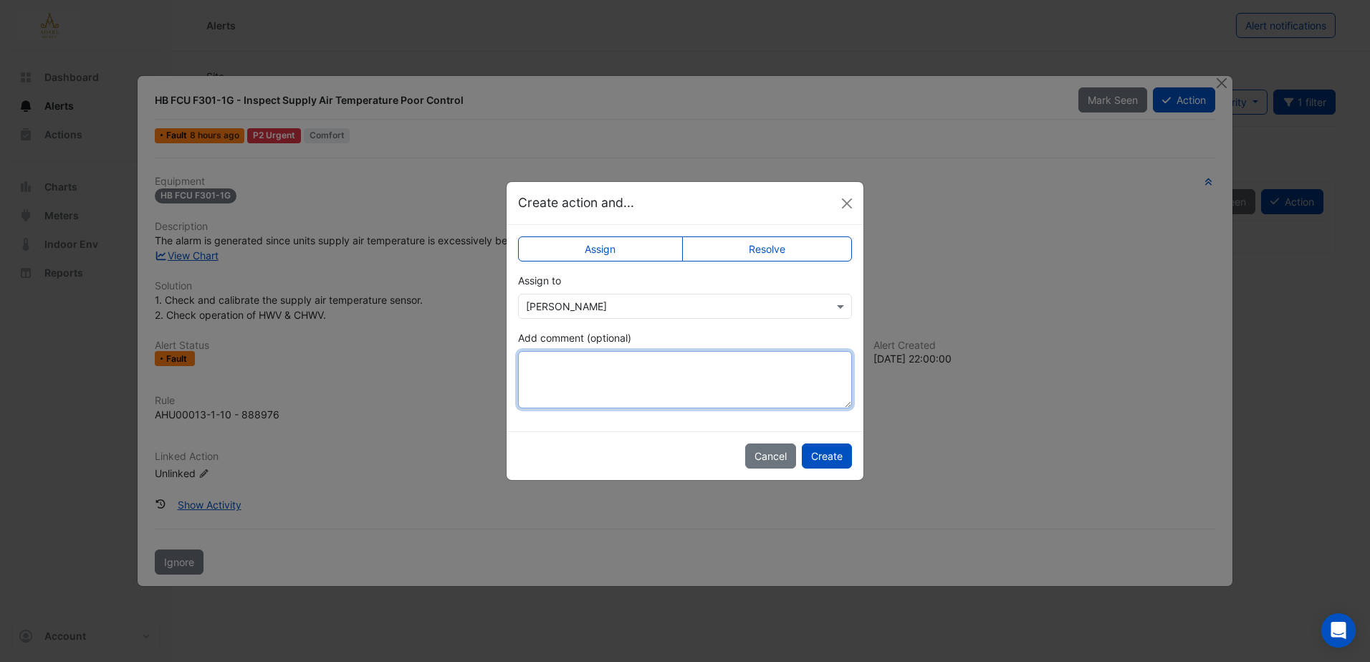
click at [607, 378] on textarea "Add comment (optional)" at bounding box center [685, 379] width 334 height 57
type textarea "*"
click at [743, 362] on textarea "**********" at bounding box center [685, 379] width 334 height 57
type textarea "**********"
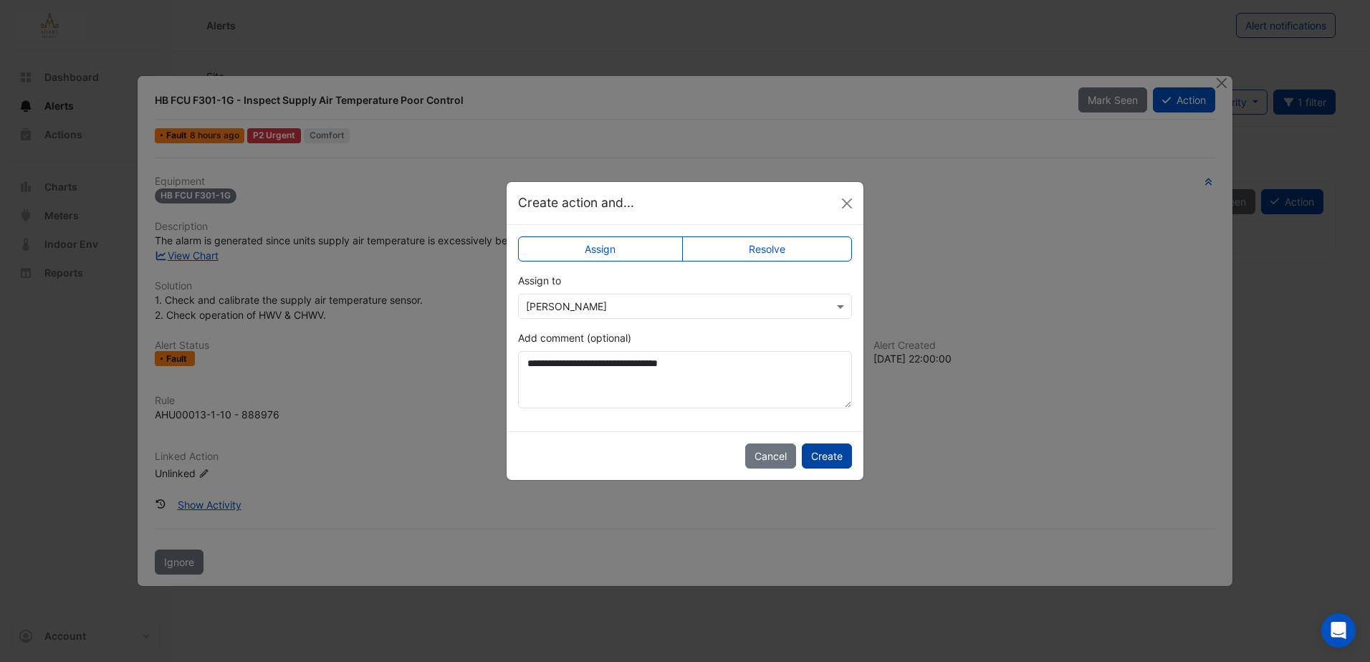
click at [821, 455] on button "Create" at bounding box center [827, 456] width 50 height 25
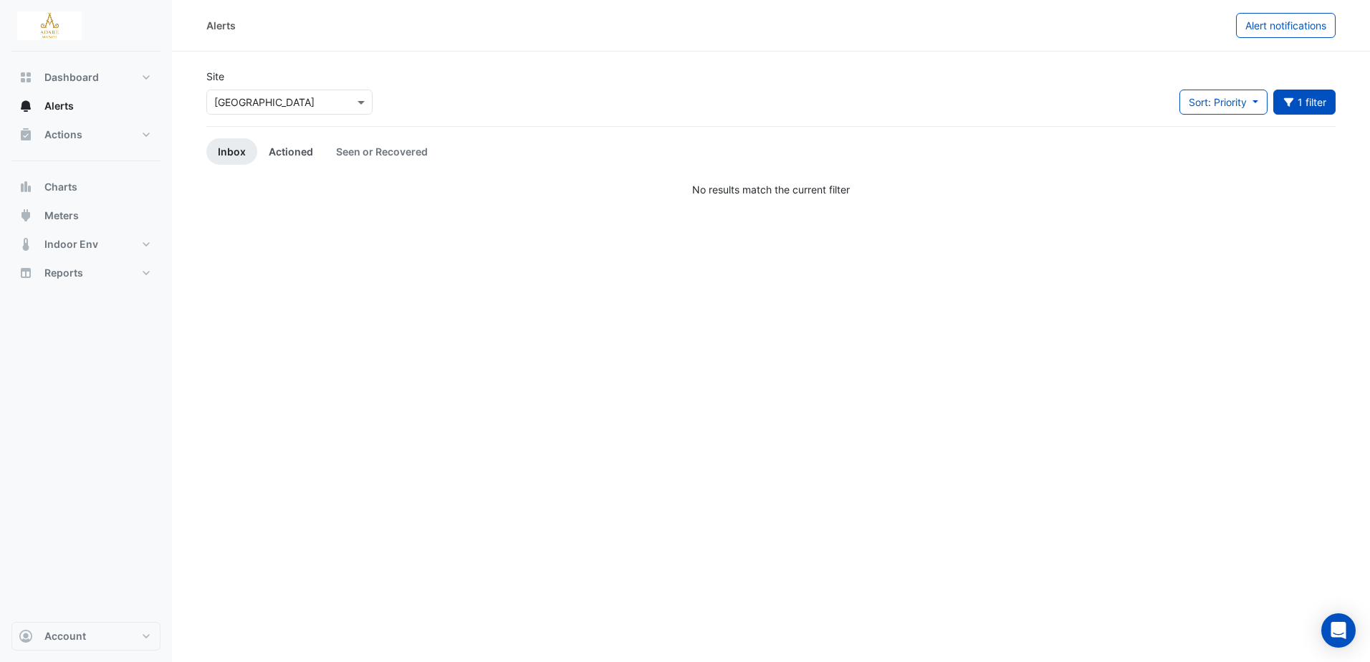
click at [295, 151] on link "Actioned" at bounding box center [290, 151] width 67 height 27
click at [1334, 95] on button "Equipment: HB FCU F301-1D, HB FCU F301-1G 1 filter" at bounding box center [1305, 102] width 63 height 25
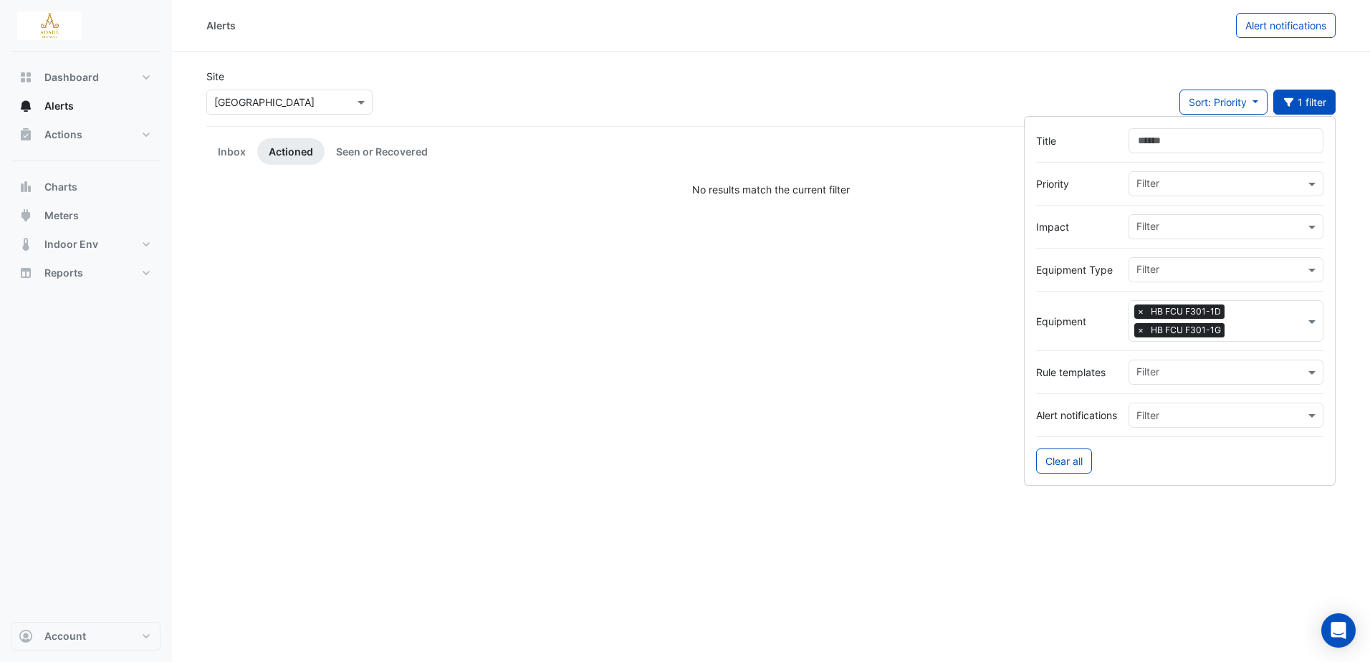
click at [1223, 310] on div "Filter × HB FCU F301-1D × HB FCU F301-1G" at bounding box center [1217, 321] width 176 height 40
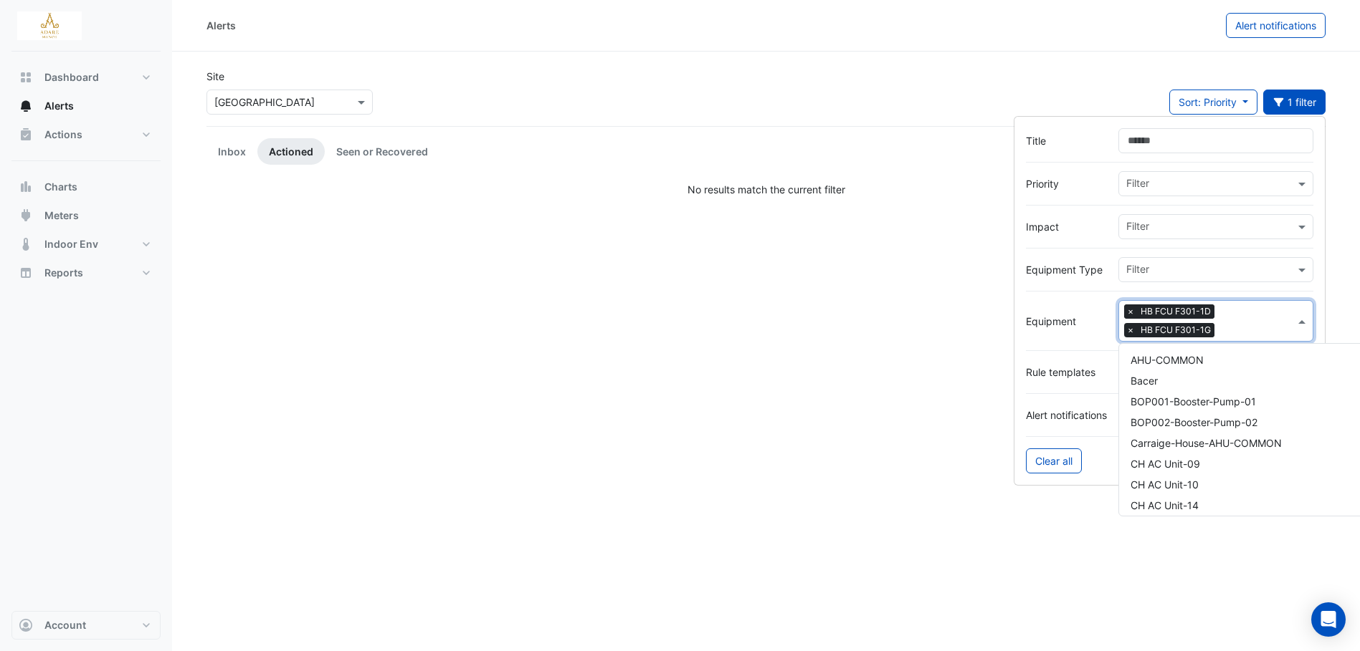
scroll to position [11769, 0]
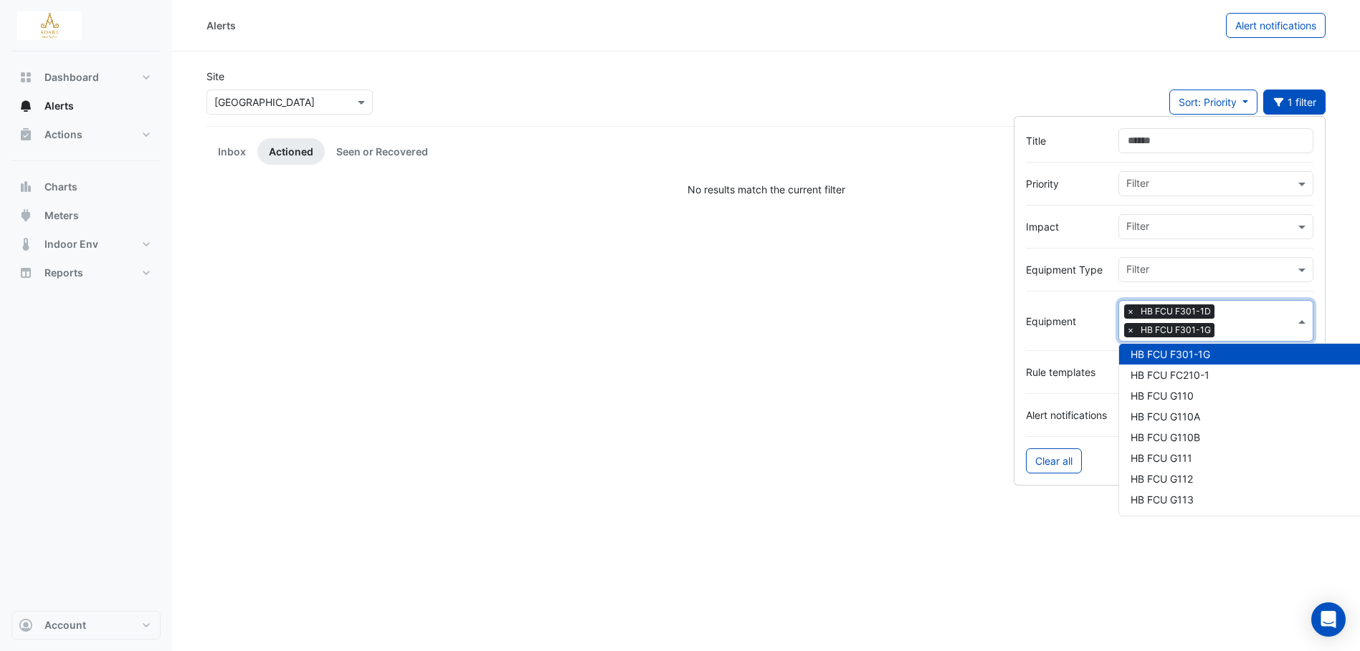
click at [1122, 310] on div "Filter × HB FCU F301-1D × HB FCU F301-1G" at bounding box center [1207, 321] width 176 height 40
click at [1128, 311] on span "×" at bounding box center [1130, 312] width 13 height 14
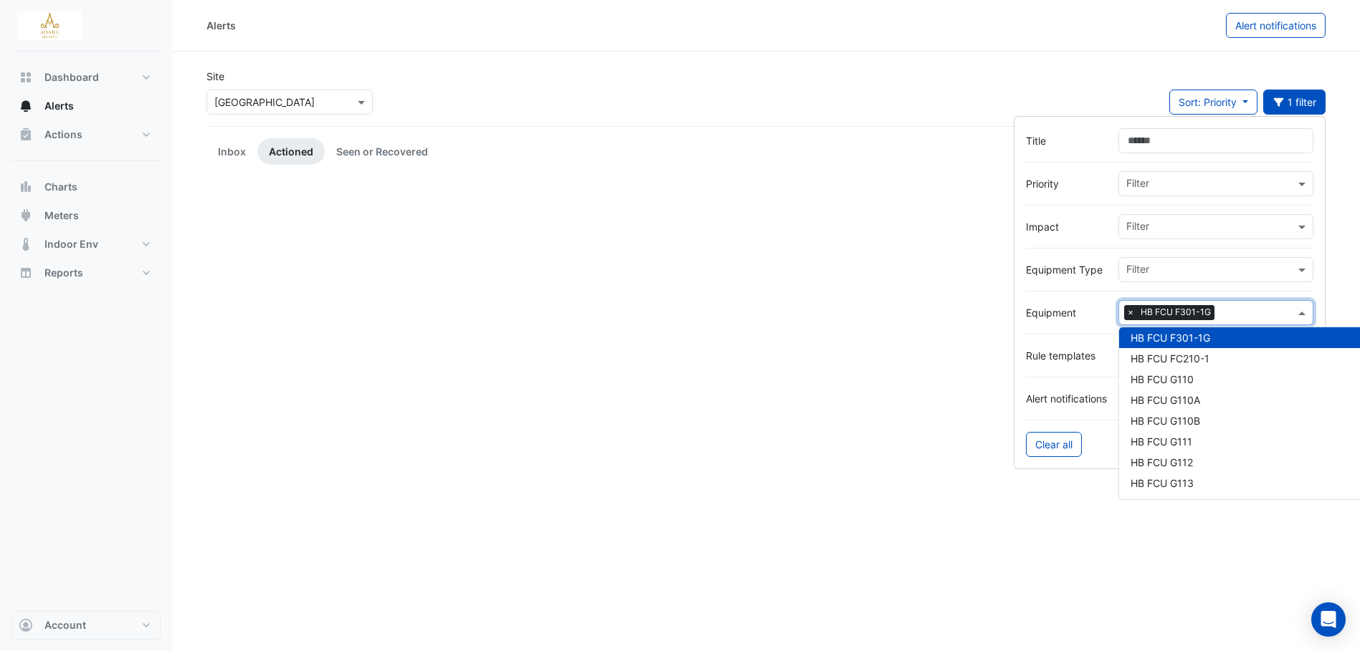
click at [1127, 312] on span "×" at bounding box center [1130, 312] width 13 height 14
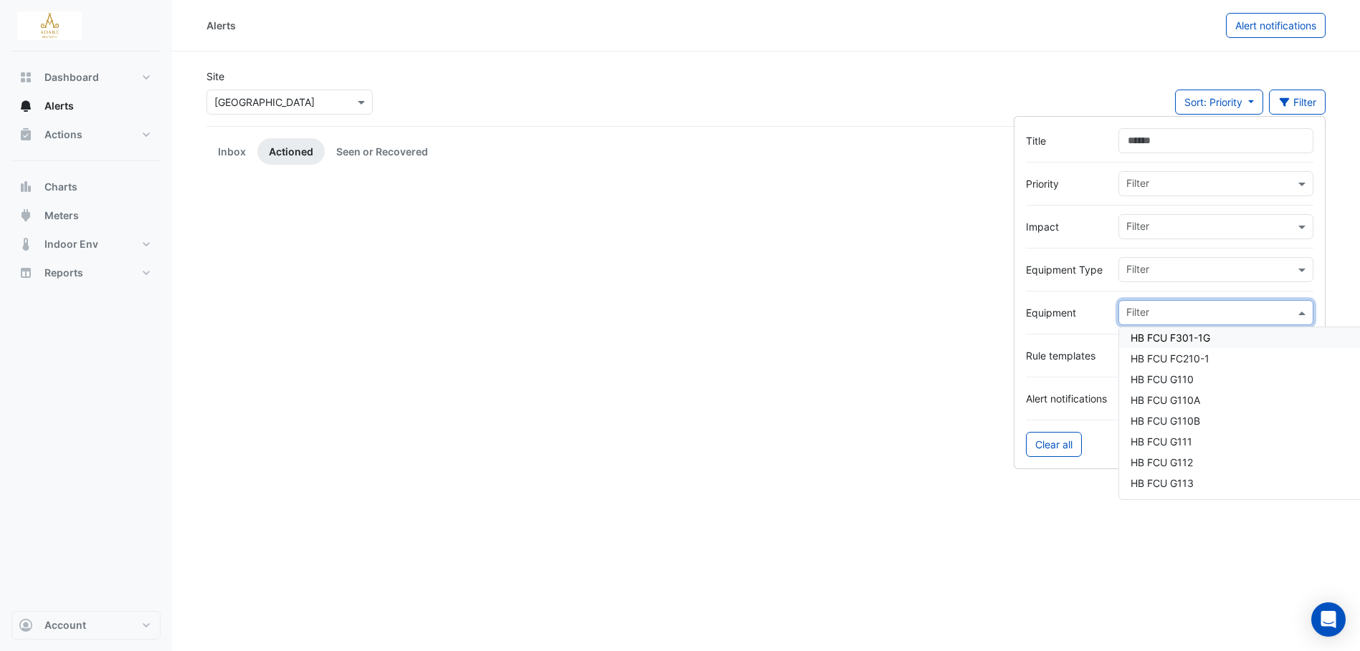
click at [1185, 316] on input "text" at bounding box center [1210, 314] width 168 height 15
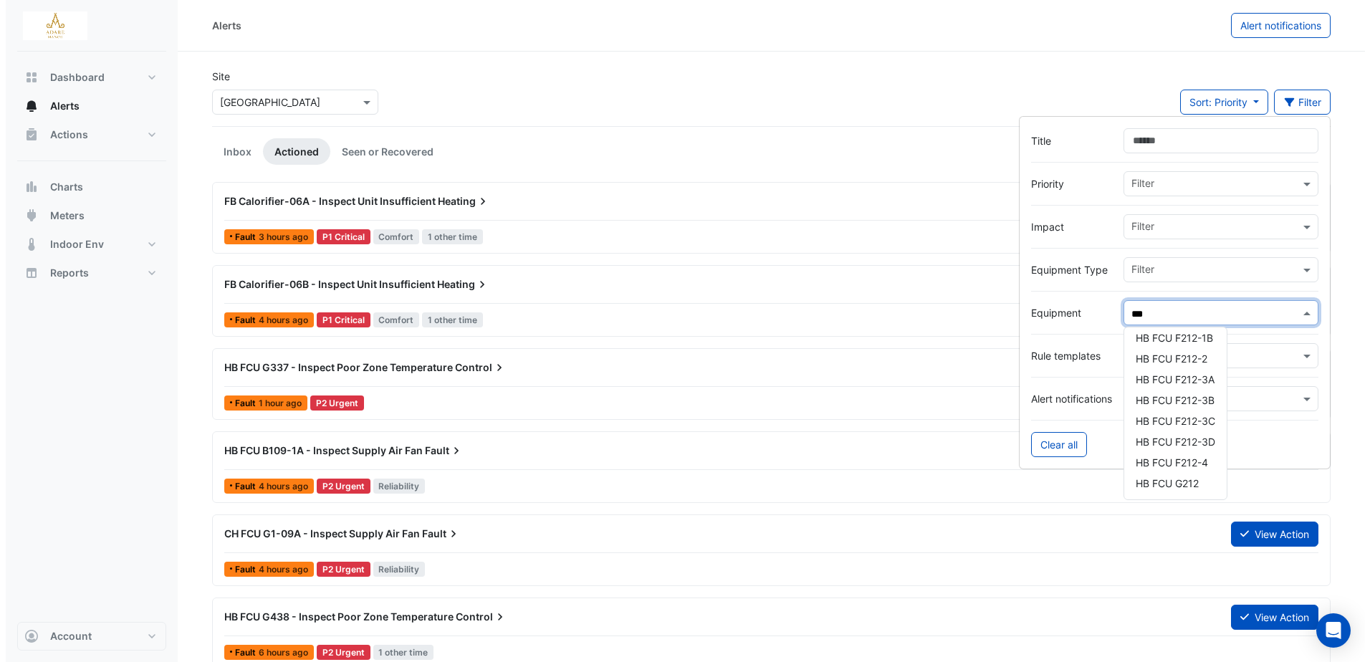
scroll to position [27, 0]
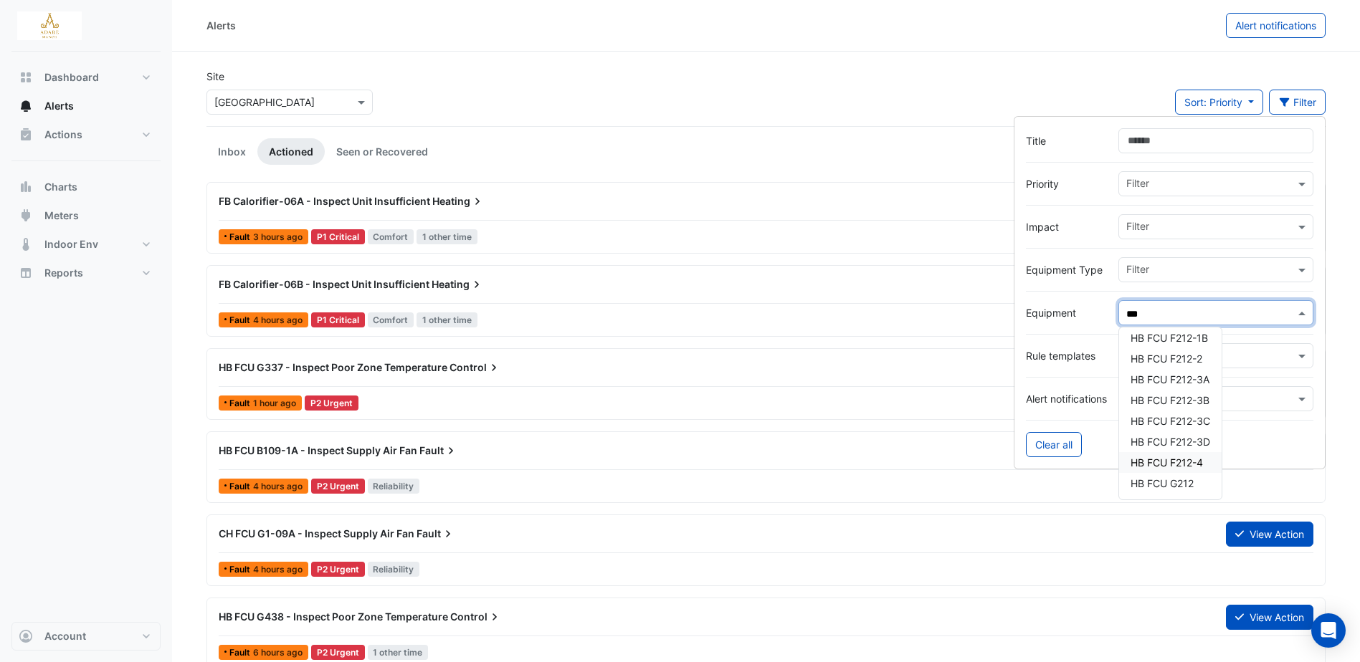
click at [1208, 459] on div "HB FCU F212-4" at bounding box center [1170, 462] width 102 height 21
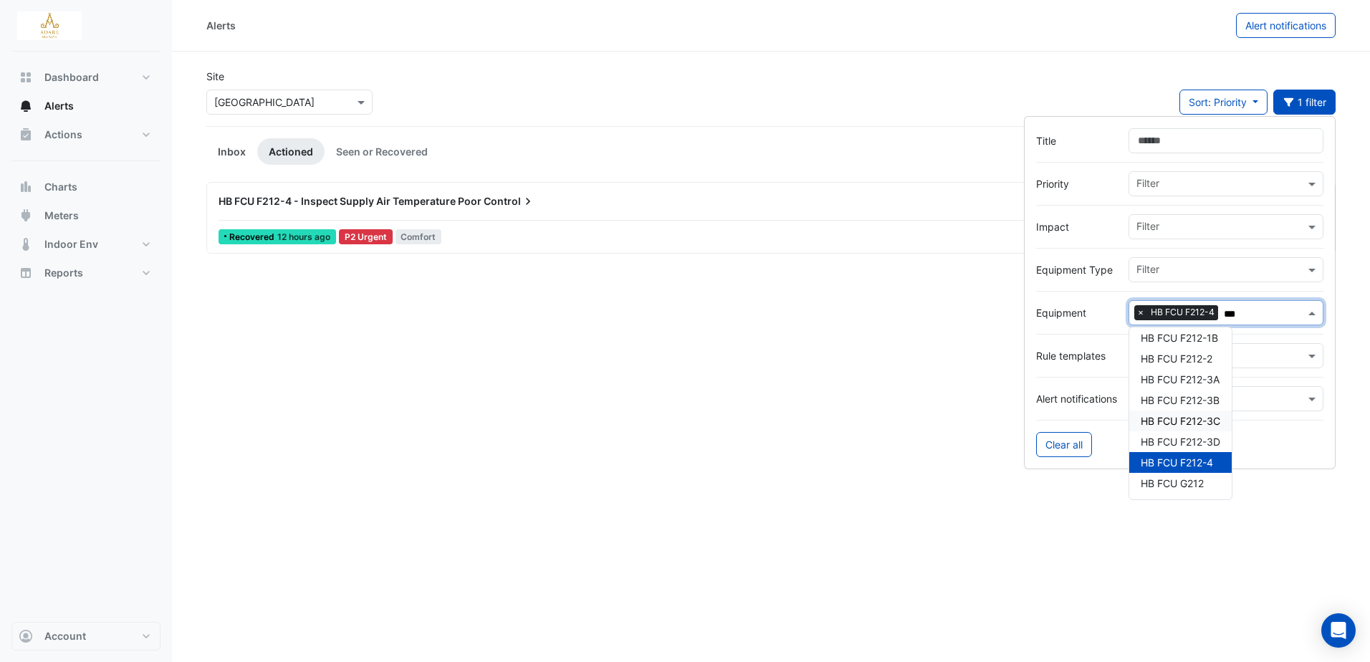
type input "***"
click at [244, 150] on link "Inbox" at bounding box center [231, 151] width 51 height 27
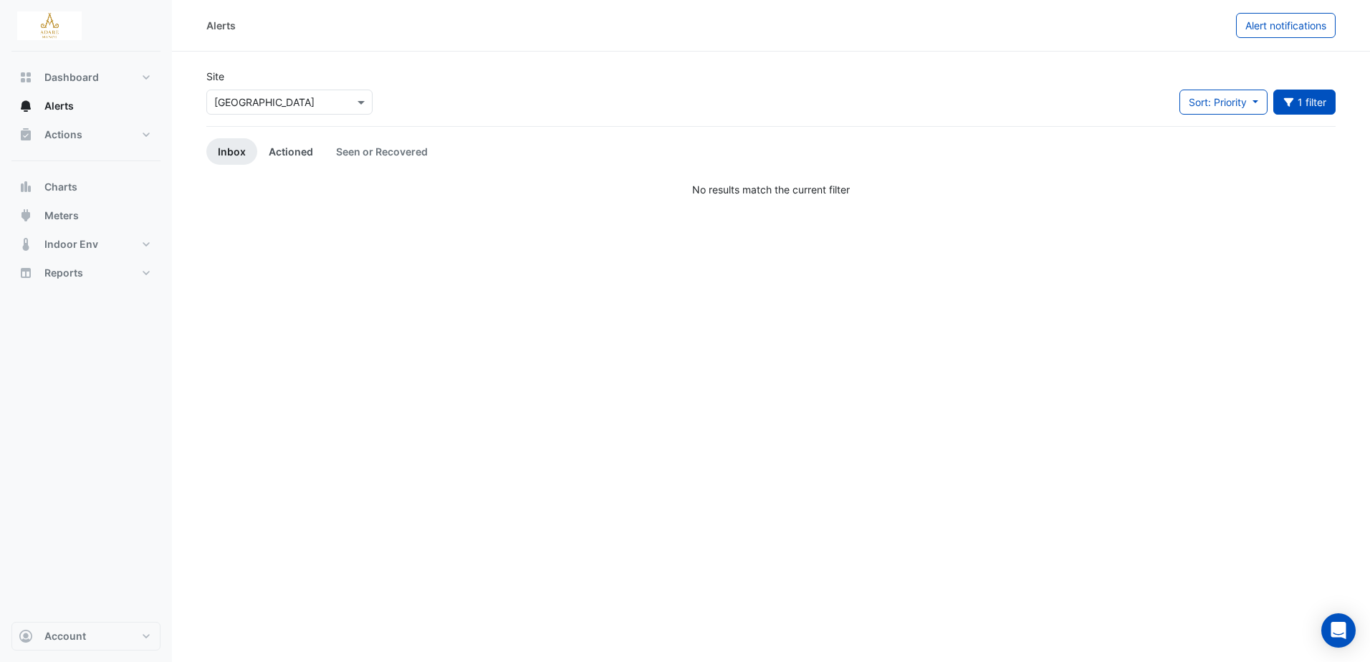
click at [277, 150] on link "Actioned" at bounding box center [290, 151] width 67 height 27
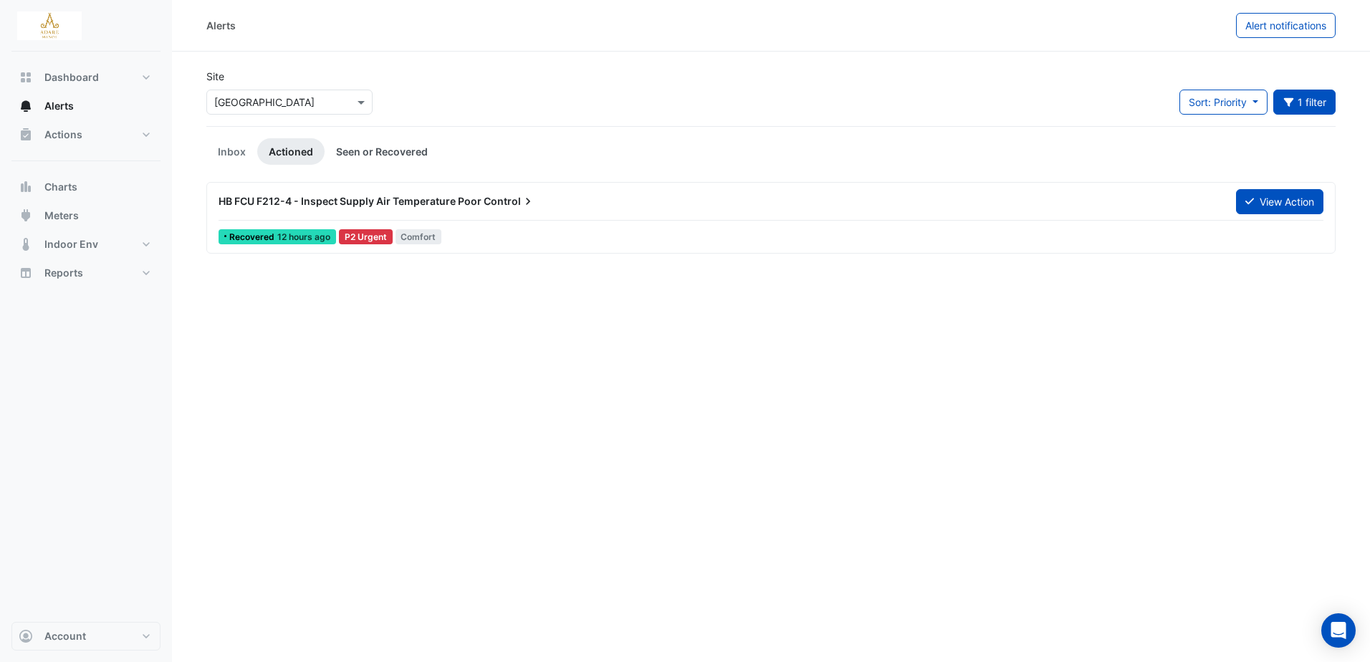
click at [371, 153] on link "Seen or Recovered" at bounding box center [382, 151] width 115 height 27
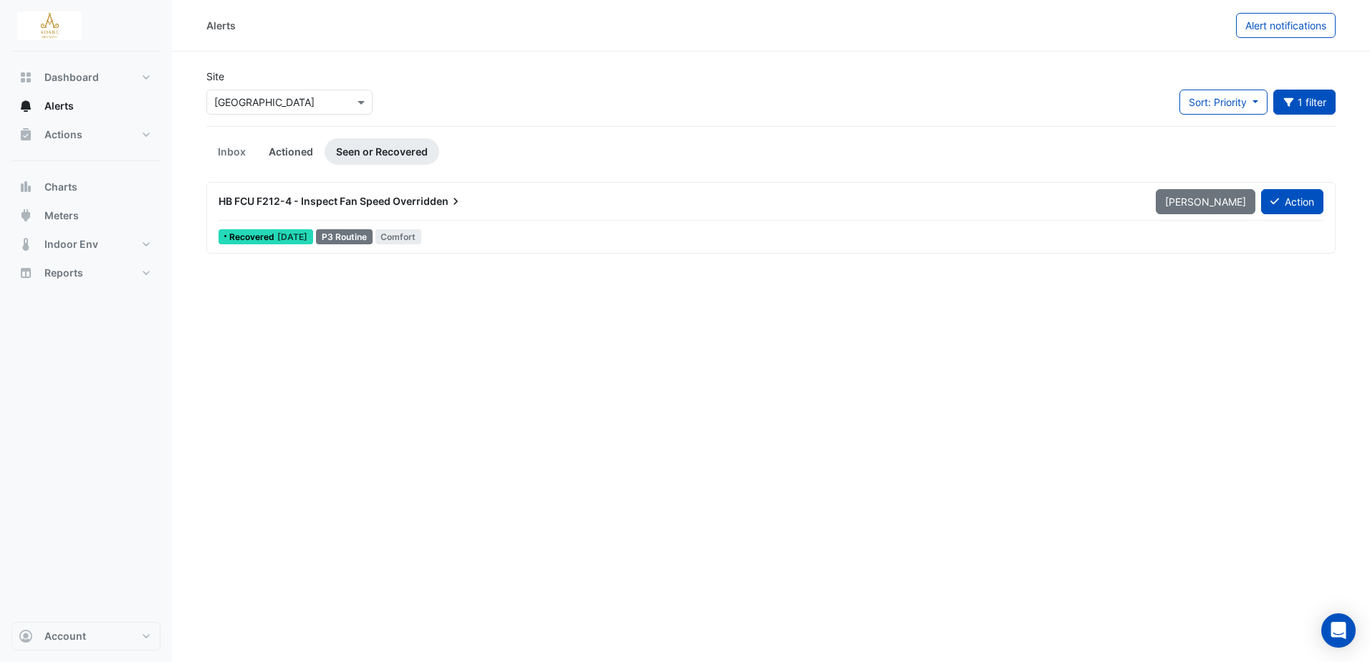
click at [308, 150] on link "Actioned" at bounding box center [290, 151] width 67 height 27
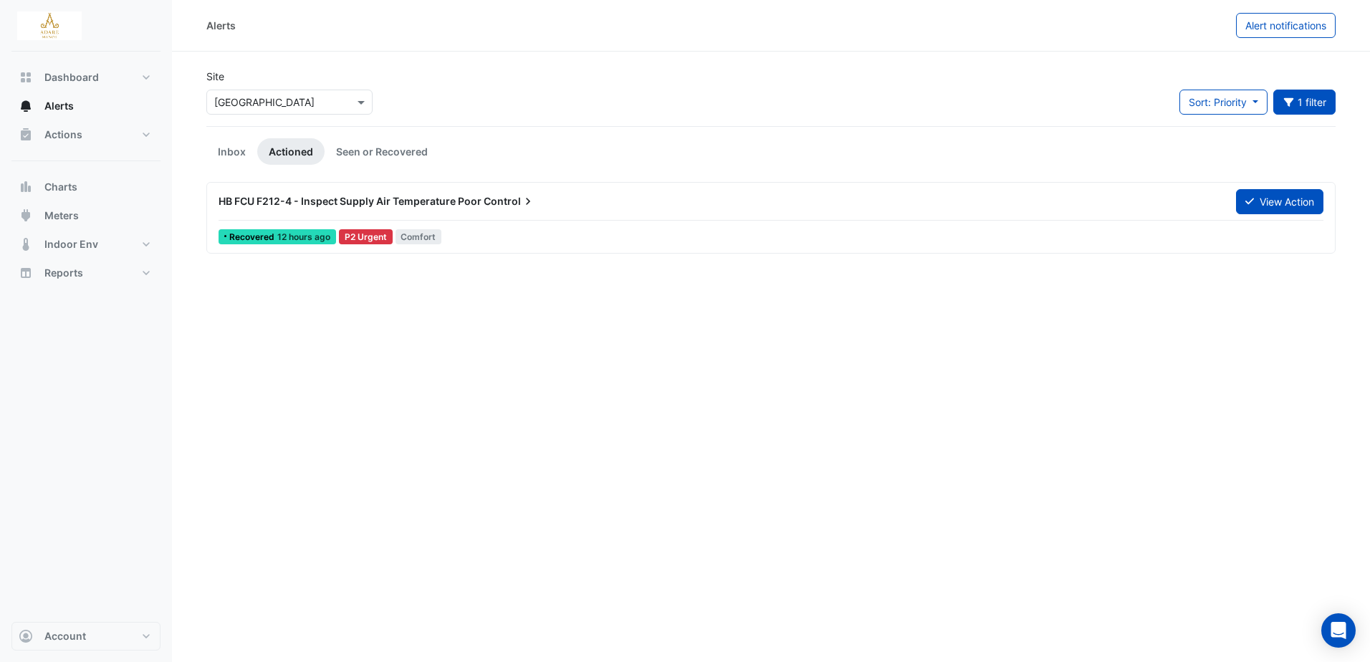
click at [373, 206] on span "HB FCU F212-4 - Inspect Supply Air Temperature Poor" at bounding box center [350, 201] width 263 height 12
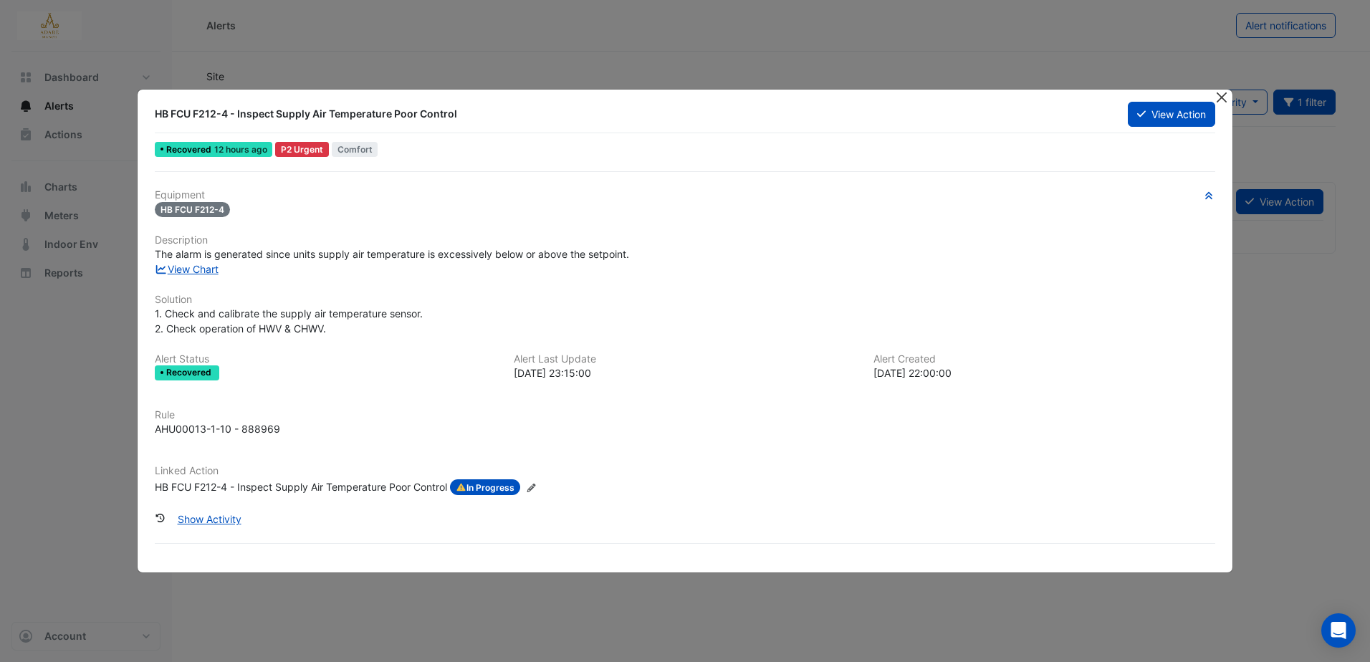
click at [1221, 100] on button "Close" at bounding box center [1222, 97] width 15 height 15
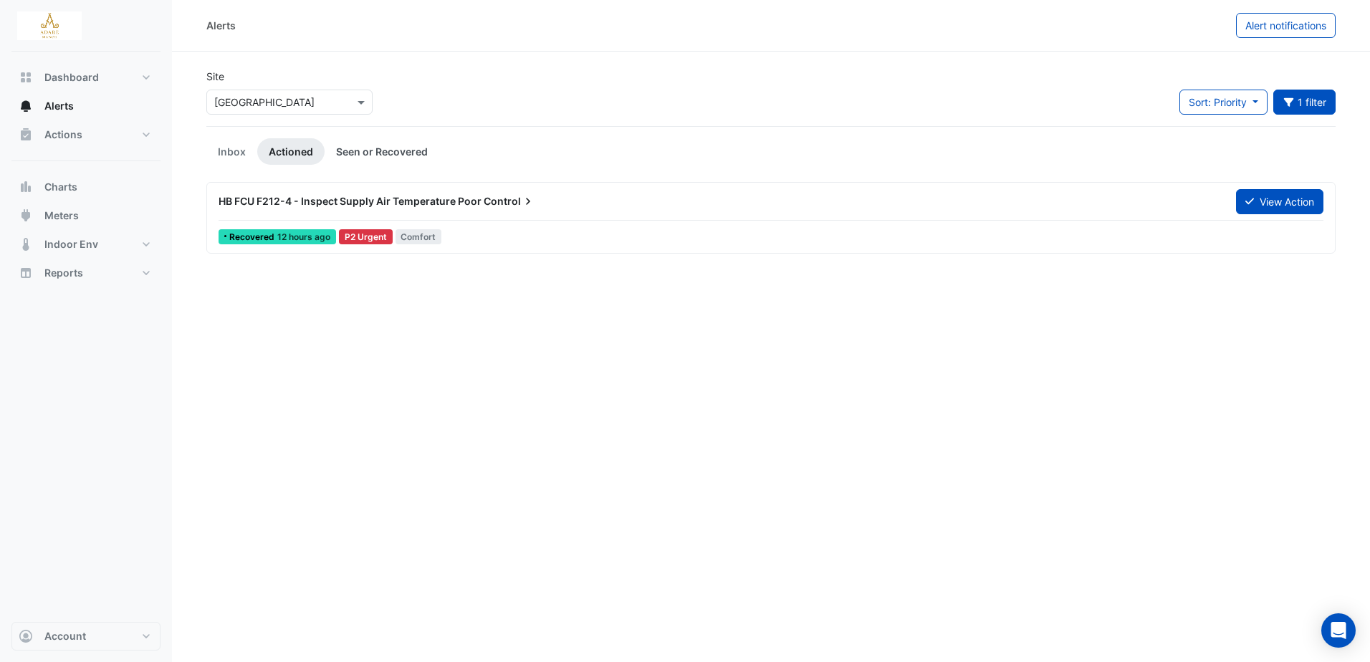
click at [387, 151] on link "Seen or Recovered" at bounding box center [382, 151] width 115 height 27
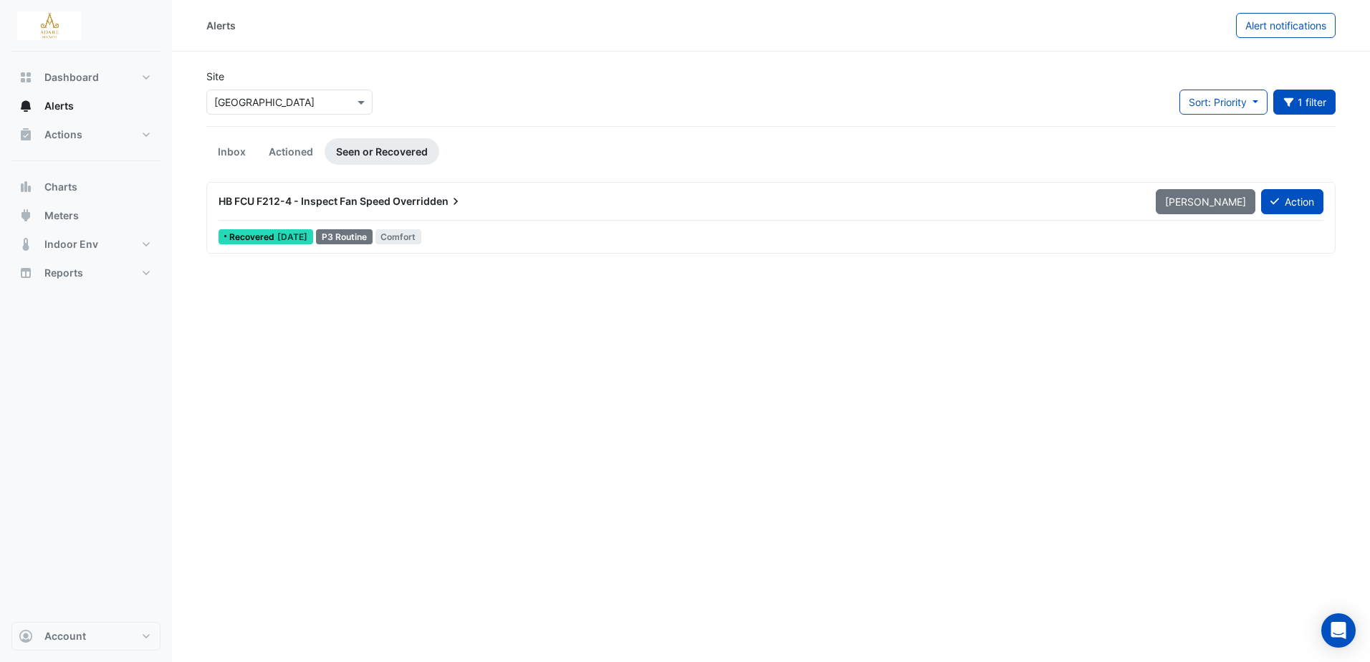
click at [368, 200] on span "HB FCU F212-4 - Inspect Fan Speed" at bounding box center [305, 201] width 172 height 12
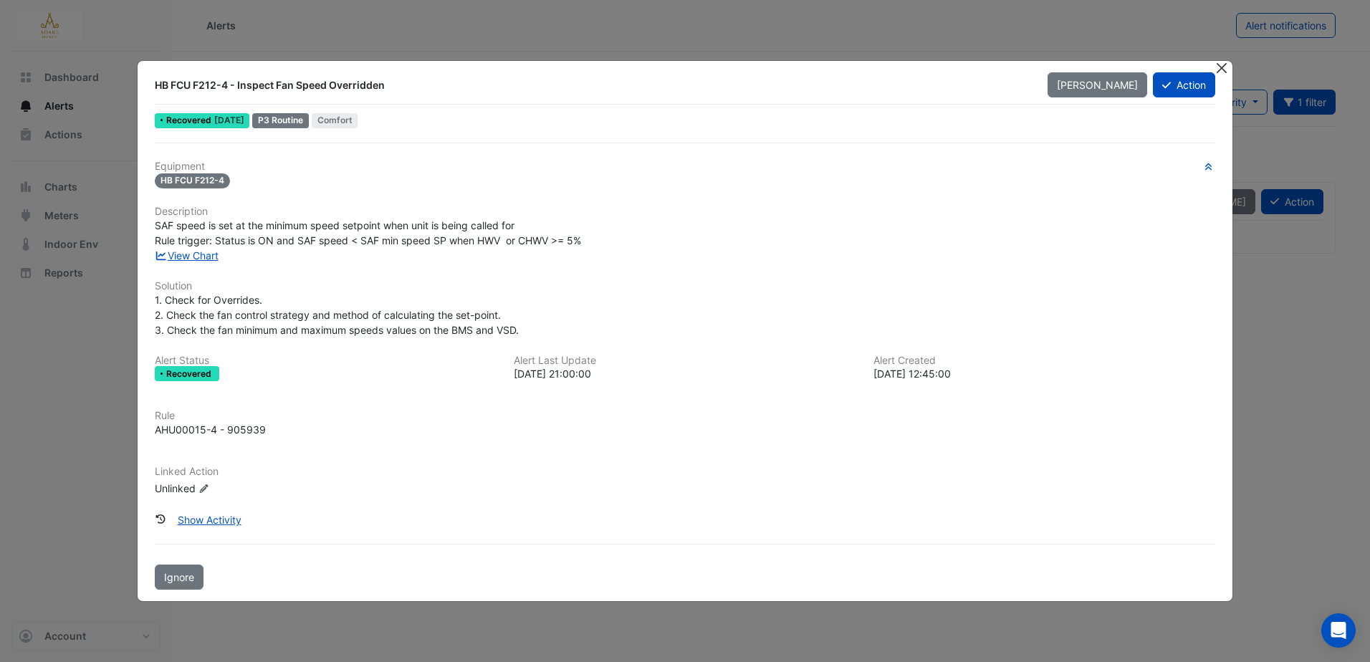
click at [1227, 70] on button "Close" at bounding box center [1222, 68] width 15 height 15
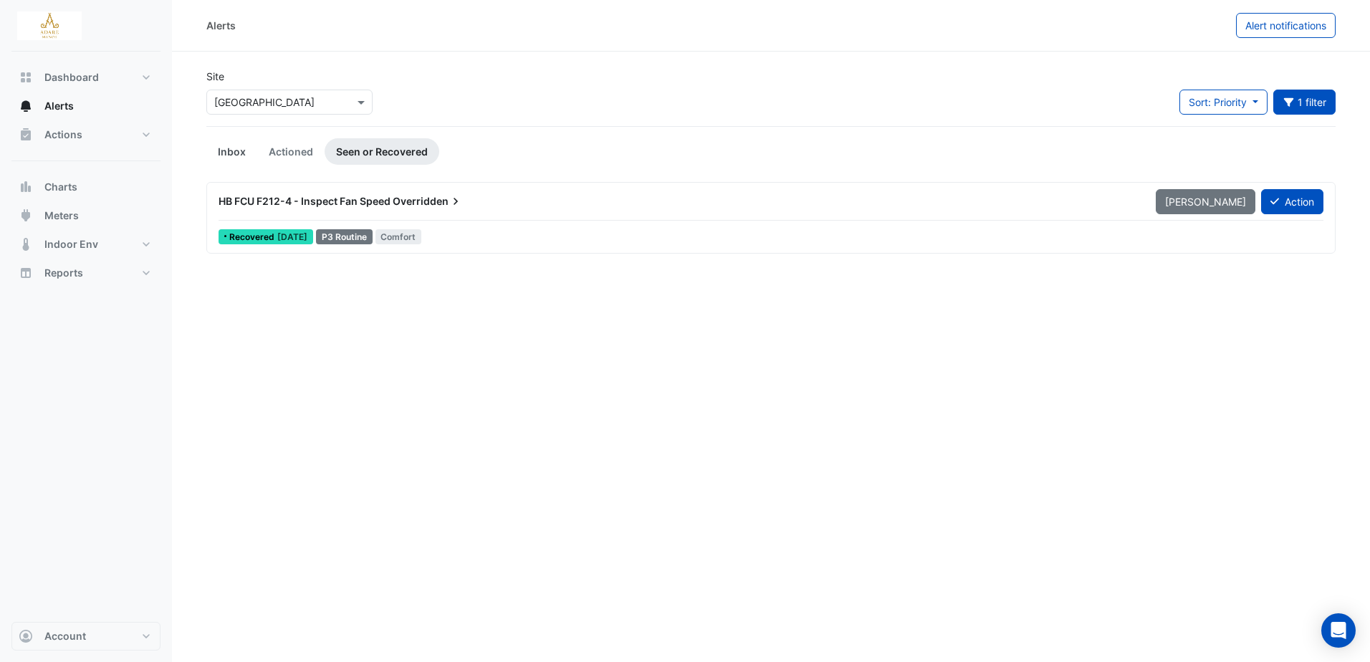
click at [227, 144] on link "Inbox" at bounding box center [231, 151] width 51 height 27
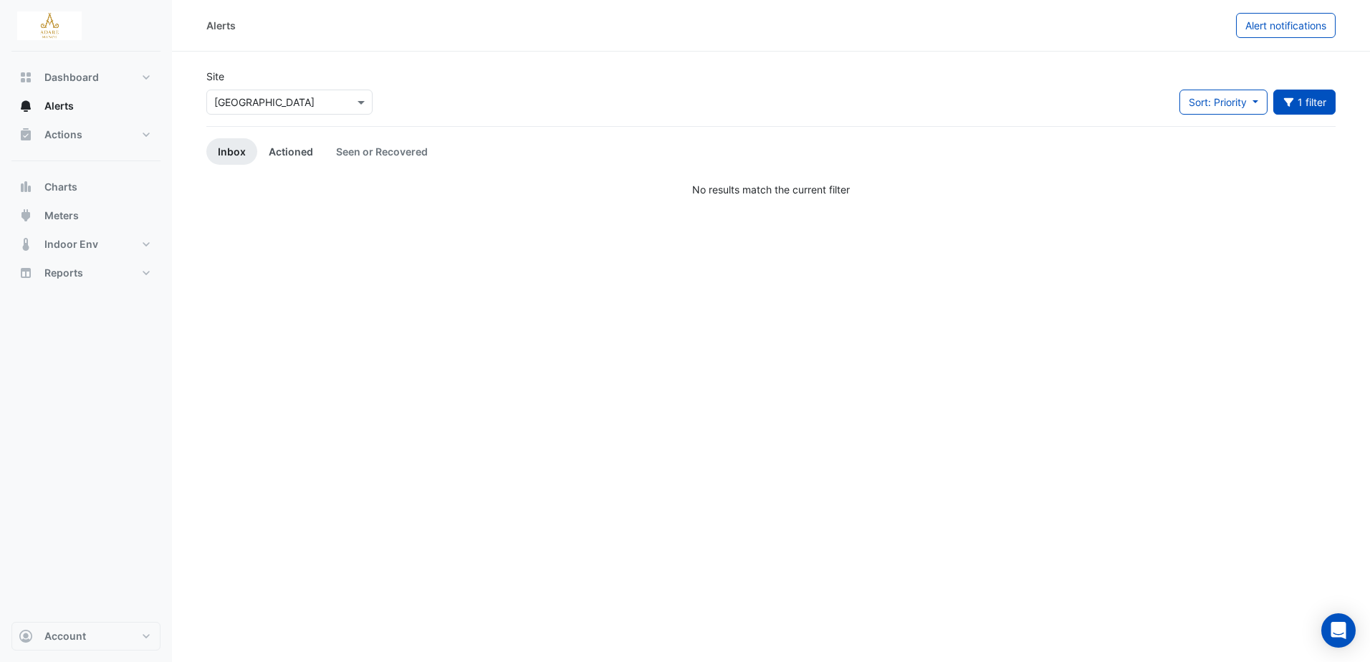
click at [297, 151] on link "Actioned" at bounding box center [290, 151] width 67 height 27
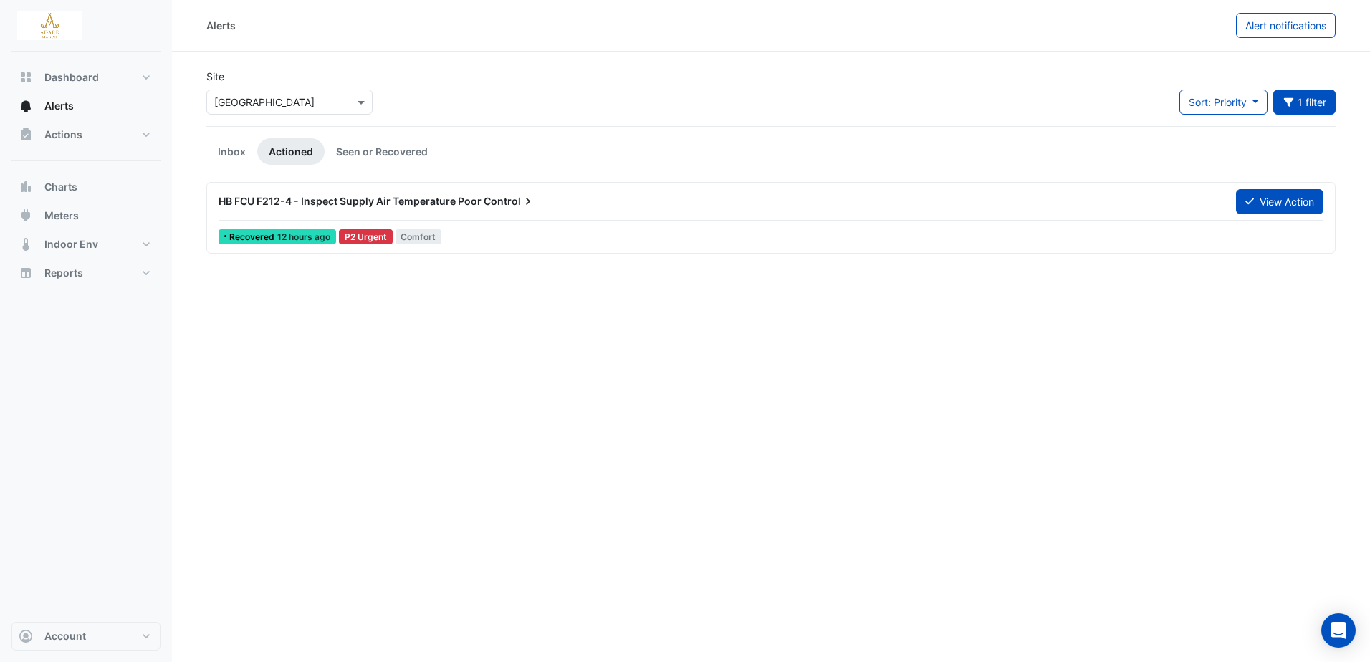
click at [505, 199] on span "Control" at bounding box center [510, 201] width 52 height 14
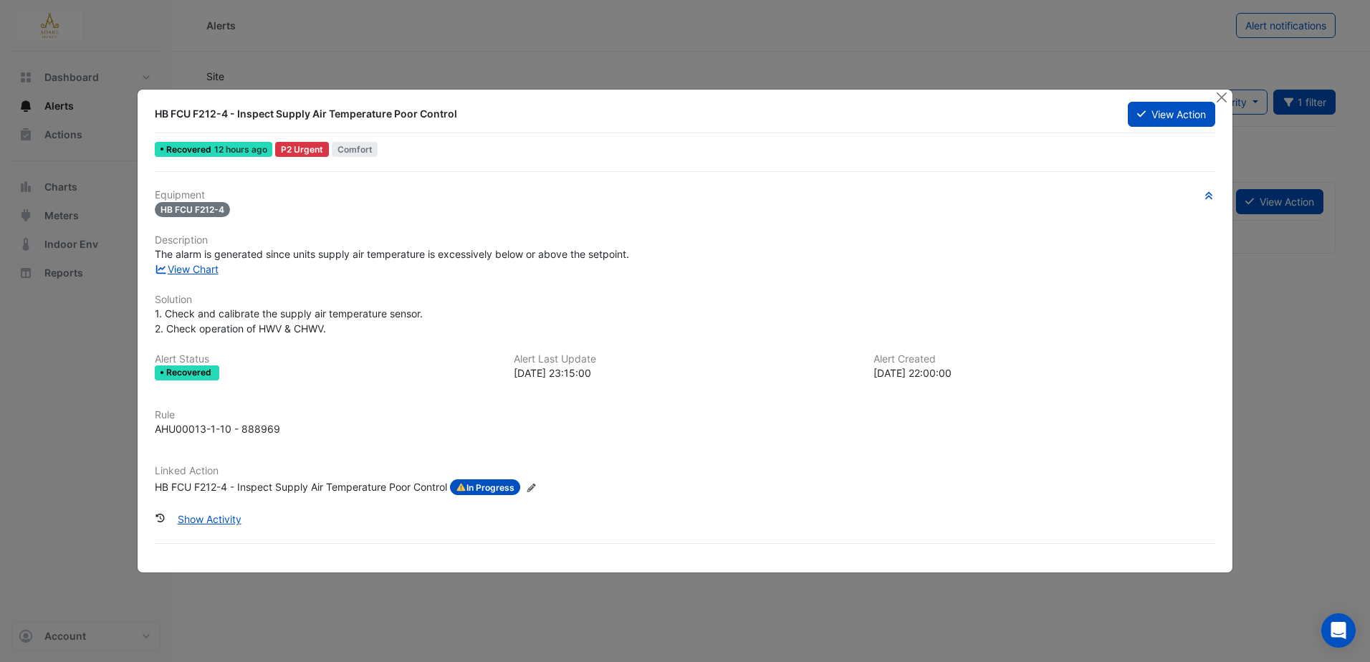
click at [434, 486] on div "HB FCU F212-4 - Inspect Supply Air Temperature Poor Control" at bounding box center [301, 487] width 292 height 16
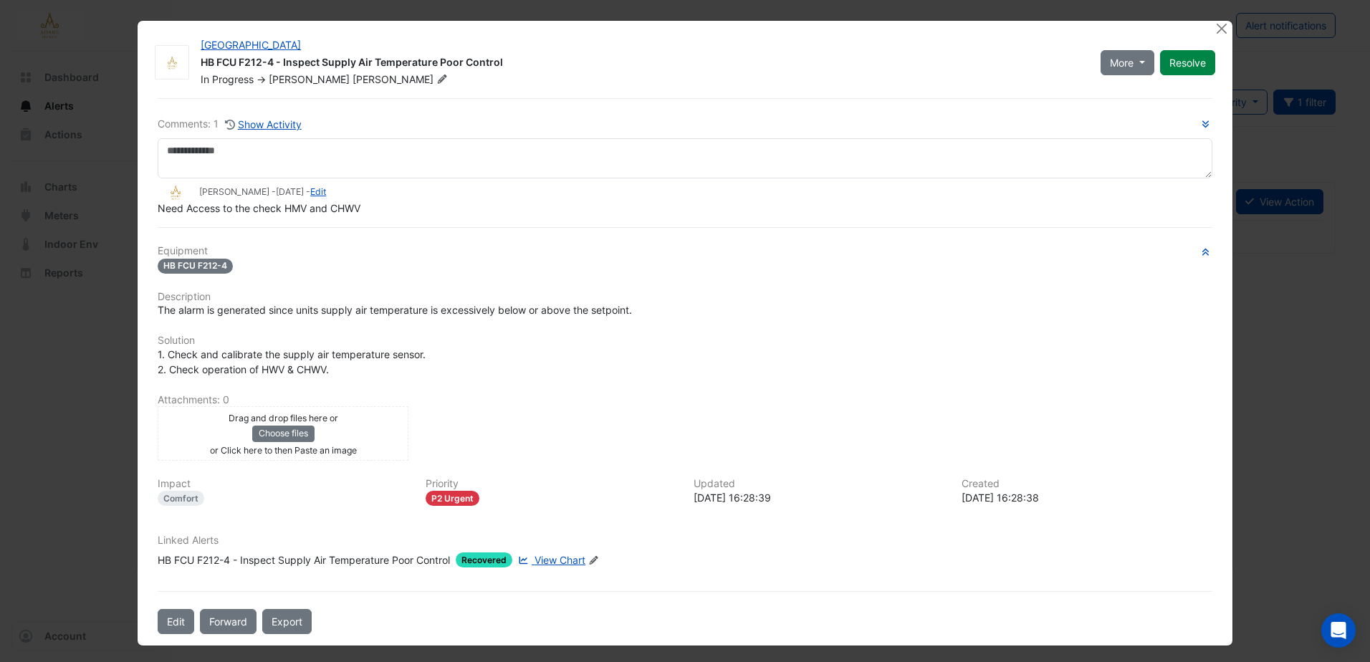
click at [559, 556] on span "View Chart" at bounding box center [560, 560] width 51 height 12
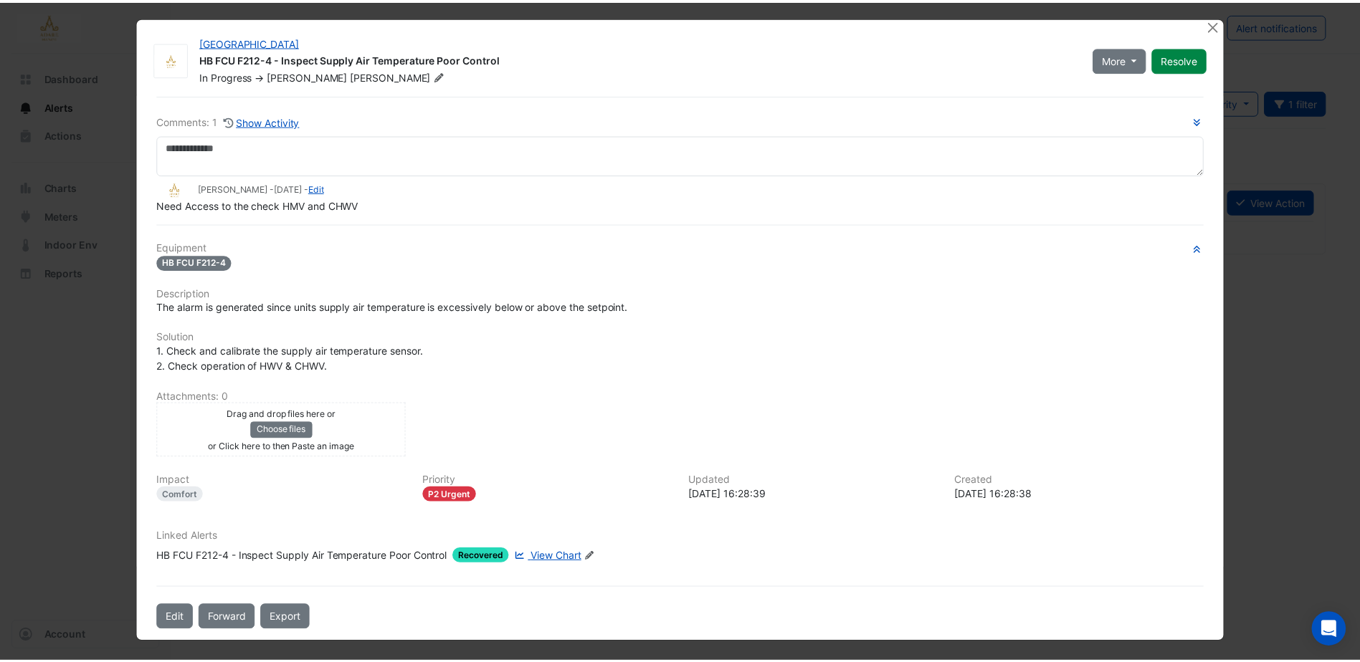
scroll to position [4, 0]
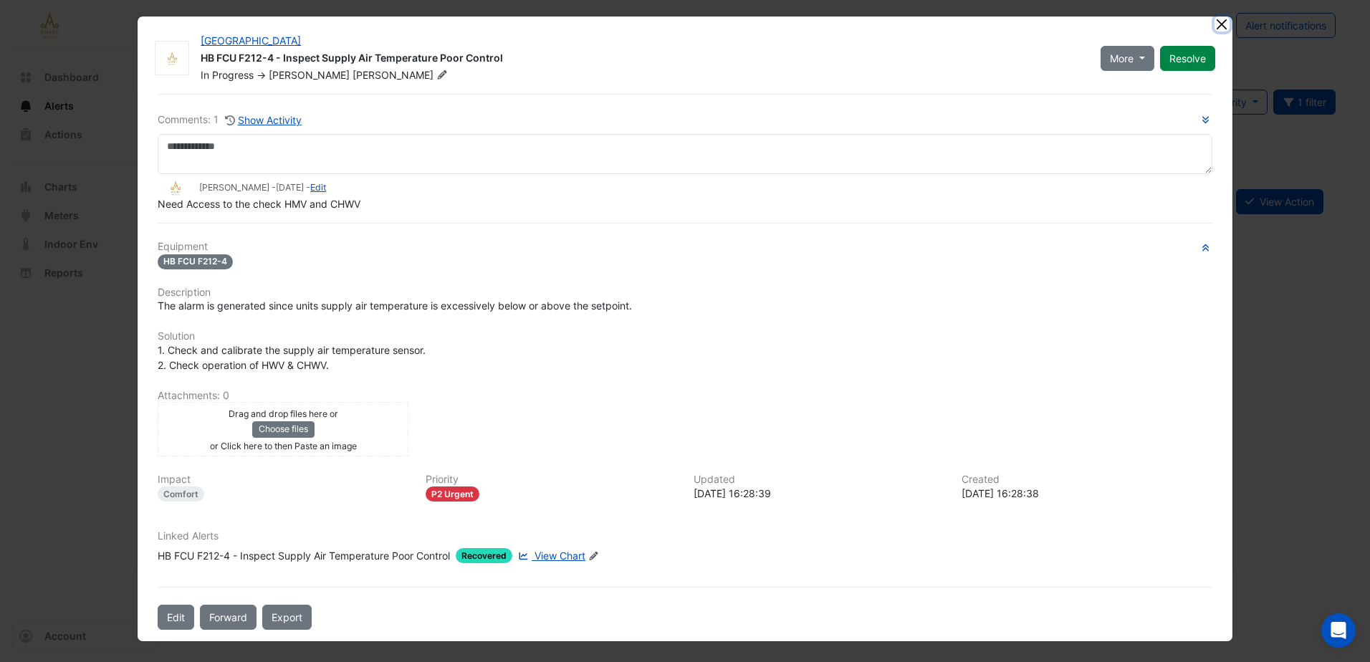
click at [1215, 27] on button "Close" at bounding box center [1222, 23] width 15 height 15
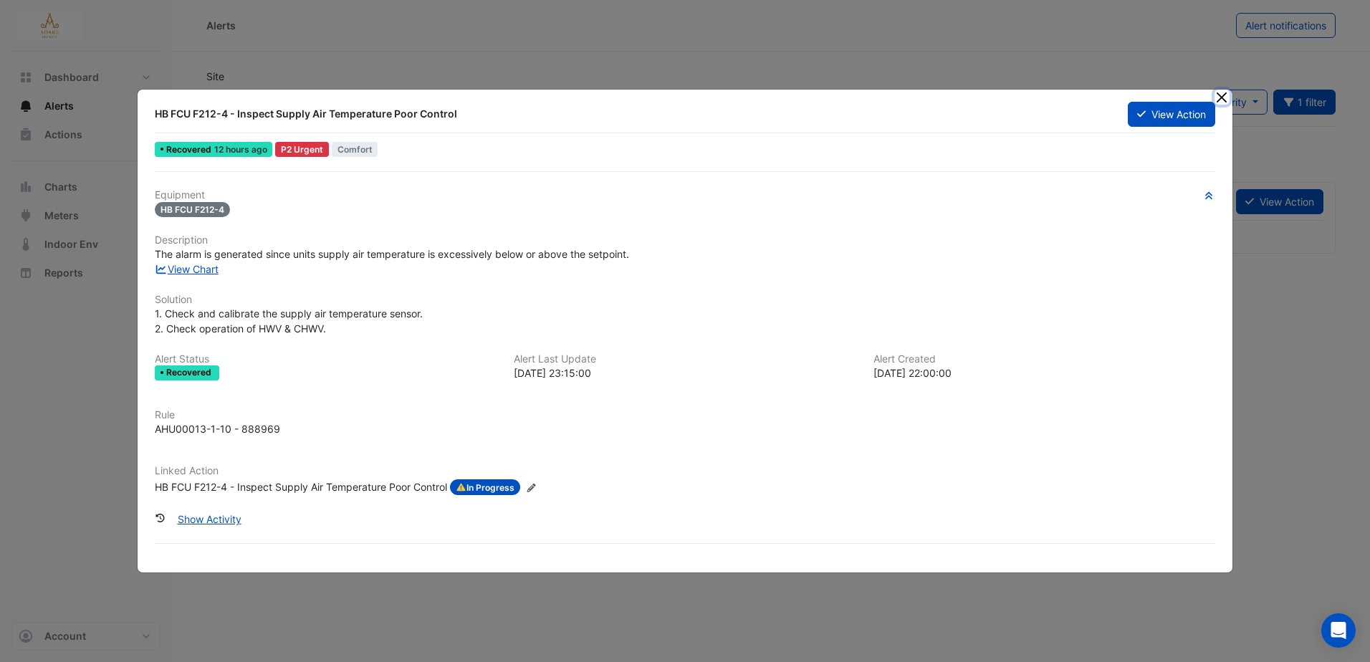
click at [1221, 93] on button "Close" at bounding box center [1222, 97] width 15 height 15
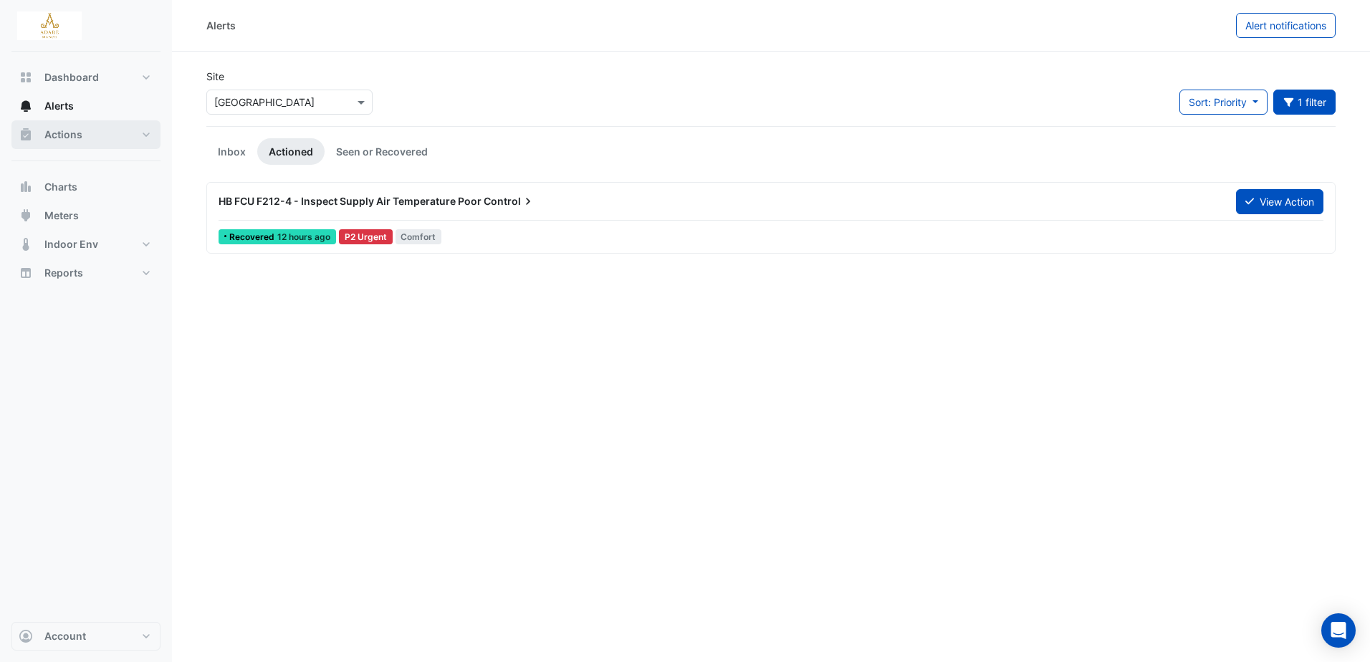
click at [70, 136] on span "Actions" at bounding box center [63, 135] width 38 height 14
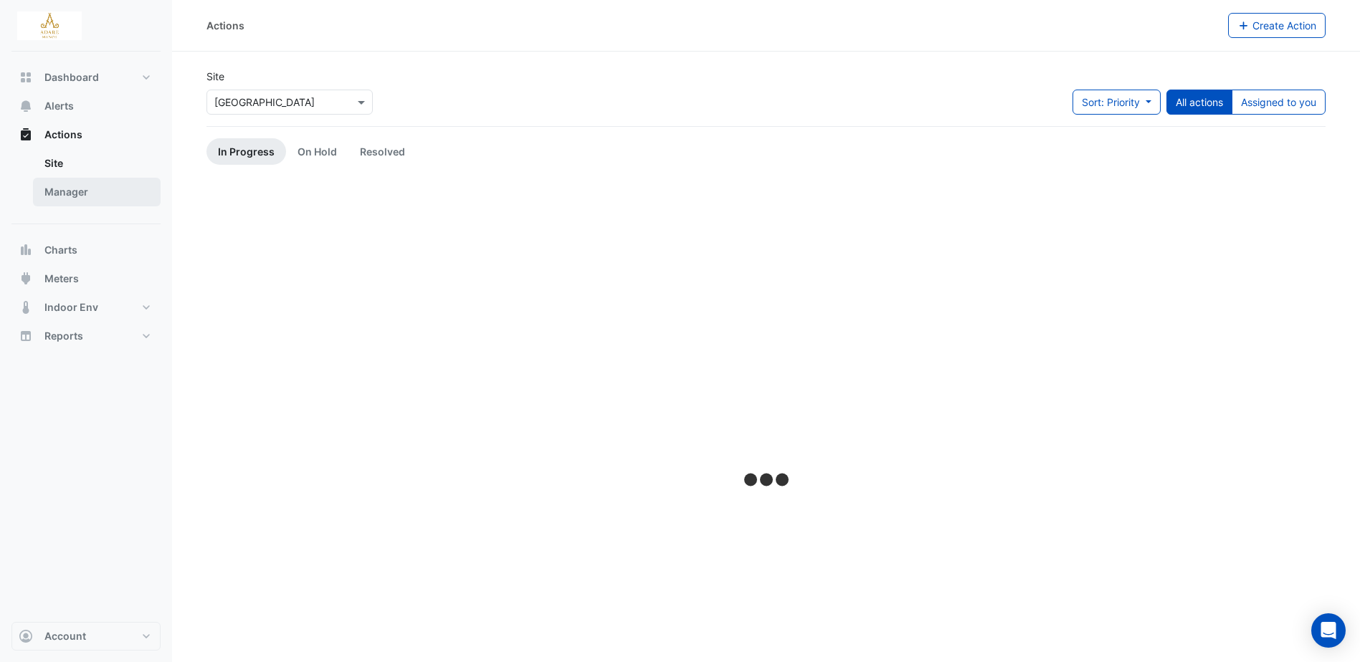
click at [70, 194] on link "Manager" at bounding box center [97, 192] width 128 height 29
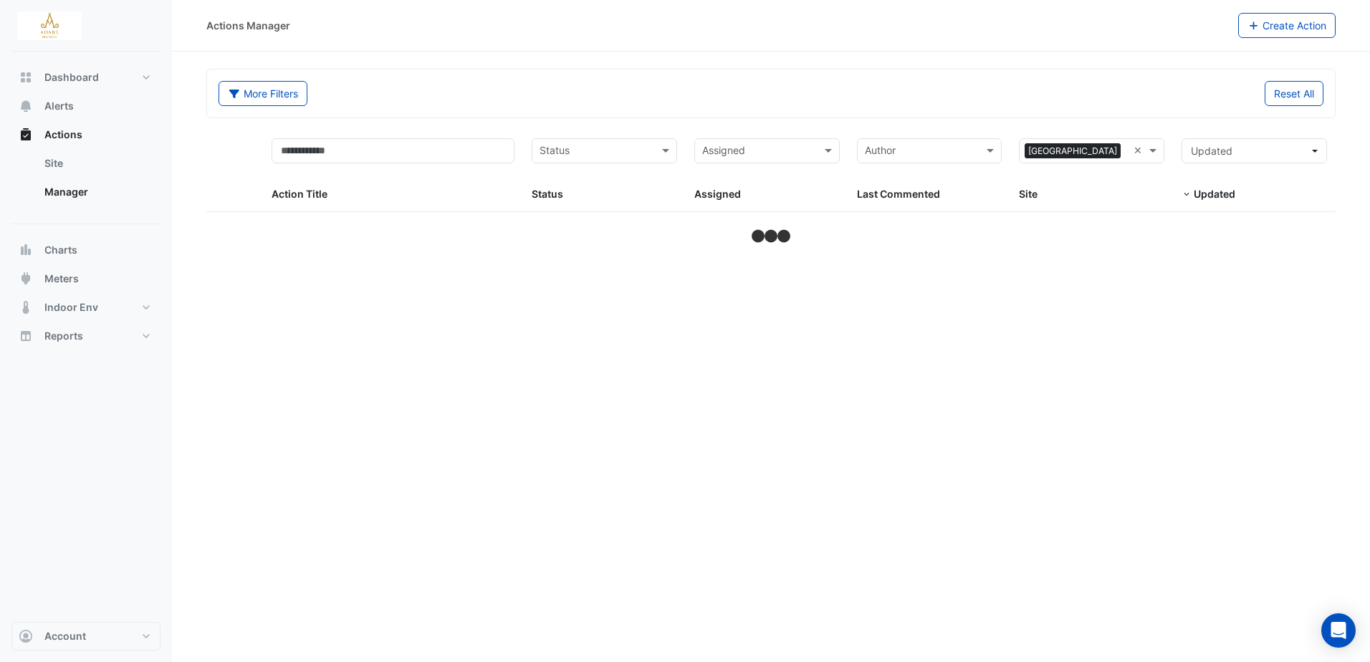
select select "***"
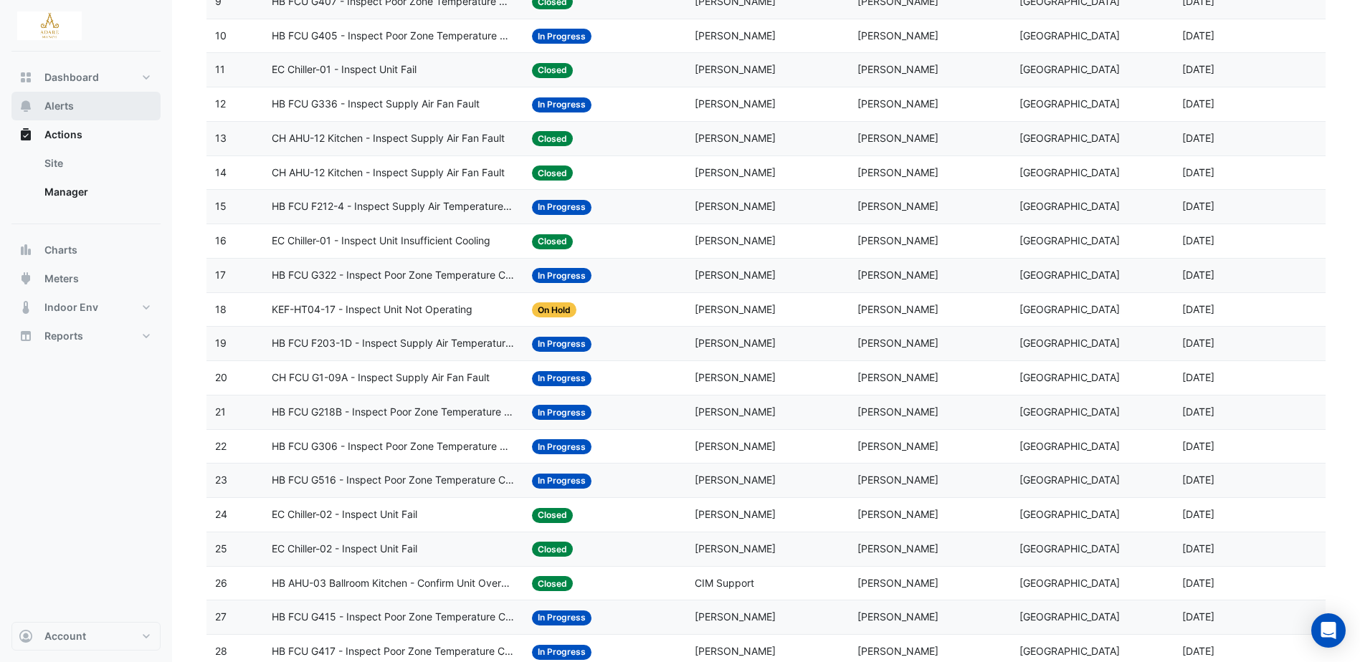
click at [82, 106] on button "Alerts" at bounding box center [85, 106] width 149 height 29
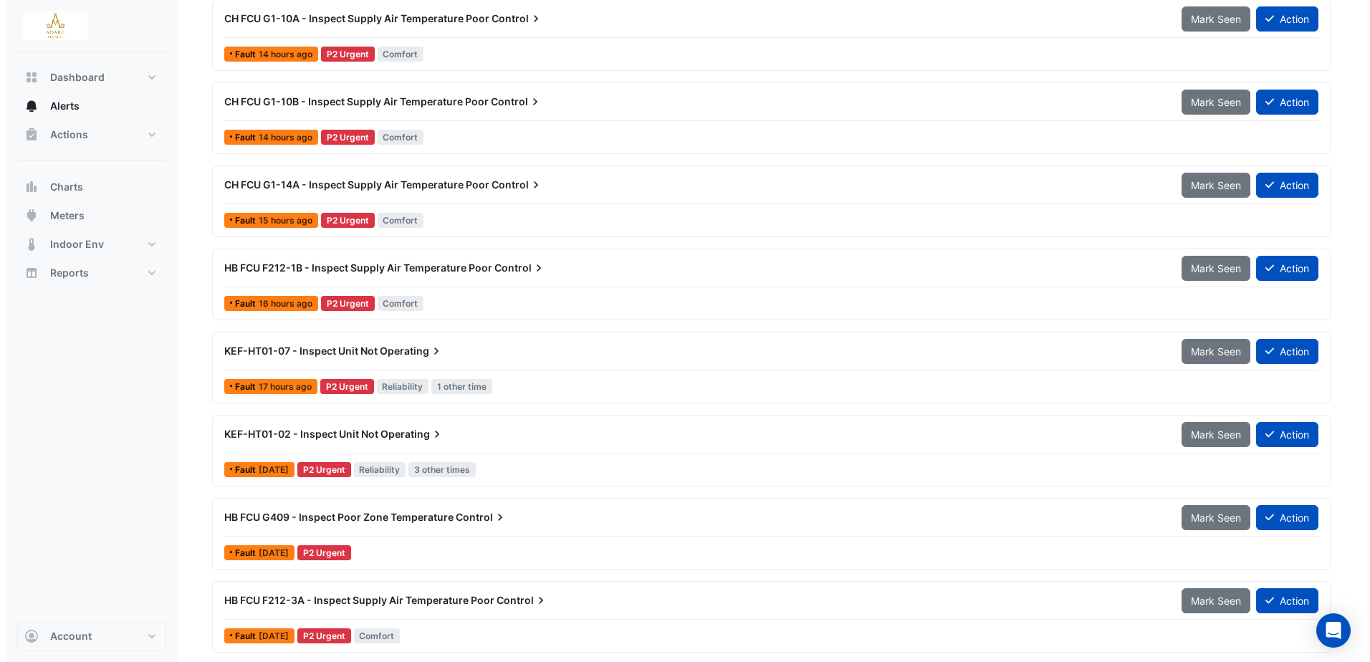
scroll to position [788, 0]
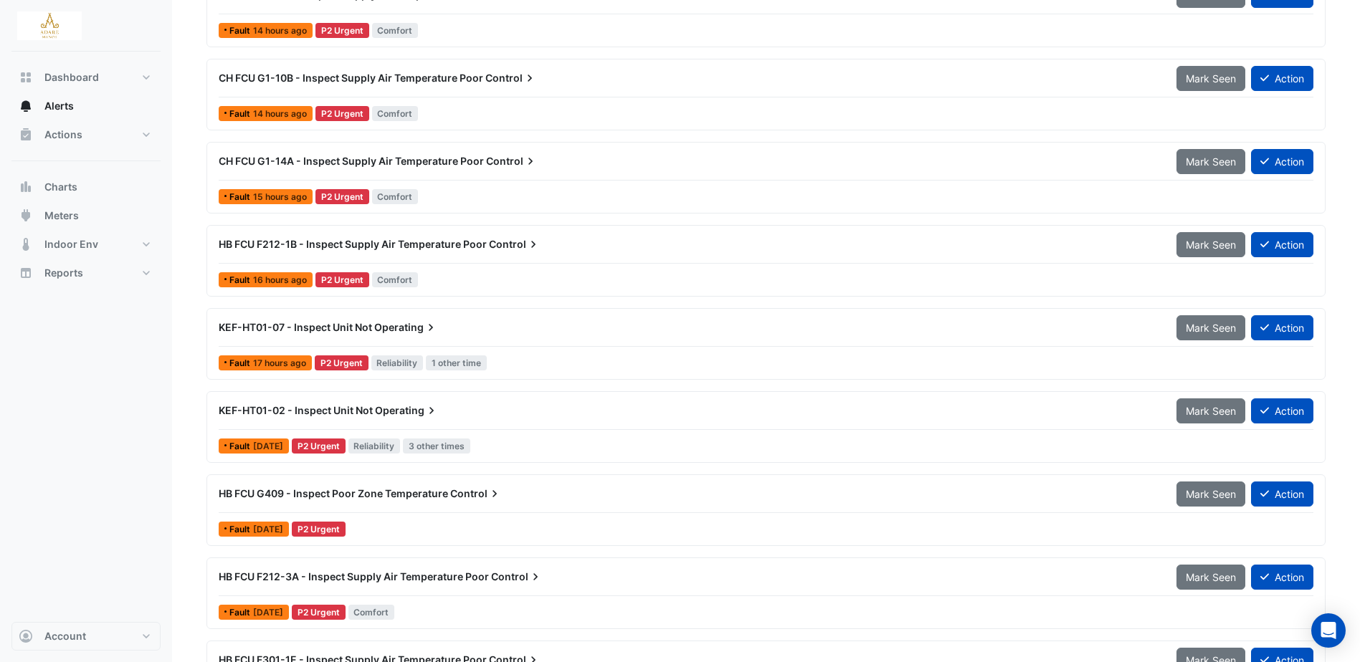
click at [370, 409] on span "KEF-HT01-02 - Inspect Unit Not" at bounding box center [296, 410] width 154 height 12
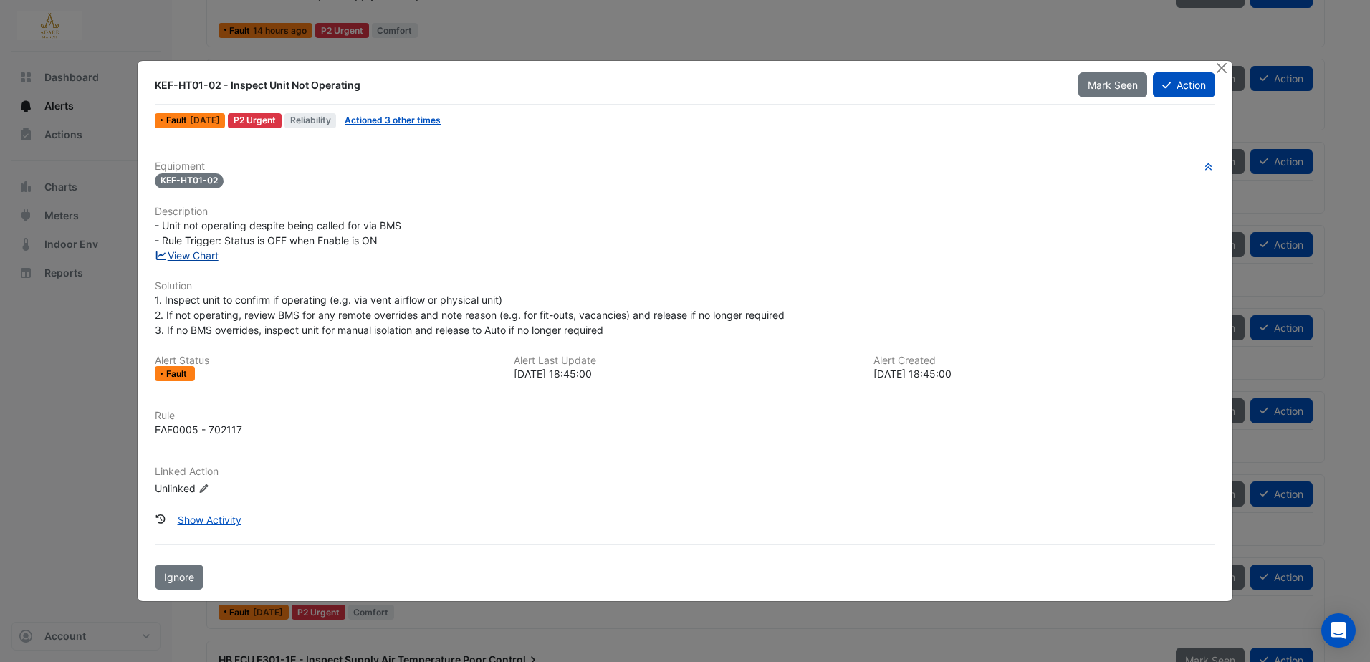
click at [198, 256] on link "View Chart" at bounding box center [187, 255] width 64 height 12
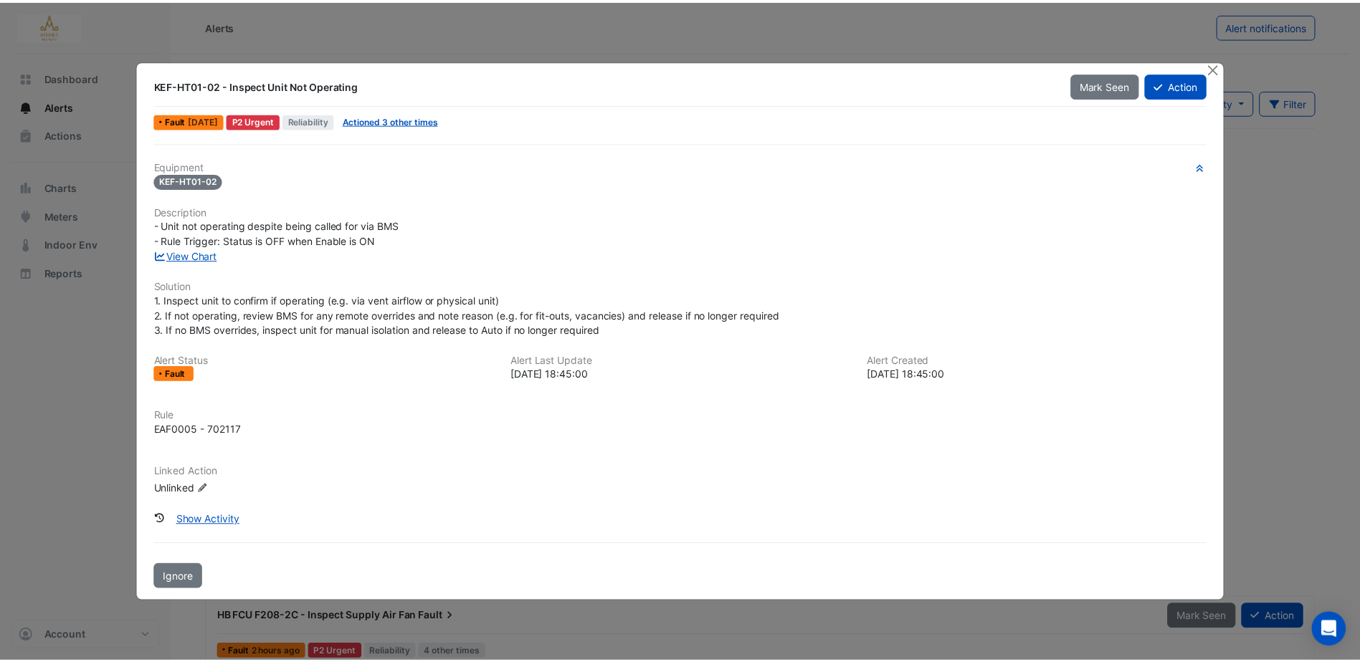
scroll to position [788, 0]
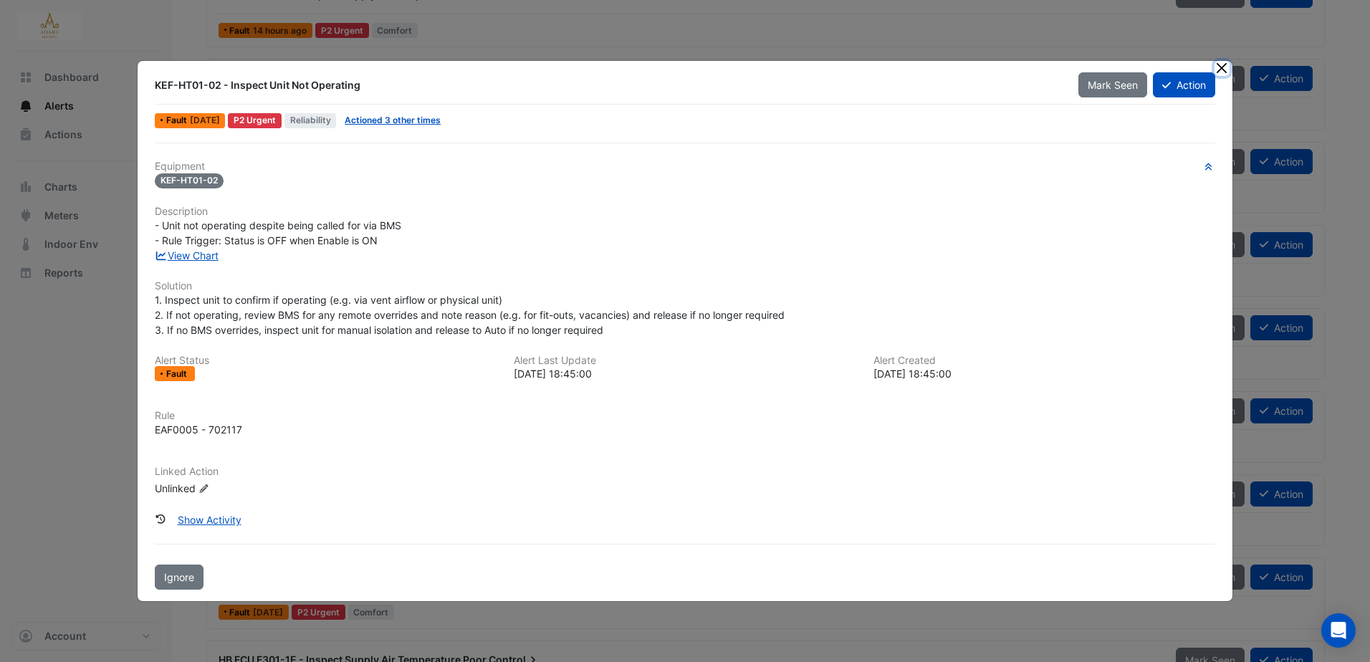
click at [1223, 69] on button "Close" at bounding box center [1222, 68] width 15 height 15
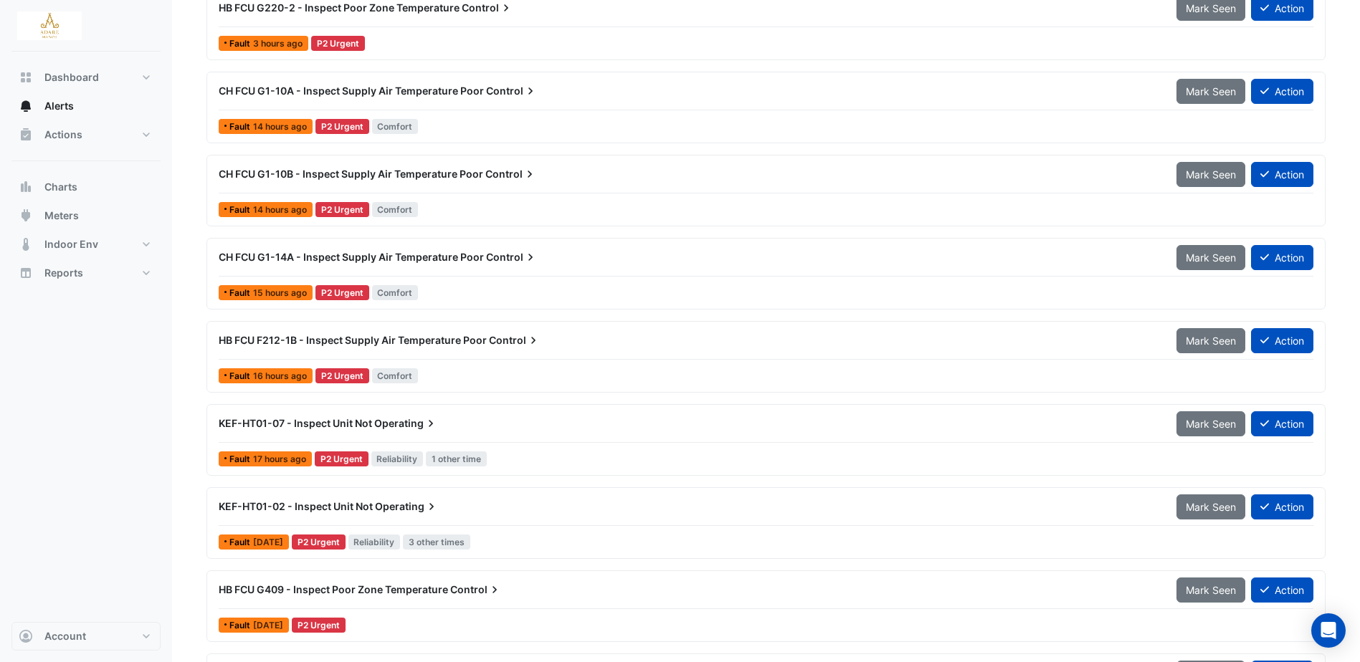
scroll to position [717, 0]
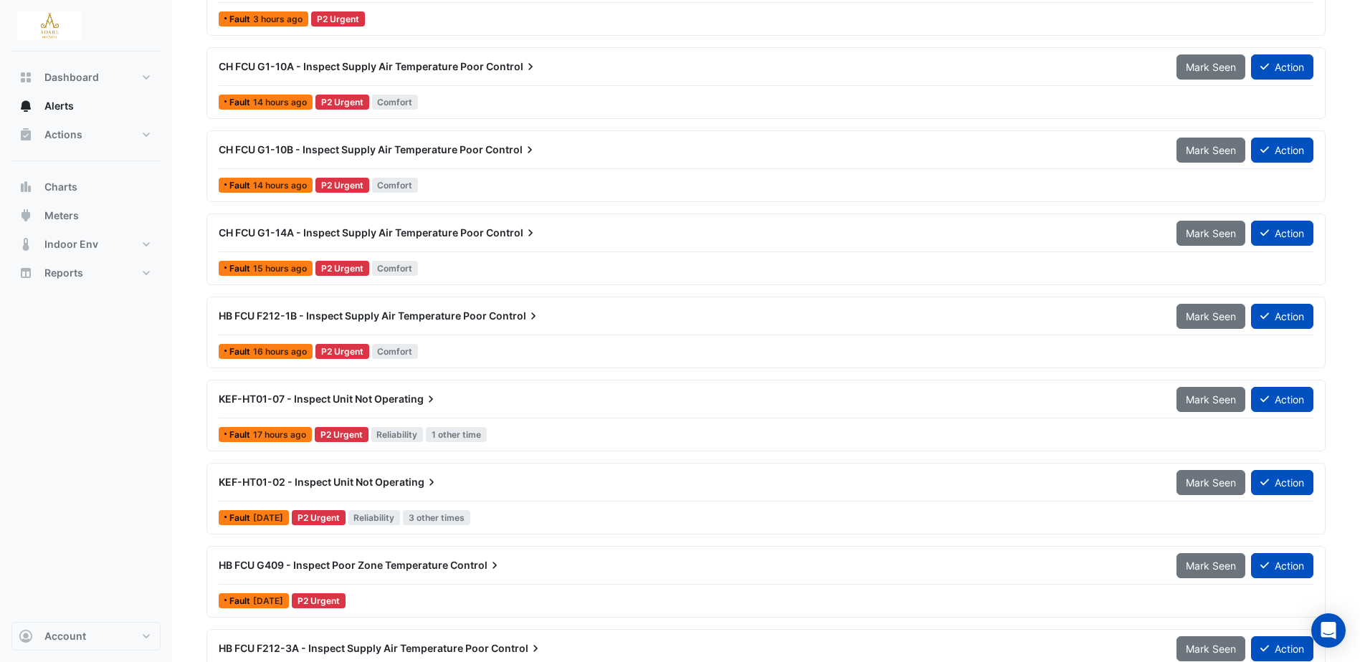
click at [351, 479] on span "KEF-HT01-02 - Inspect Unit Not" at bounding box center [296, 482] width 154 height 12
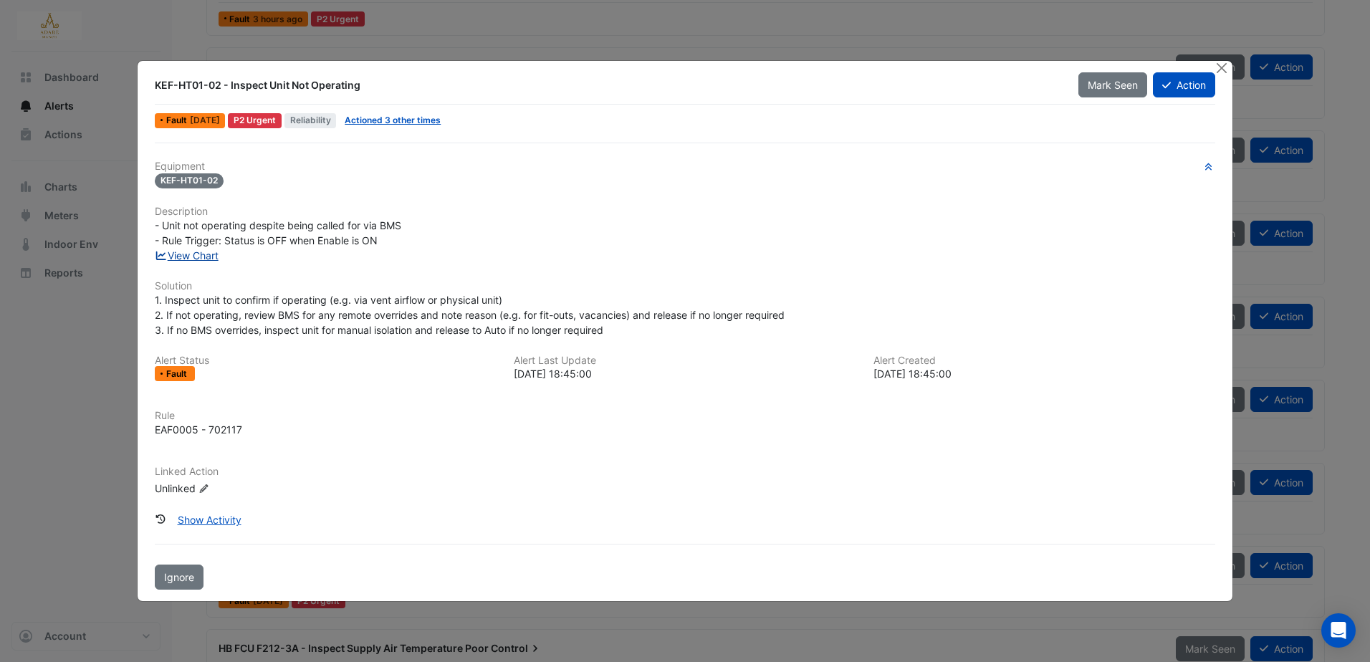
click at [206, 252] on link "View Chart" at bounding box center [187, 255] width 64 height 12
click at [1220, 67] on button "Close" at bounding box center [1222, 68] width 15 height 15
